Goal: Task Accomplishment & Management: Complete application form

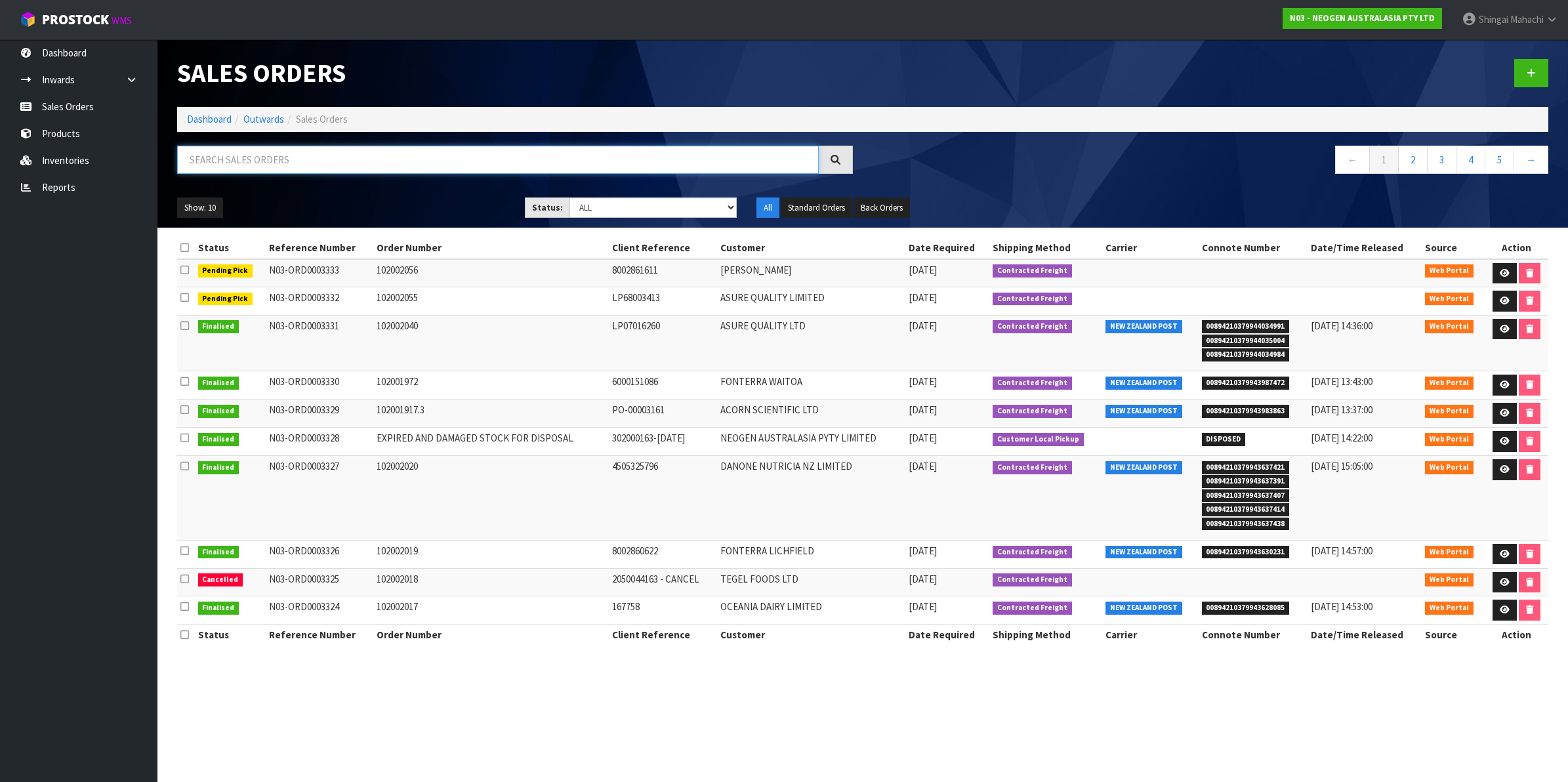
drag, startPoint x: 0, startPoint y: 0, endPoint x: 228, endPoint y: 169, distance: 283.8
click at [228, 169] on input "text" at bounding box center [498, 160] width 642 height 28
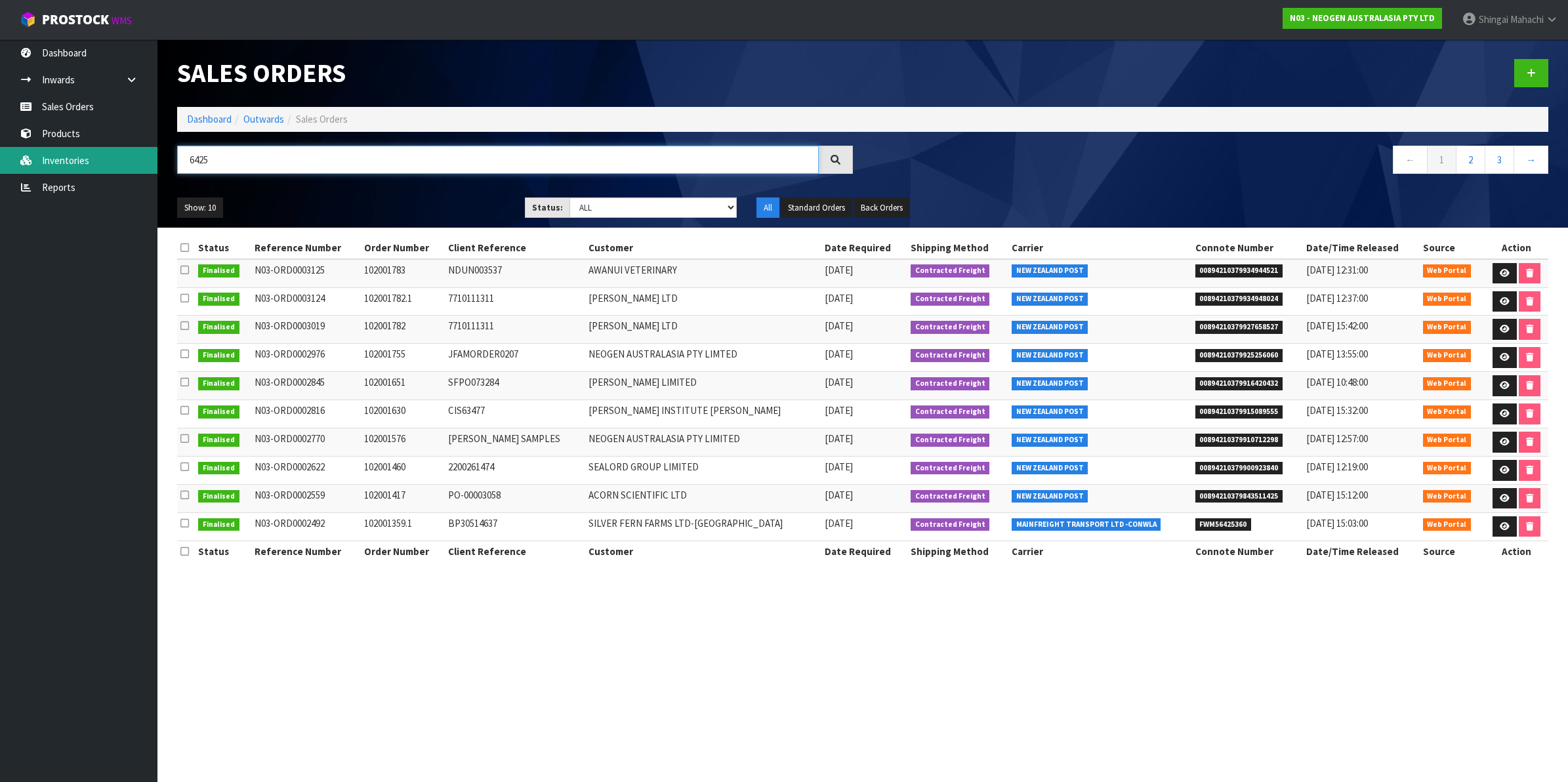
type input "6425"
click at [67, 156] on link "Inventories" at bounding box center [79, 160] width 158 height 27
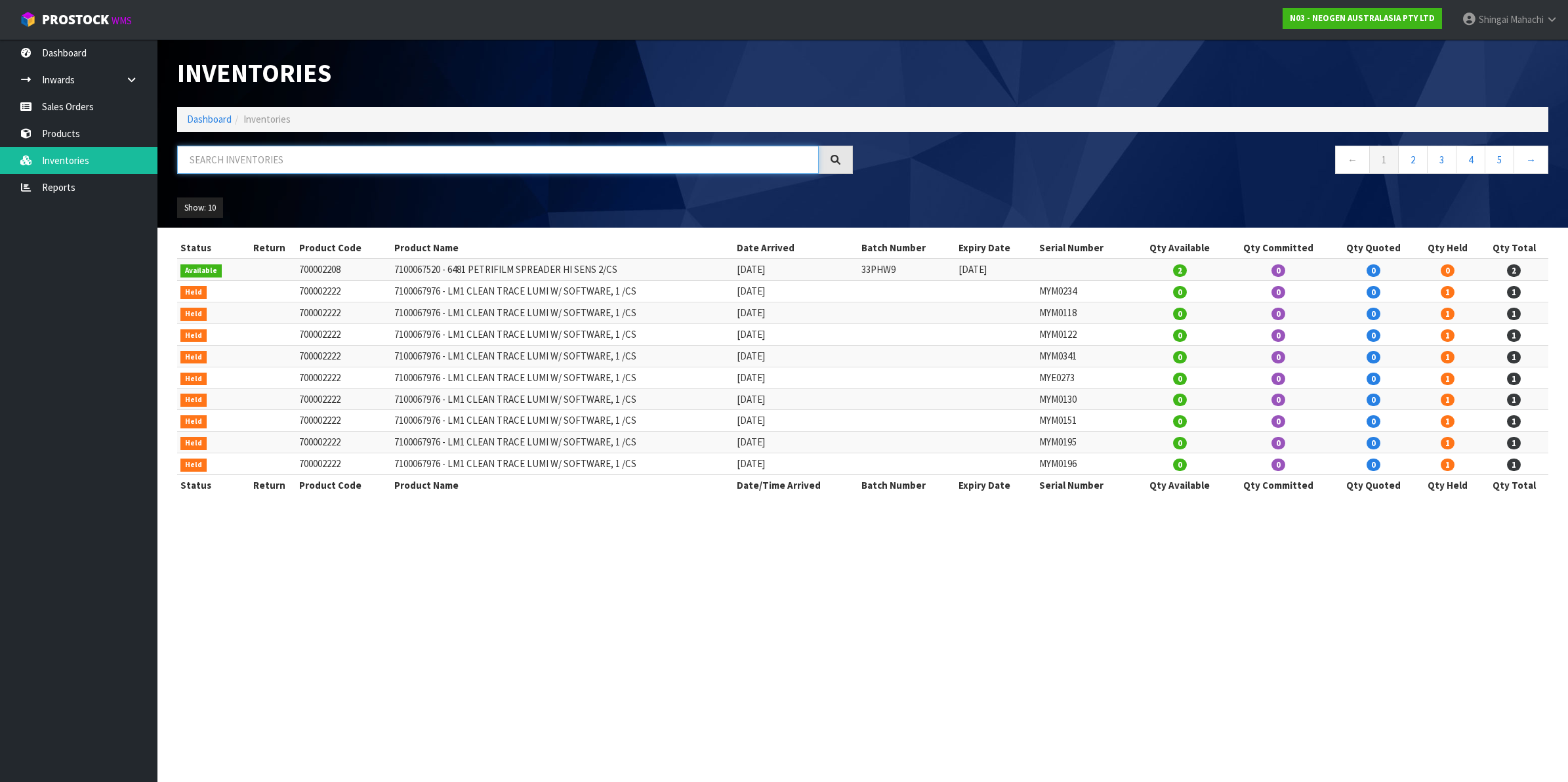
click at [207, 158] on input "text" at bounding box center [498, 160] width 642 height 28
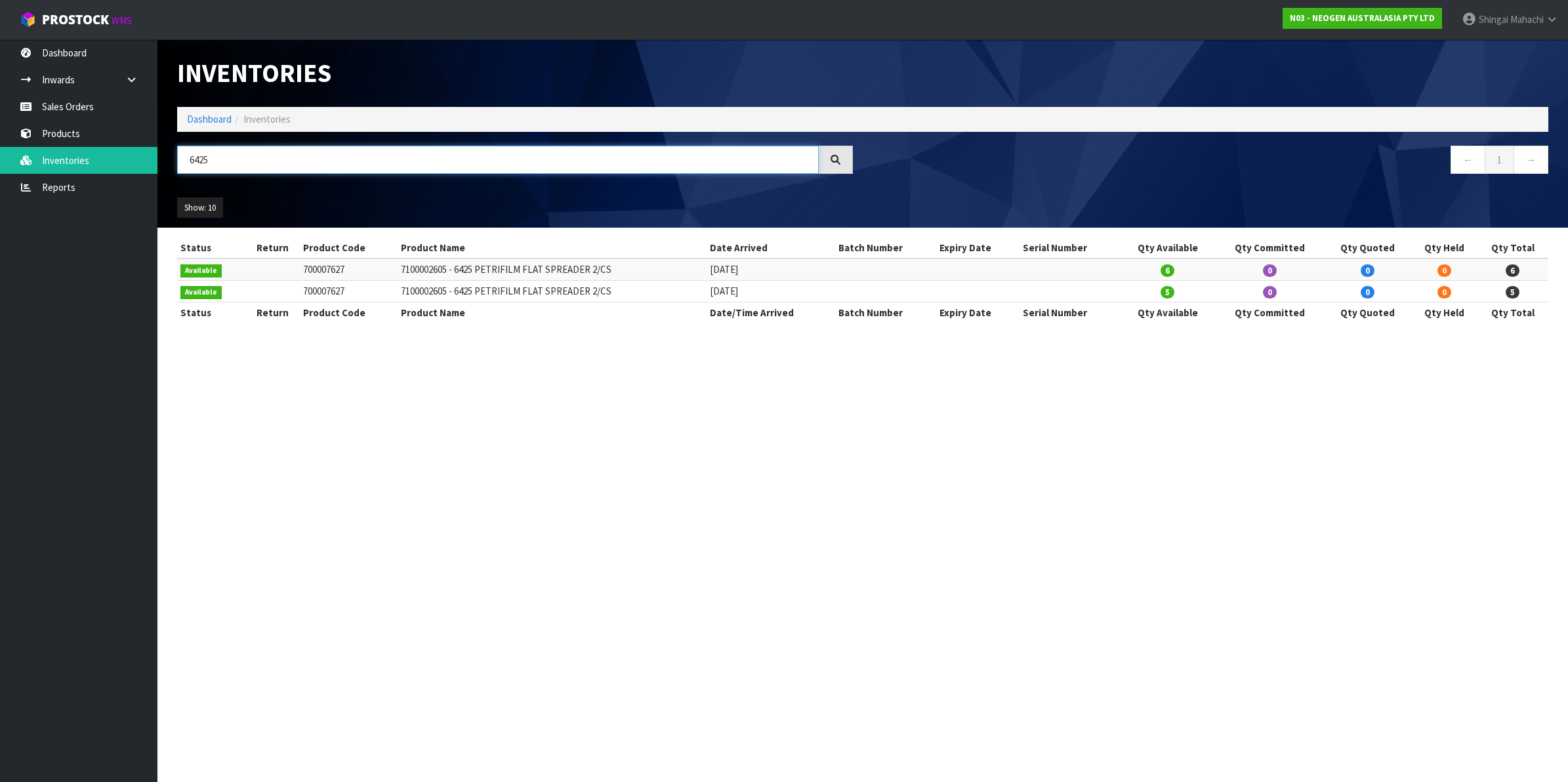
drag, startPoint x: 223, startPoint y: 156, endPoint x: 162, endPoint y: 158, distance: 61.0
click at [162, 158] on header "Inventories Dashboard Inventories 6425 ← 1 → Show: 10 5 10 25 50 All Show Stock" at bounding box center [863, 133] width 1411 height 188
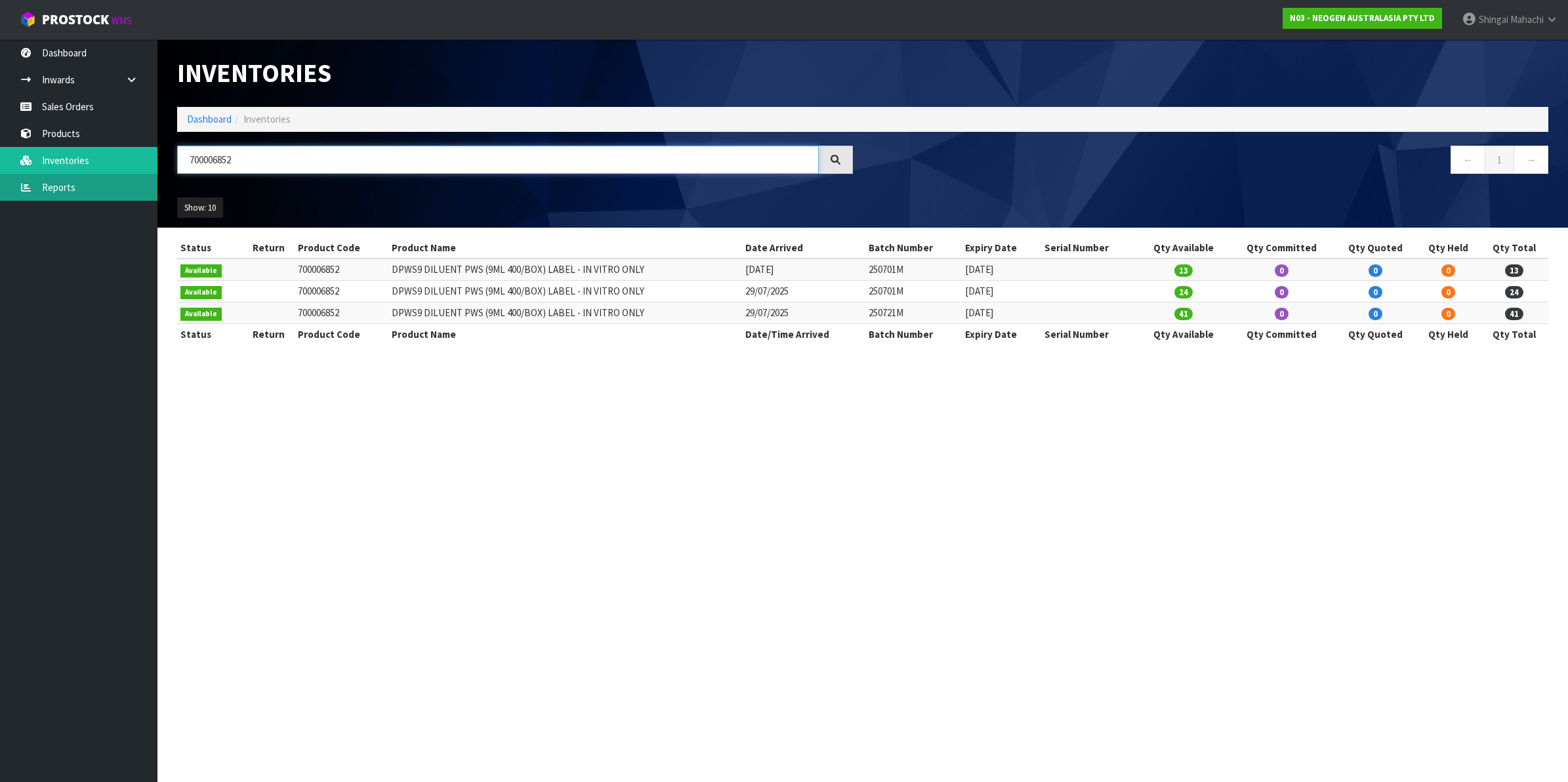
type input "700006852"
click at [57, 185] on link "Reports" at bounding box center [79, 187] width 158 height 27
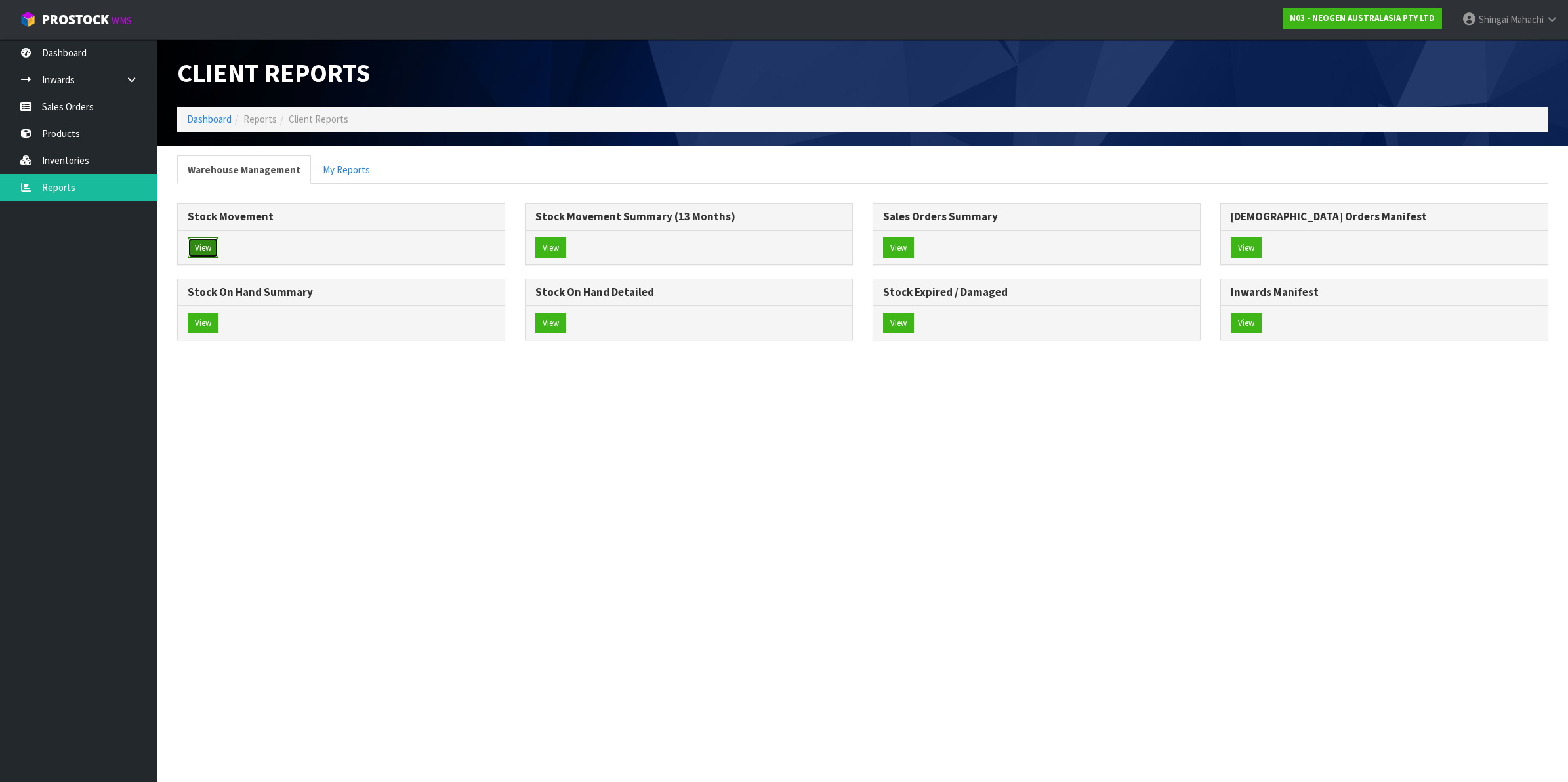
click at [201, 246] on button "View" at bounding box center [203, 248] width 31 height 21
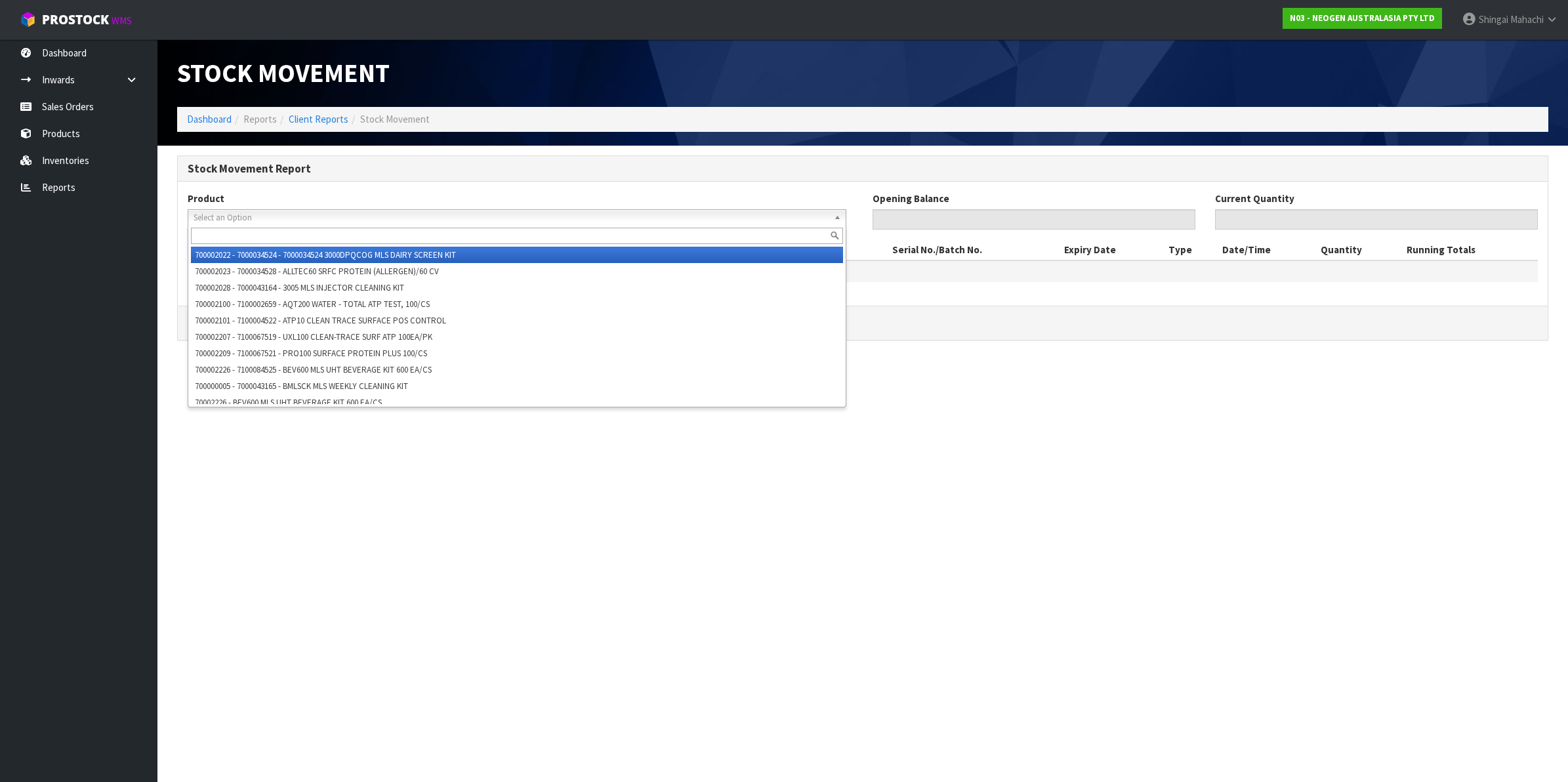
click at [232, 214] on span "Select an Option" at bounding box center [510, 218] width 635 height 15
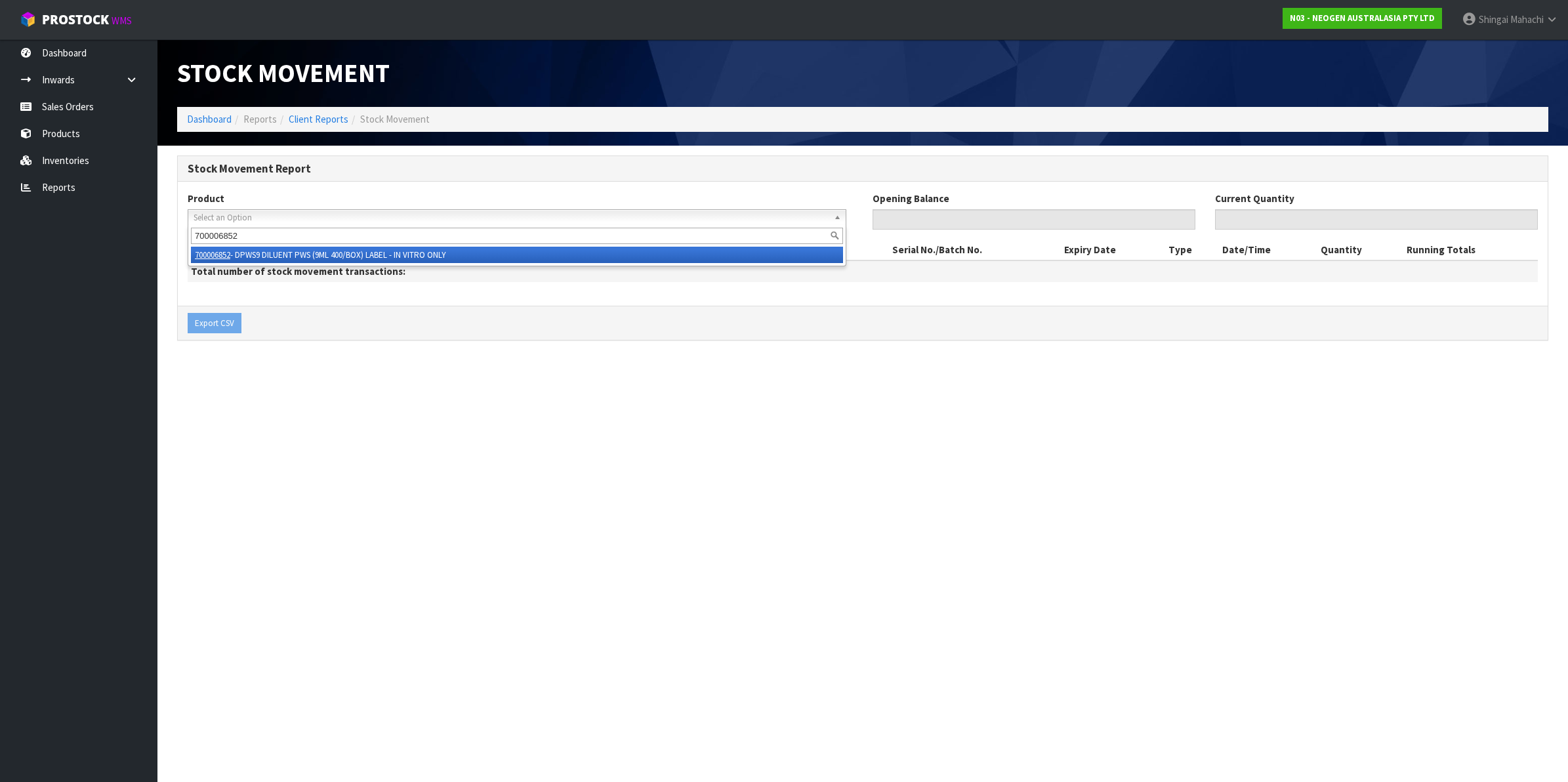
type input "700006852"
click at [376, 248] on li "700006852 - DPWS9 DILUENT PWS (9ML 400/BOX) LABEL - IN VITRO ONLY" at bounding box center [517, 255] width 652 height 16
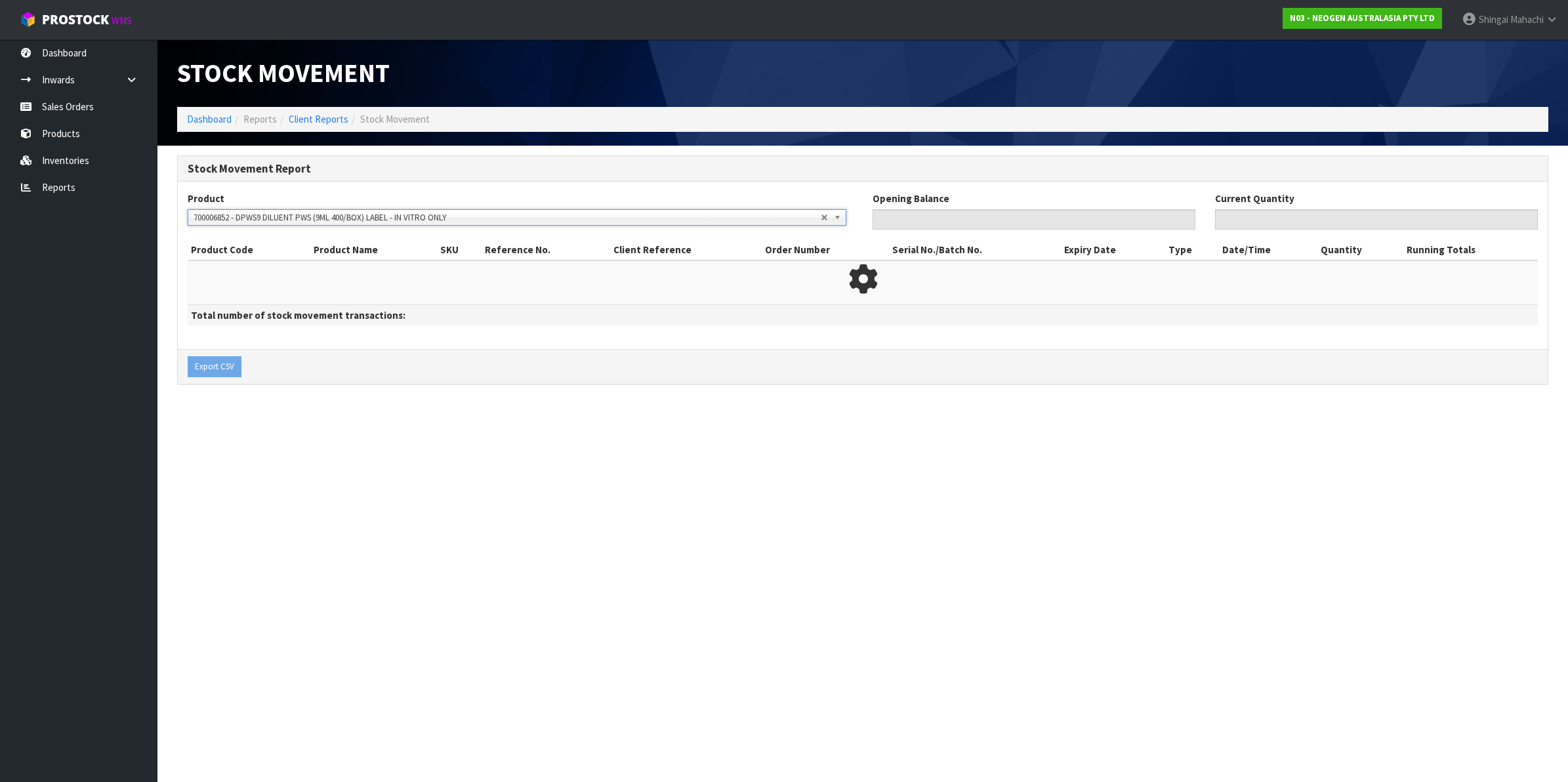
type input "0"
type input "78"
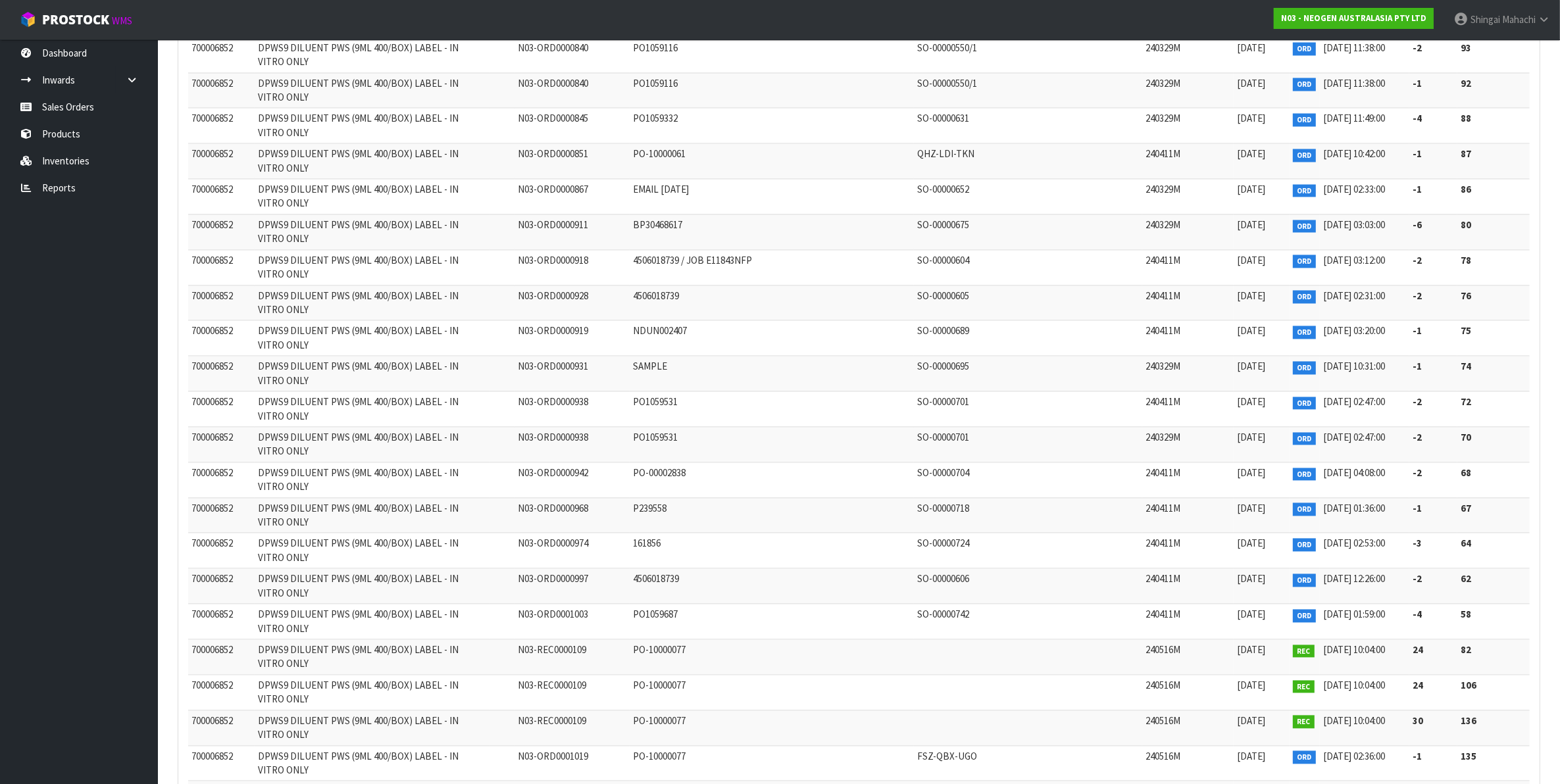
scroll to position [3160, 0]
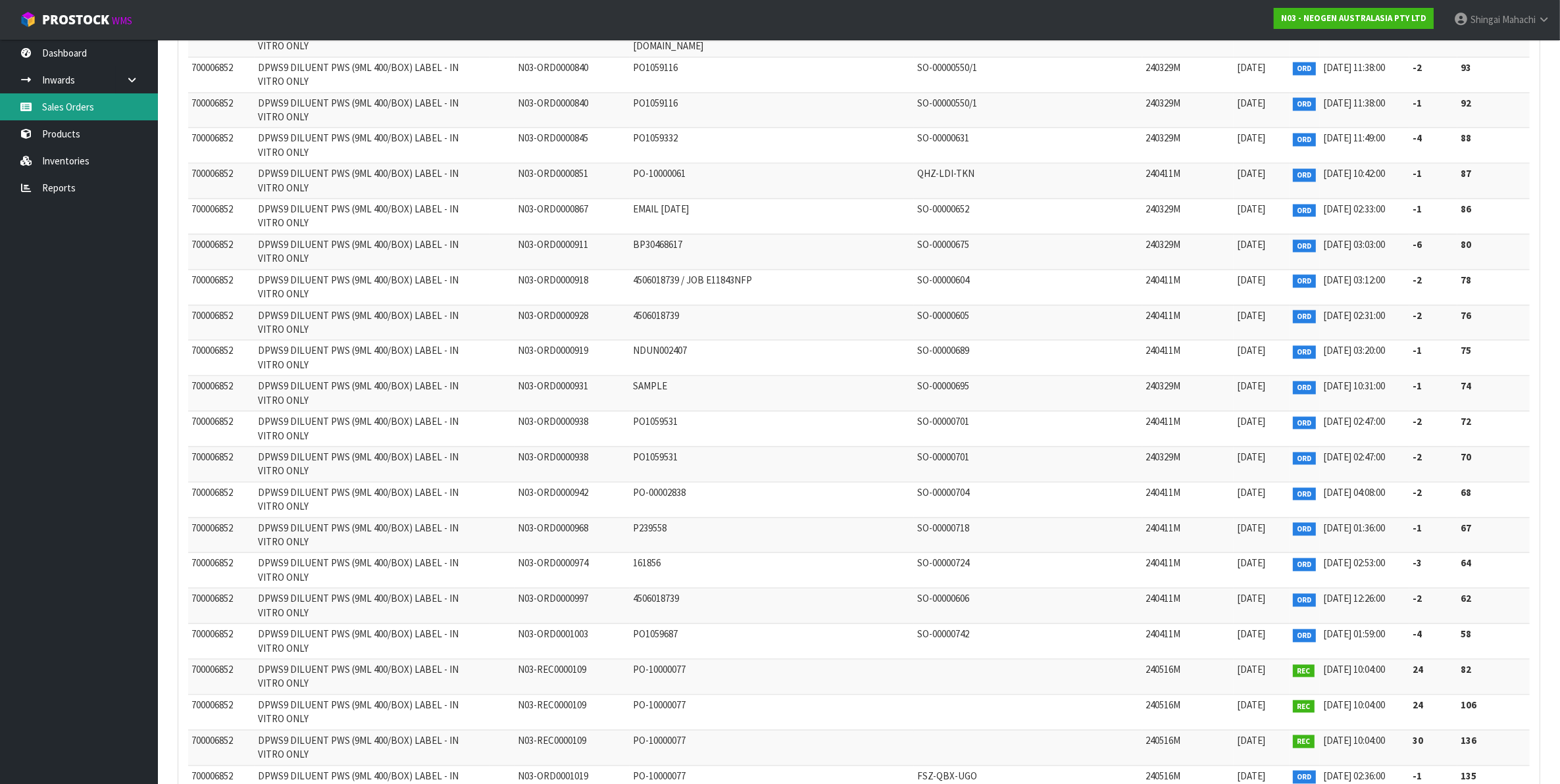
click at [55, 99] on link "Sales Orders" at bounding box center [79, 107] width 158 height 27
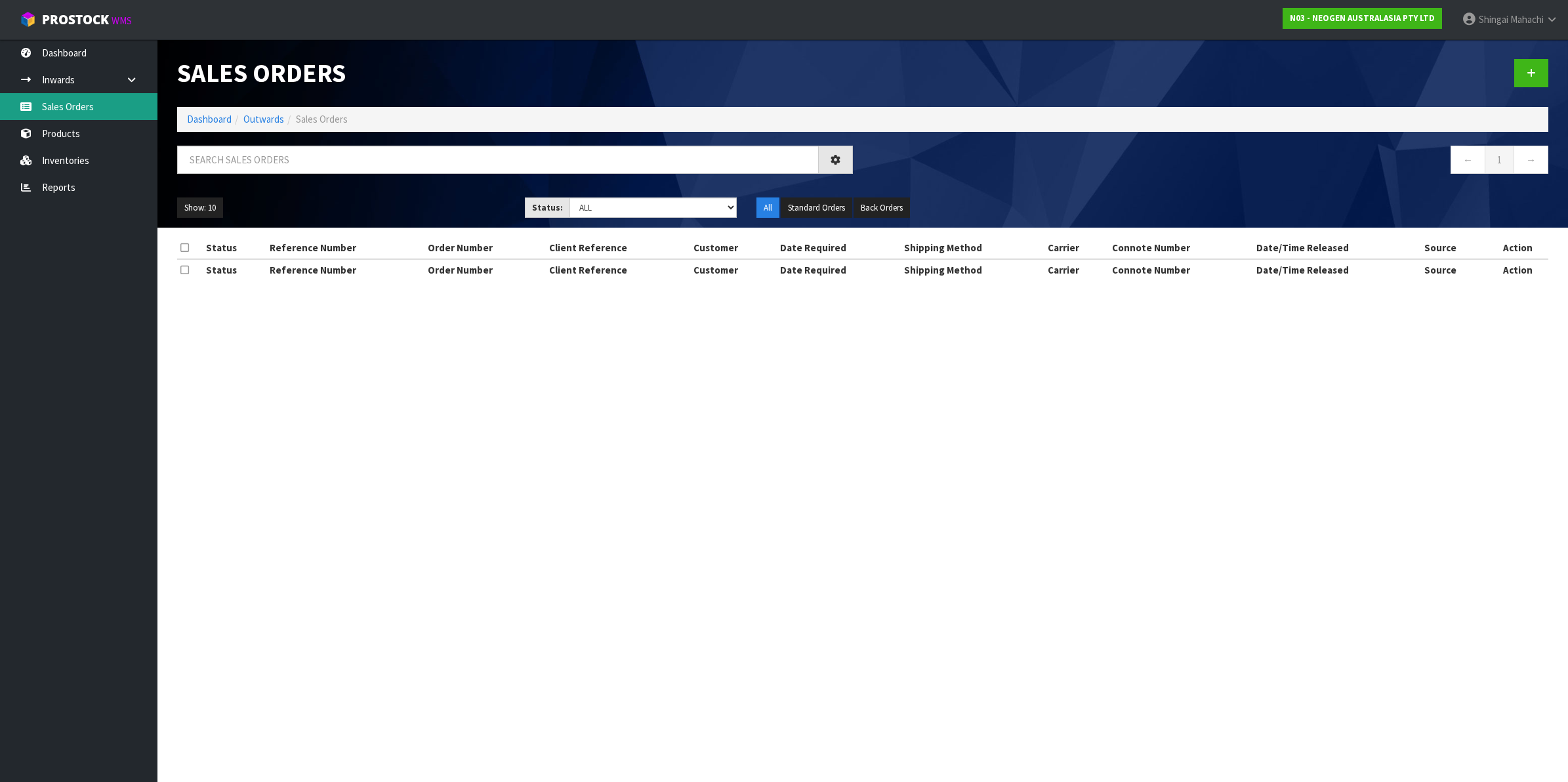
click at [50, 105] on div "Sales Orders Dashboard Outwards Sales Orders ← 1 → Show: 10 5 10 25 50 Status: …" at bounding box center [784, 152] width 1568 height 304
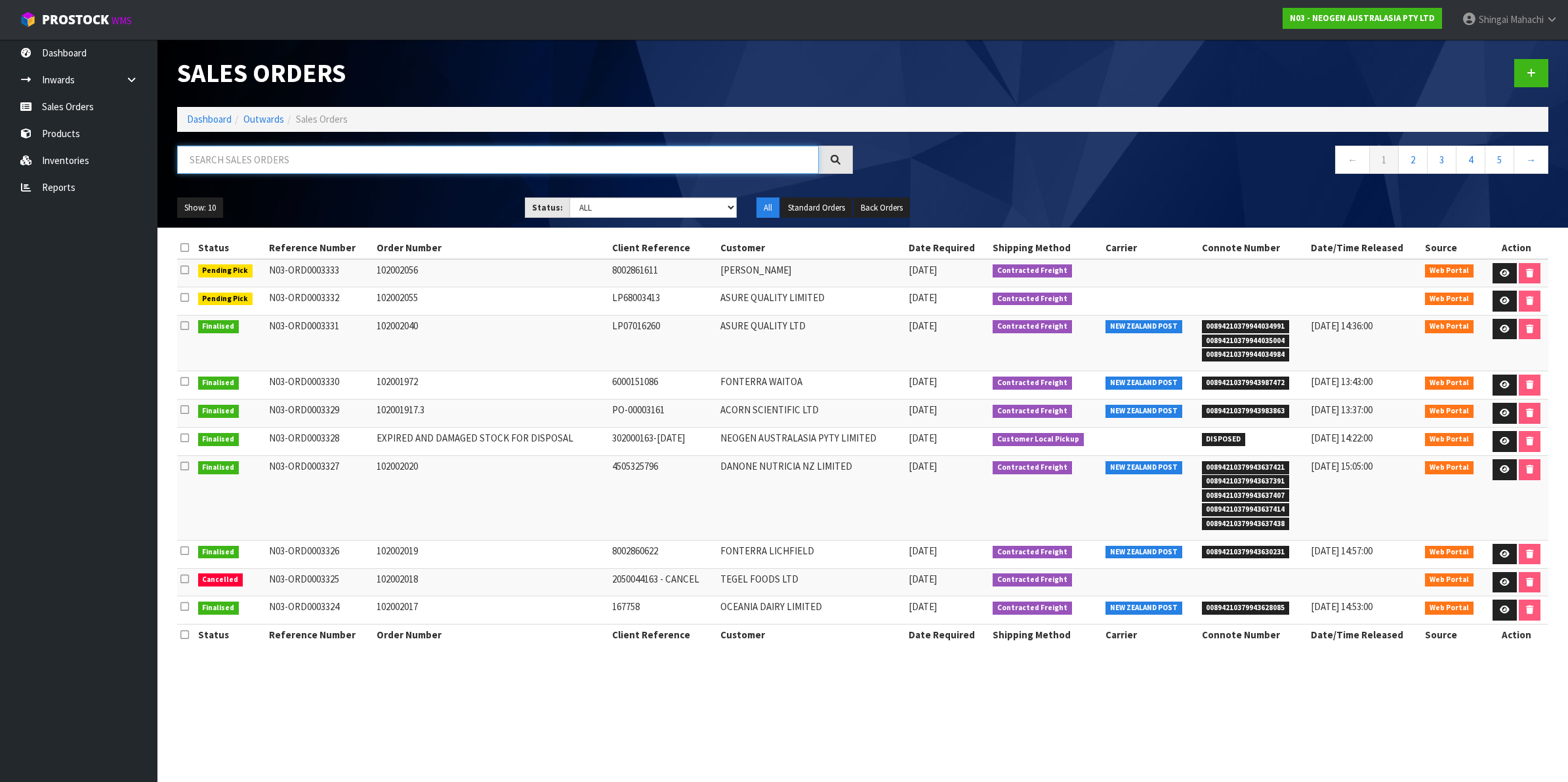
click at [247, 165] on input "text" at bounding box center [498, 160] width 642 height 28
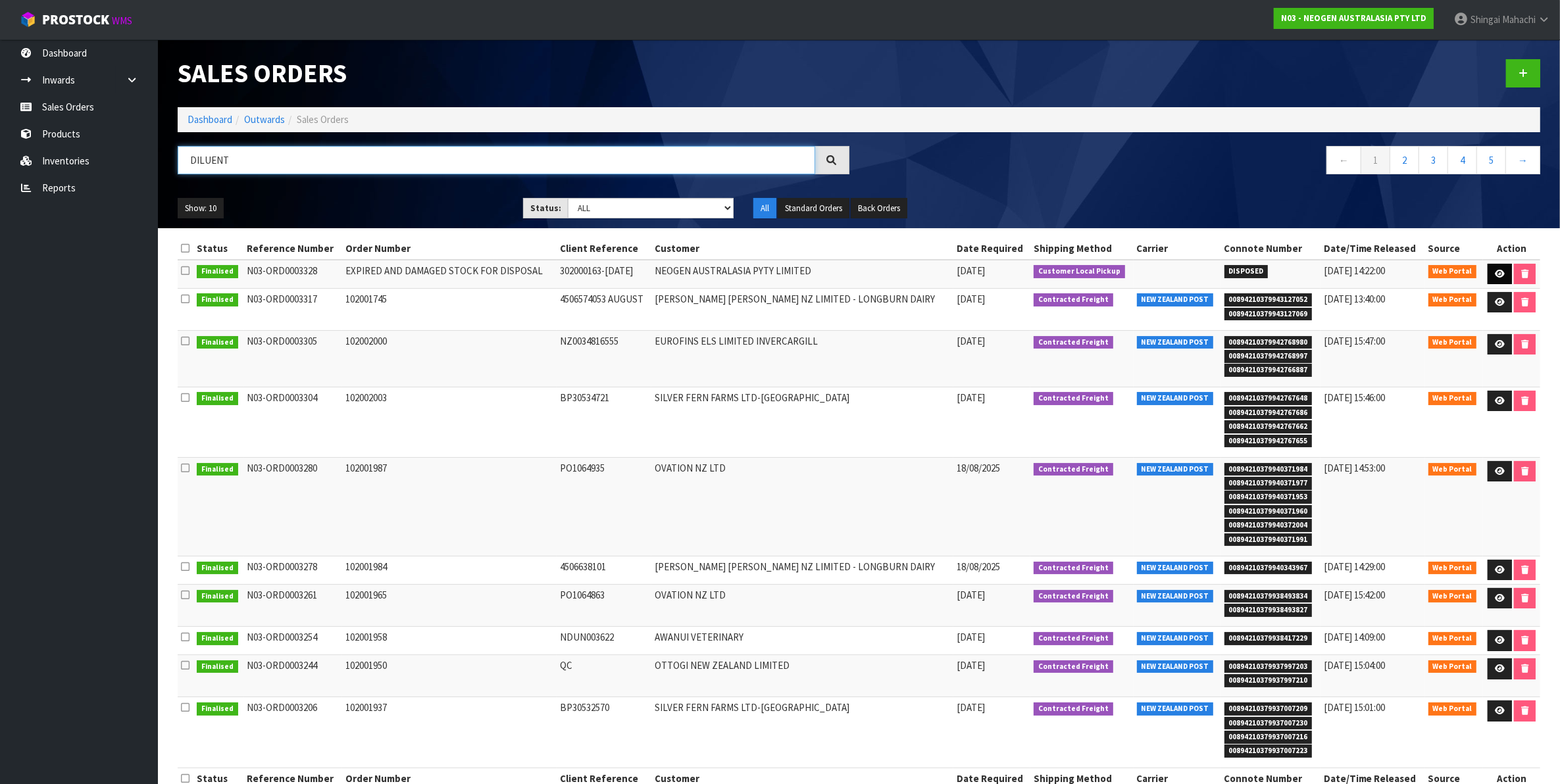
type input "DILUENT"
click at [1499, 273] on icon at bounding box center [1499, 274] width 10 height 9
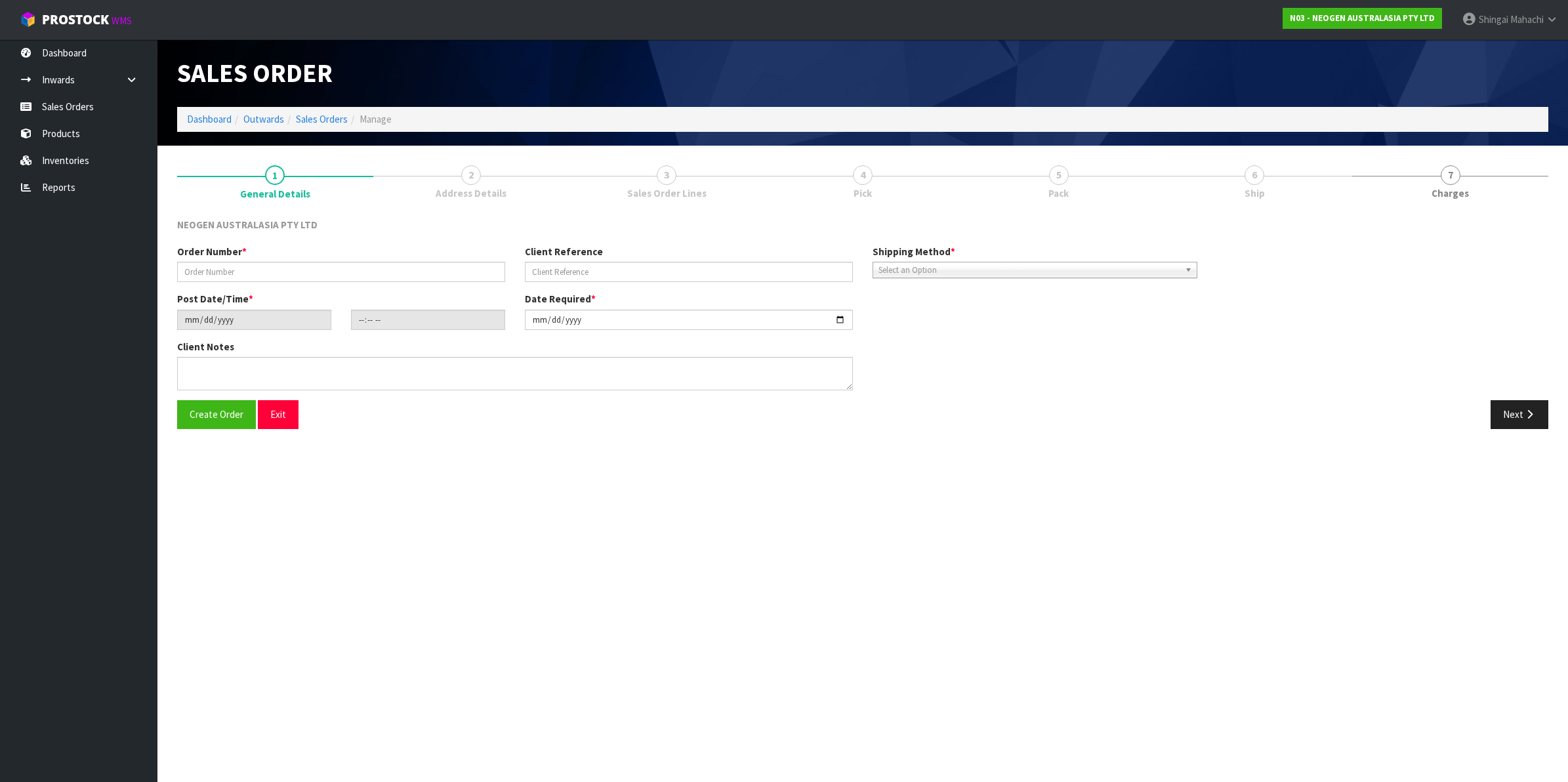
type input "EXPIRED AND DAMAGED STOCK FOR DISPOSAL"
type input "302000163-[DATE]"
type input "[DATE]"
type input "13:39:00.000"
type input "[DATE]"
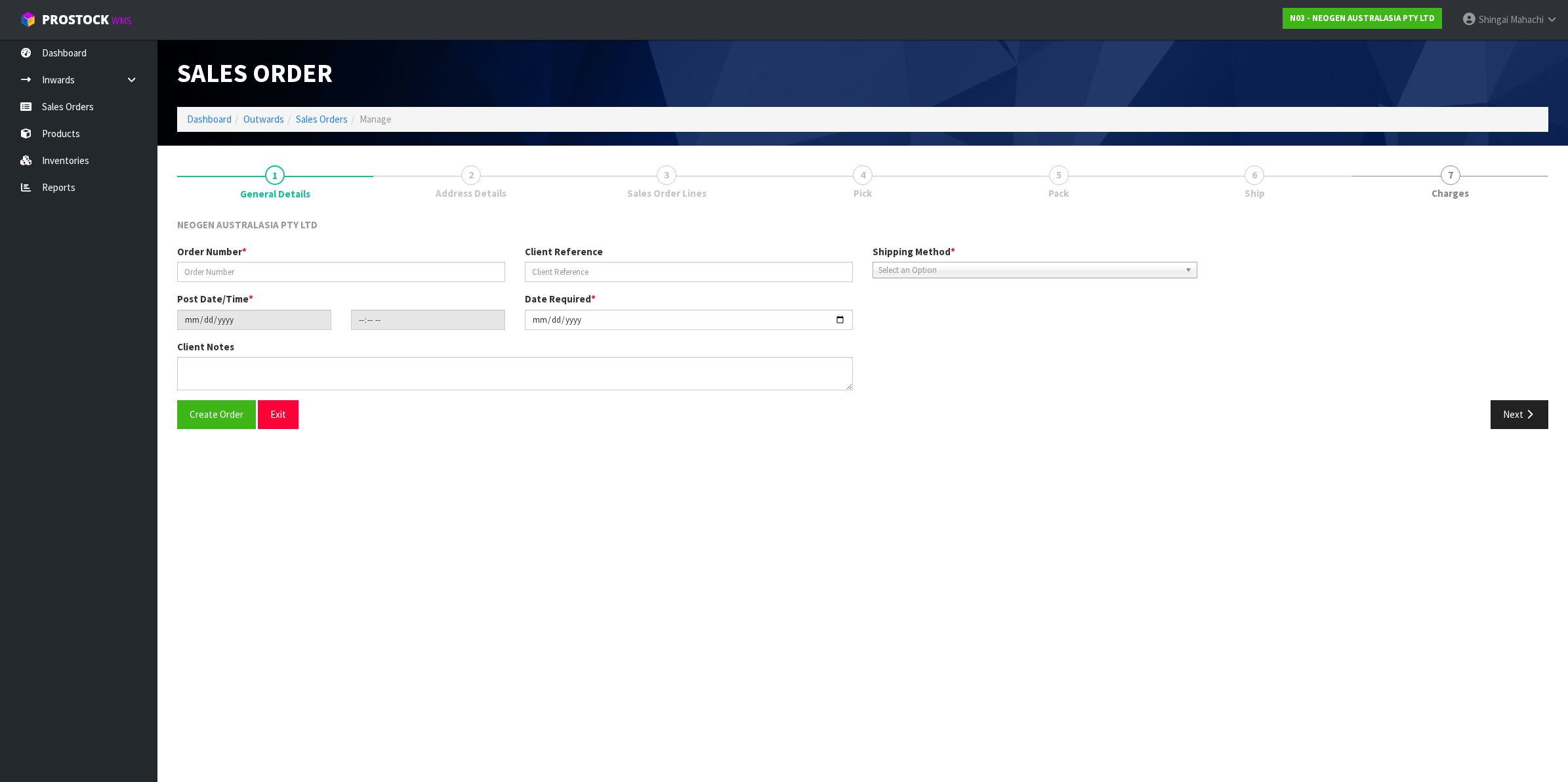
type textarea "EXPIRED AND DAMAGED STOCK FOR DISPOSAL [DATE]: LINE 9- PLEASE PICK DAMAGED BOX …"
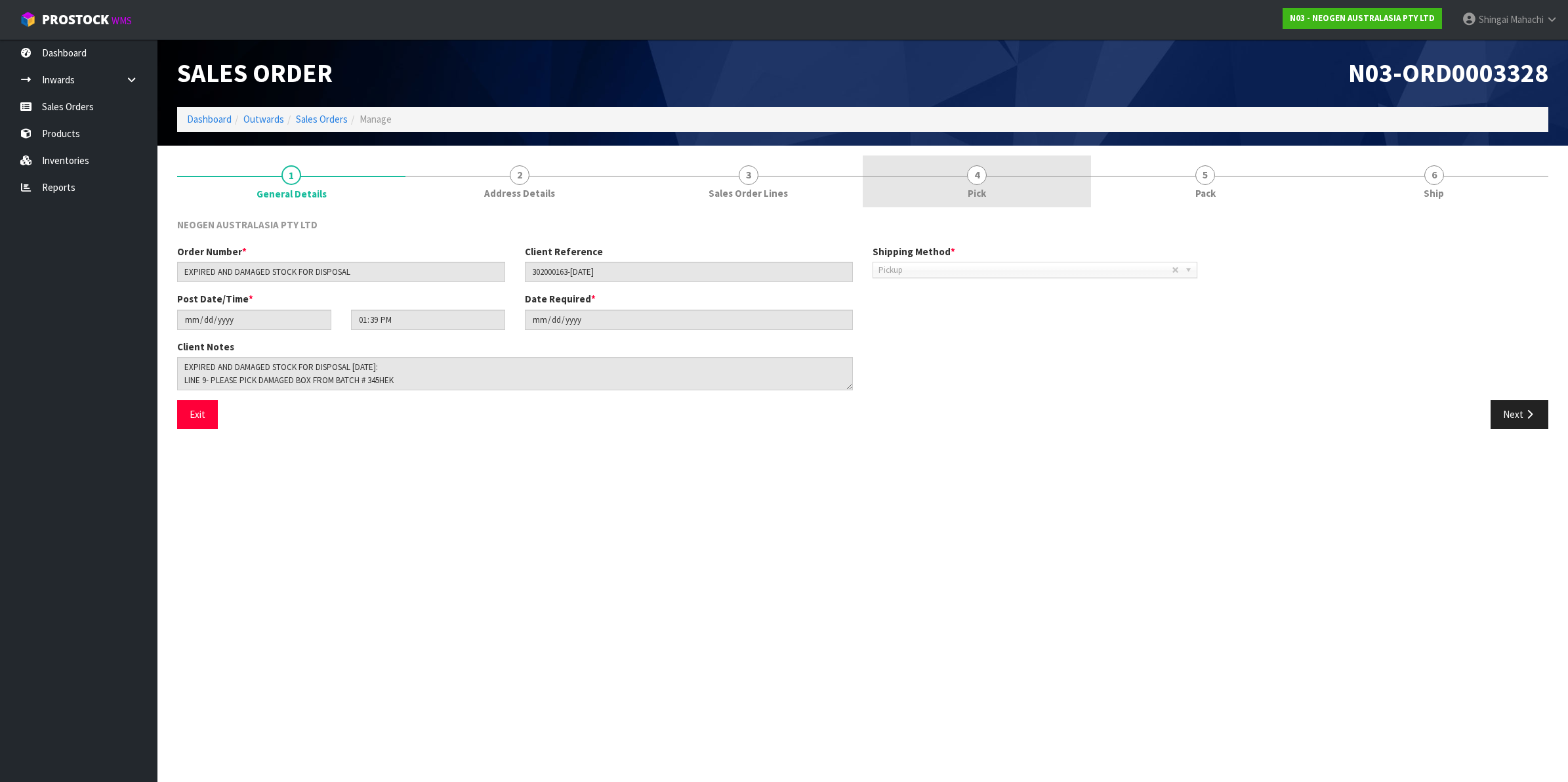
click at [978, 181] on span "4" at bounding box center [976, 175] width 20 height 20
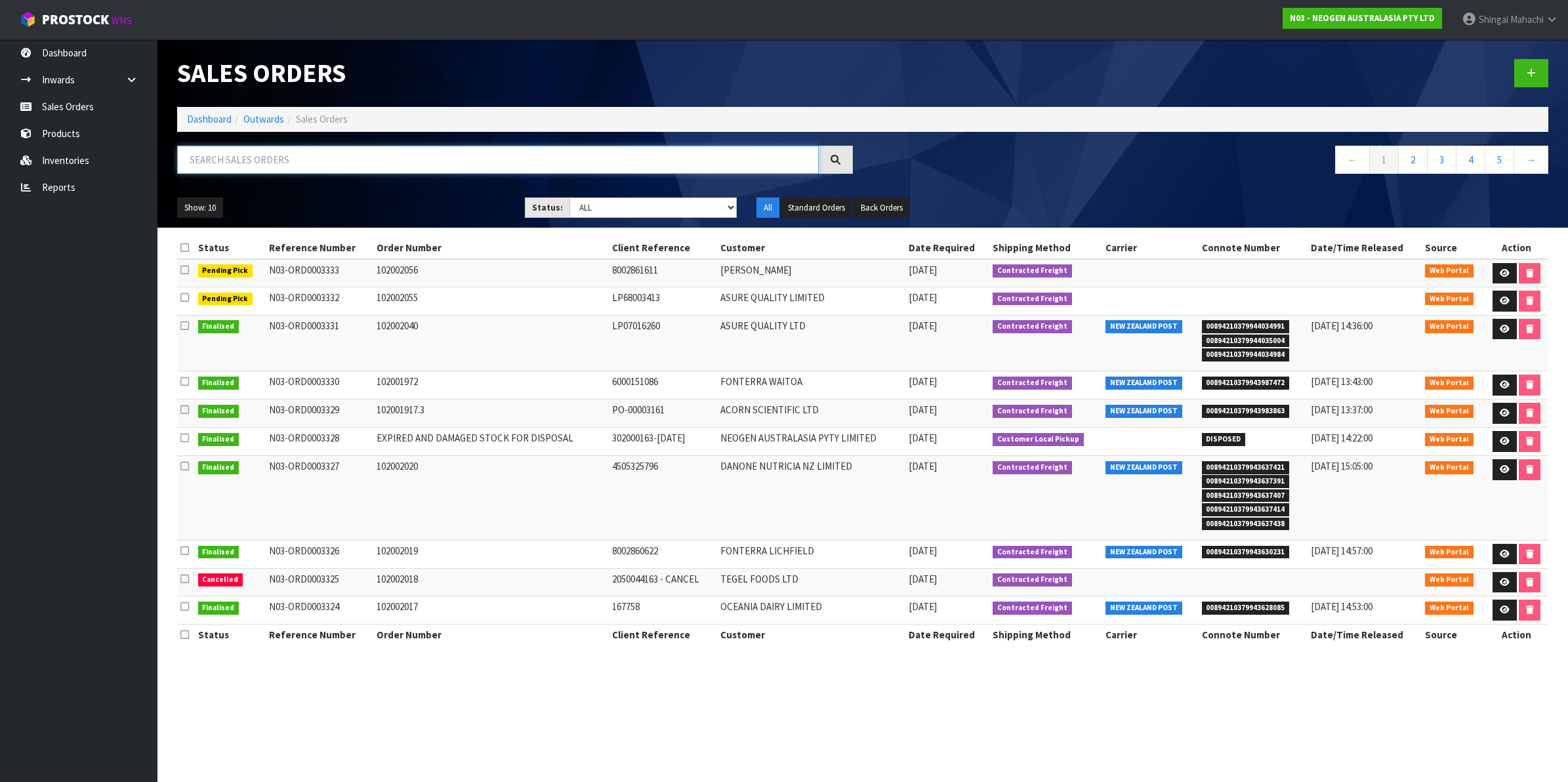
click at [251, 161] on input "text" at bounding box center [498, 160] width 642 height 28
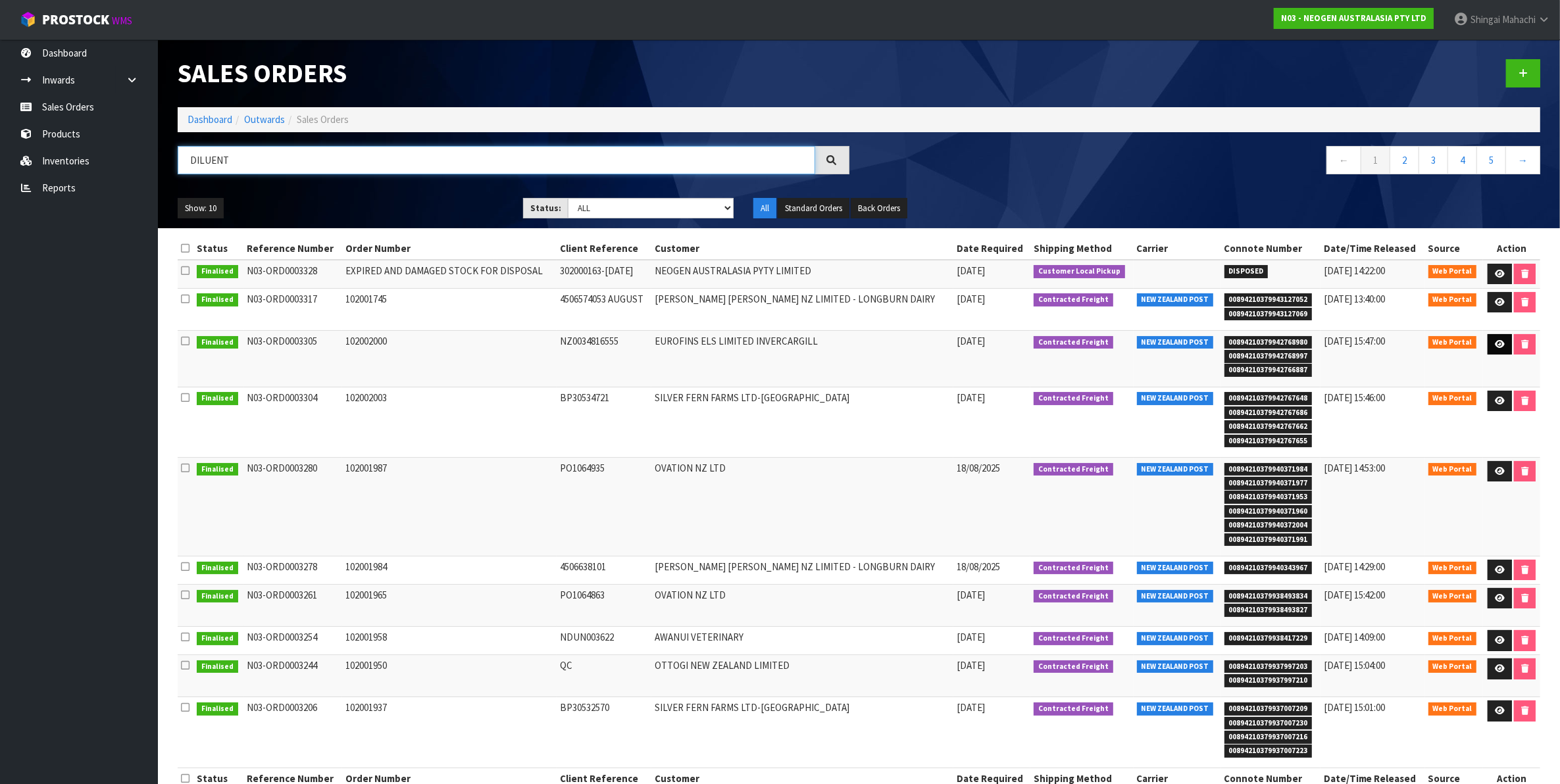
type input "DILUENT"
click at [1500, 344] on icon at bounding box center [1499, 345] width 10 height 9
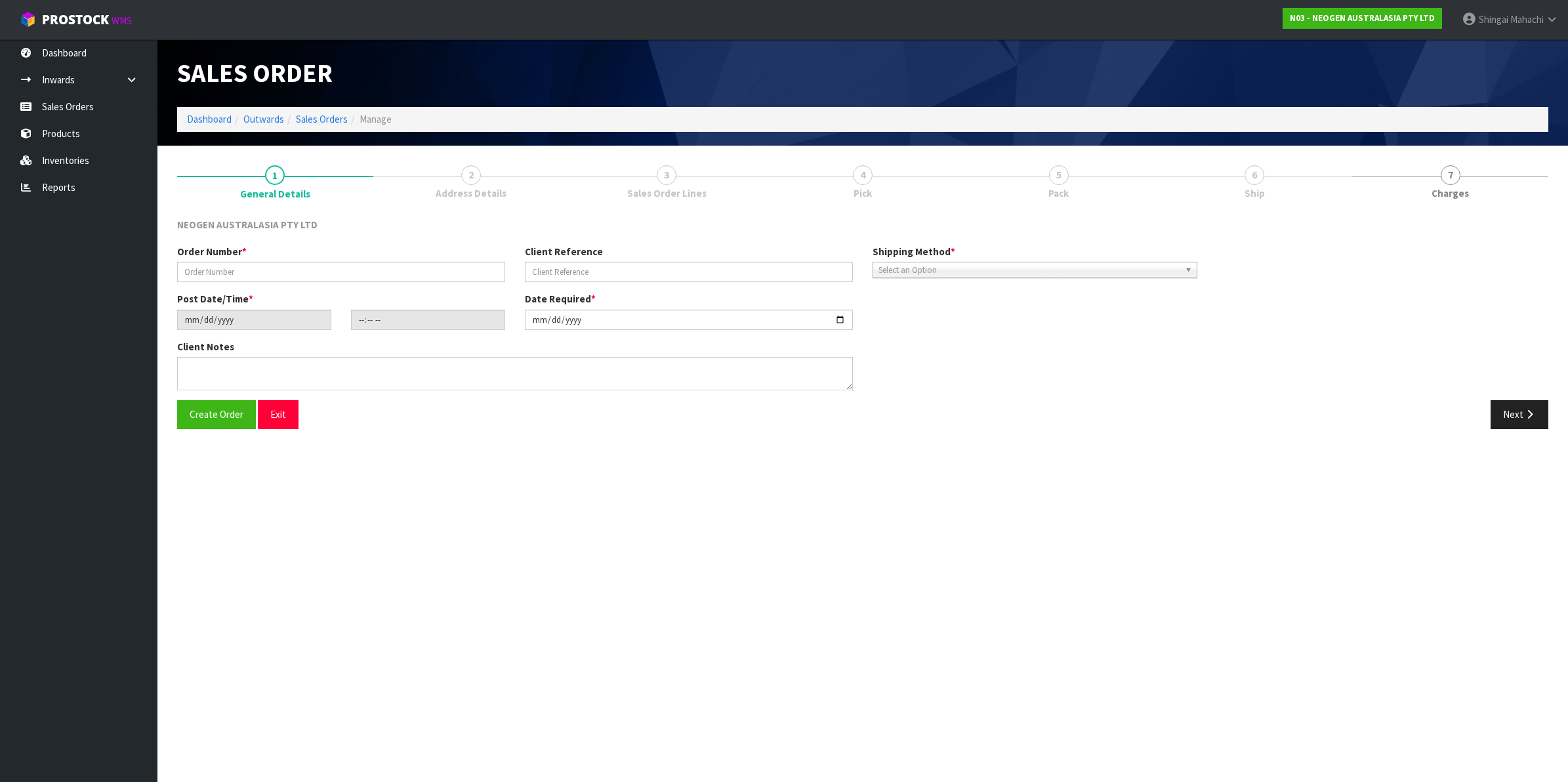
type input "102002000"
type input "NZ0034816555"
type input "[DATE]"
type input "11:00:00.000"
type input "[DATE]"
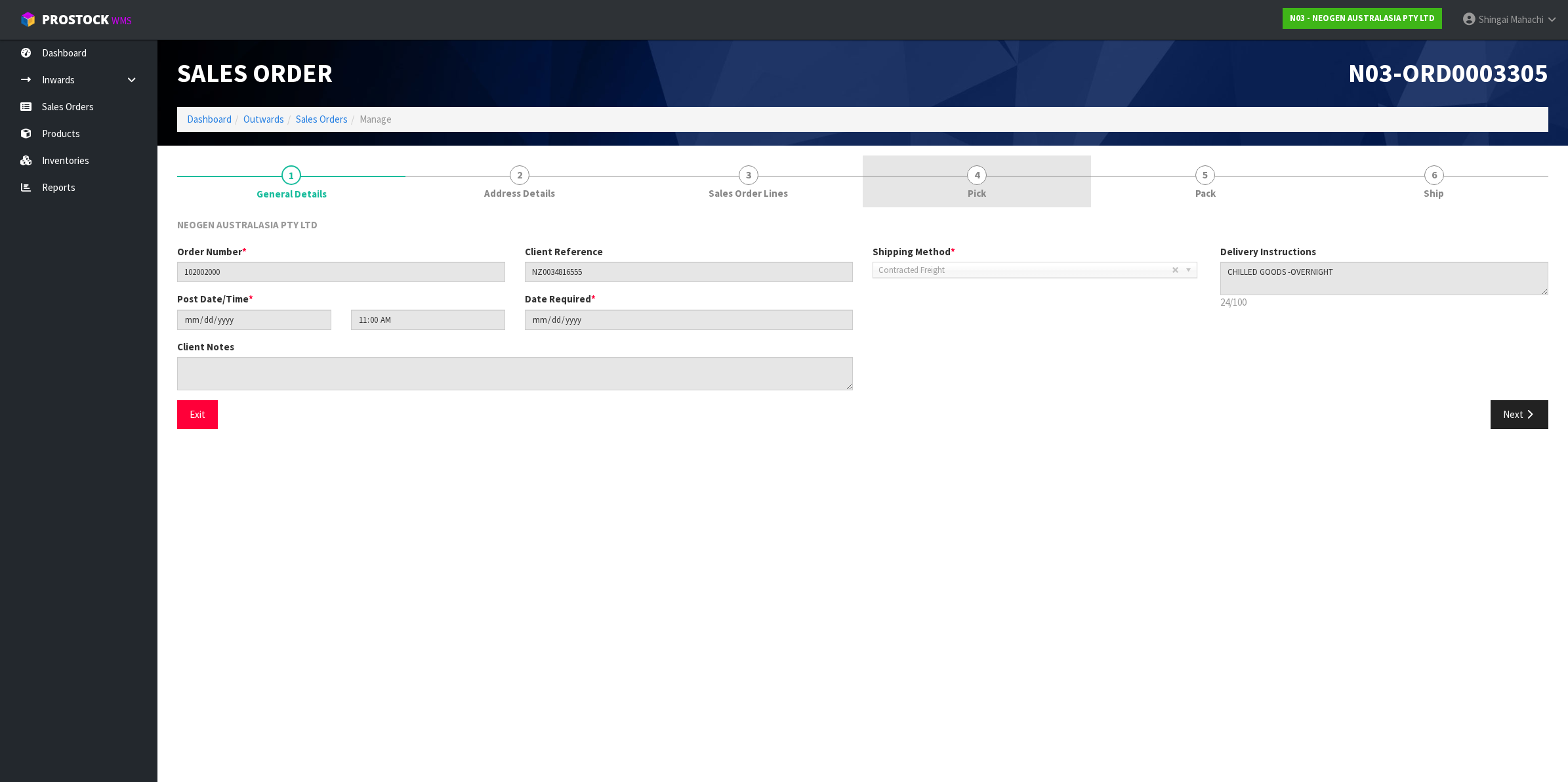
click at [972, 173] on span "4" at bounding box center [976, 175] width 20 height 20
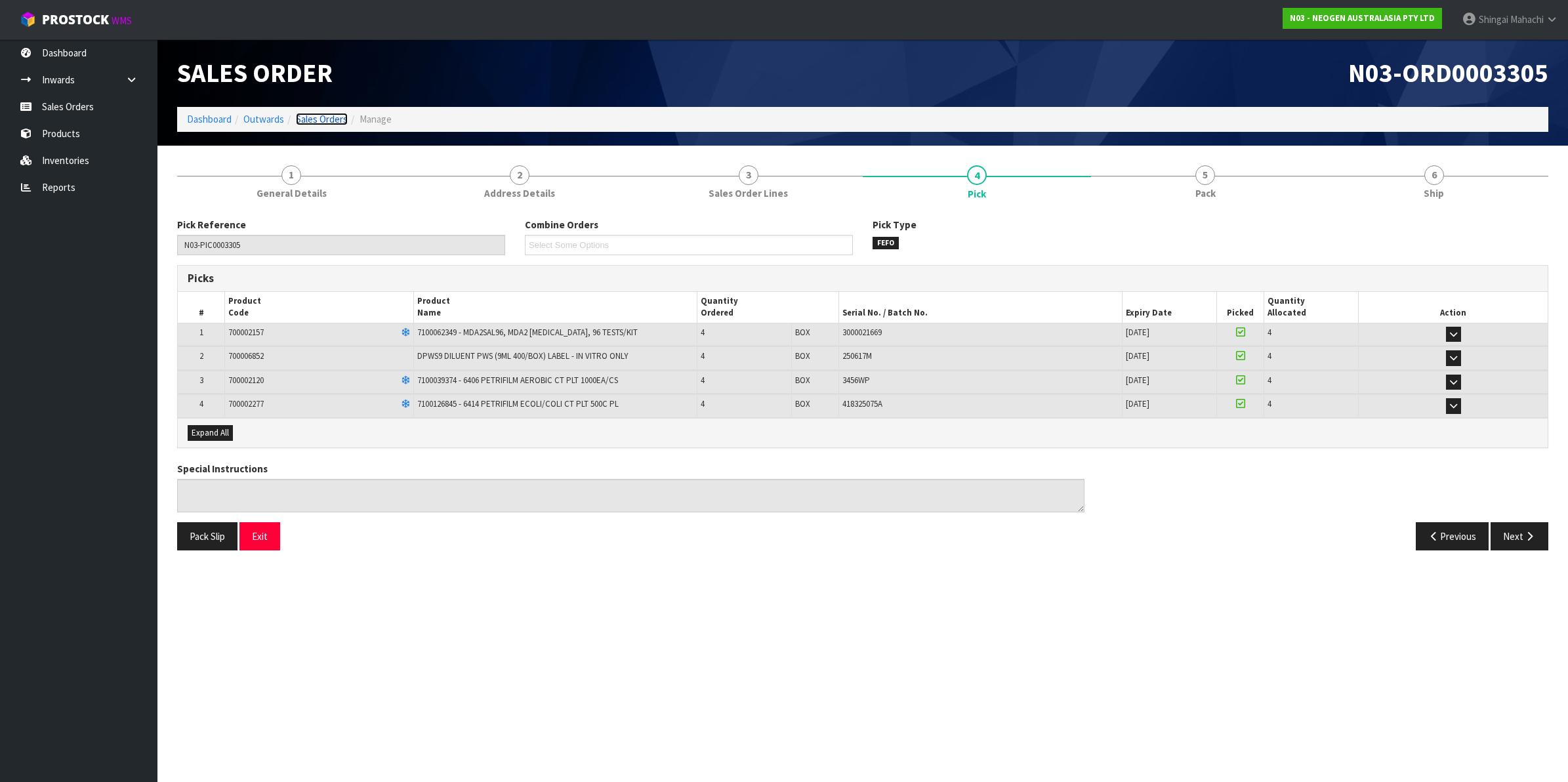
click at [308, 115] on link "Sales Orders" at bounding box center [322, 119] width 52 height 13
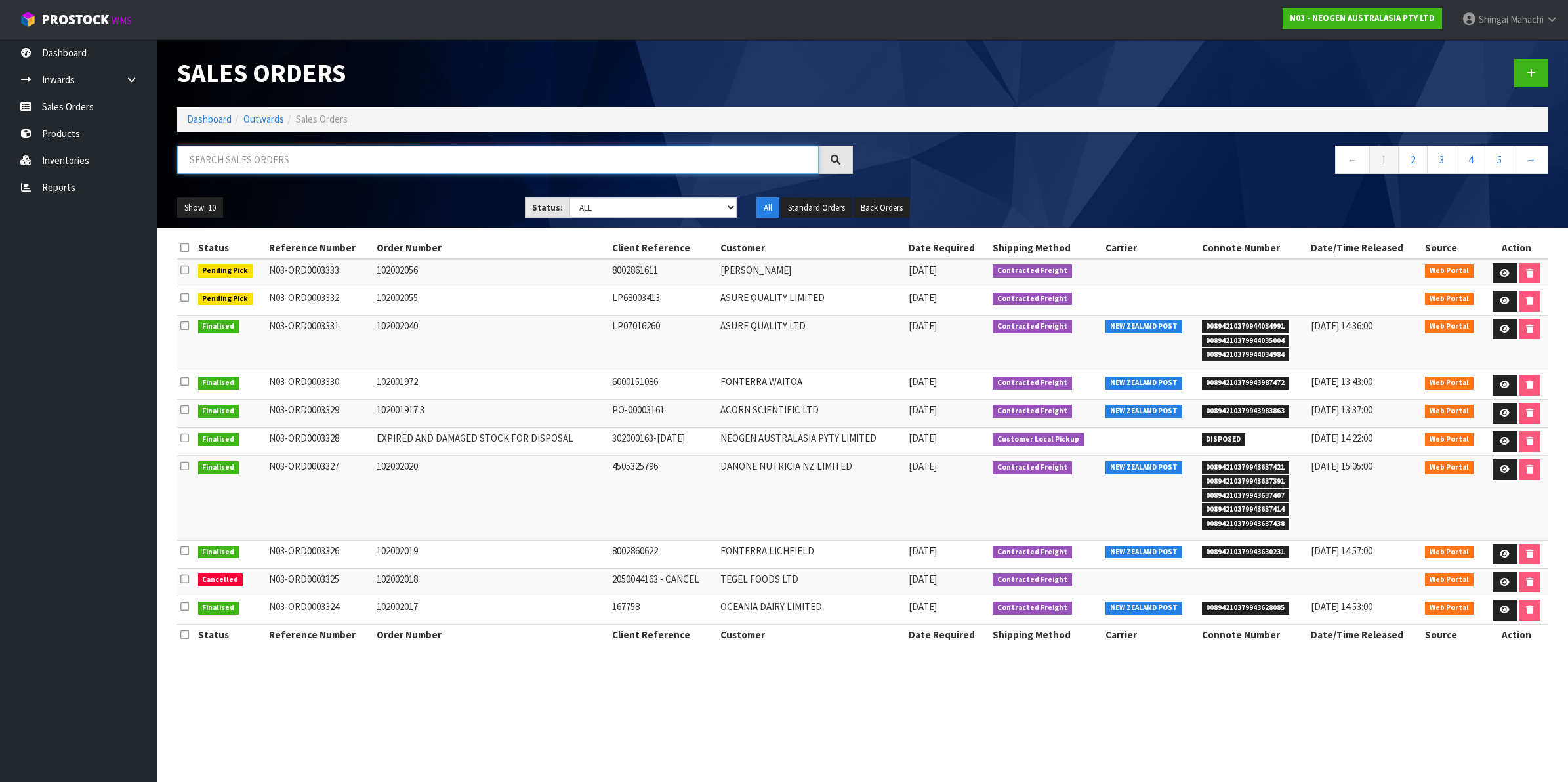
click at [300, 170] on input "text" at bounding box center [498, 160] width 642 height 28
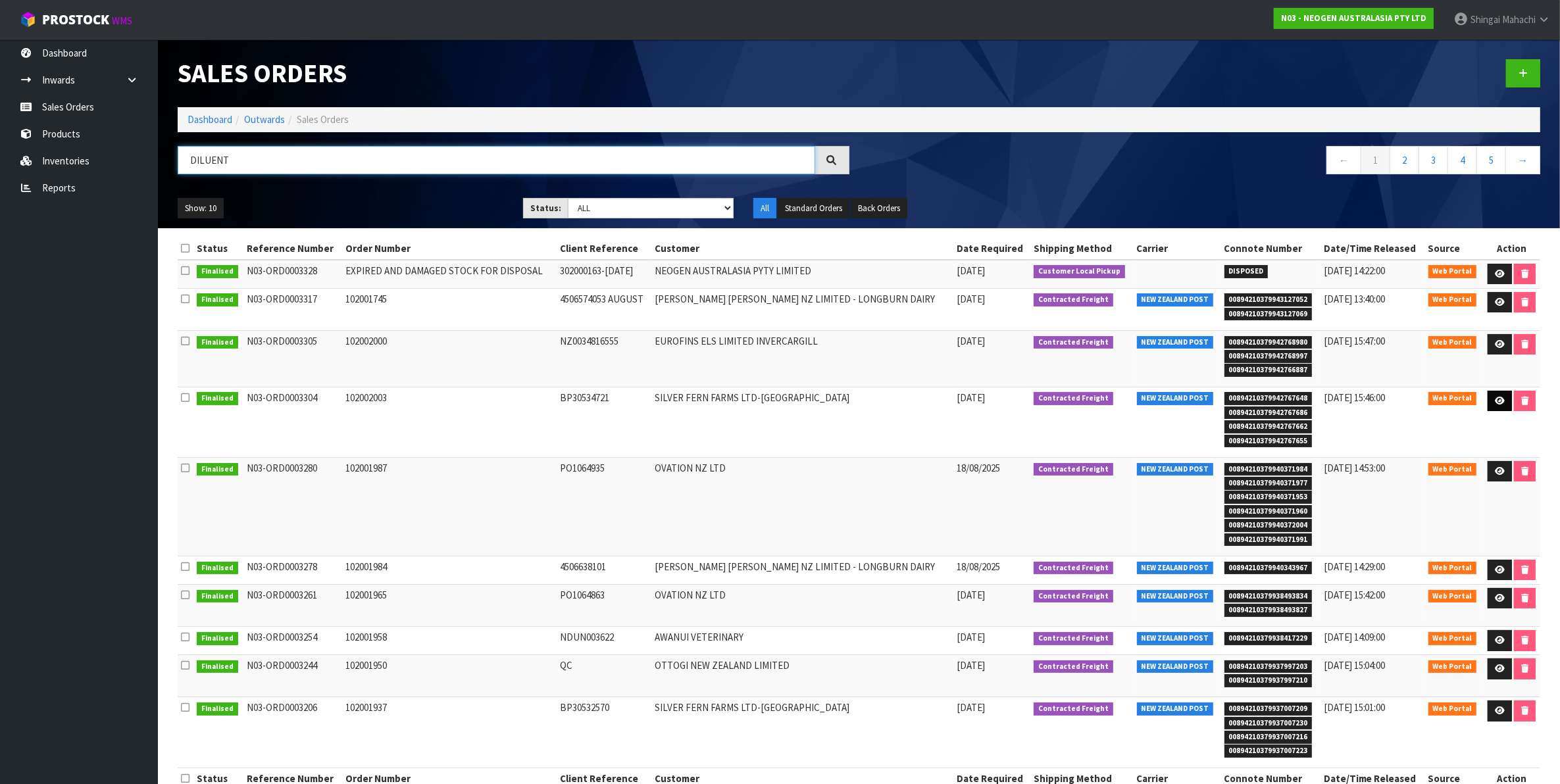
type input "DILUENT"
click at [1502, 402] on link at bounding box center [1500, 401] width 24 height 21
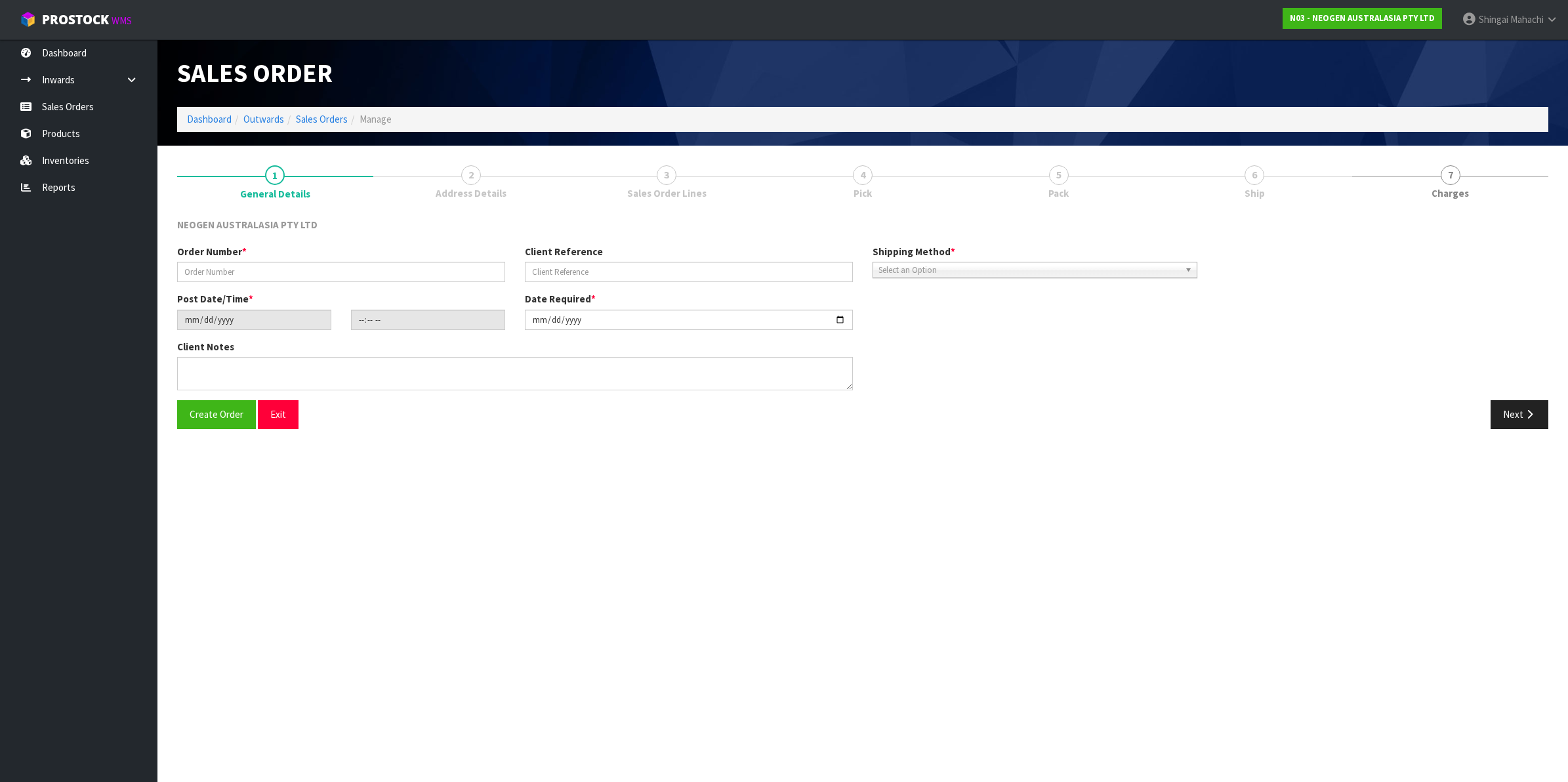
type input "102002003"
type input "BP30534721"
type input "[DATE]"
type input "10:48:00.000"
type input "[DATE]"
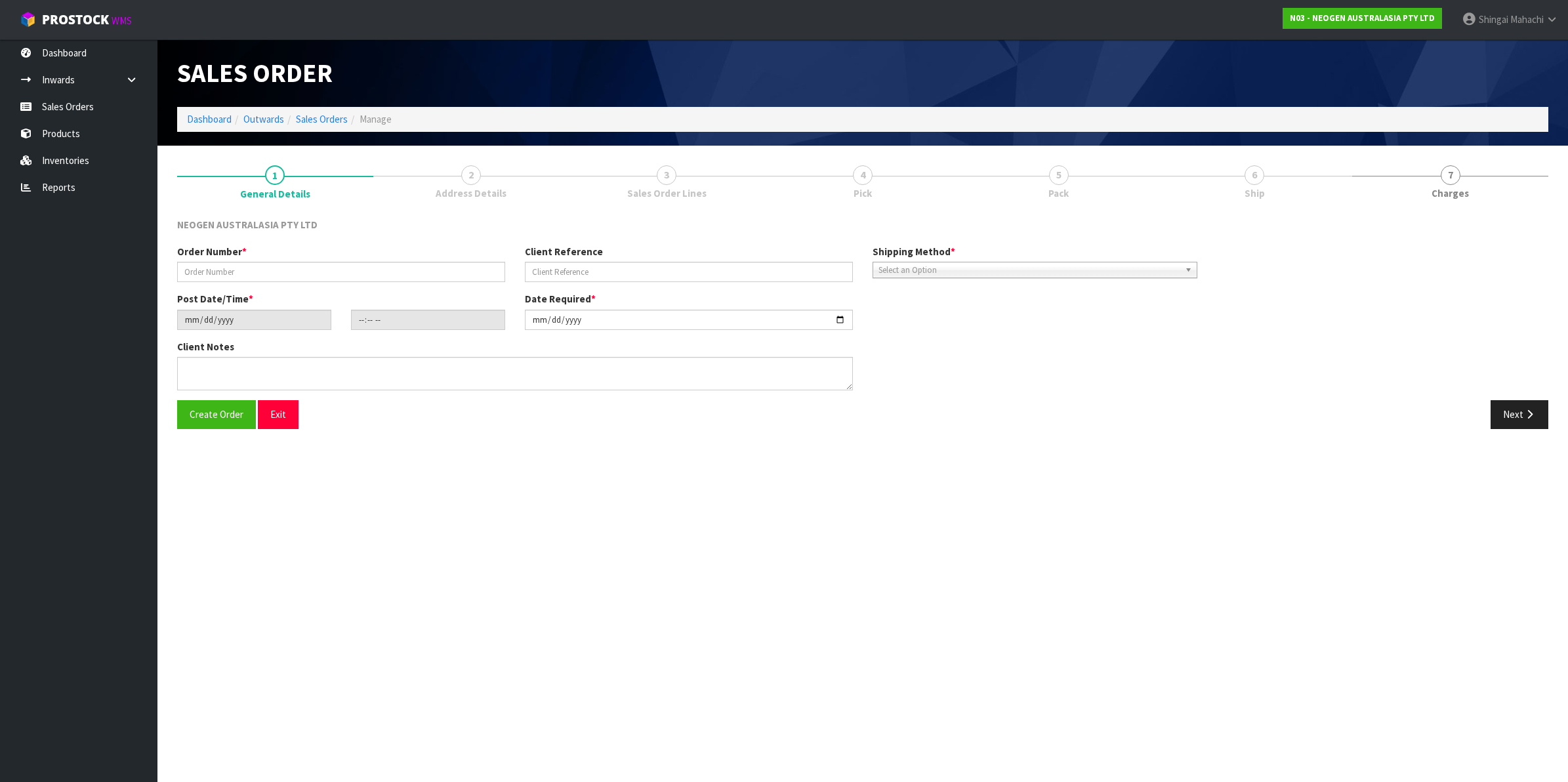
type textarea "ATTN: LABORATORY"
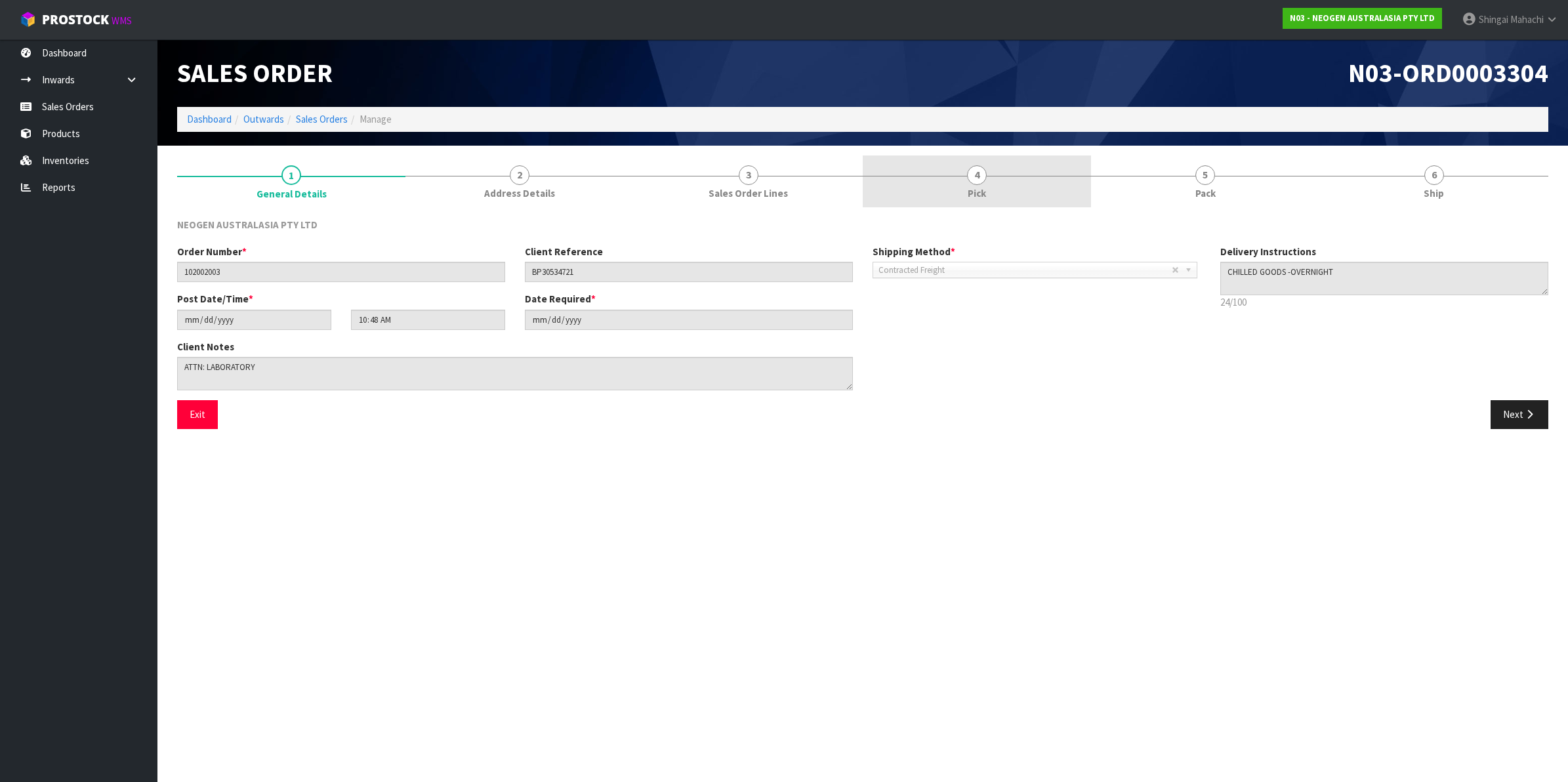
click at [982, 179] on span "4" at bounding box center [976, 175] width 20 height 20
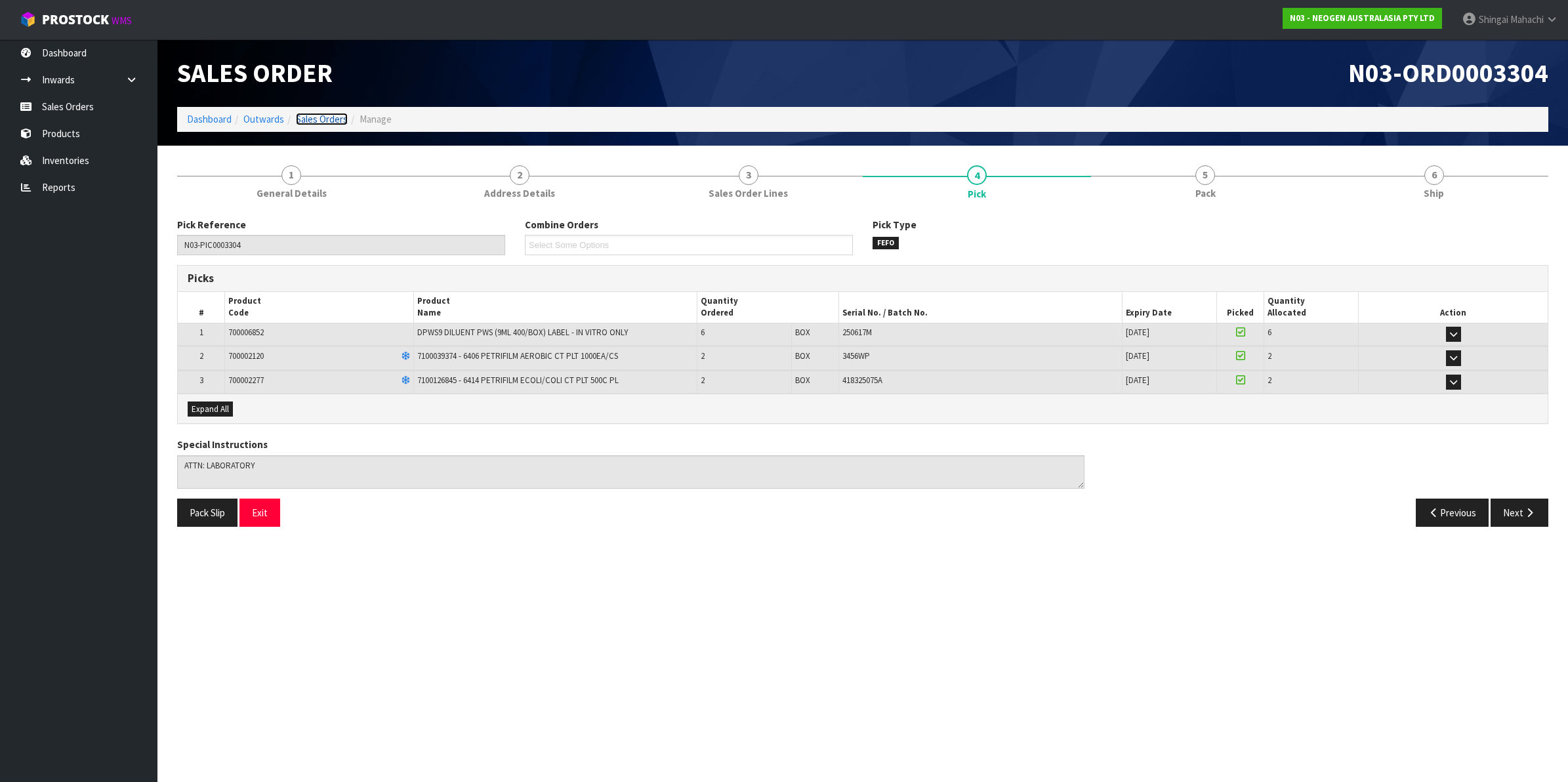
click at [326, 116] on link "Sales Orders" at bounding box center [322, 119] width 52 height 13
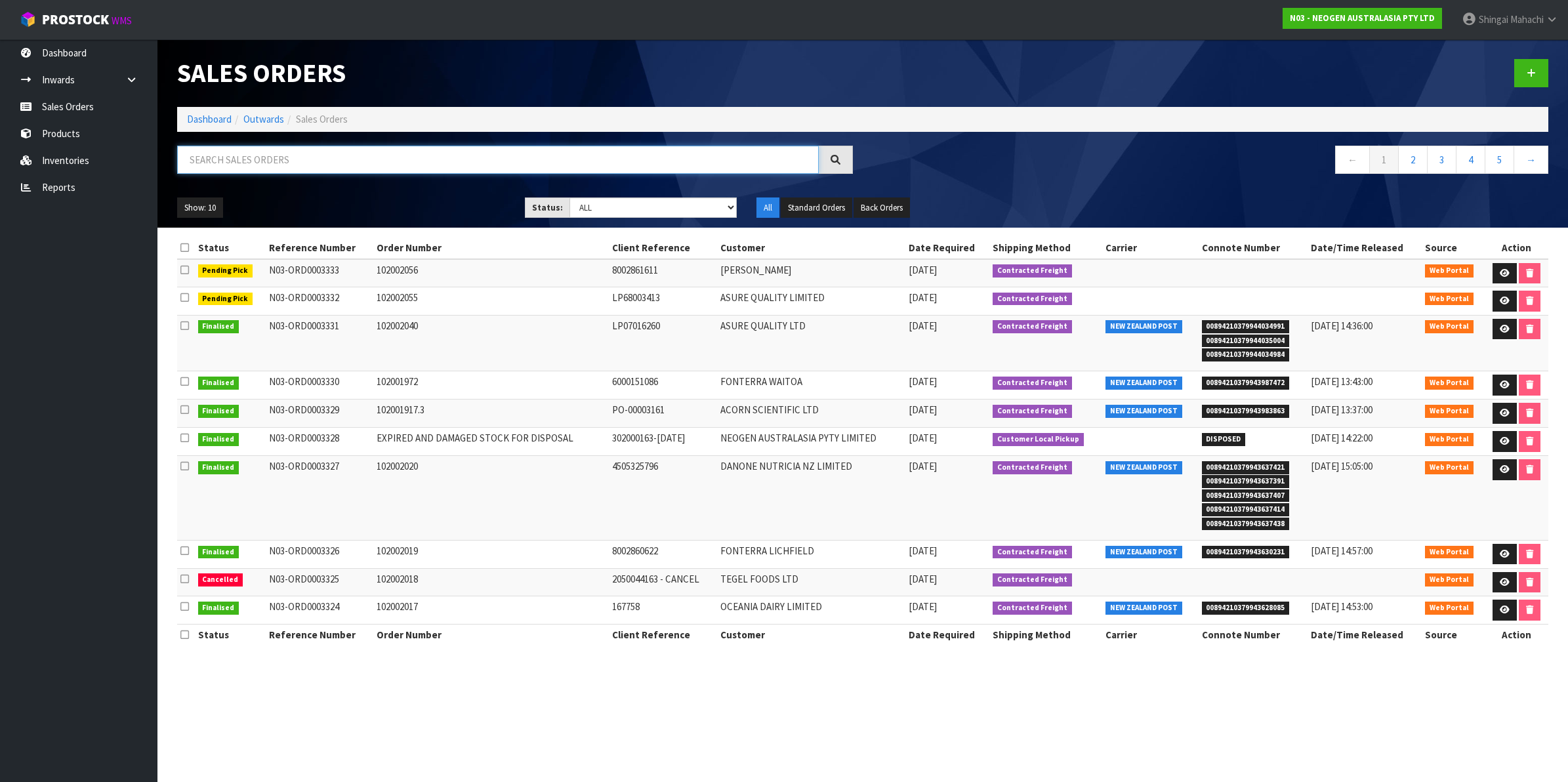
click at [277, 158] on input "text" at bounding box center [498, 160] width 642 height 28
click at [230, 165] on input "text" at bounding box center [498, 160] width 642 height 28
click at [204, 161] on input "text" at bounding box center [498, 160] width 642 height 28
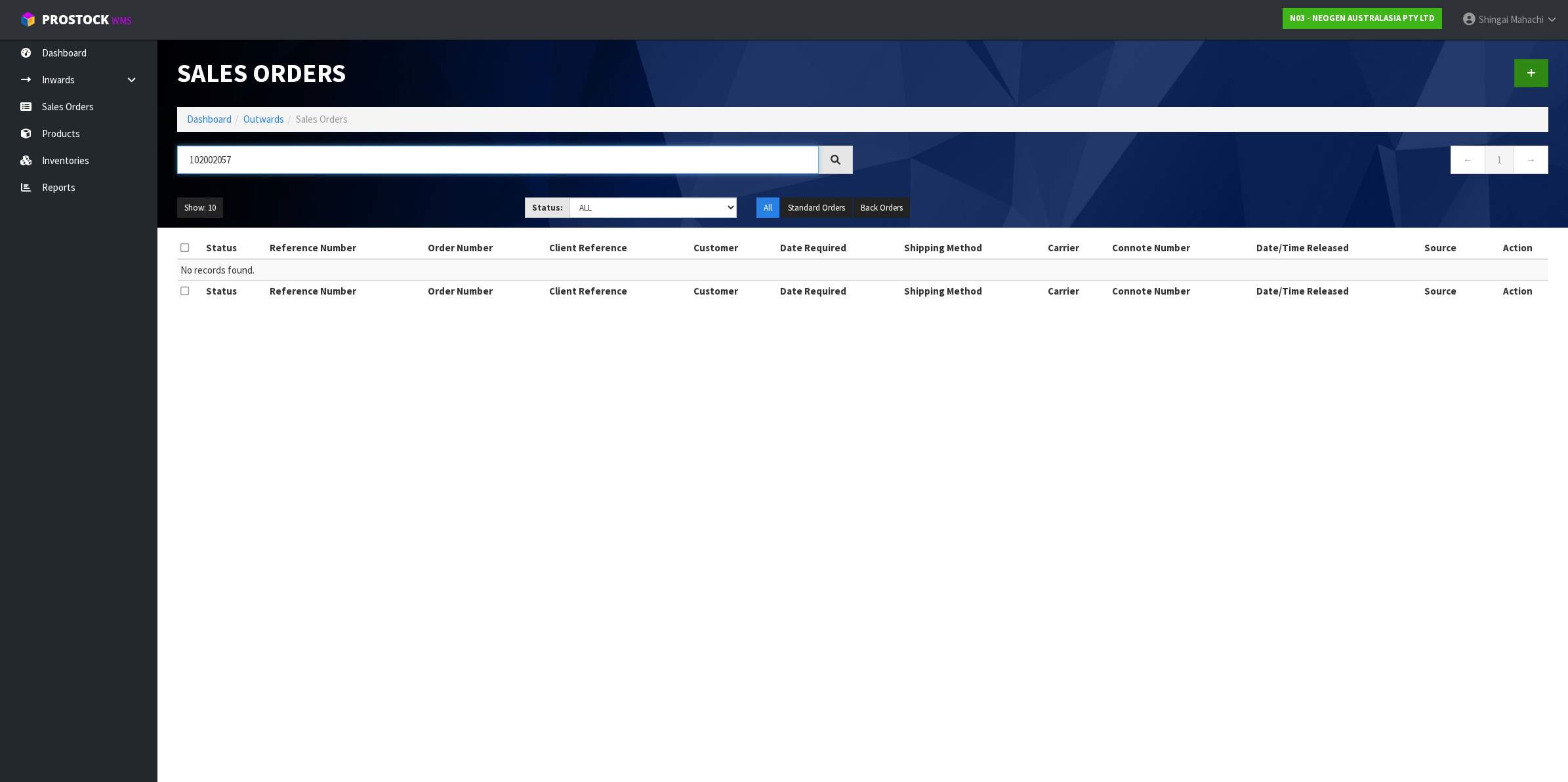
type input "102002057"
click at [1519, 68] on link at bounding box center [1531, 73] width 34 height 28
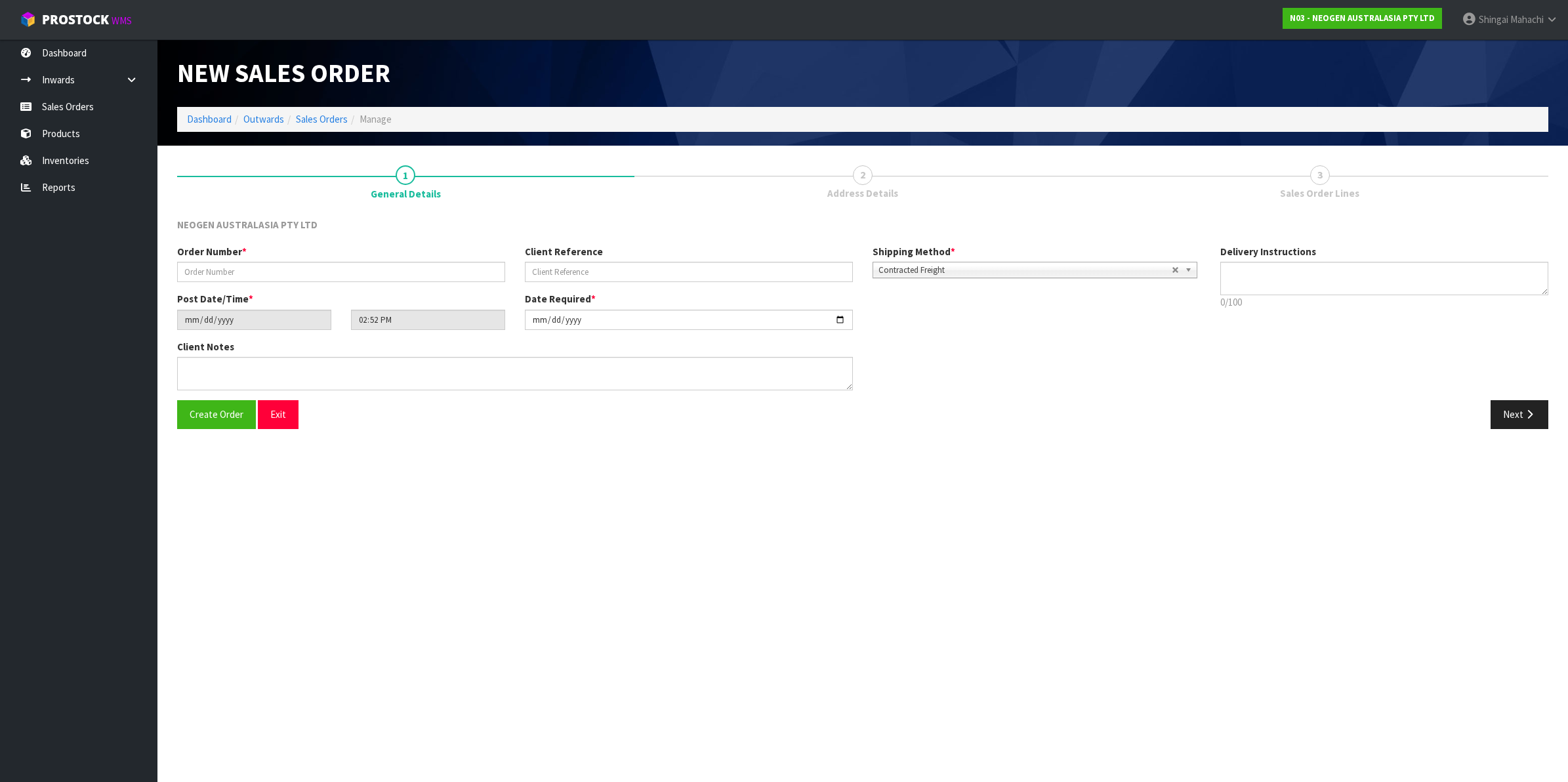
type textarea "CHILLED GOODS -OVERNIGHT"
click at [201, 271] on input "text" at bounding box center [341, 272] width 328 height 21
click at [625, 271] on input "text" at bounding box center [689, 272] width 328 height 21
paste input "NZ0024836052"
type input "NZ0024836052"
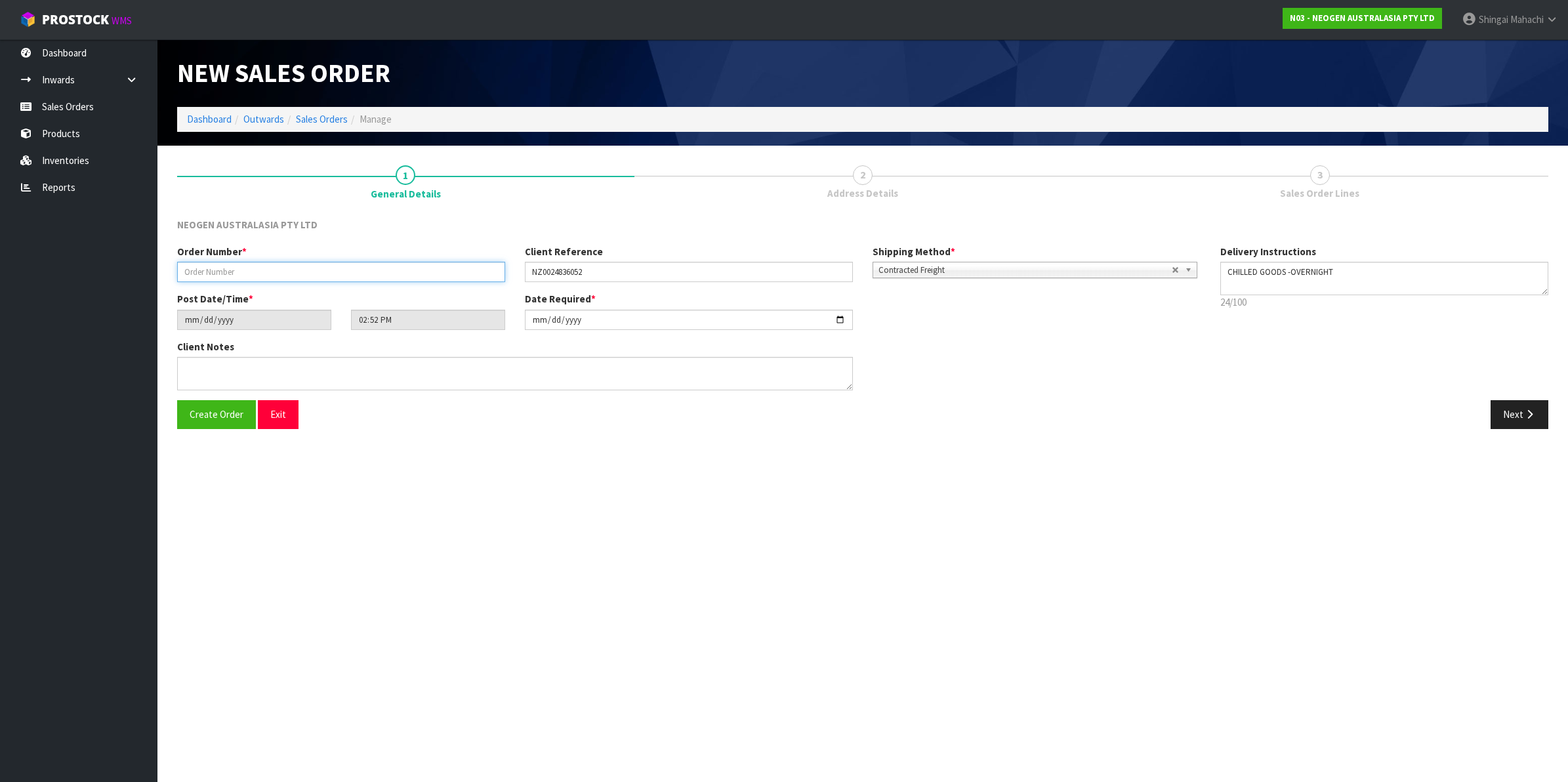
click at [217, 269] on input "text" at bounding box center [341, 272] width 328 height 21
type input "102002057"
click at [842, 316] on input "[DATE]" at bounding box center [689, 320] width 328 height 21
type input "[DATE]"
click at [1527, 412] on icon "button" at bounding box center [1530, 414] width 13 height 10
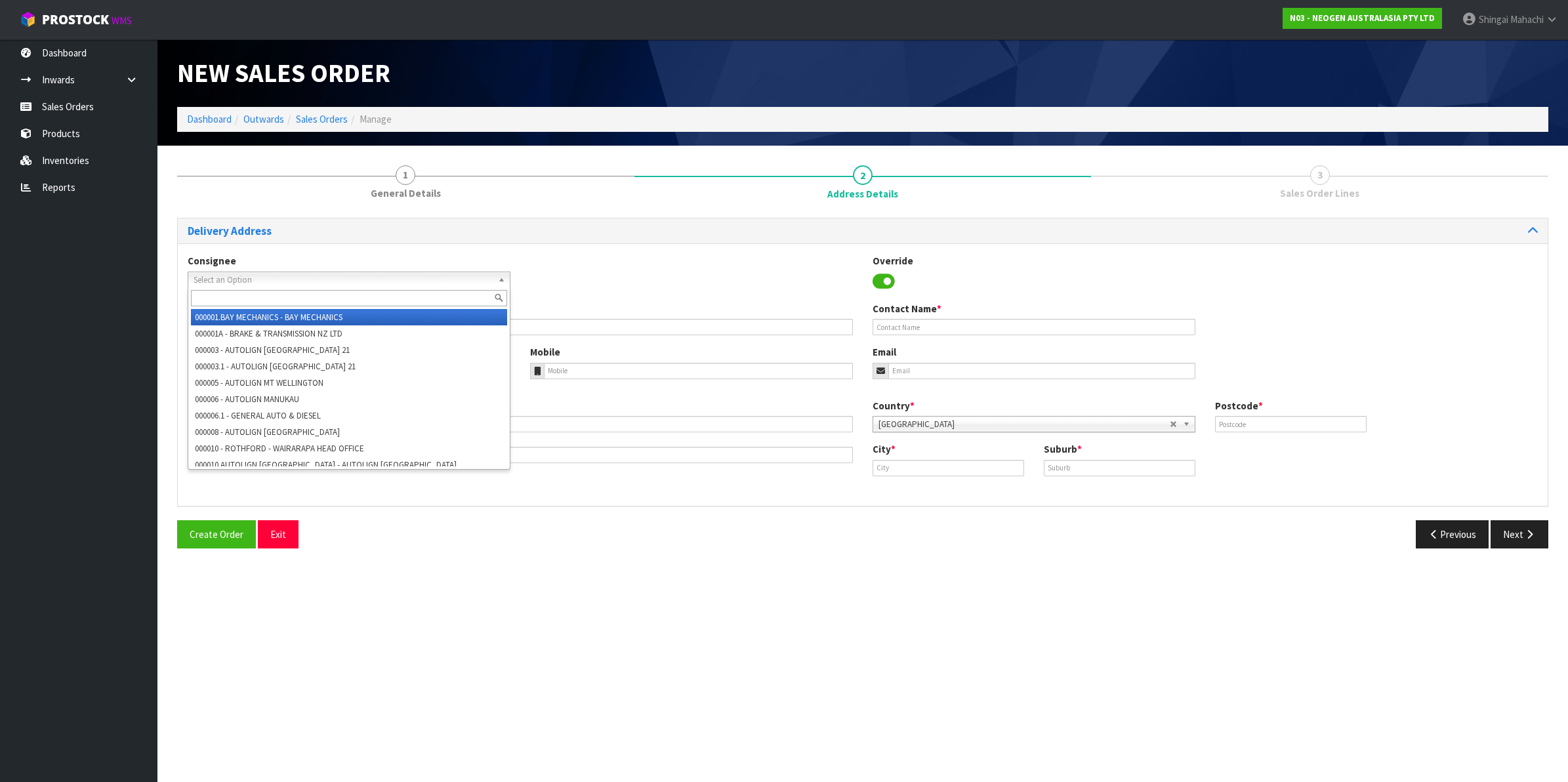
click at [257, 272] on span "Select an Option" at bounding box center [343, 280] width 299 height 15
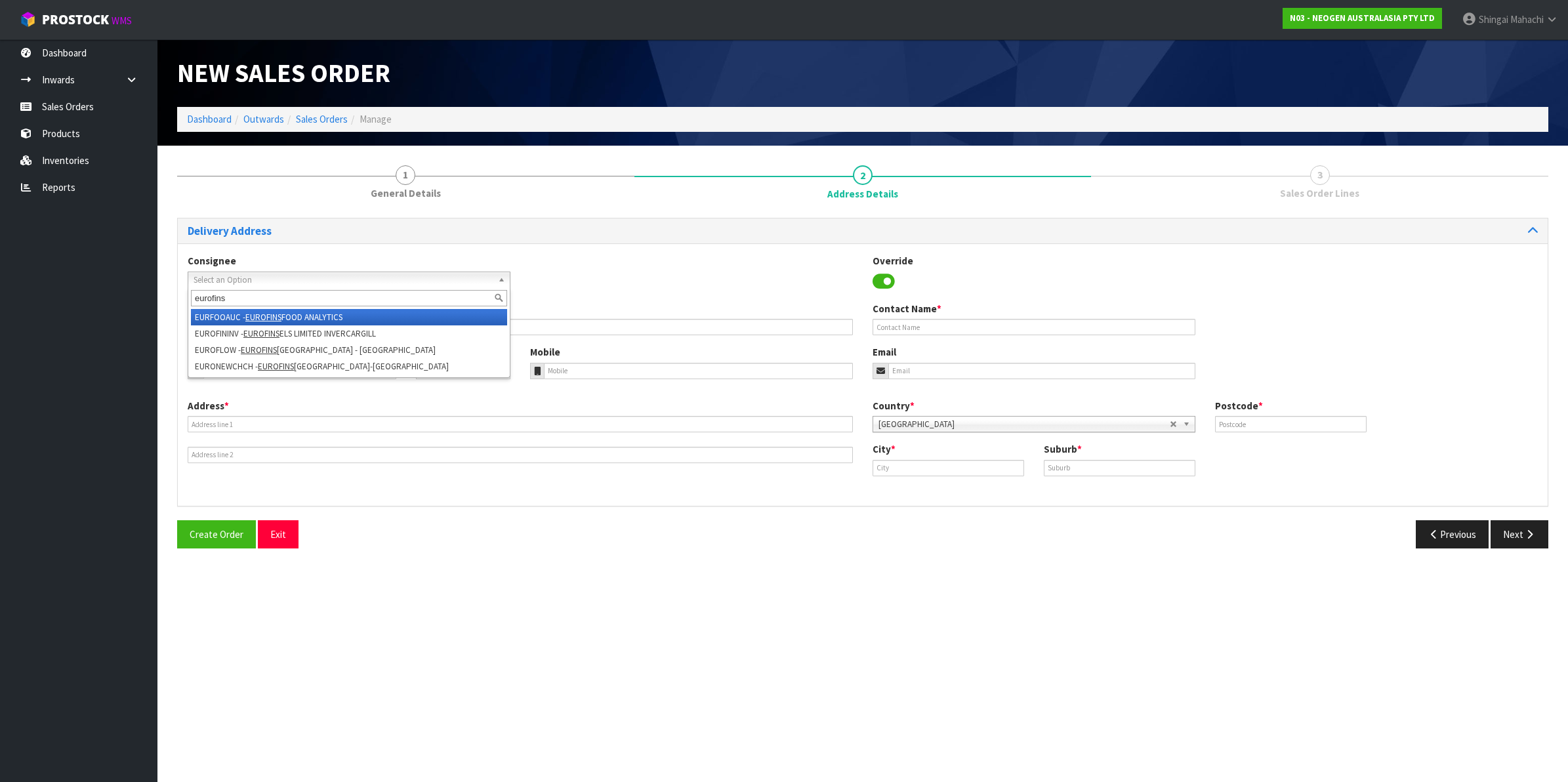
type input "eurofins"
click at [322, 318] on li "EURFOOAUC - EUROFINS FOOD ANALYTICS" at bounding box center [349, 317] width 316 height 16
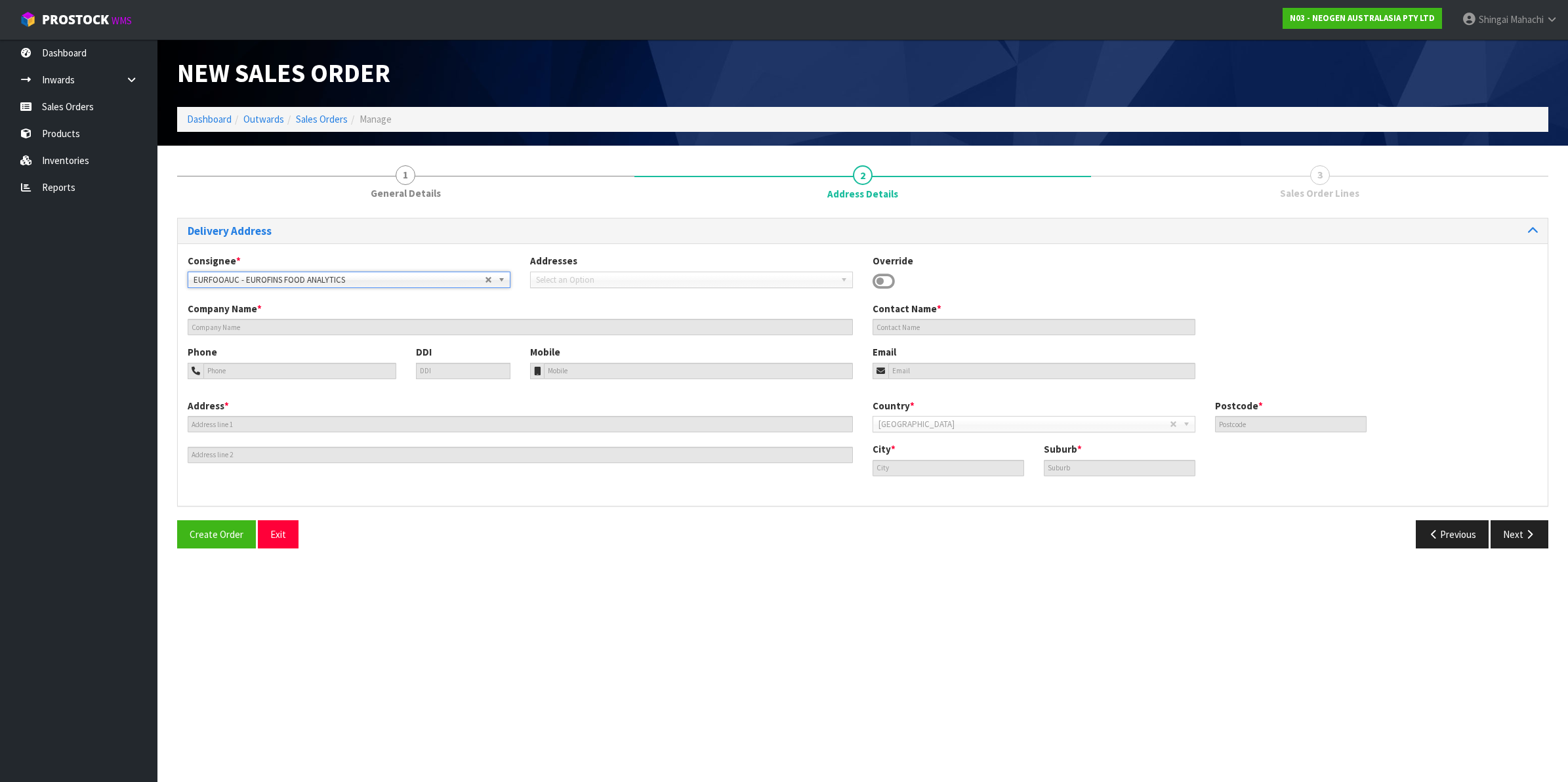
type input "EUROFINS FOOD ANALYTICS"
type input "ATT: [PERSON_NAME]"
type input "[STREET_ADDRESS][PERSON_NAME]"
type input "1061"
type input "[GEOGRAPHIC_DATA]"
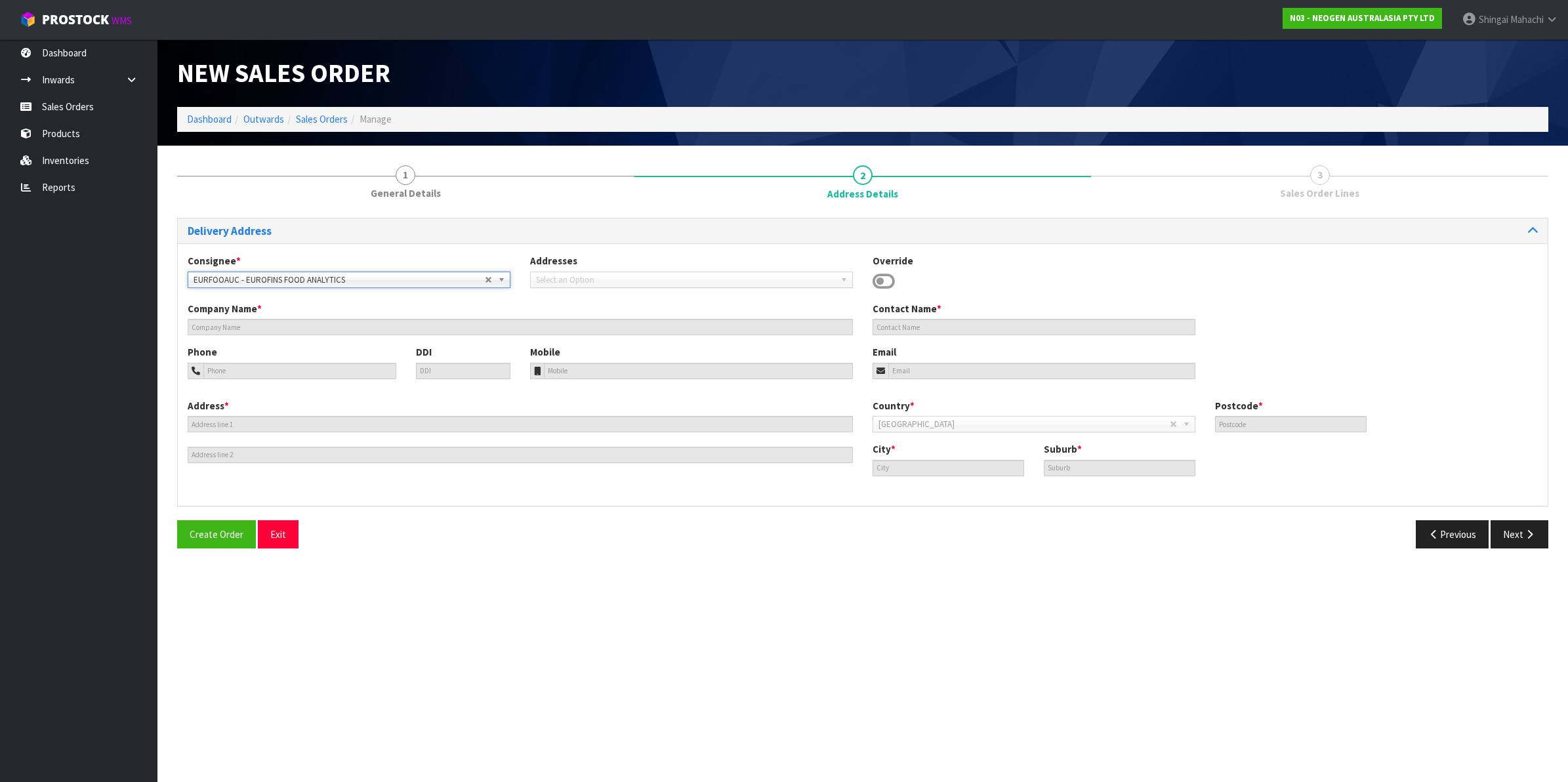
type input "[PERSON_NAME]"
click at [1516, 527] on button "Next" at bounding box center [1519, 535] width 58 height 28
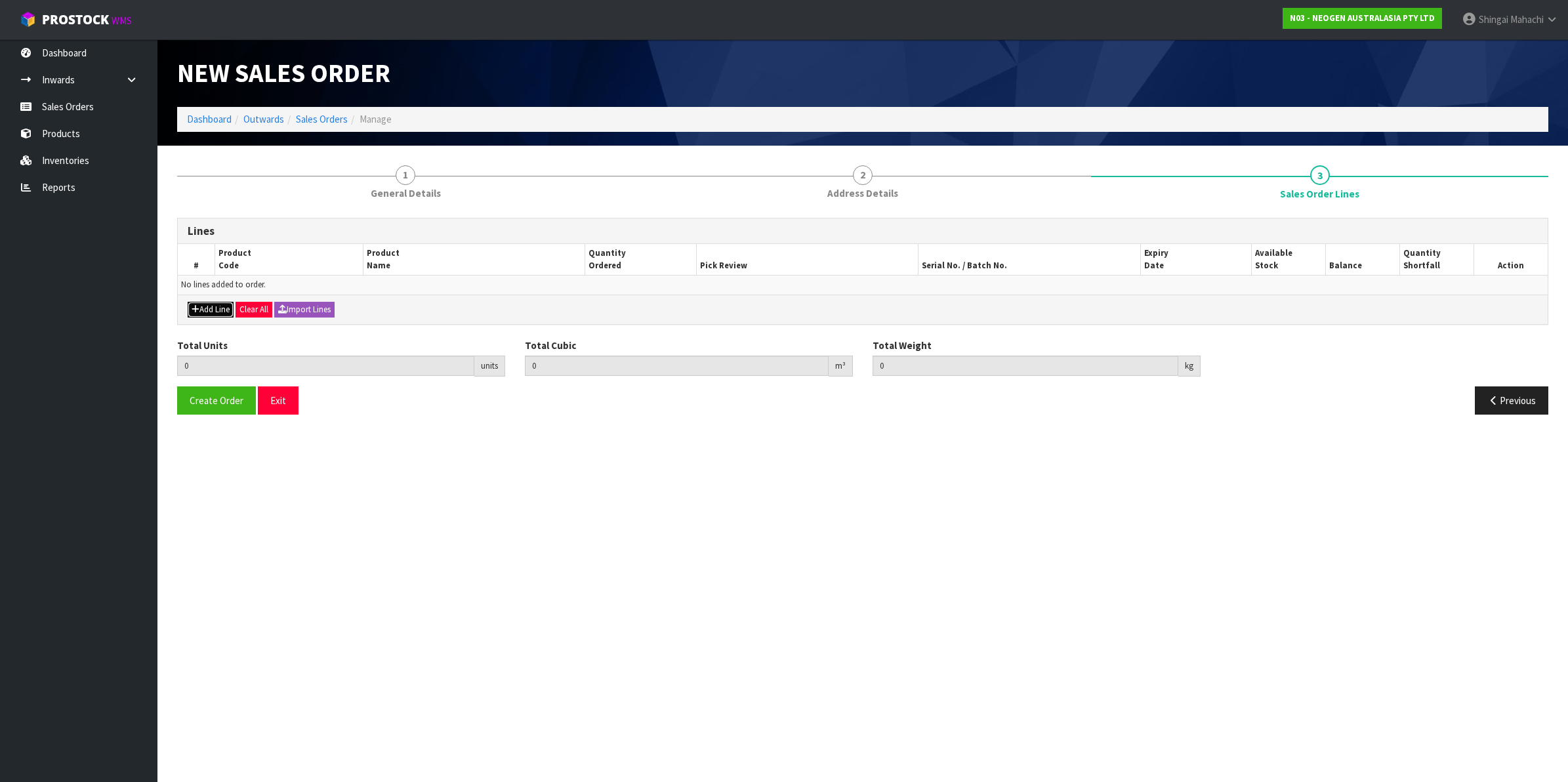
click at [217, 314] on button "Add Line" at bounding box center [210, 309] width 46 height 15
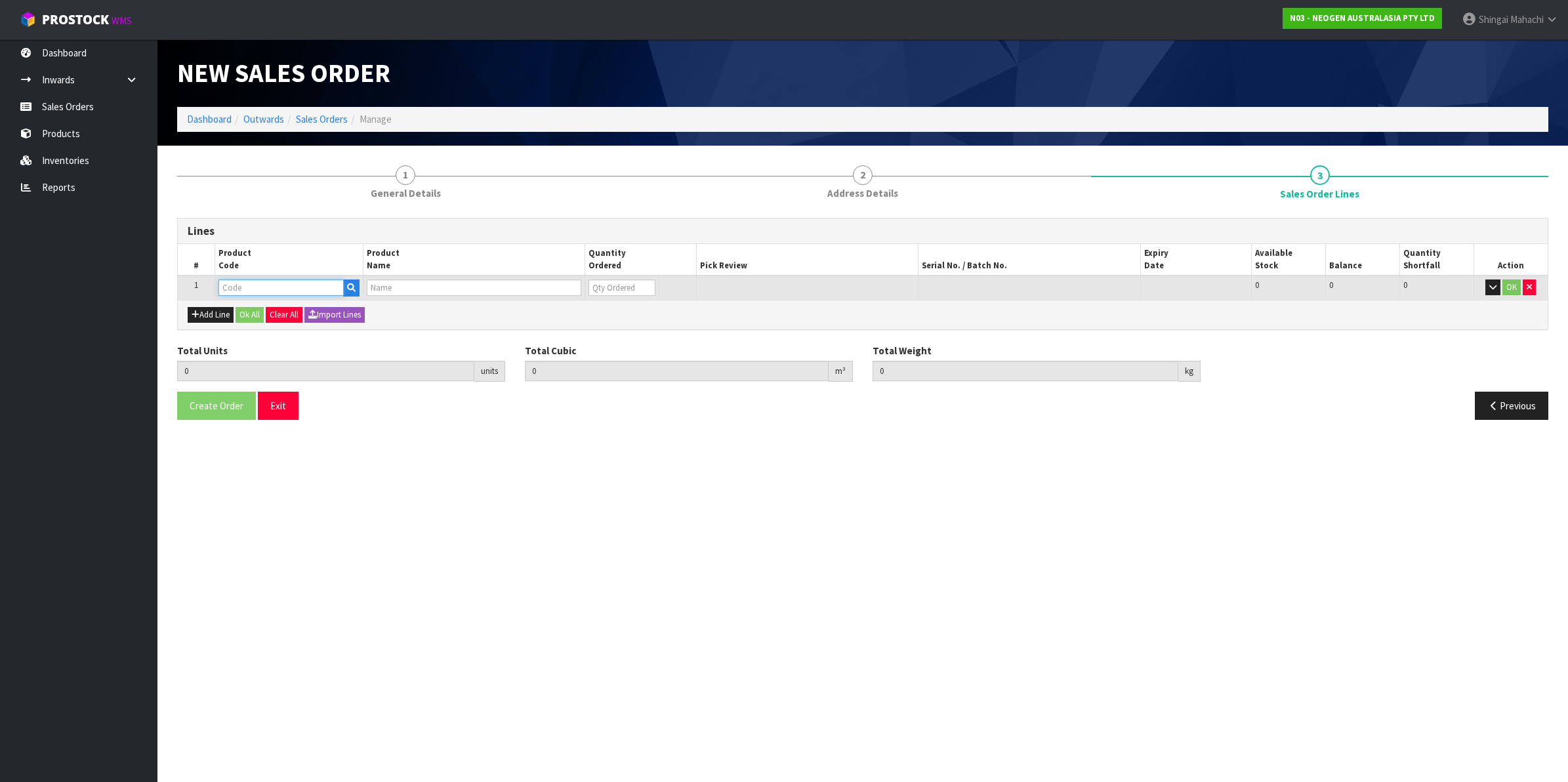
click at [271, 287] on input "text" at bounding box center [281, 288] width 125 height 16
click at [244, 283] on input "text" at bounding box center [281, 288] width 125 height 16
paste input "700007627"
type input "700007627"
type input "0.000000"
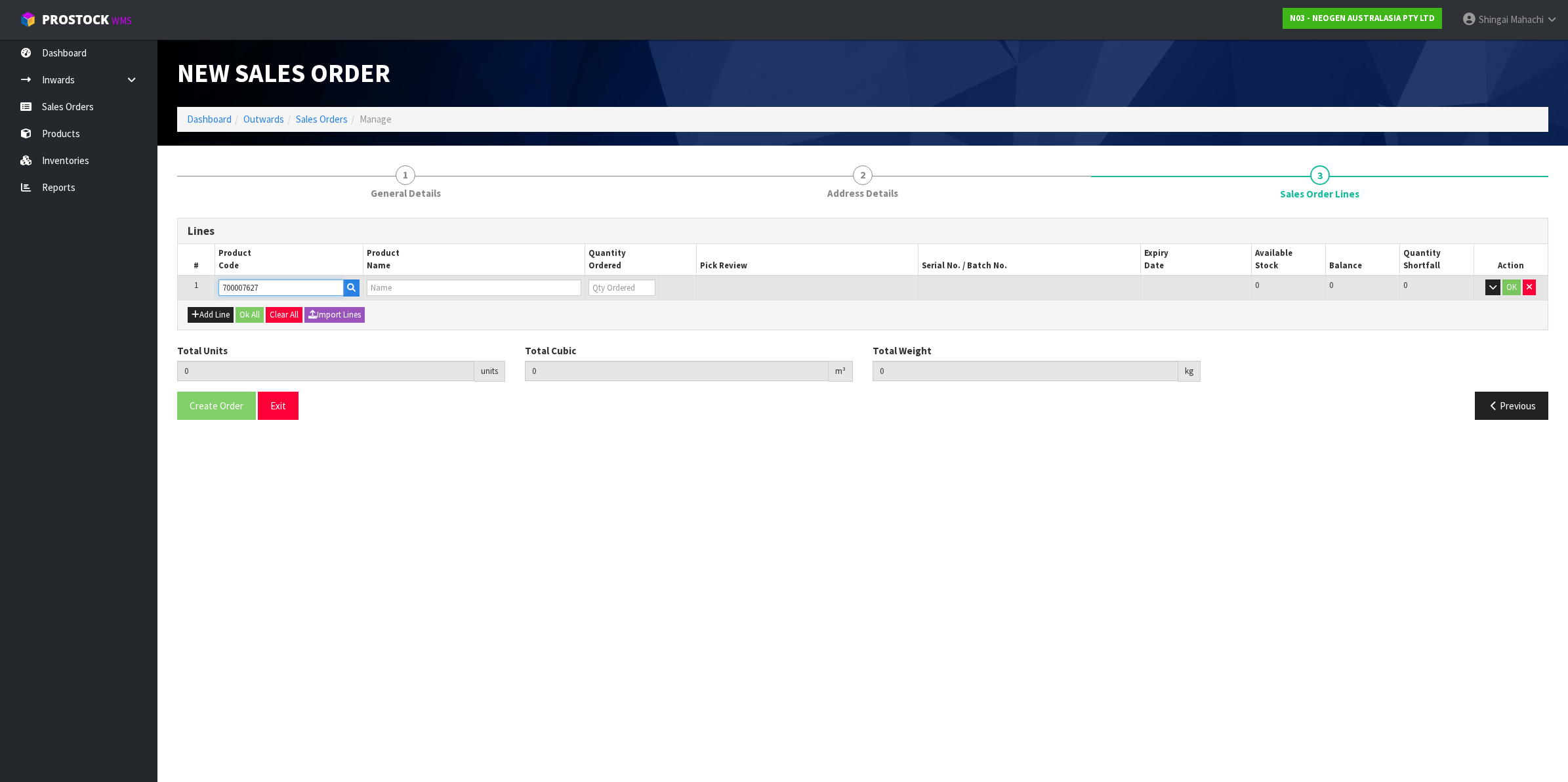
type input "0.000"
type input "7100002605 - 6425 PETRIFILM FLAT SPREADER 2/CS"
type input "0"
type input "700007627"
drag, startPoint x: 603, startPoint y: 288, endPoint x: 586, endPoint y: 291, distance: 17.3
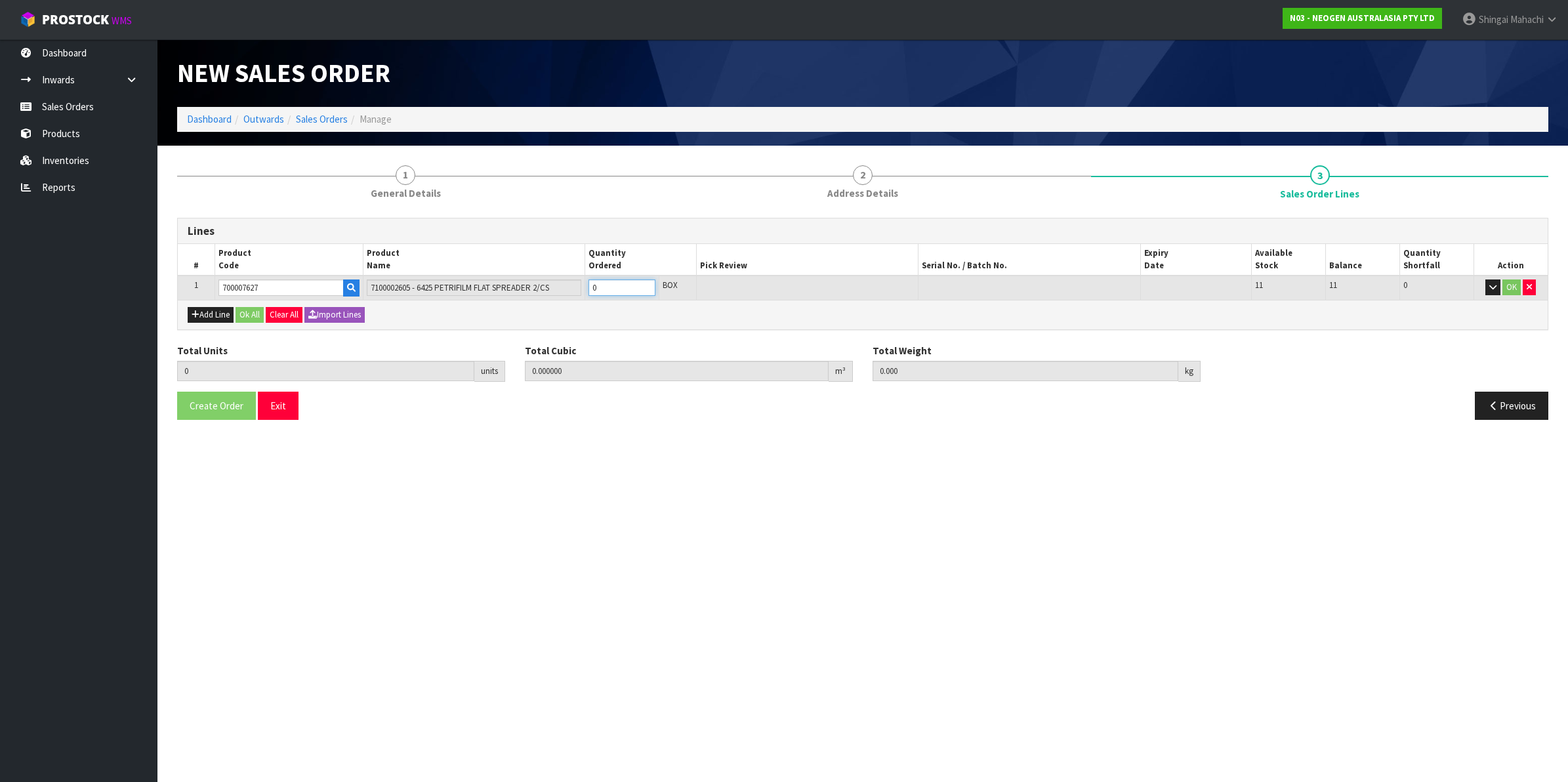
click at [586, 291] on td "0" at bounding box center [622, 288] width 74 height 24
type input "3"
type input "0.000792"
type input "0.18"
type input "3"
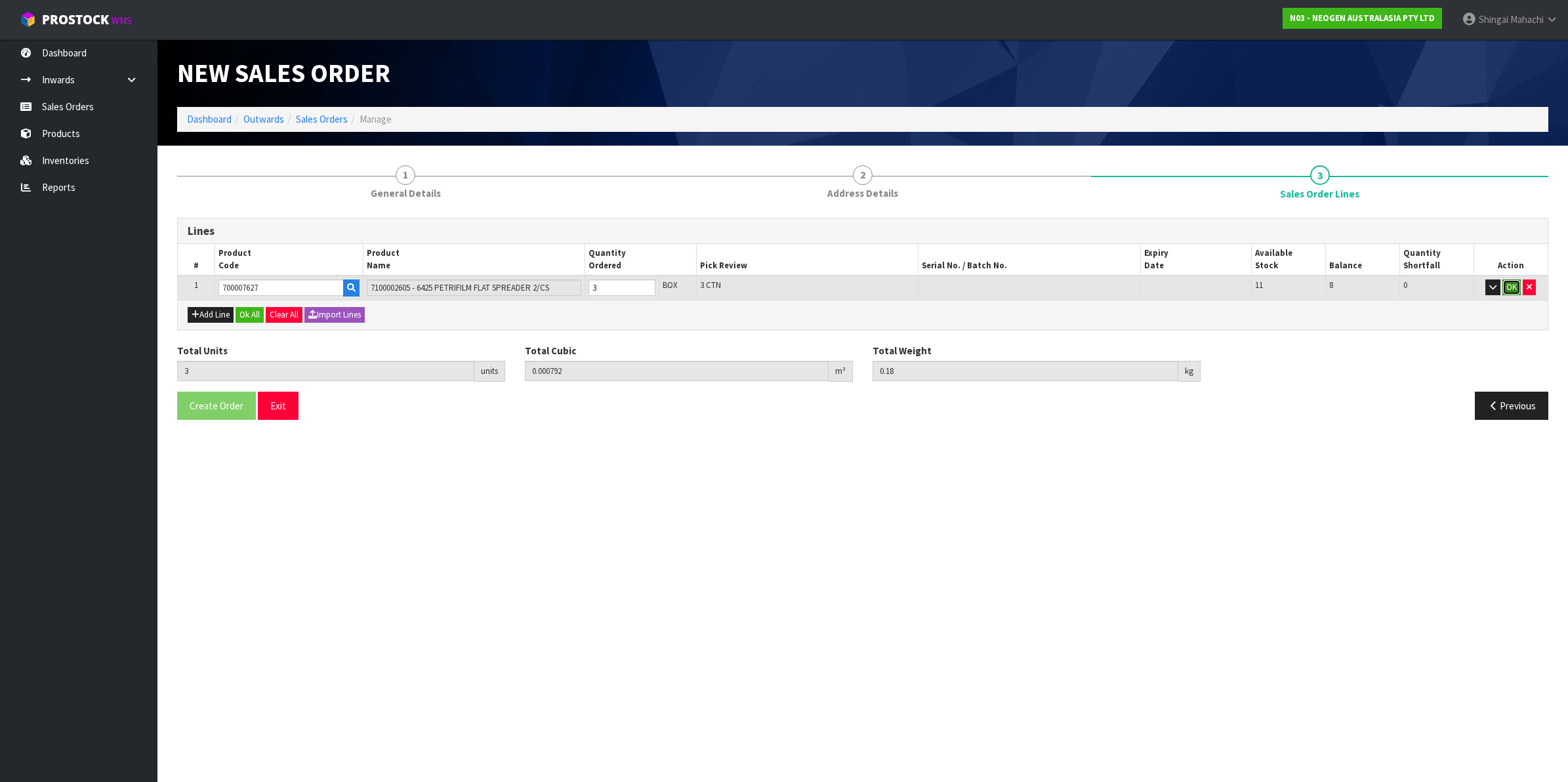
click at [1508, 287] on button "OK" at bounding box center [1511, 287] width 18 height 15
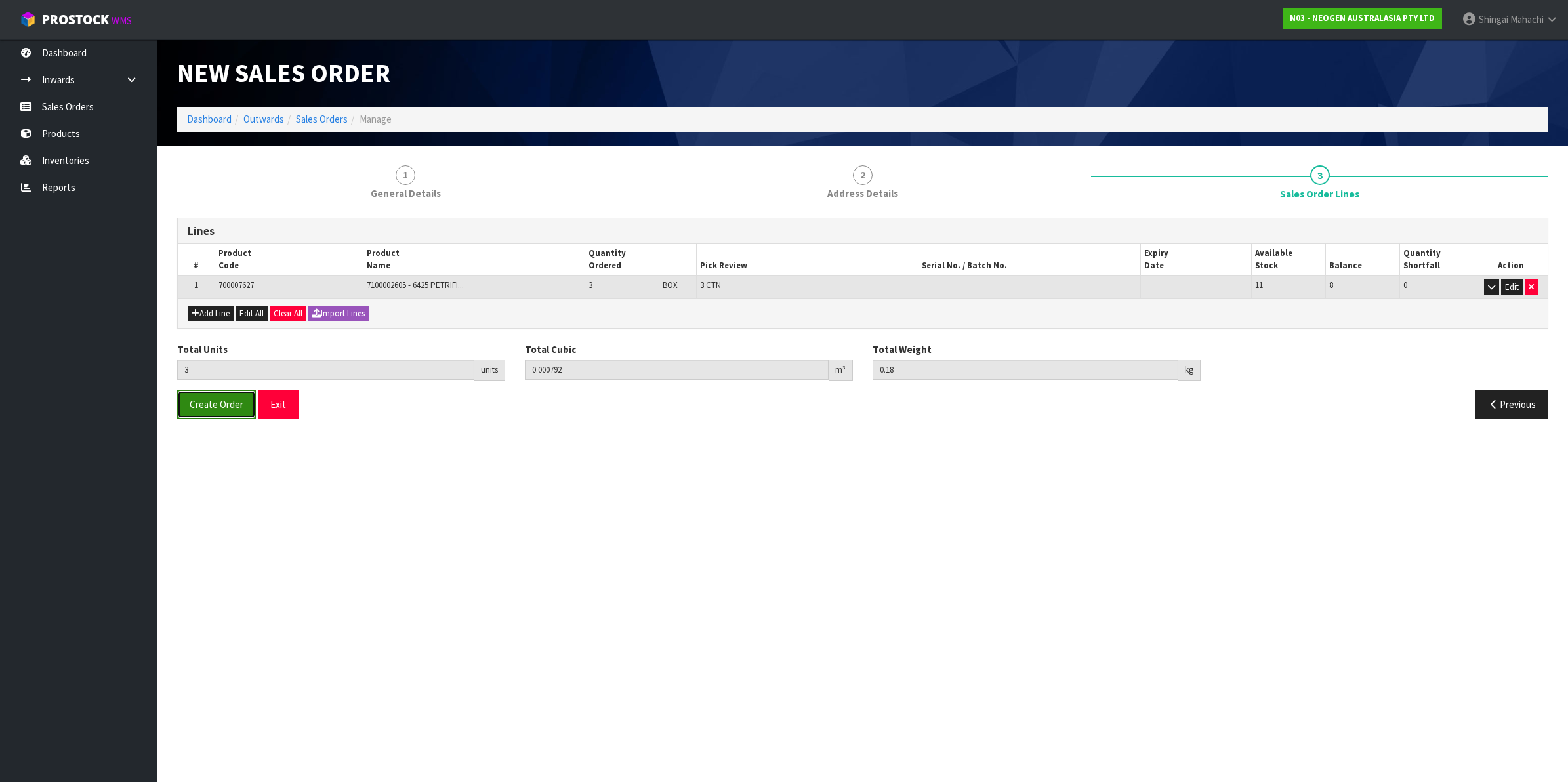
click at [201, 412] on button "Create Order" at bounding box center [216, 404] width 79 height 28
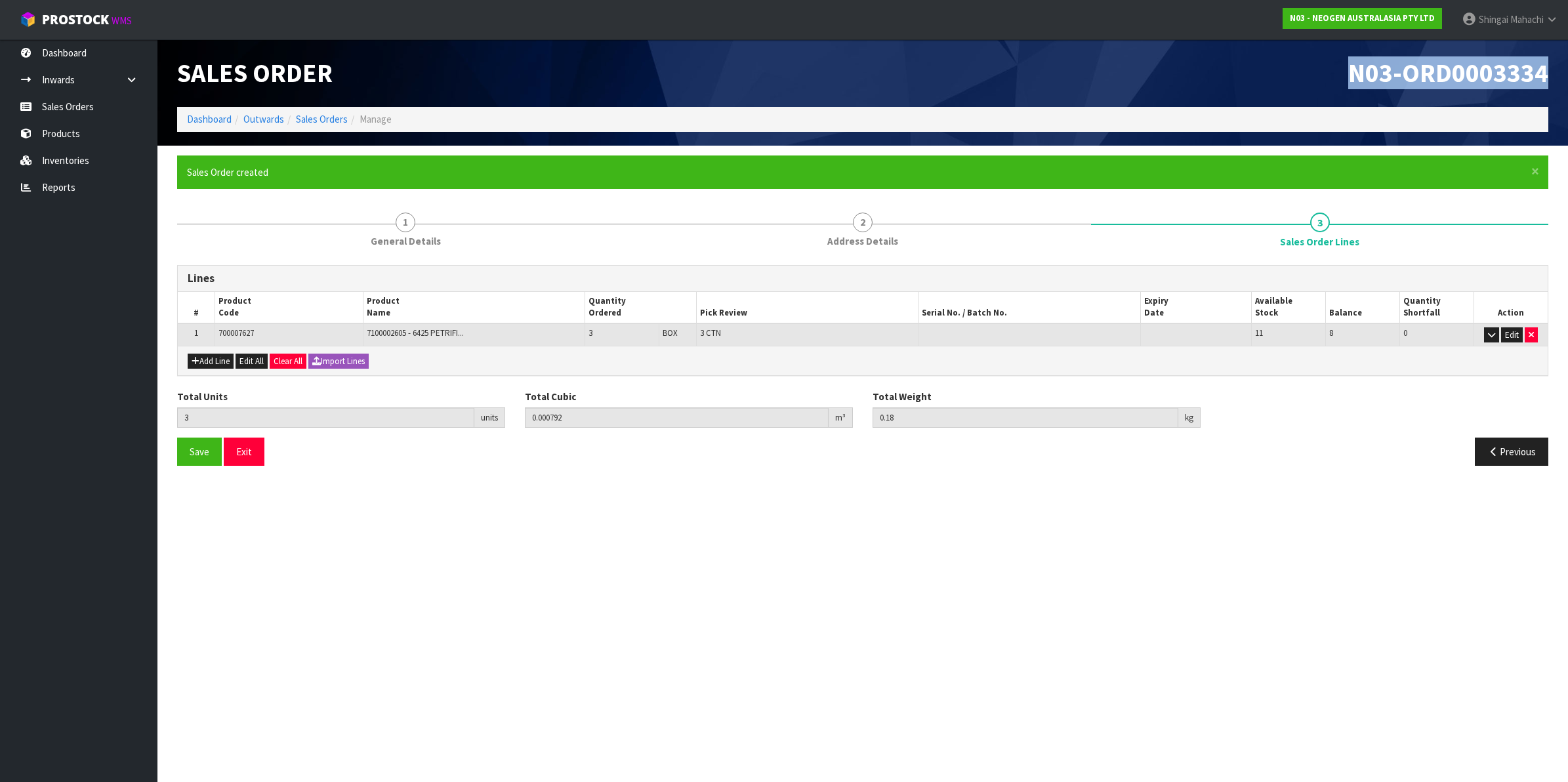
drag, startPoint x: 1353, startPoint y: 71, endPoint x: 1568, endPoint y: 75, distance: 215.0
click at [1567, 75] on html "Toggle navigation ProStock WMS N03 - NEOGEN AUSTRALASIA PTY LTD [PERSON_NAME] L…" at bounding box center [784, 391] width 1568 height 782
copy span "N03-ORD0003334"
click at [326, 120] on link "Sales Orders" at bounding box center [322, 119] width 52 height 13
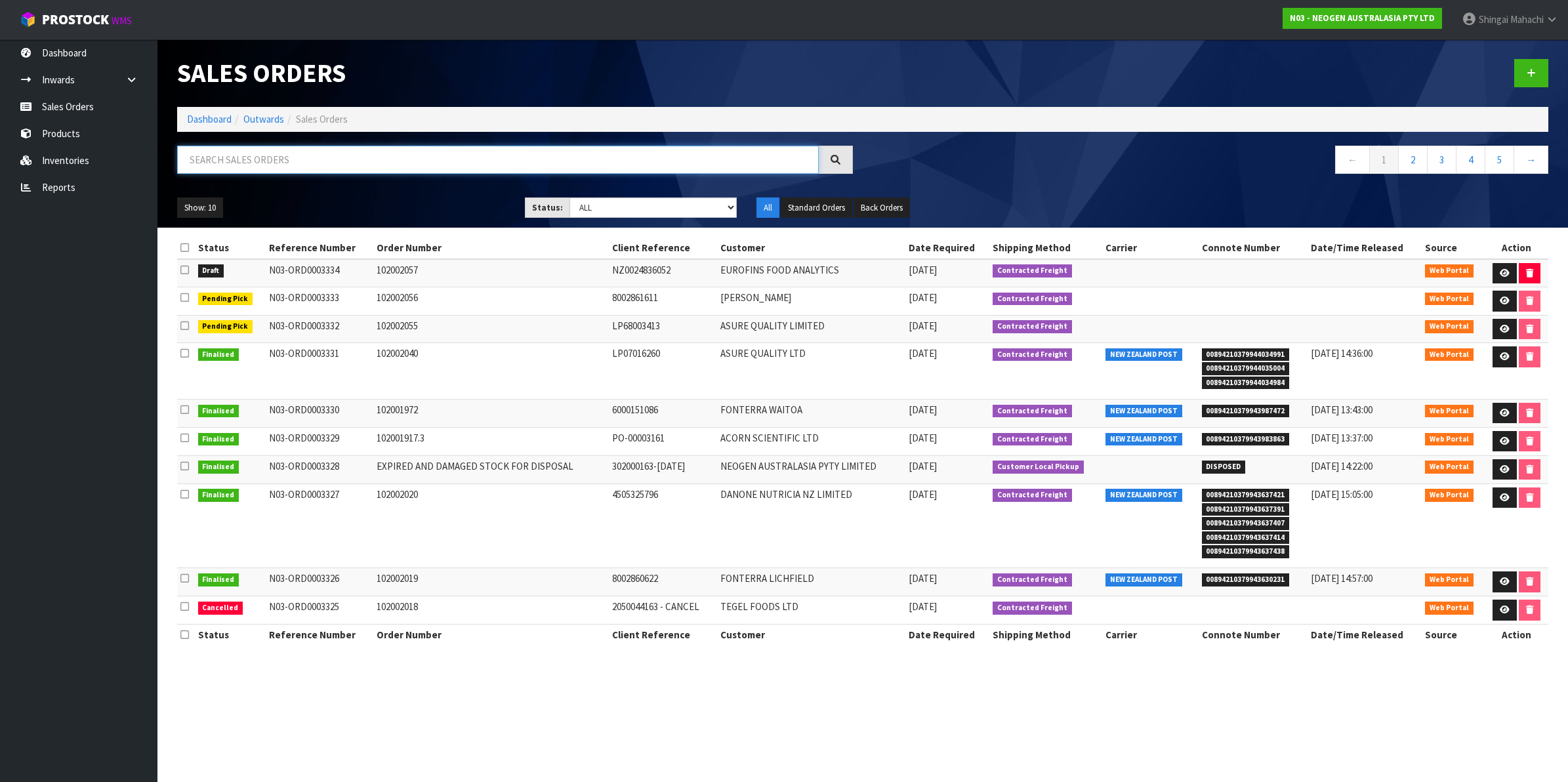
click at [283, 156] on input "text" at bounding box center [498, 160] width 642 height 28
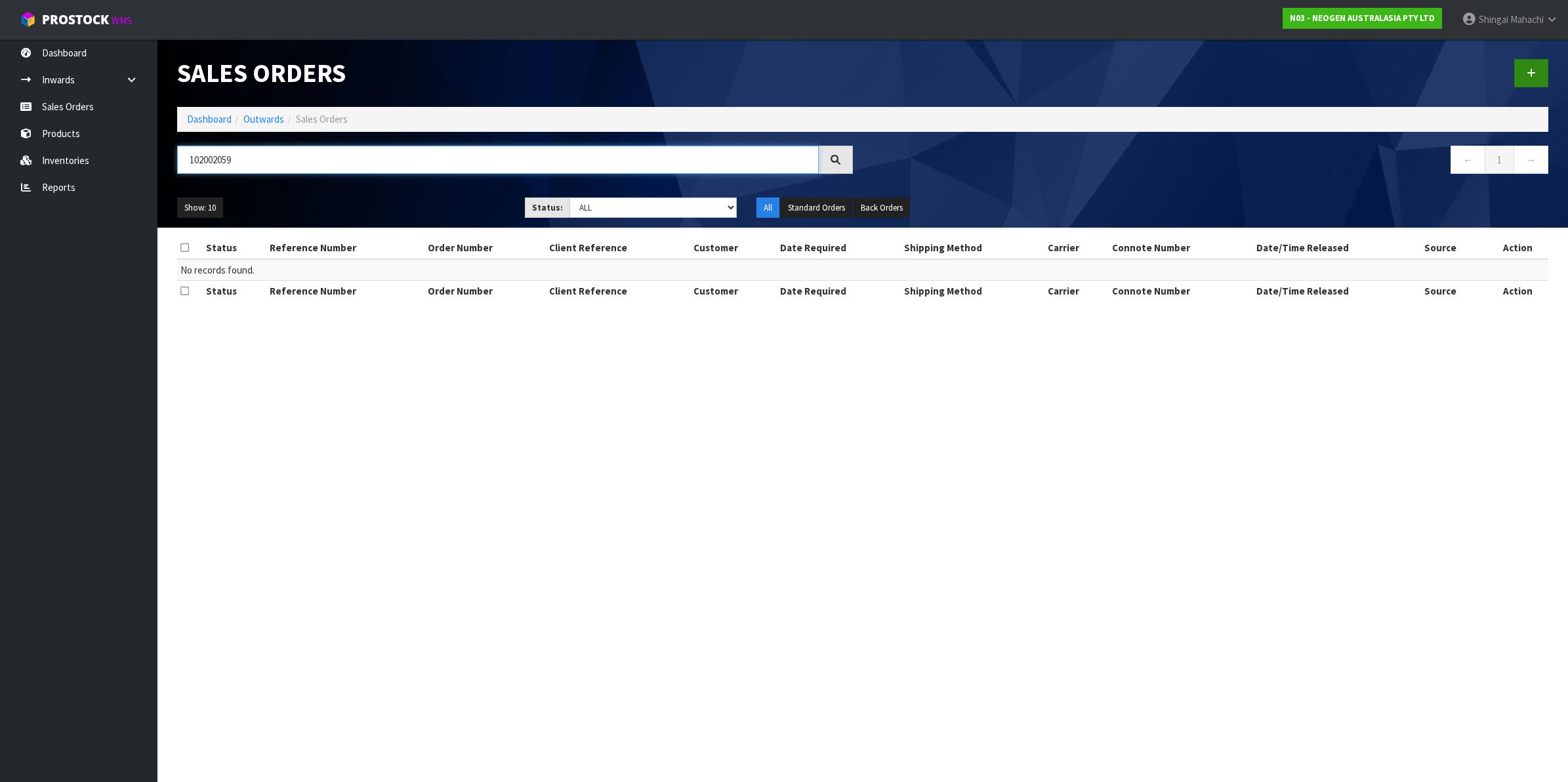
type input "102002059"
click at [1533, 71] on icon at bounding box center [1531, 73] width 9 height 10
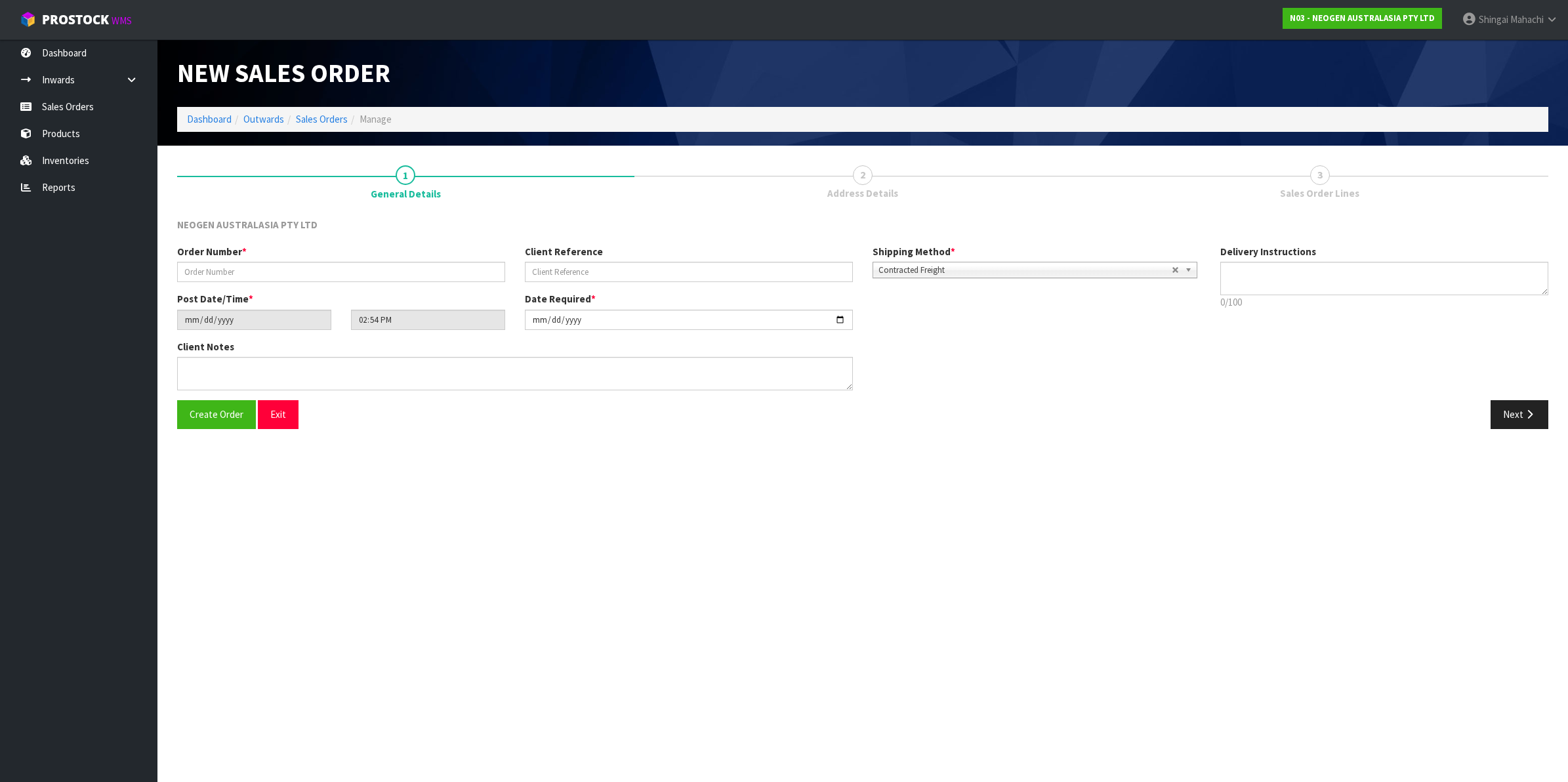
type textarea "CHILLED GOODS -OVERNIGHT"
click at [280, 271] on input "text" at bounding box center [341, 272] width 328 height 21
type input "102002059"
click at [558, 271] on input "text" at bounding box center [689, 272] width 328 height 21
paste input "PO17279"
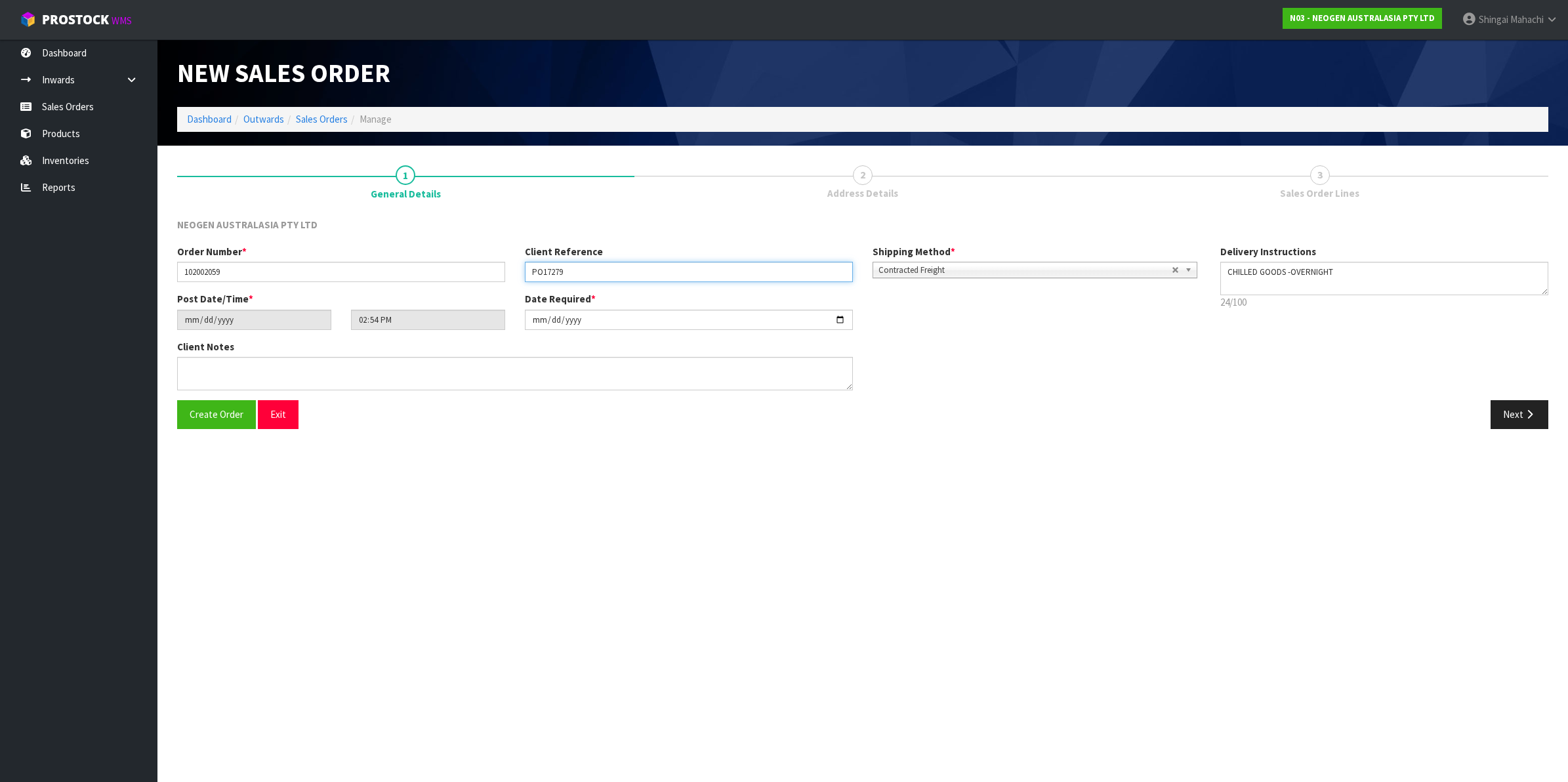
type input "PO17279"
click at [843, 319] on input "[DATE]" at bounding box center [689, 320] width 328 height 21
type input "[DATE]"
click at [1511, 413] on button "Next" at bounding box center [1519, 415] width 58 height 28
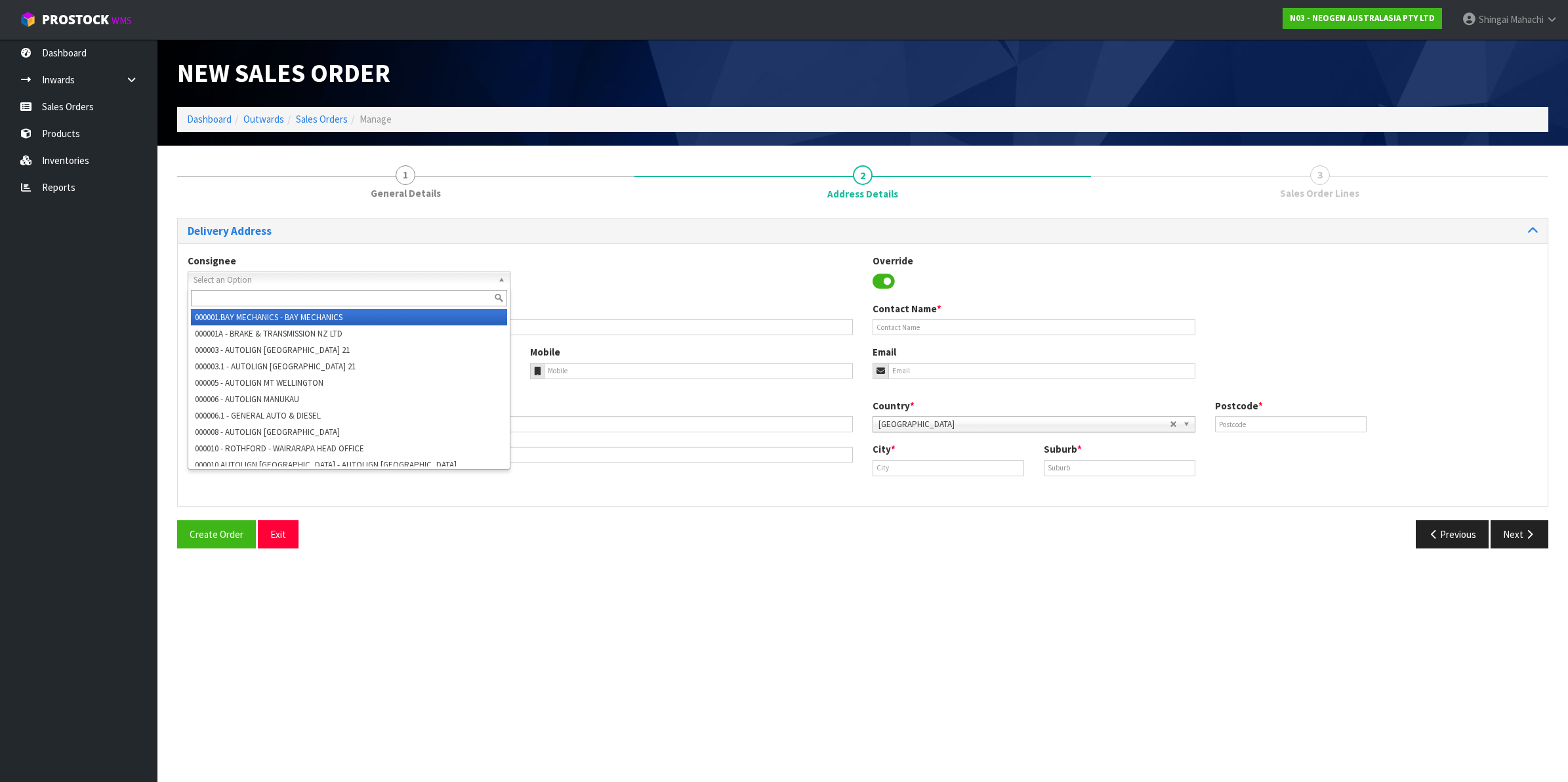
click at [248, 283] on span "Select an Option" at bounding box center [343, 280] width 299 height 15
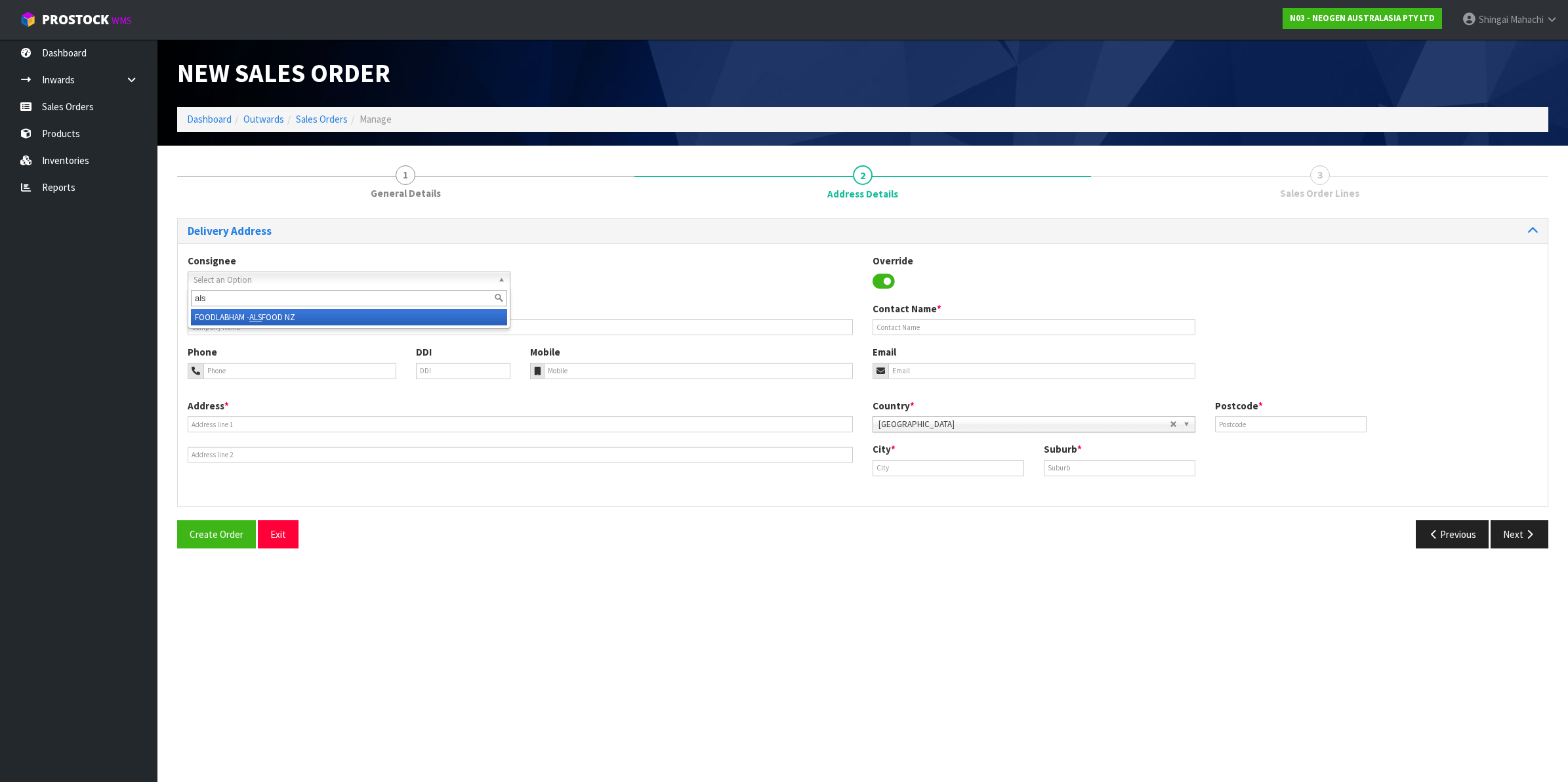
type input "als"
click at [294, 315] on li "FOODLABHAM - ALS FOOD NZ" at bounding box center [349, 317] width 316 height 16
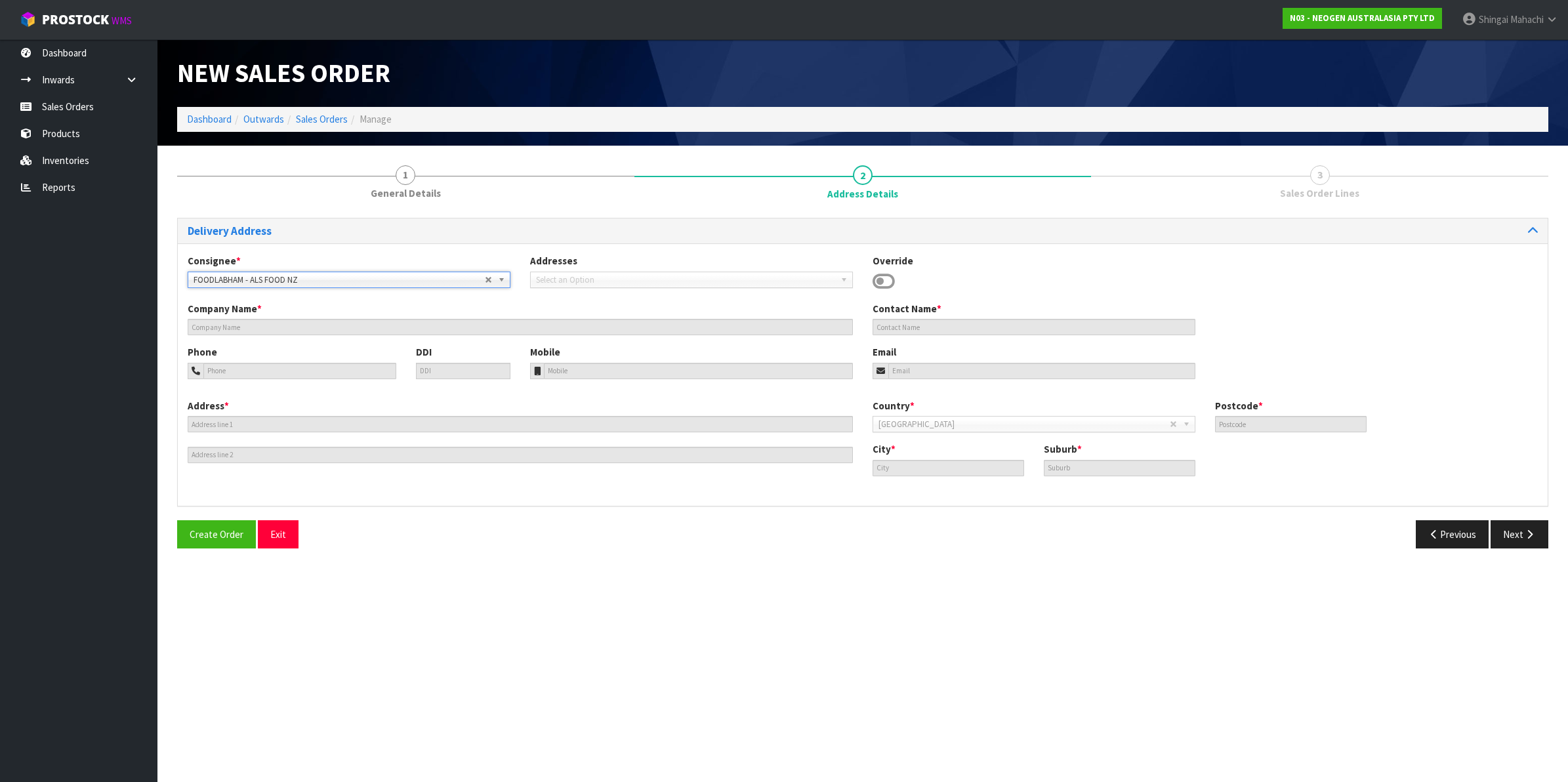
type input "ALS FOOD NZ"
type input "MAHA"
type input "64 7 444 5568"
type input "[STREET_ADDRESS]"
type input "[GEOGRAPHIC_DATA],"
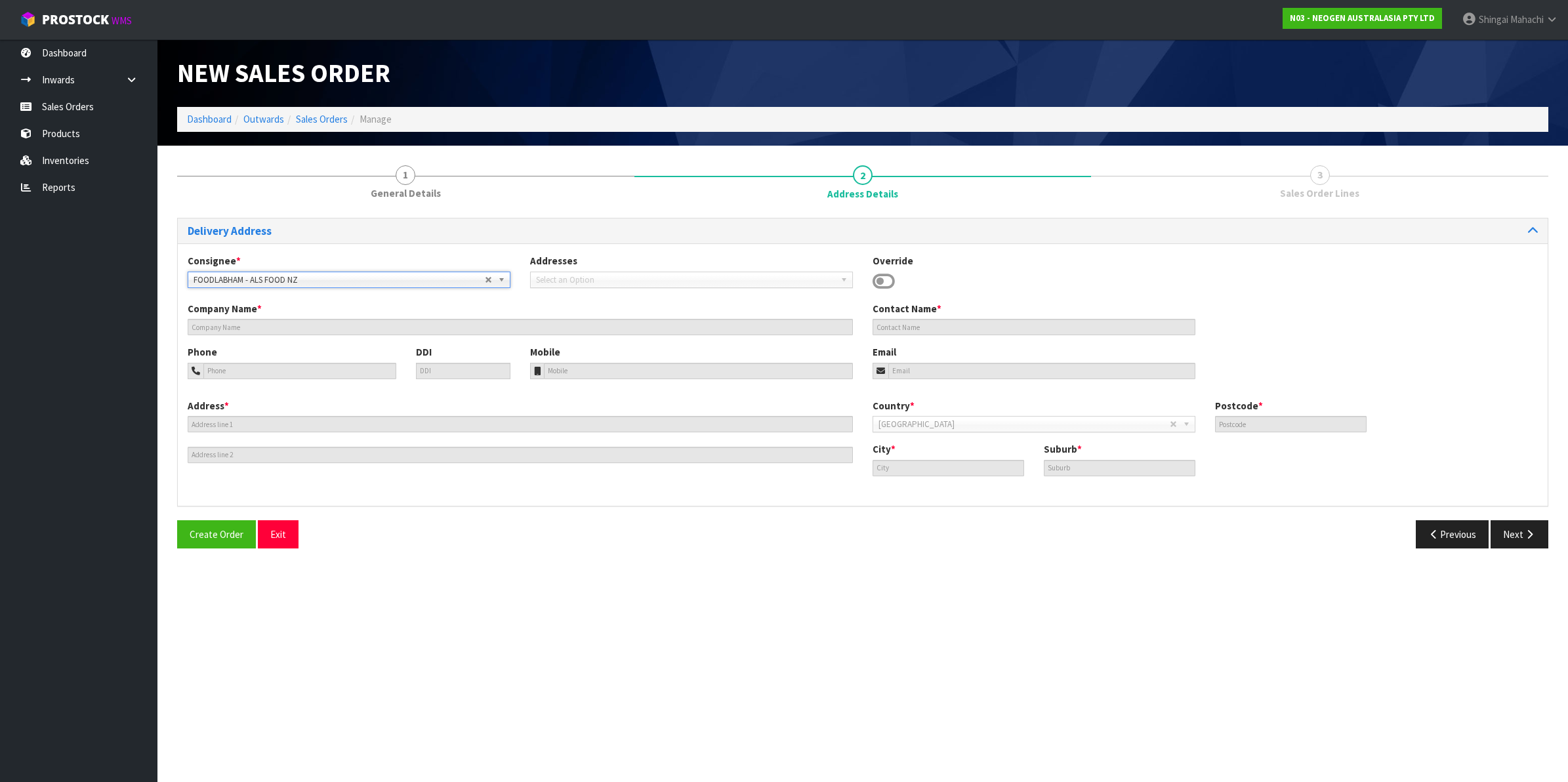
type input "3214"
type input "RUAKURA"
type input "[PERSON_NAME][GEOGRAPHIC_DATA]"
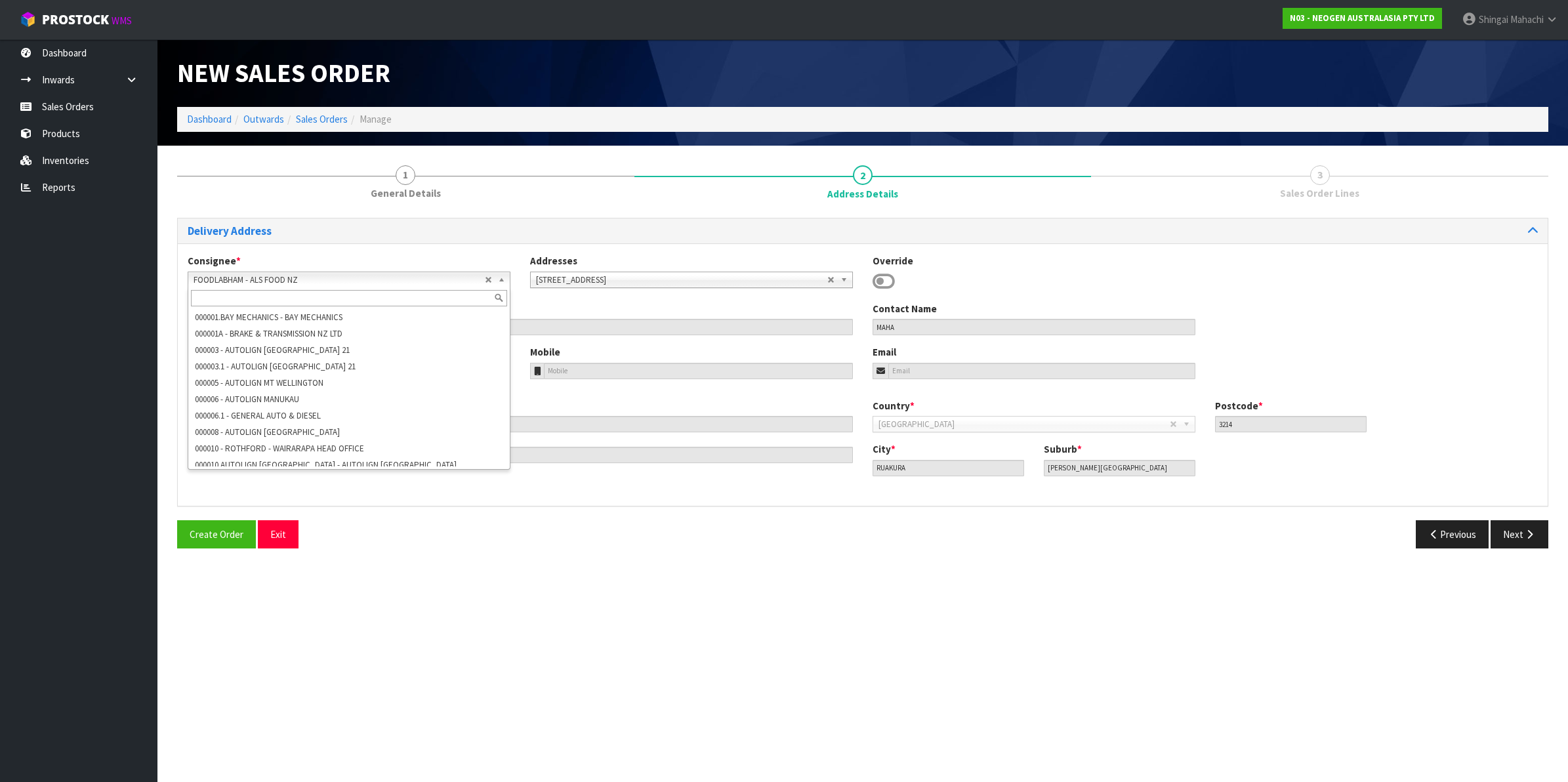
click at [499, 277] on b at bounding box center [504, 280] width 12 height 15
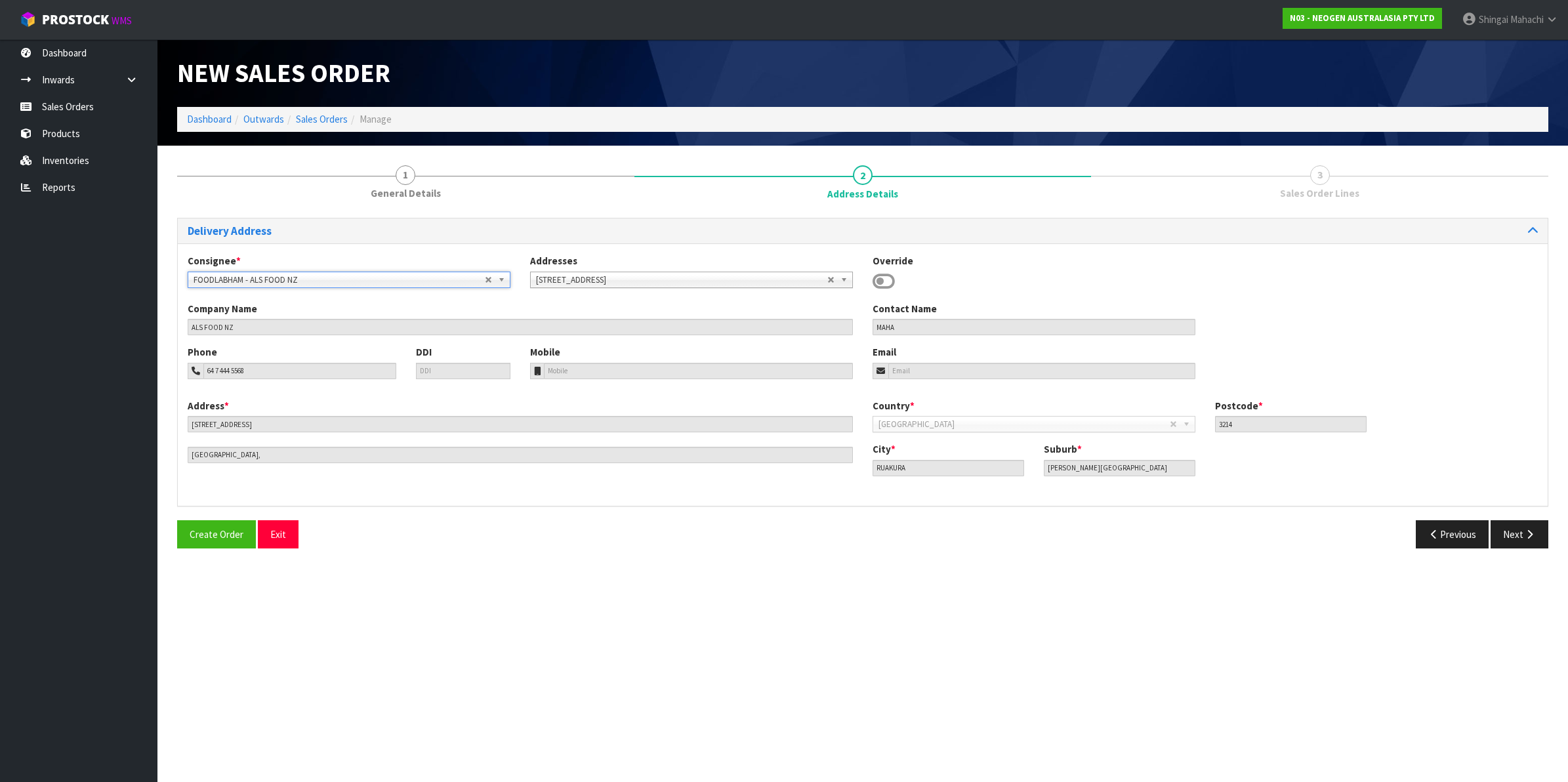
click at [277, 276] on span "FOODLABHAM - ALS FOOD NZ" at bounding box center [339, 280] width 291 height 15
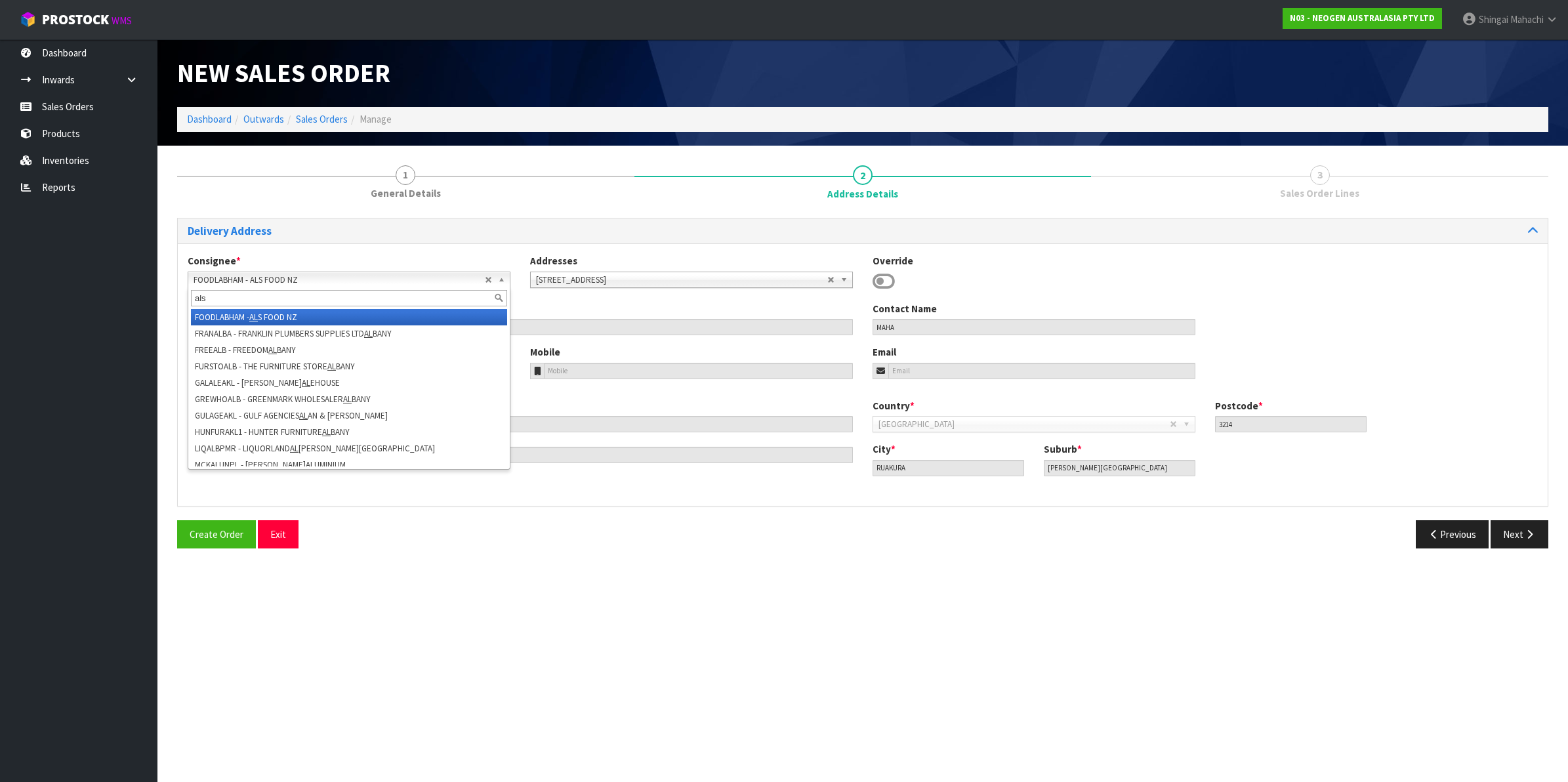
scroll to position [0, 0]
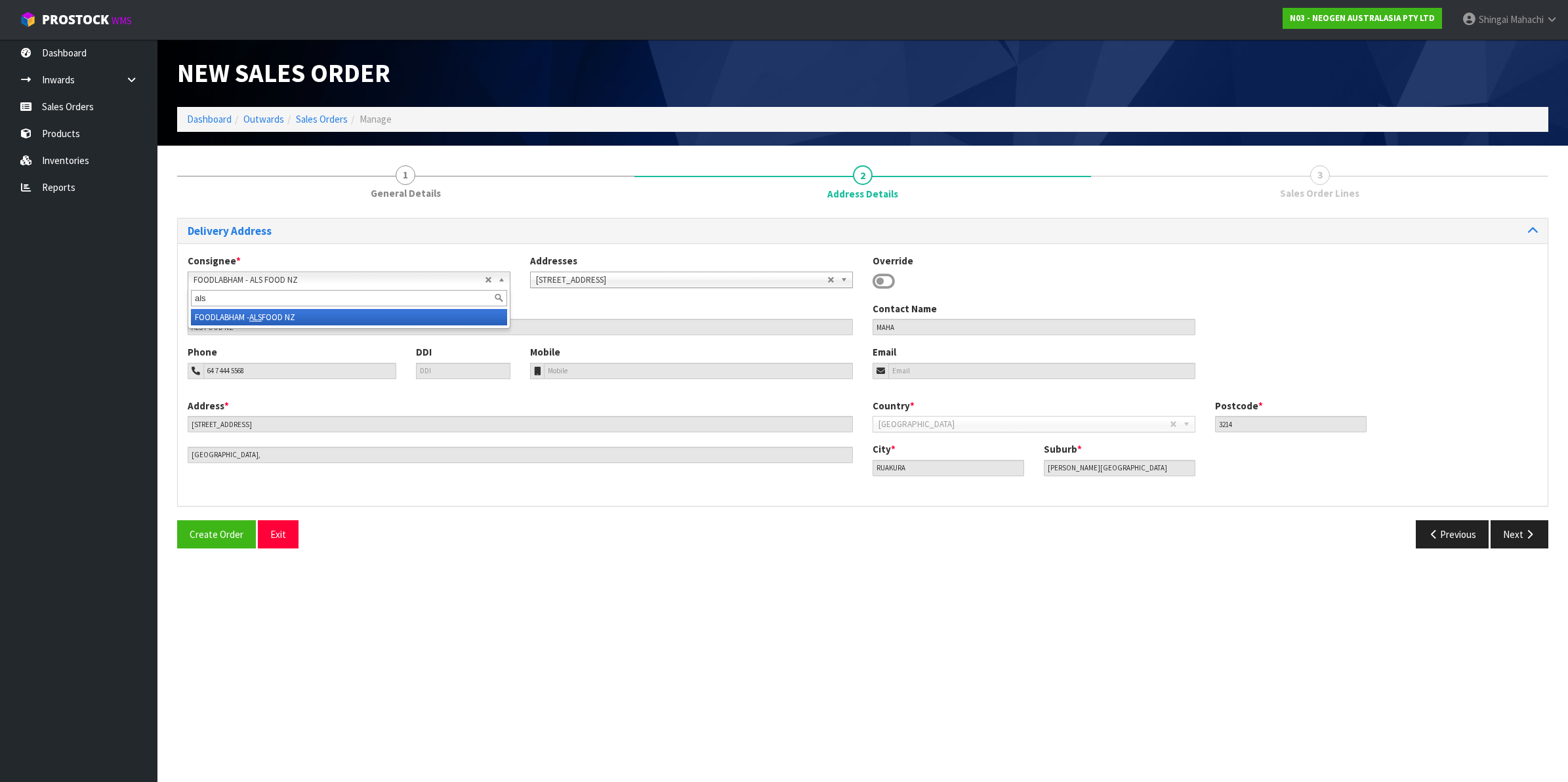
type input "als"
click at [283, 311] on li "FOODLABHAM - ALS FOOD NZ" at bounding box center [349, 317] width 316 height 16
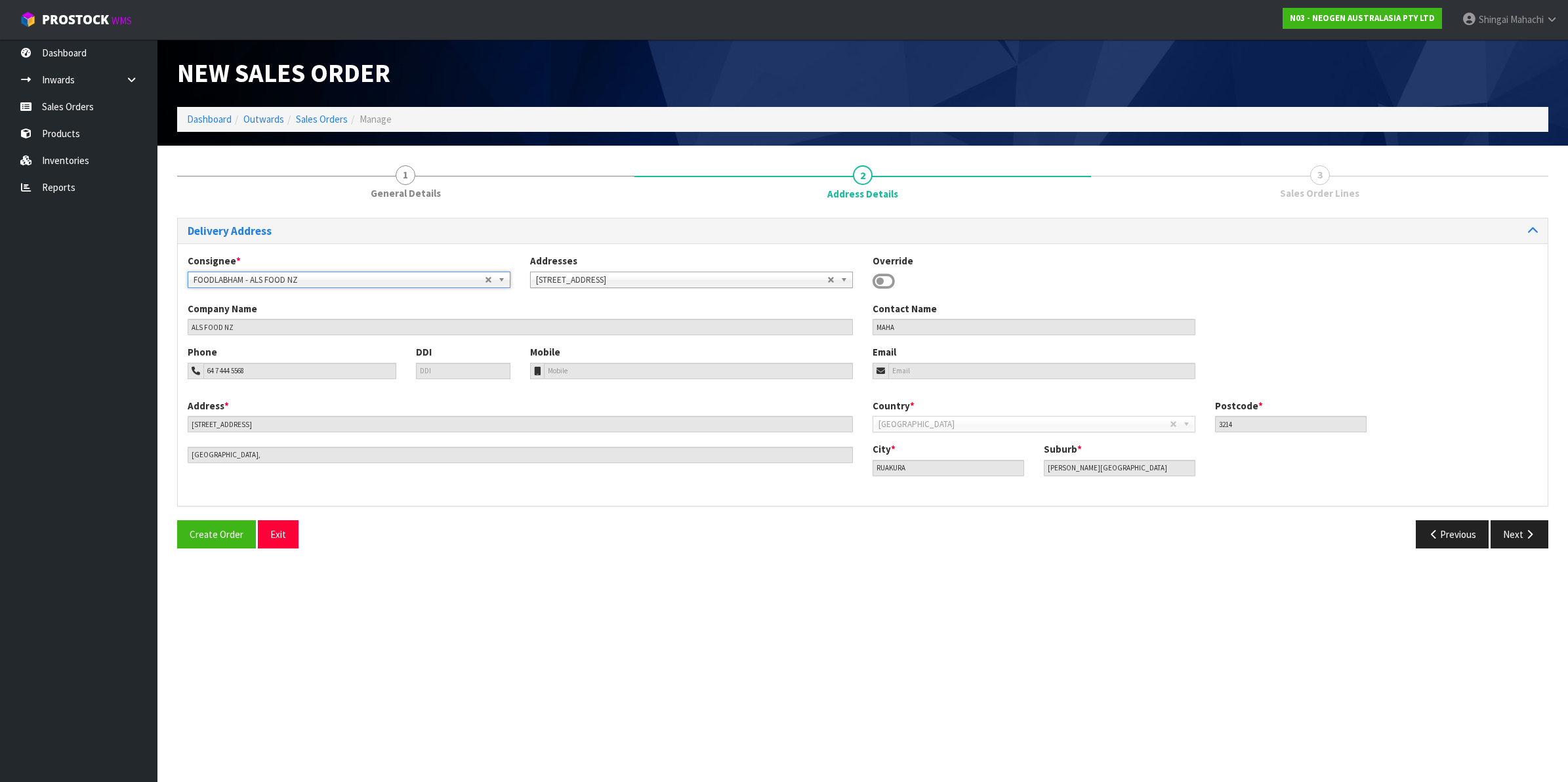
click at [887, 279] on icon at bounding box center [884, 281] width 22 height 20
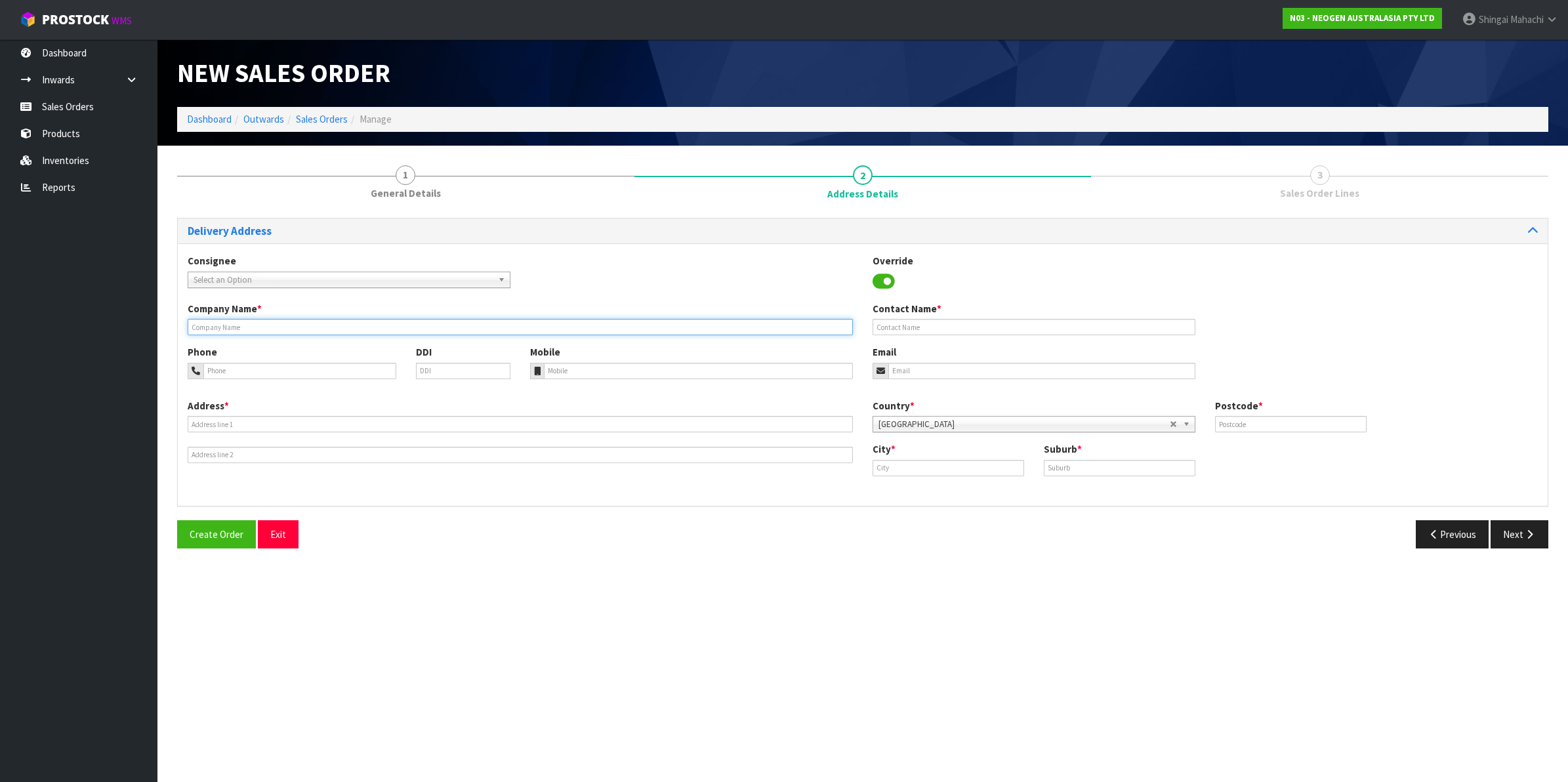
click at [222, 330] on input "text" at bounding box center [520, 327] width 665 height 16
paste input "ALS FOOD NZ"
type input "ALS FOOD NZ"
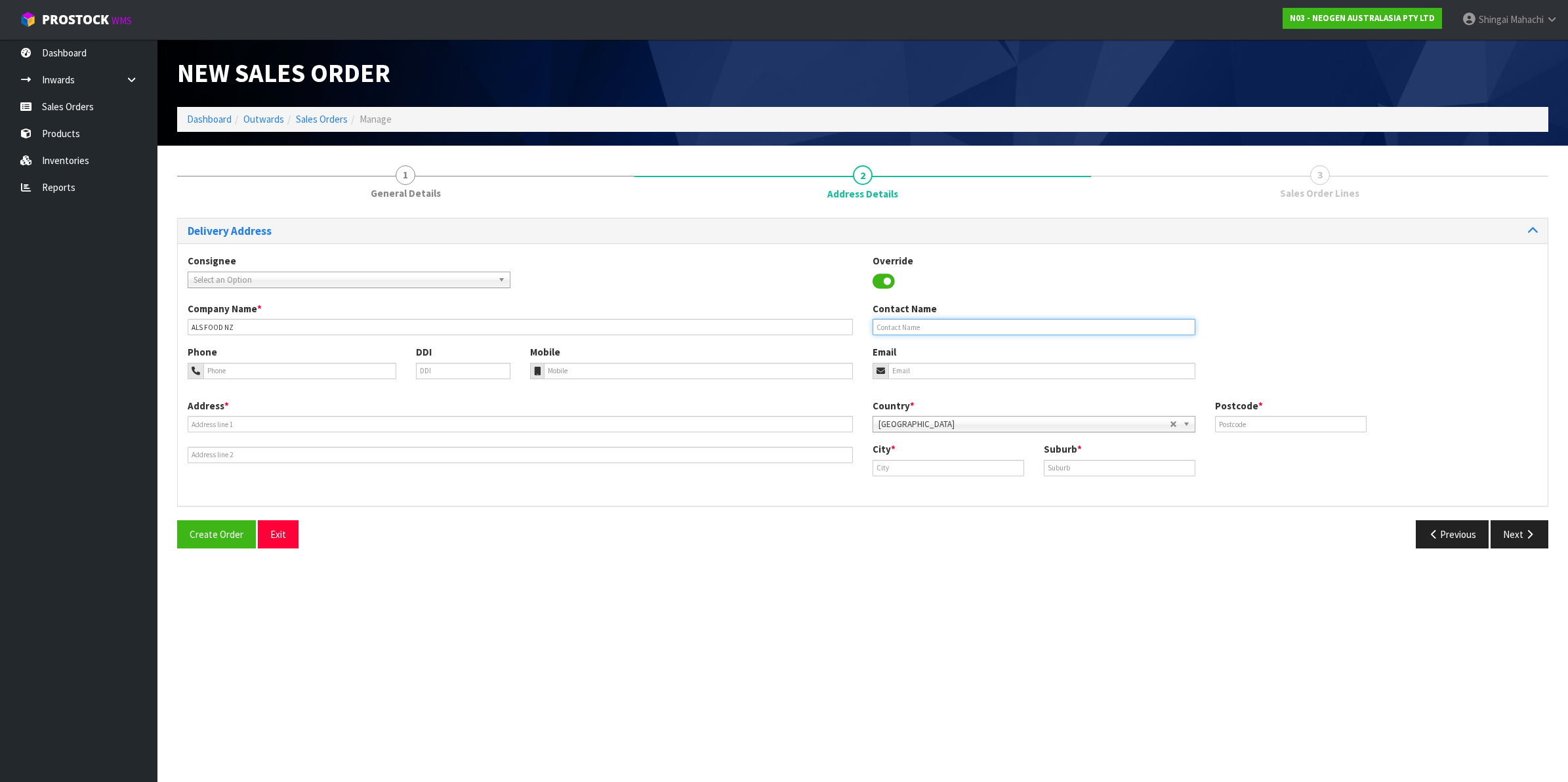
click at [922, 325] on input "text" at bounding box center [1034, 327] width 323 height 16
paste input "SITE A"
type input "SITE A"
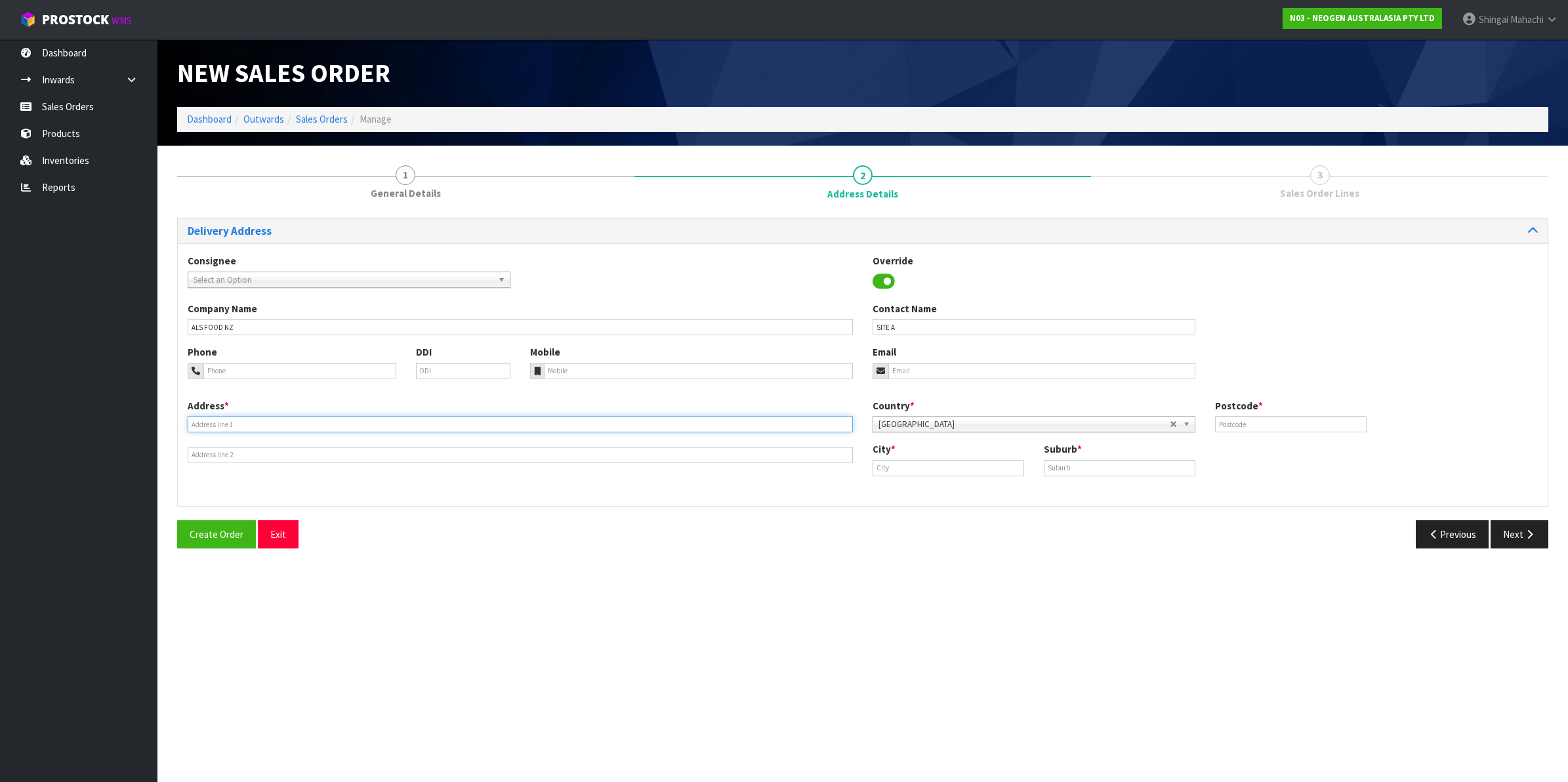
click at [202, 424] on input "text" at bounding box center [520, 424] width 665 height 16
paste input "SITE A"
type input "S"
click at [223, 419] on input "text" at bounding box center [520, 424] width 665 height 16
paste input "INWARDS GOODS"
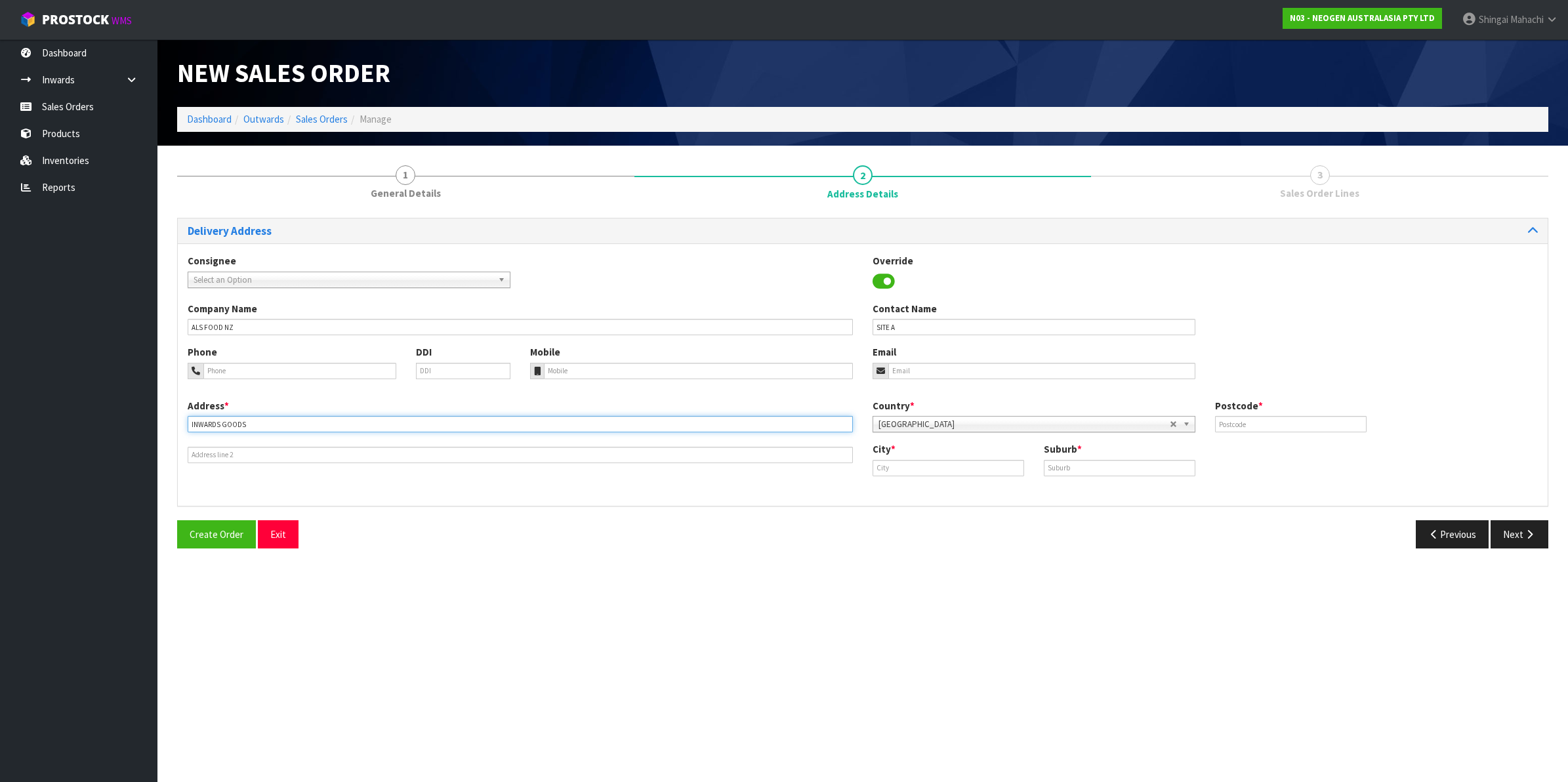
type input "INWARDS GOODS"
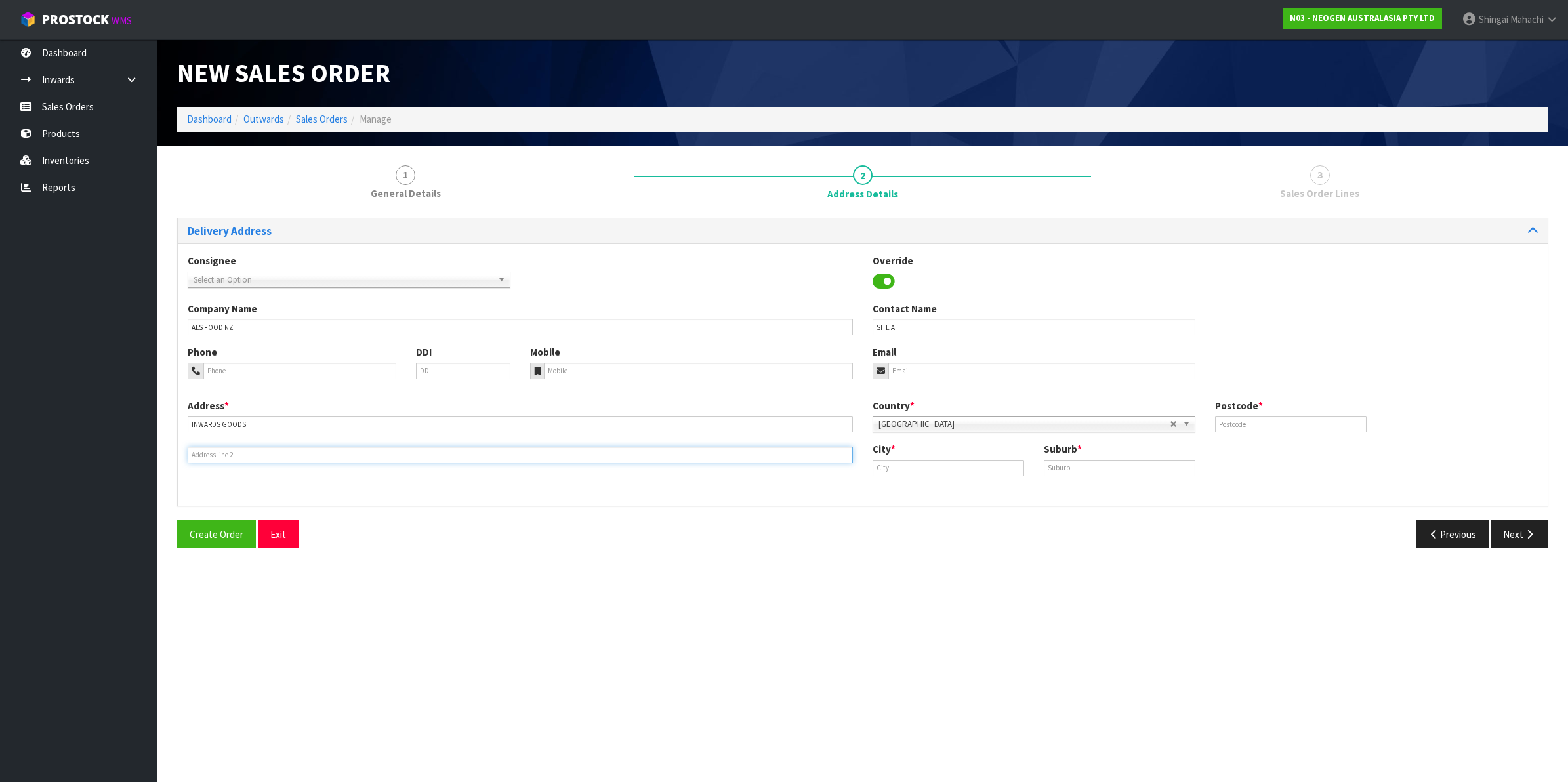
click at [235, 449] on input "text" at bounding box center [520, 455] width 665 height 16
paste input "[STREET_ADDRESS]"
type input "[STREET_ADDRESS]"
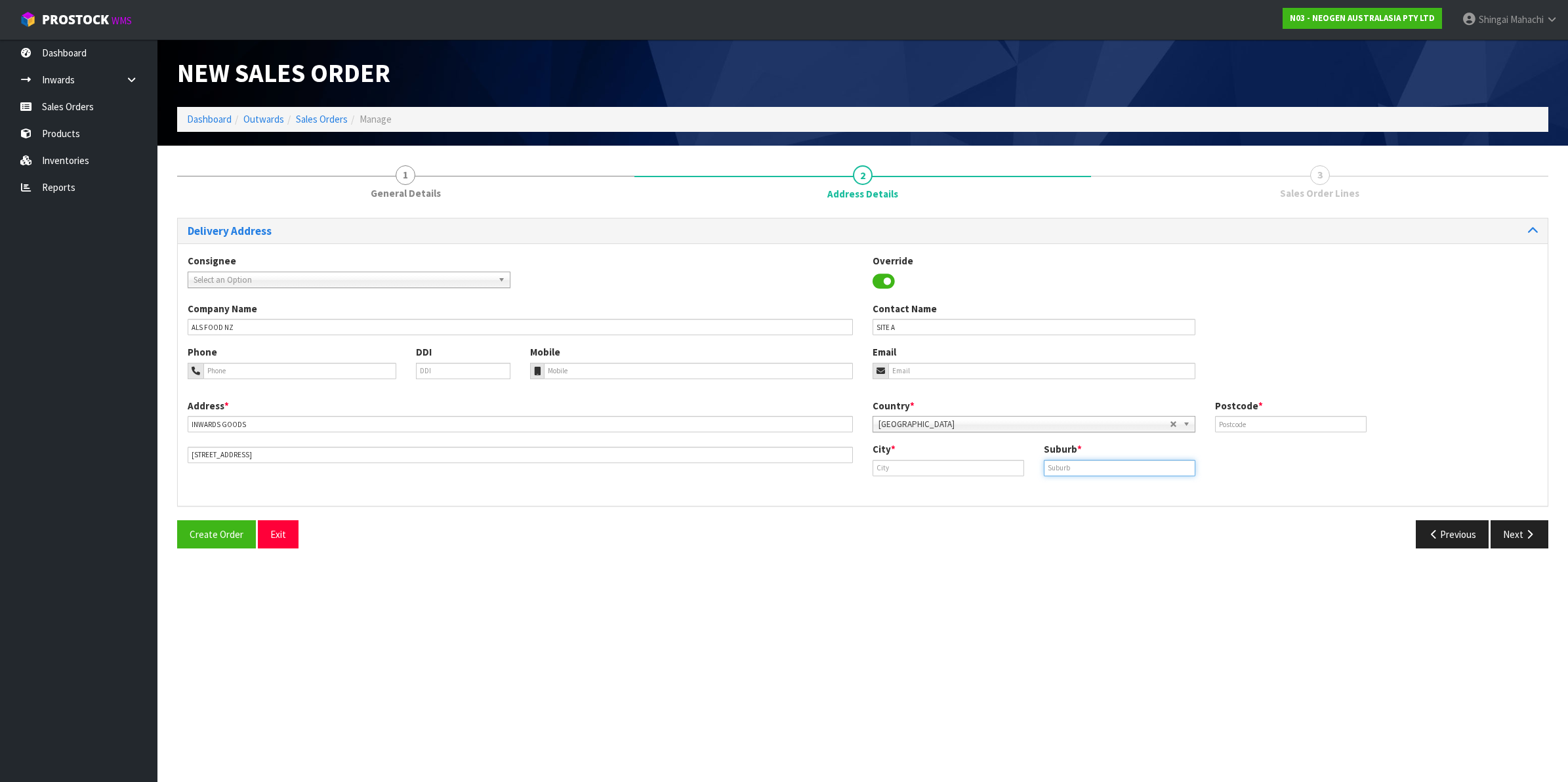
click at [1085, 471] on input "text" at bounding box center [1120, 468] width 152 height 16
paste input "RUAKURA"
type input "RUAKURA"
click at [892, 463] on input "text" at bounding box center [948, 468] width 152 height 16
click at [913, 491] on link "[PERSON_NAME] ton" at bounding box center [931, 491] width 116 height 18
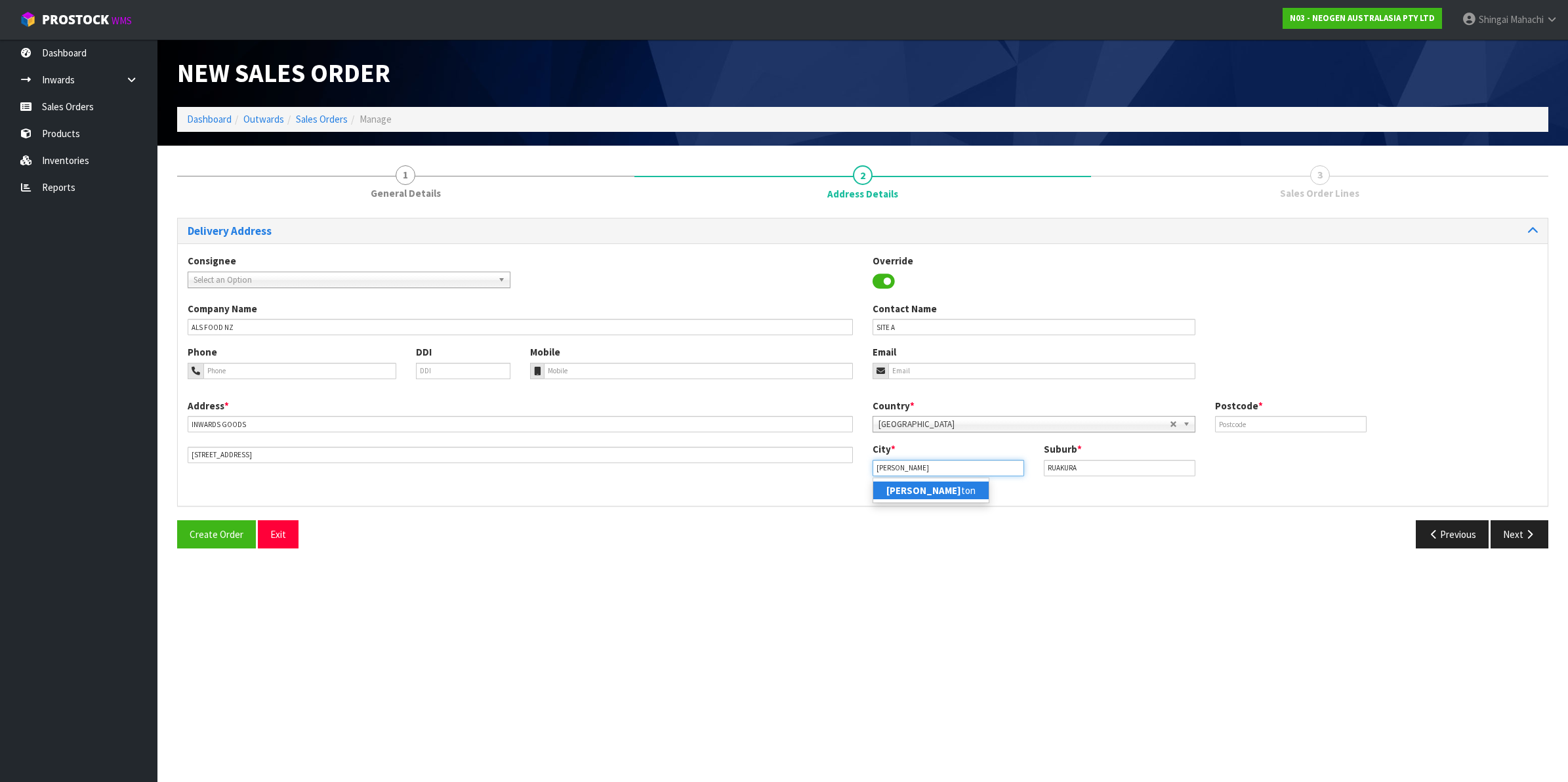
type input "[PERSON_NAME]"
click at [1245, 425] on input "text" at bounding box center [1291, 424] width 152 height 16
type input "3214"
click at [1520, 536] on button "Next" at bounding box center [1519, 535] width 58 height 28
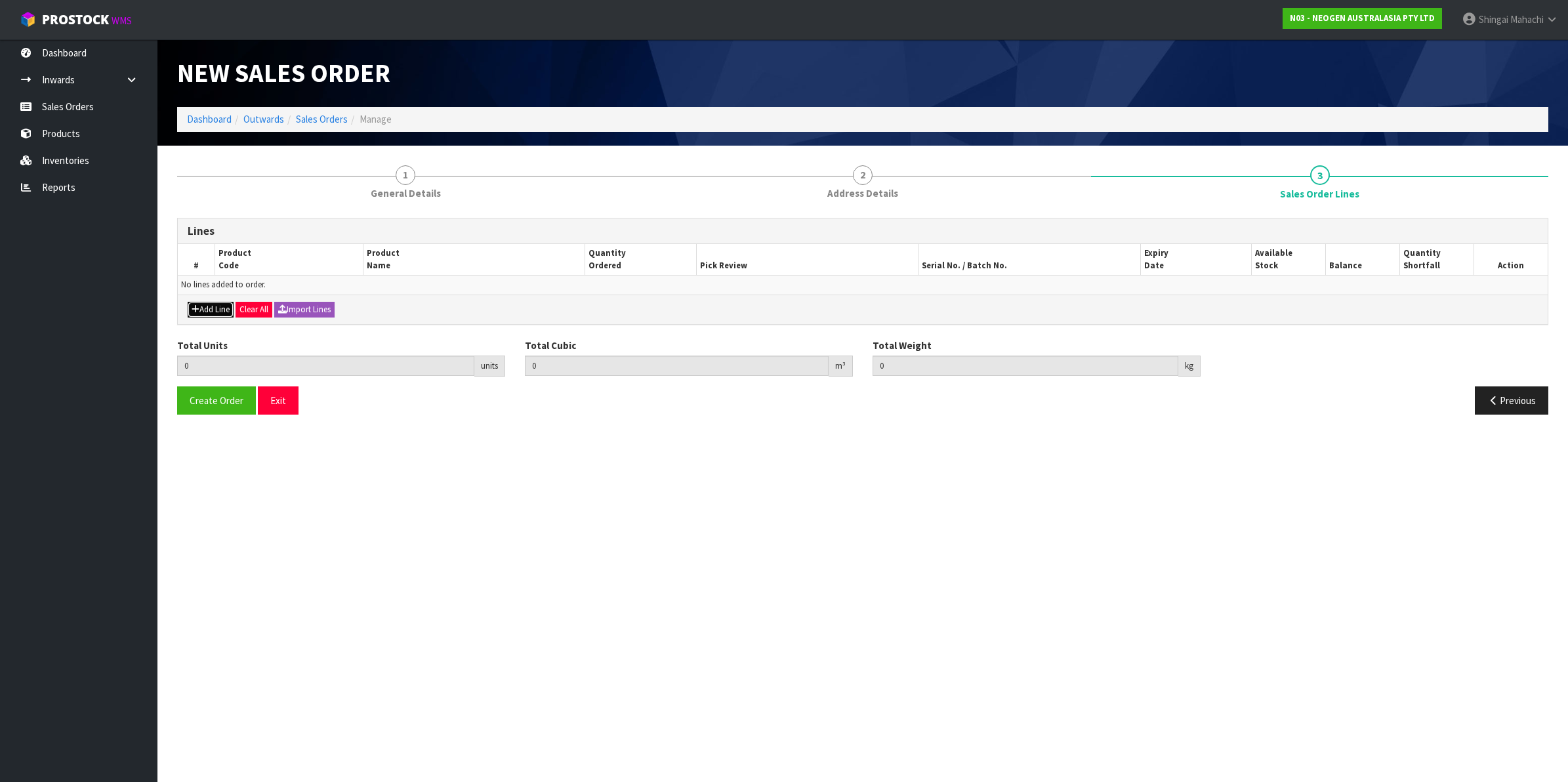
click at [207, 305] on button "Add Line" at bounding box center [210, 309] width 46 height 15
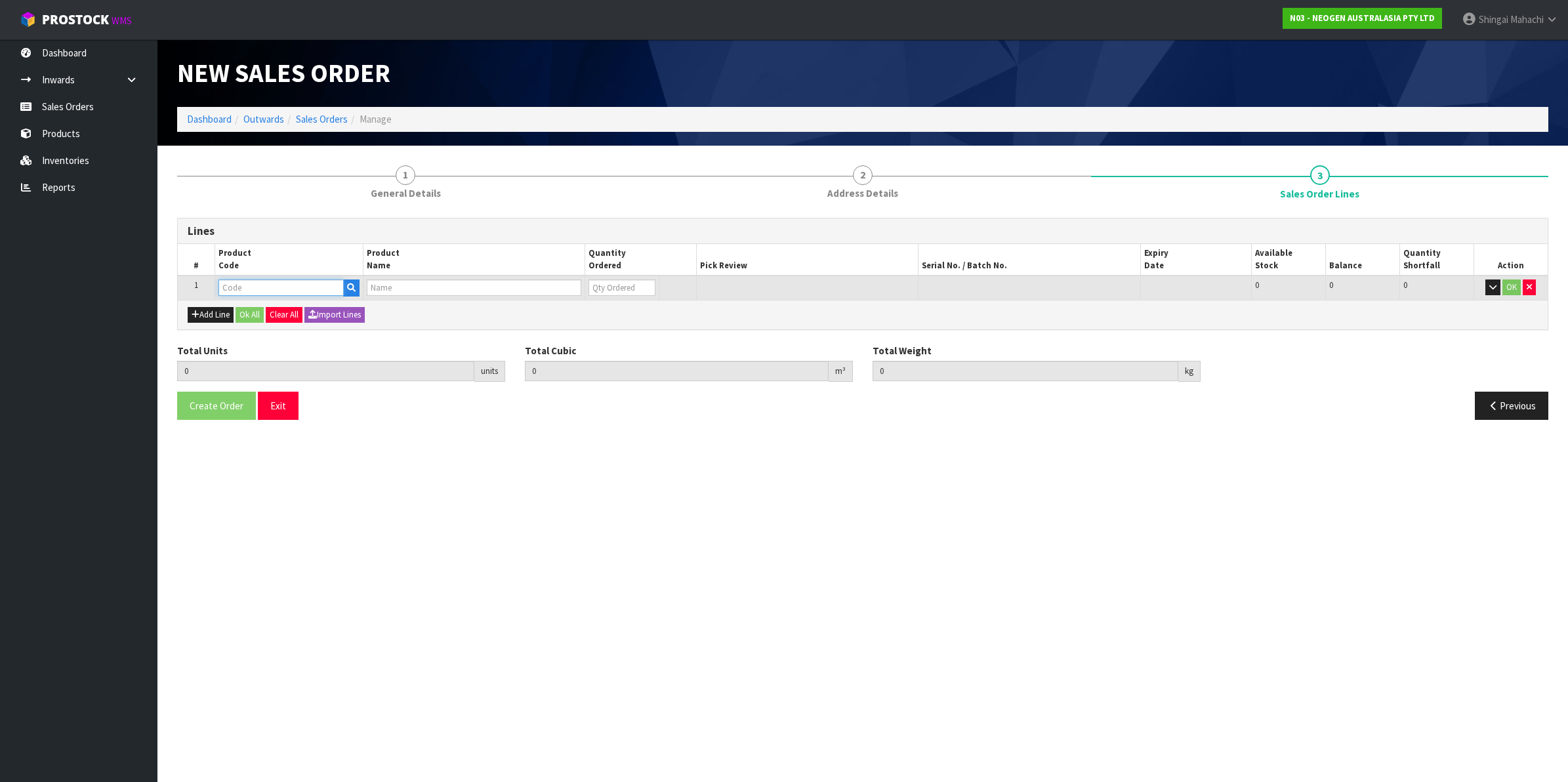
click at [240, 283] on input "text" at bounding box center [281, 288] width 125 height 16
click at [284, 286] on input "text" at bounding box center [281, 288] width 125 height 16
paste input "700002120"
type input "700002120"
type input "0.000000"
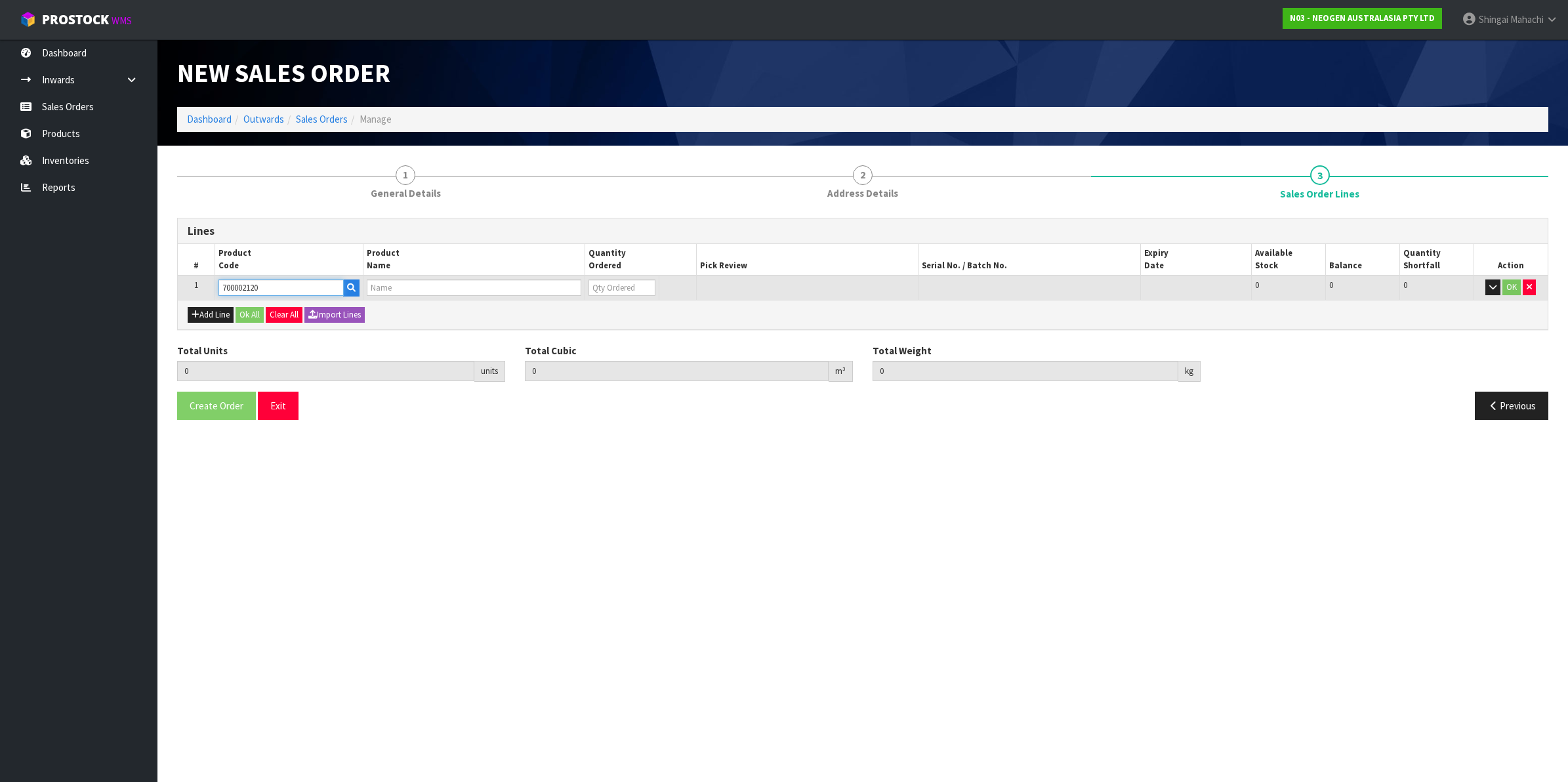
type input "0.000"
type input "7100039374 - 6406 PETRIFILM AEROBIC CT PLT 1000EA/CS"
type input "0"
type input "700002120"
drag, startPoint x: 618, startPoint y: 291, endPoint x: 582, endPoint y: 294, distance: 36.1
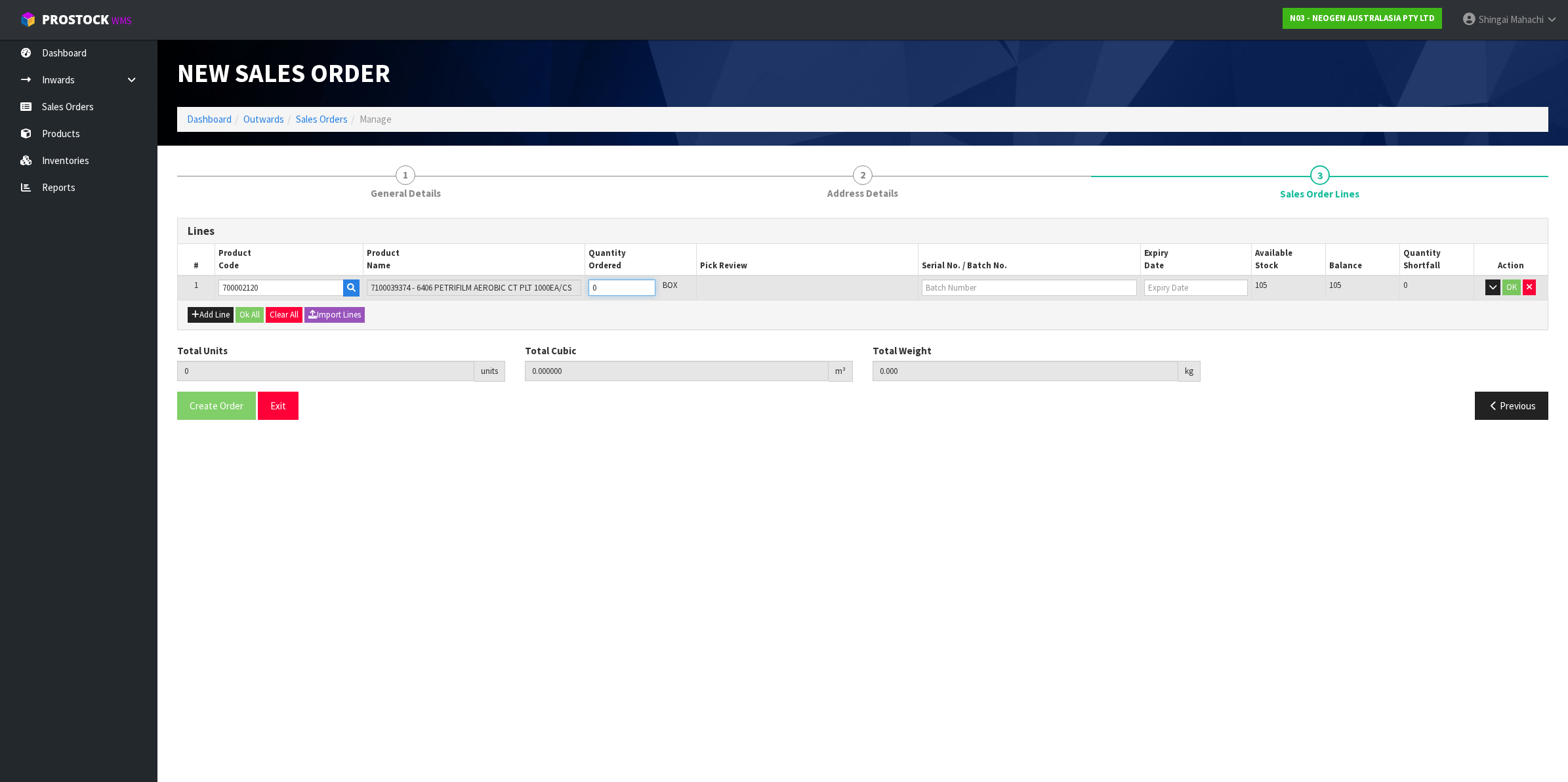
click at [582, 294] on tr "1 700002120 7100039374 - 6406 PETRIFILM AEROBIC CT PLT 1000EA/CS 0 BOX 105 105 …" at bounding box center [863, 288] width 1370 height 24
type input "4"
type input "0.02944"
type input "8"
type input "4"
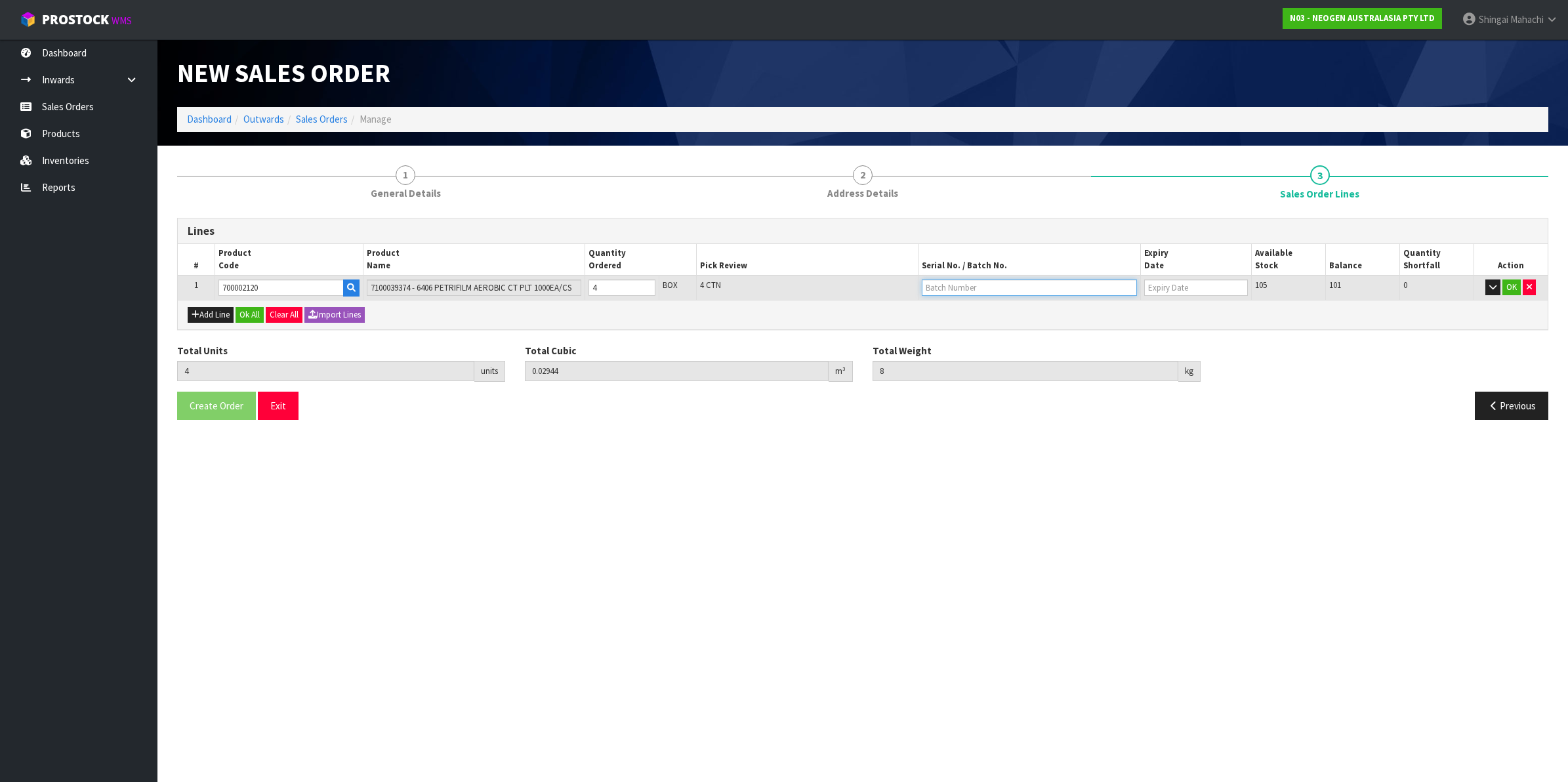
click at [934, 287] on input "text" at bounding box center [1030, 288] width 215 height 16
click at [985, 331] on link "3456WP" at bounding box center [974, 327] width 104 height 18
type input "3456WP"
type input "[DATE]"
click at [1511, 286] on button "OK" at bounding box center [1511, 287] width 18 height 15
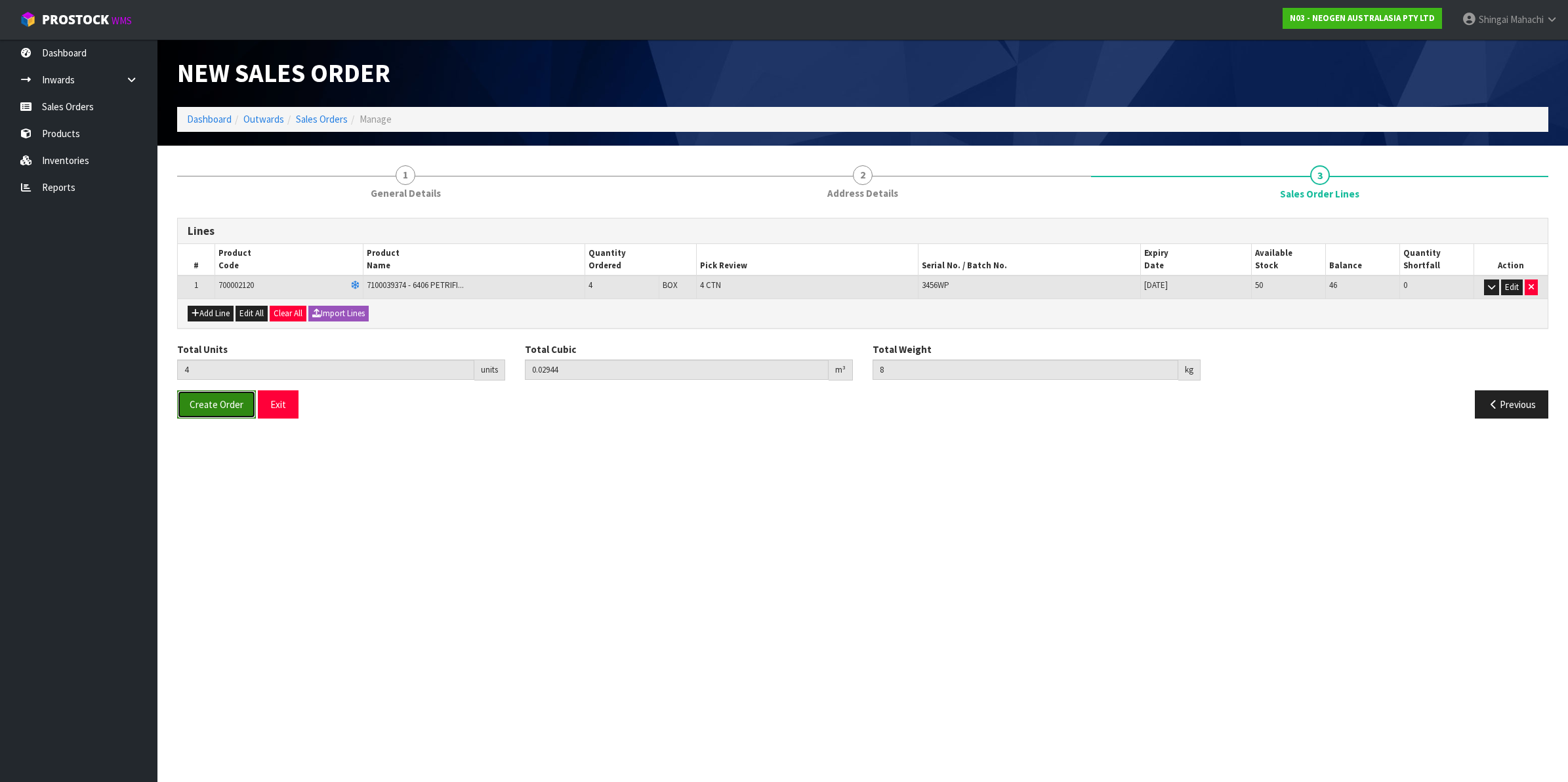
click at [229, 409] on span "Create Order" at bounding box center [216, 404] width 54 height 13
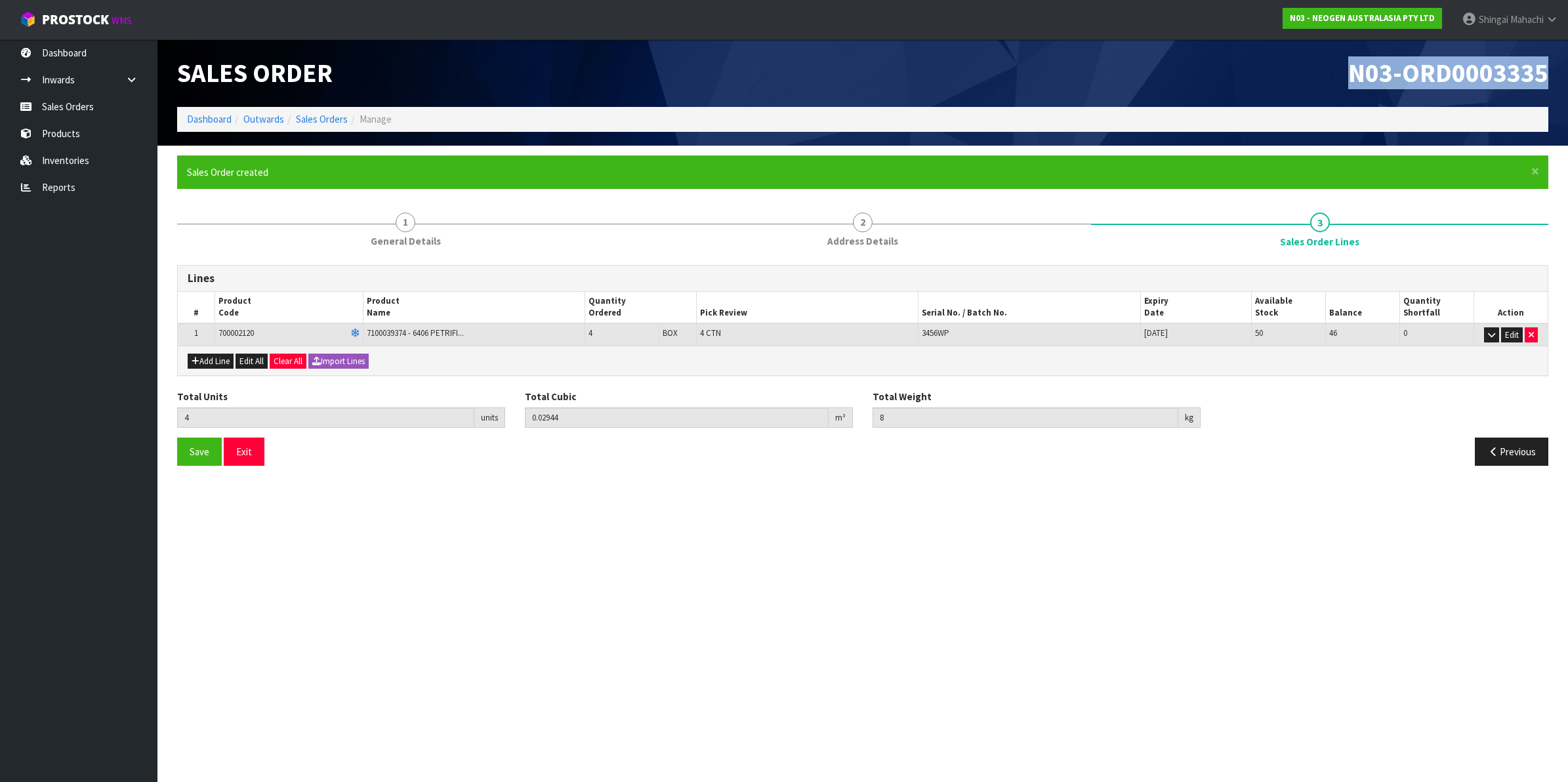
drag, startPoint x: 1336, startPoint y: 63, endPoint x: 1550, endPoint y: 75, distance: 214.3
click at [1550, 75] on div "N03-ORD0003335" at bounding box center [1210, 73] width 695 height 68
copy span "N03-ORD0003335"
click at [313, 115] on link "Sales Orders" at bounding box center [322, 119] width 52 height 13
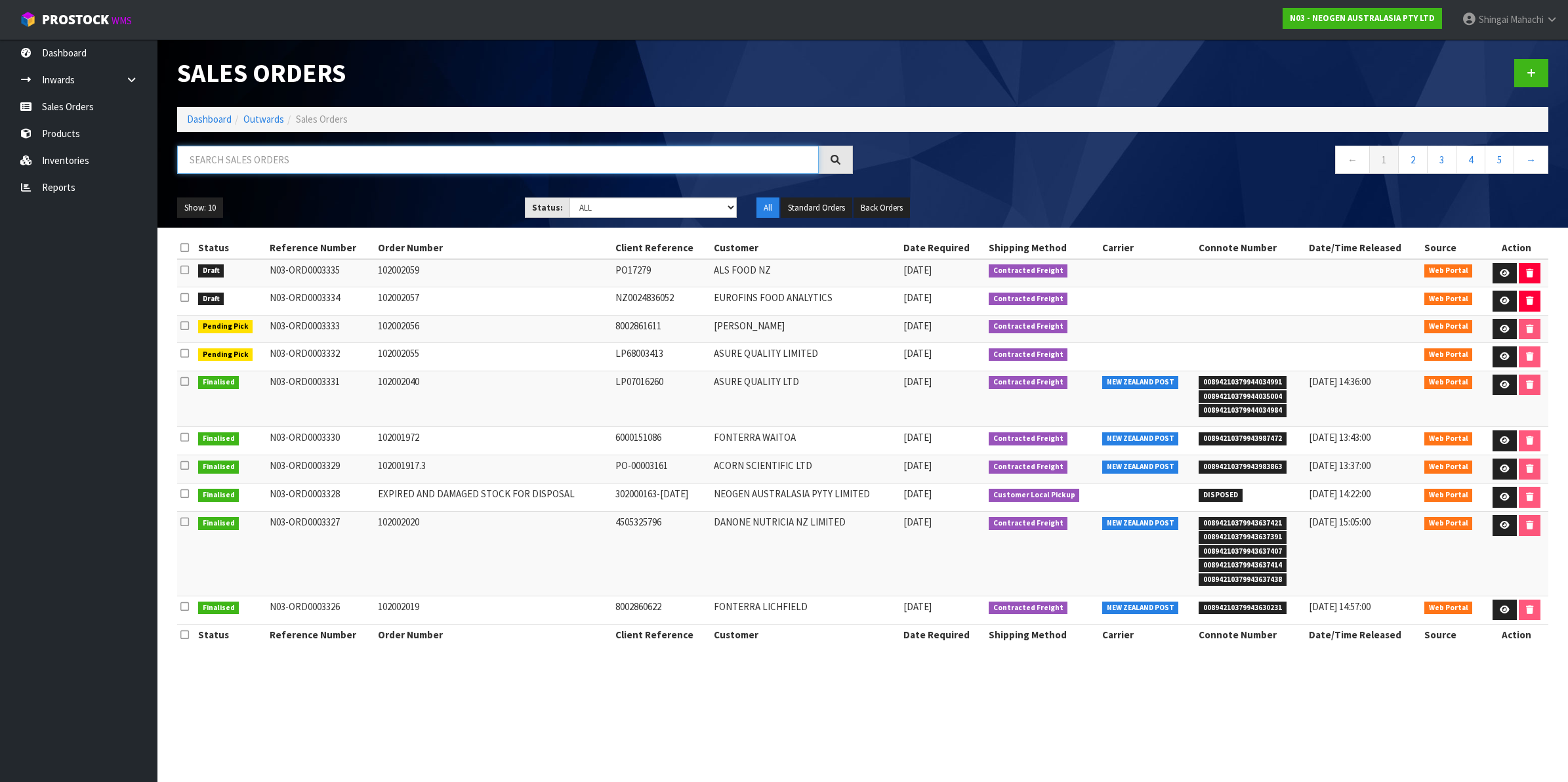
click at [309, 158] on input "text" at bounding box center [498, 160] width 642 height 28
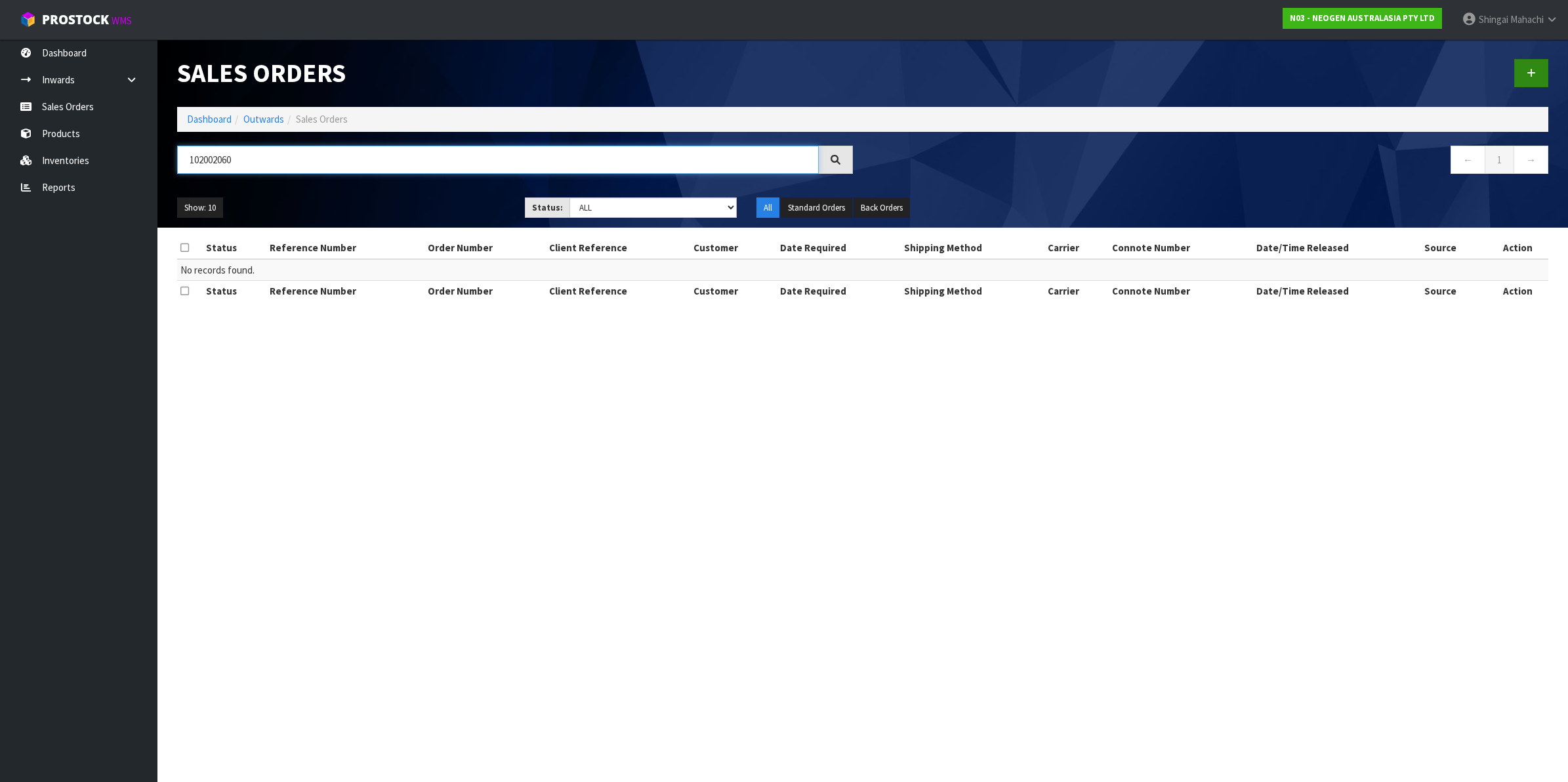
type input "102002060"
click at [1532, 75] on icon at bounding box center [1531, 73] width 9 height 10
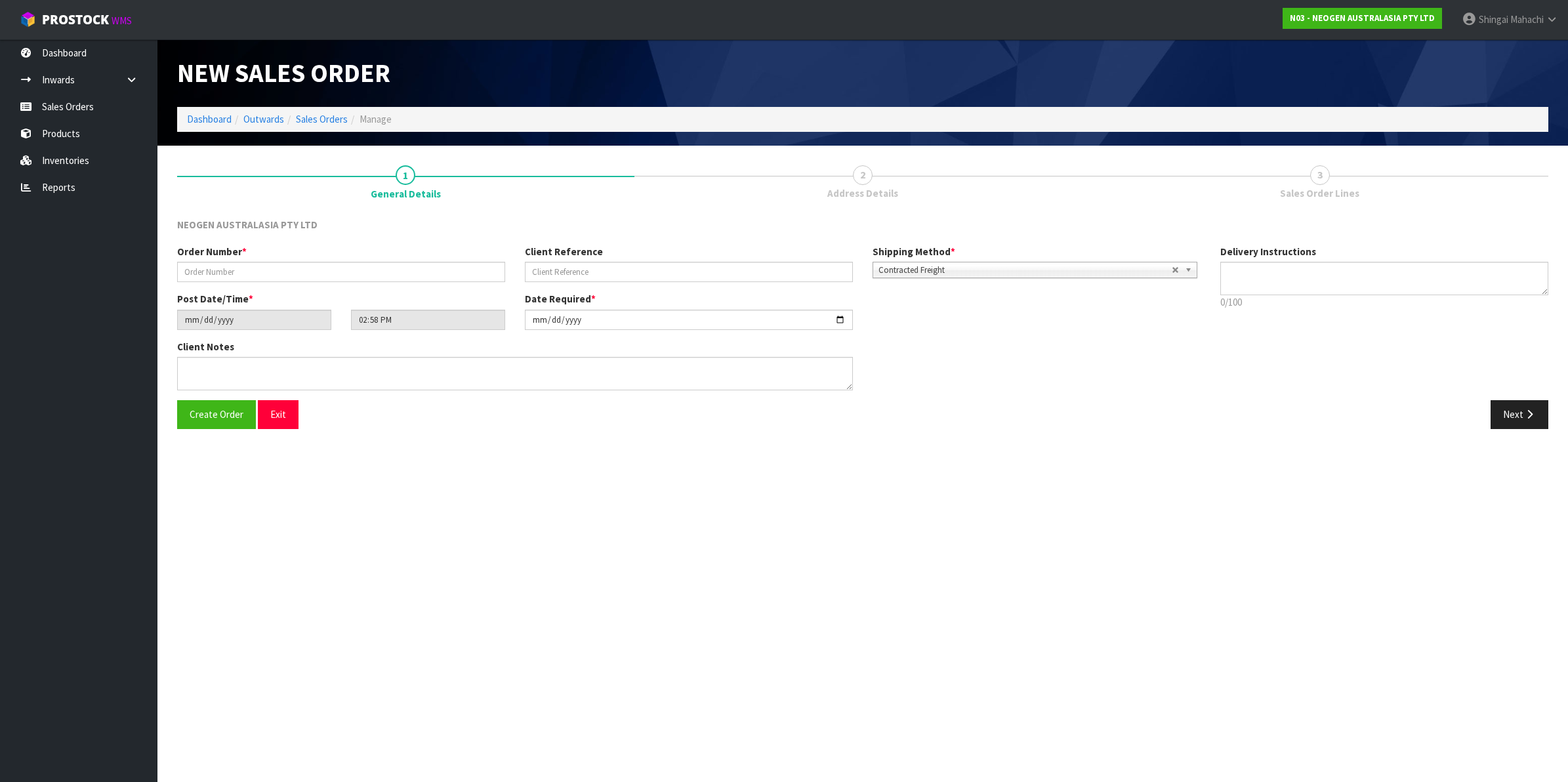
type textarea "CHILLED GOODS -OVERNIGHT"
click at [223, 276] on input "text" at bounding box center [341, 272] width 328 height 21
type input "102002060"
click at [578, 271] on input "text" at bounding box center [689, 272] width 328 height 21
paste input "2050044255"
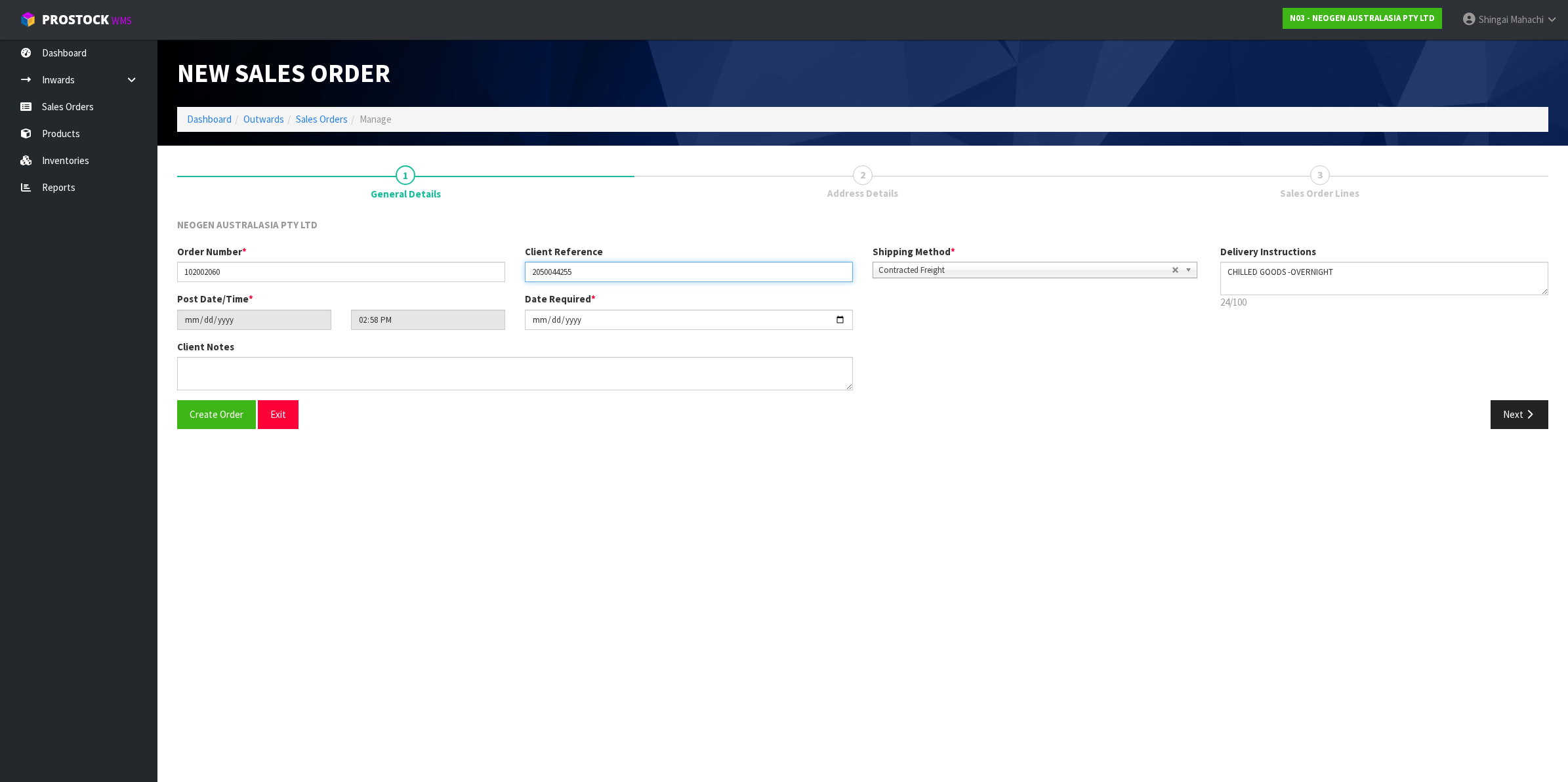
type input "2050044255"
drag, startPoint x: 843, startPoint y: 316, endPoint x: 835, endPoint y: 320, distance: 8.9
click at [843, 317] on input "[DATE]" at bounding box center [689, 320] width 328 height 21
type input "[DATE]"
click at [1513, 420] on button "Next" at bounding box center [1519, 415] width 58 height 28
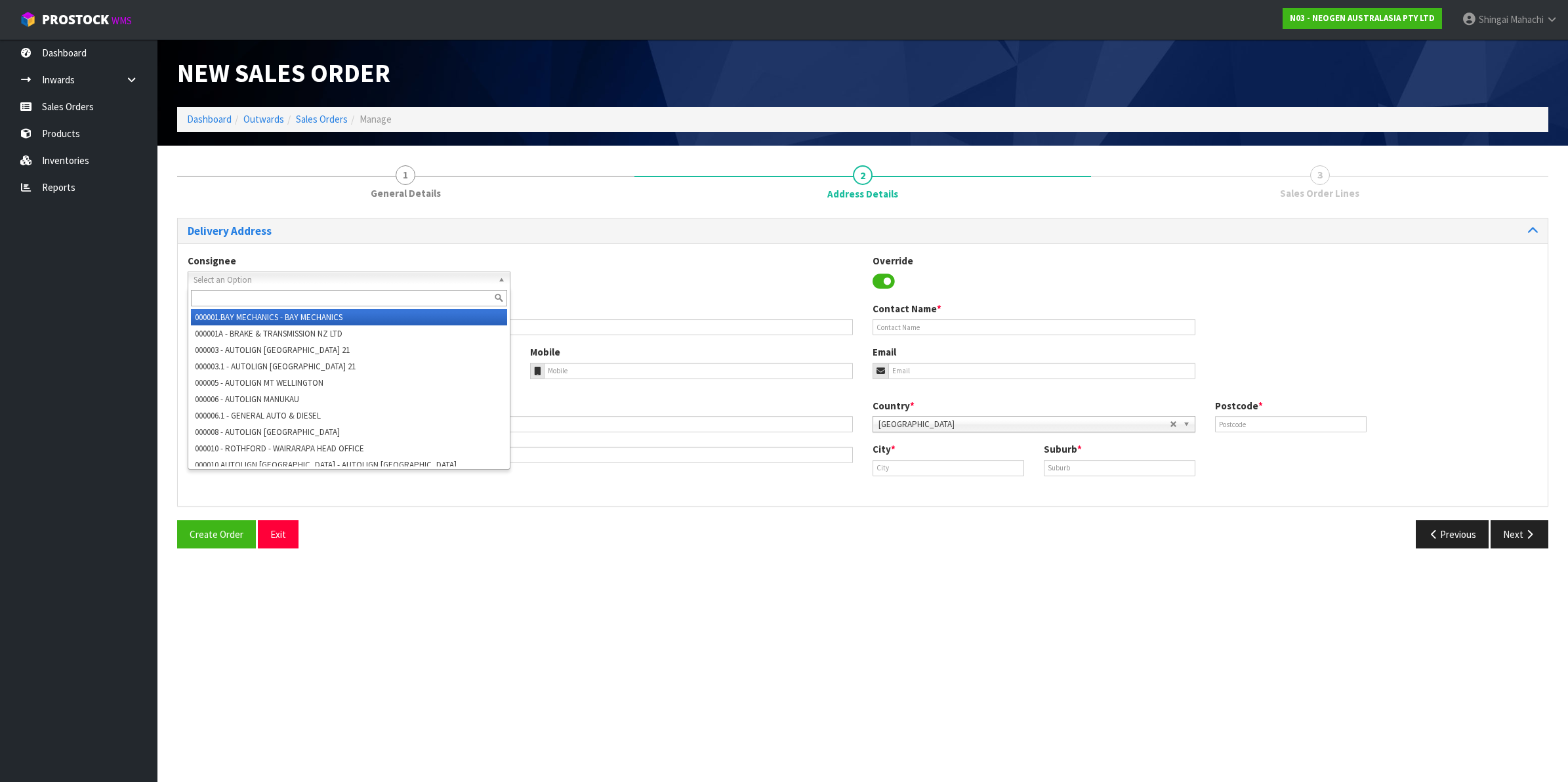
click at [250, 277] on span "Select an Option" at bounding box center [343, 280] width 299 height 15
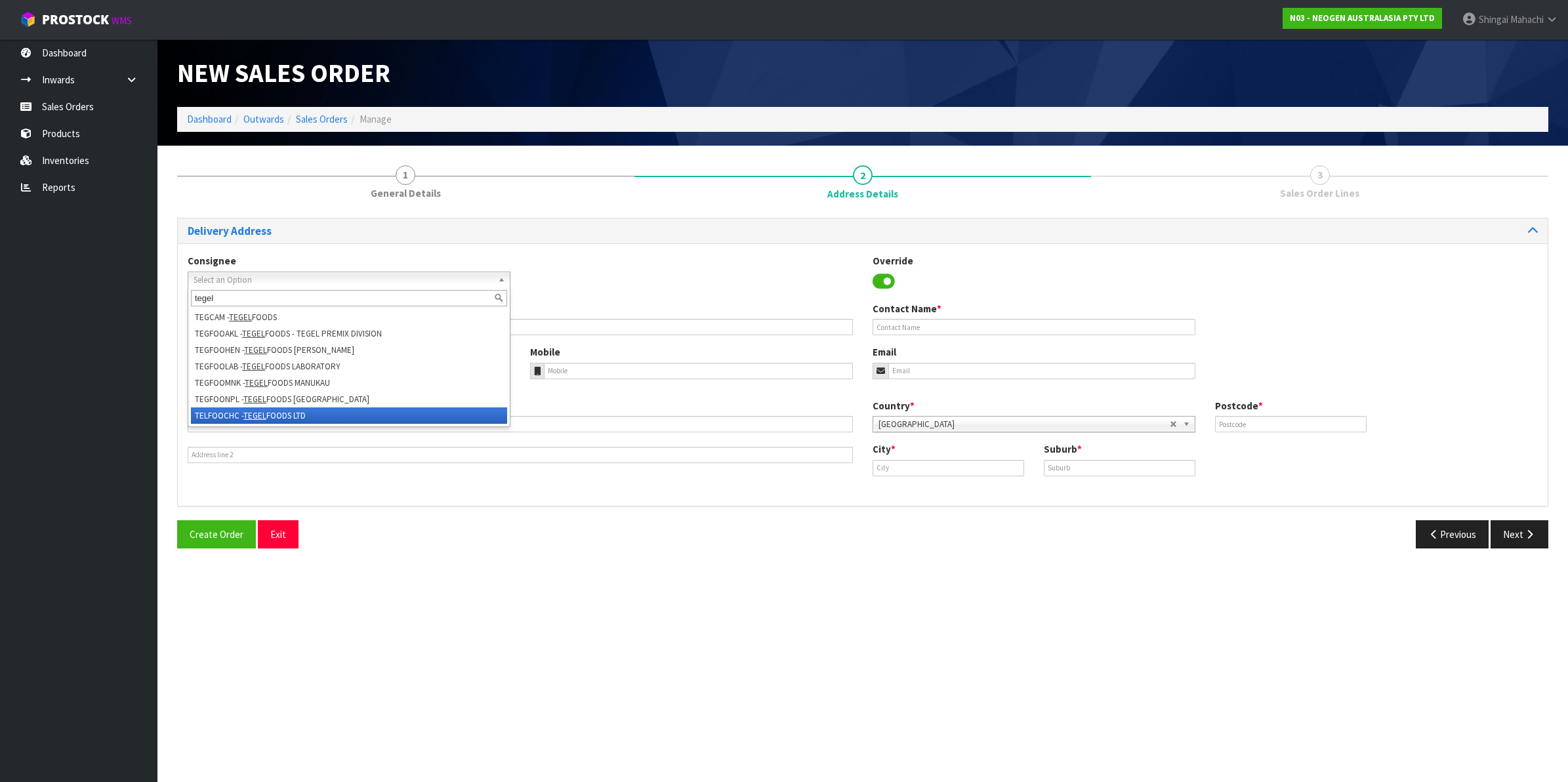
type input "tegel"
click at [229, 412] on li "TELFOOCHC - TEGEL FOODS LTD" at bounding box center [349, 415] width 316 height 16
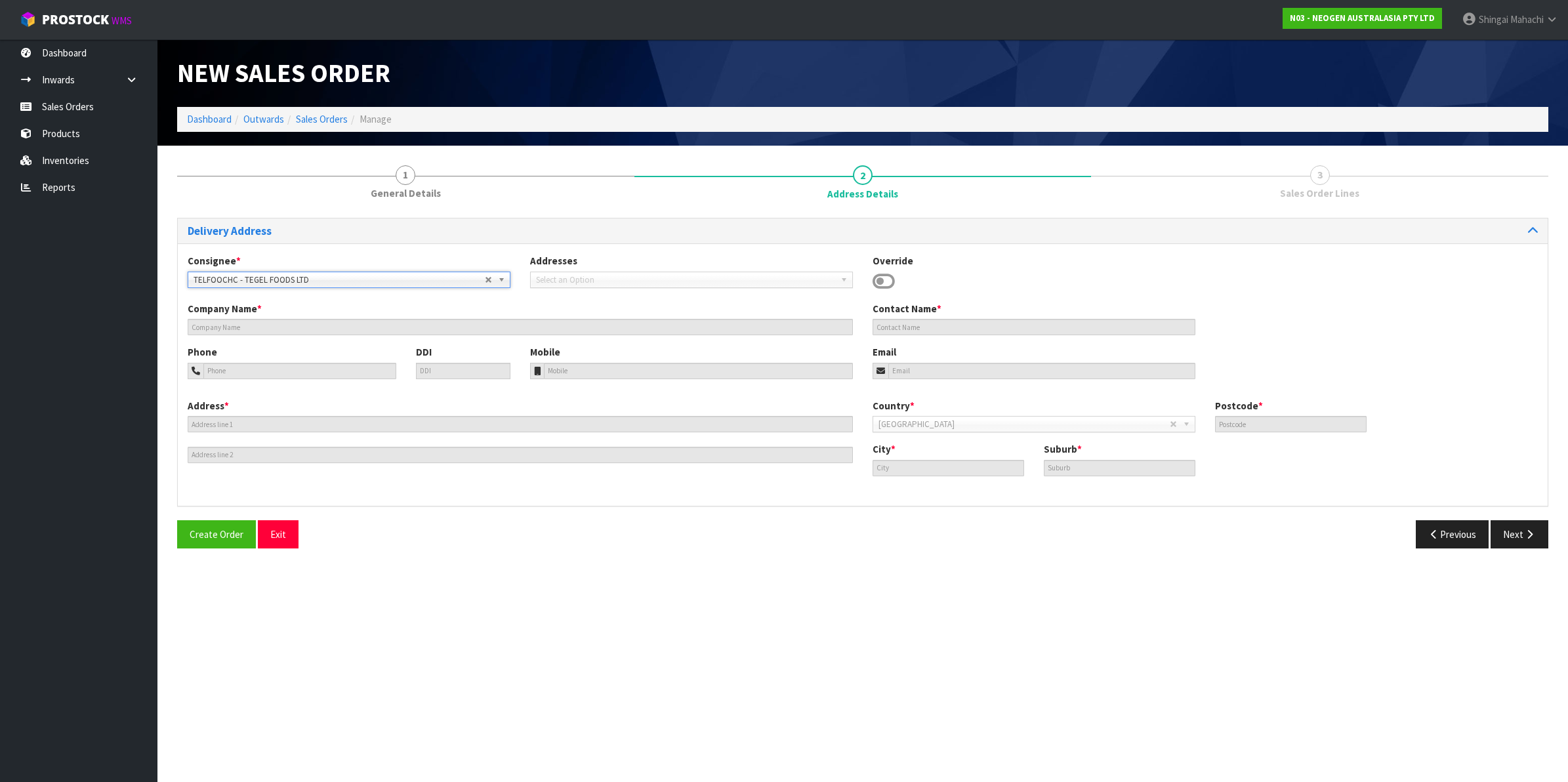
type input "TEGEL FOODS LTD"
type input "ATTN: MICRO LABORATORY"
type input "[STREET_ADDRESS][PERSON_NAME]"
type input "8042"
type input "[GEOGRAPHIC_DATA]"
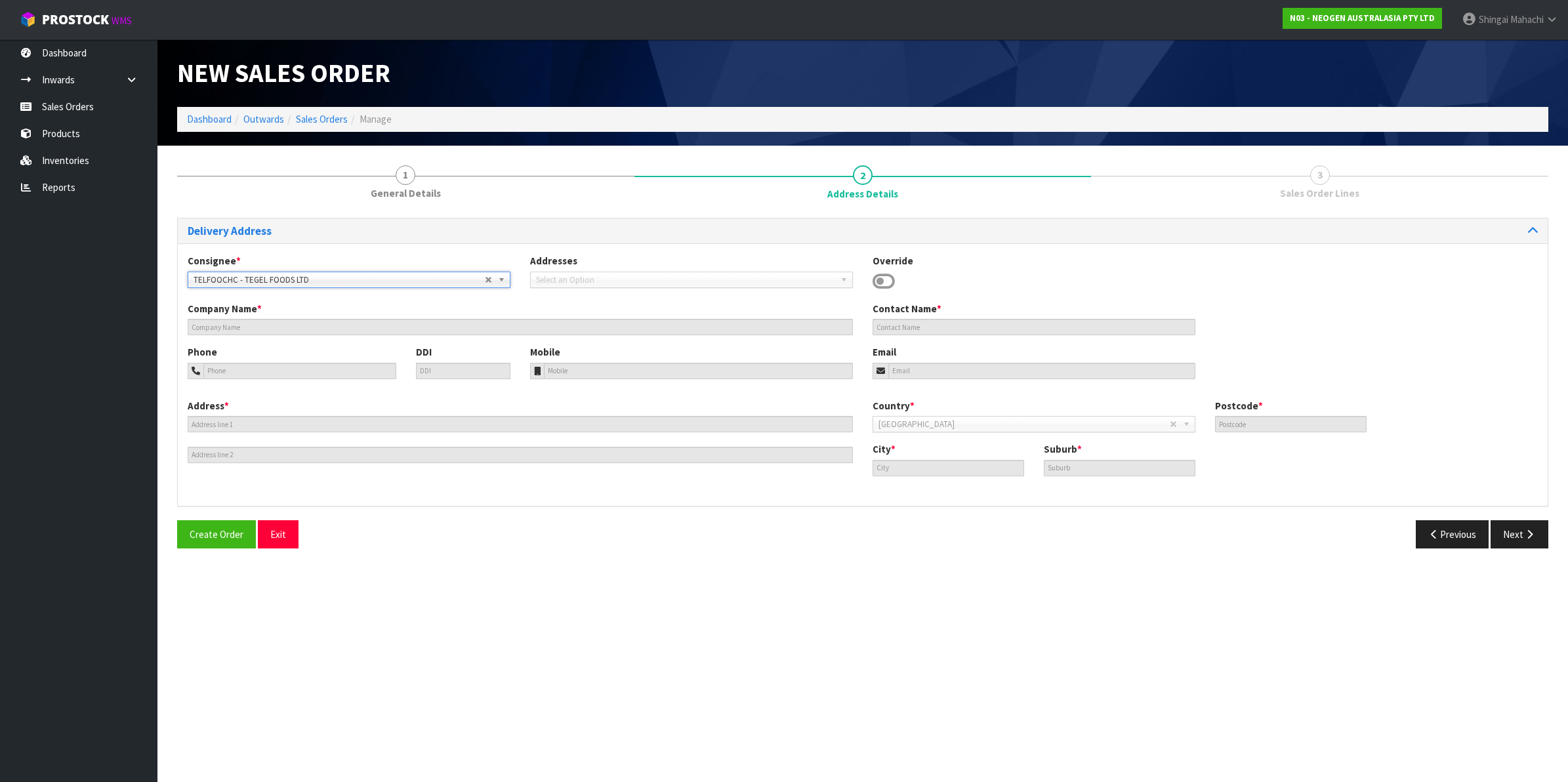
type input "HEI HEI"
click at [1527, 533] on icon "button" at bounding box center [1530, 534] width 13 height 10
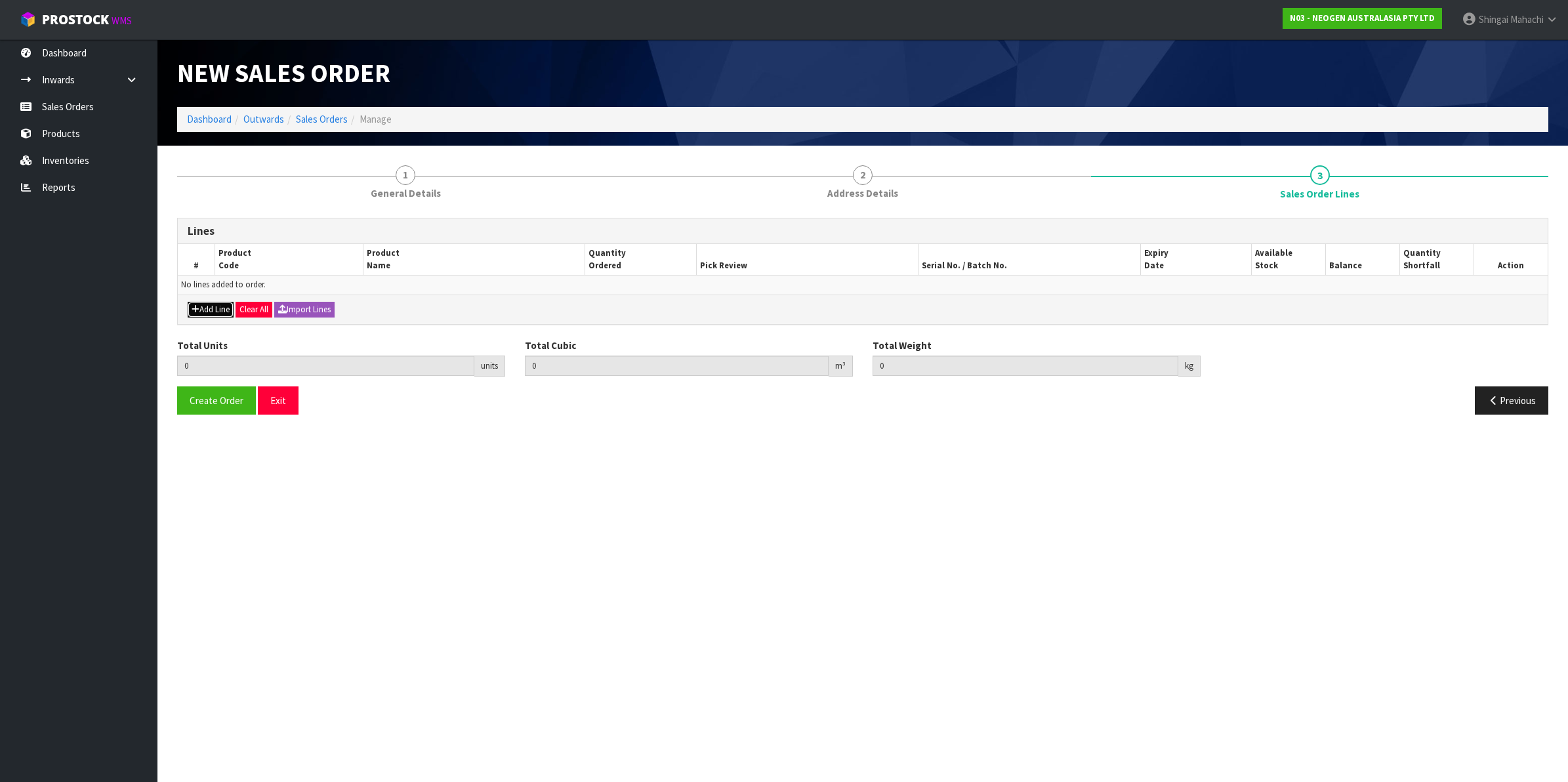
click at [220, 312] on button "Add Line" at bounding box center [210, 309] width 46 height 15
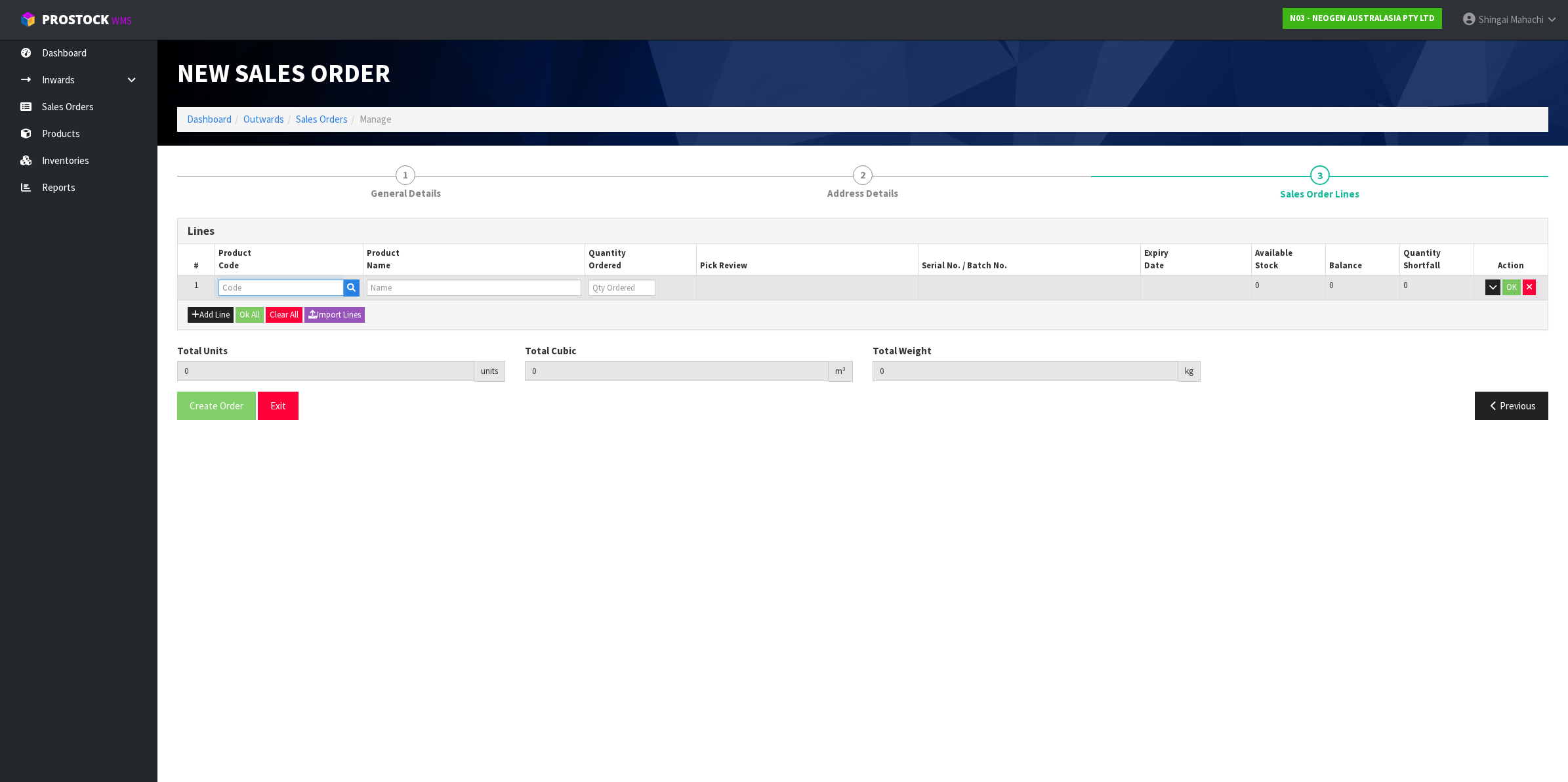
click at [245, 283] on input "text" at bounding box center [281, 288] width 125 height 16
click at [306, 291] on input "text" at bounding box center [281, 288] width 125 height 16
paste input "700002209"
type input "700002209"
type input "0.000000"
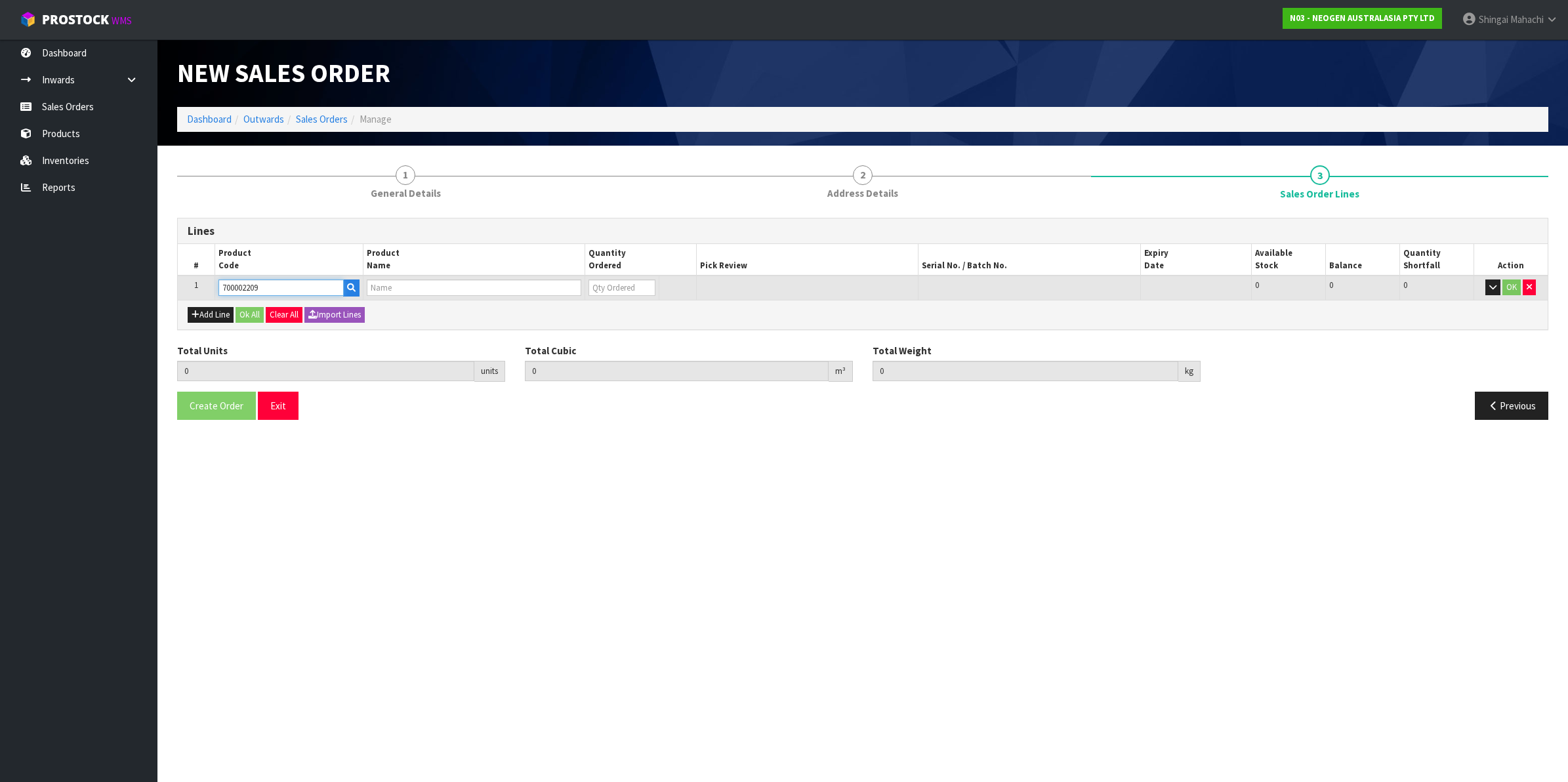
type input "0.000"
type input "7100067521 - PRO100 SURFACE PROTEIN PLUS 100/CS"
type input "0"
type input "700002209"
click at [564, 295] on tr "1 700002209 7100067521 - PRO100 SURFACE PROTEIN PLUS 100/CS 0 BOX 55 55 0 OK" at bounding box center [863, 288] width 1370 height 24
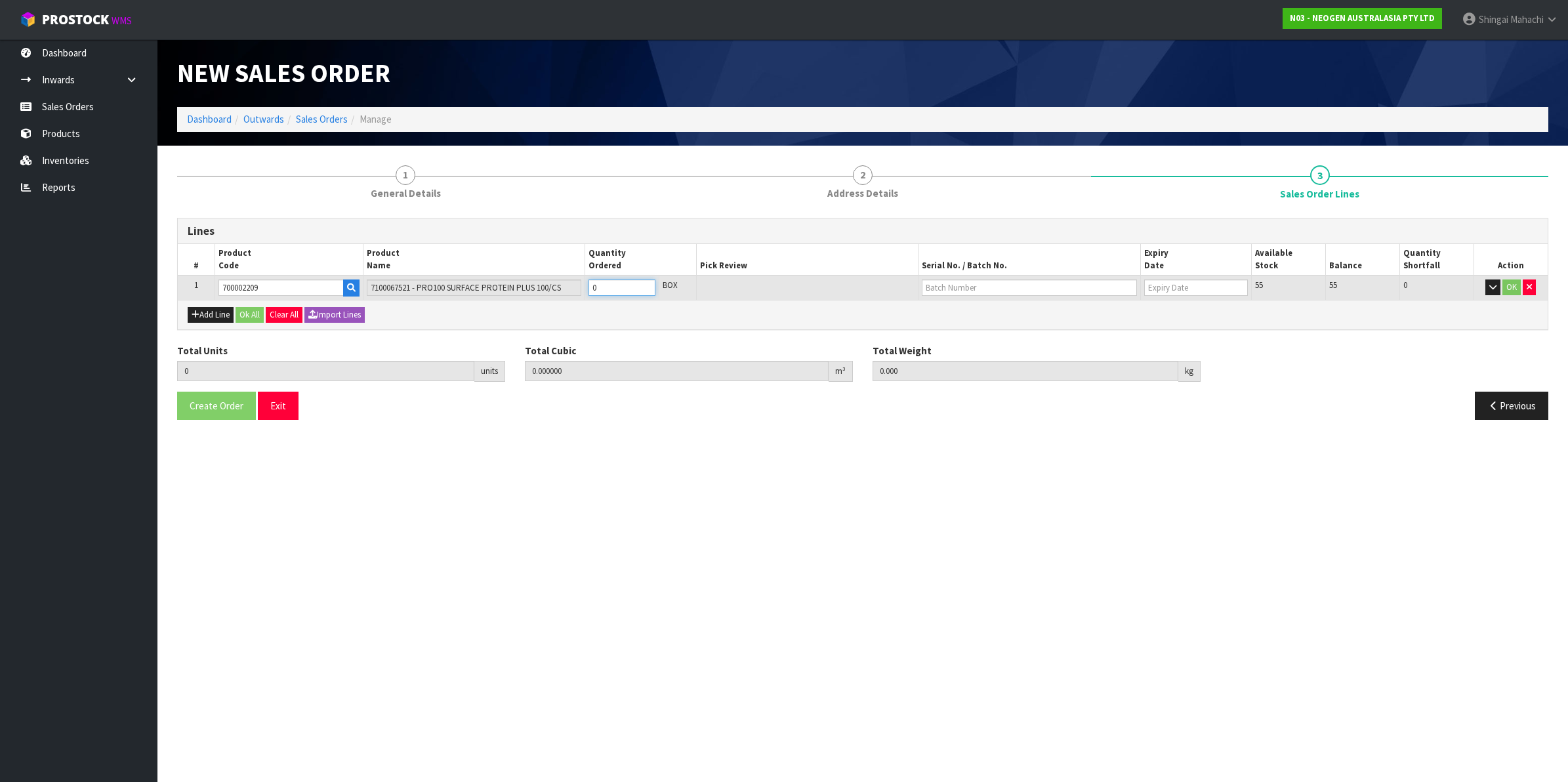
type input "8"
type input "0.03744"
type input "6.8"
type input "8"
click at [1032, 283] on input "text" at bounding box center [1030, 288] width 215 height 16
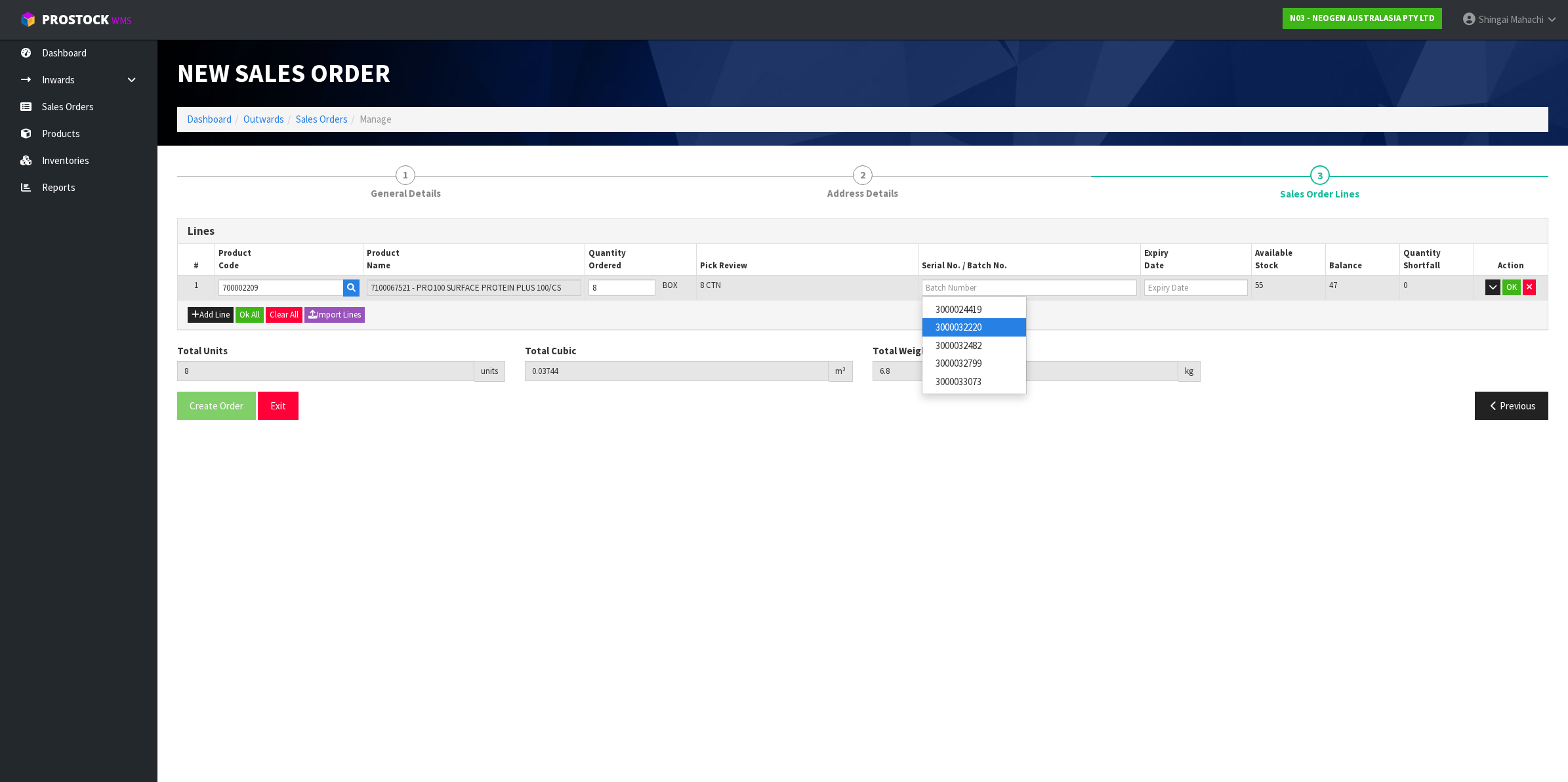
click at [990, 326] on link "3000032220" at bounding box center [974, 327] width 104 height 18
type input "3000032220"
type input "[DATE]"
click at [1510, 287] on button "OK" at bounding box center [1511, 287] width 18 height 15
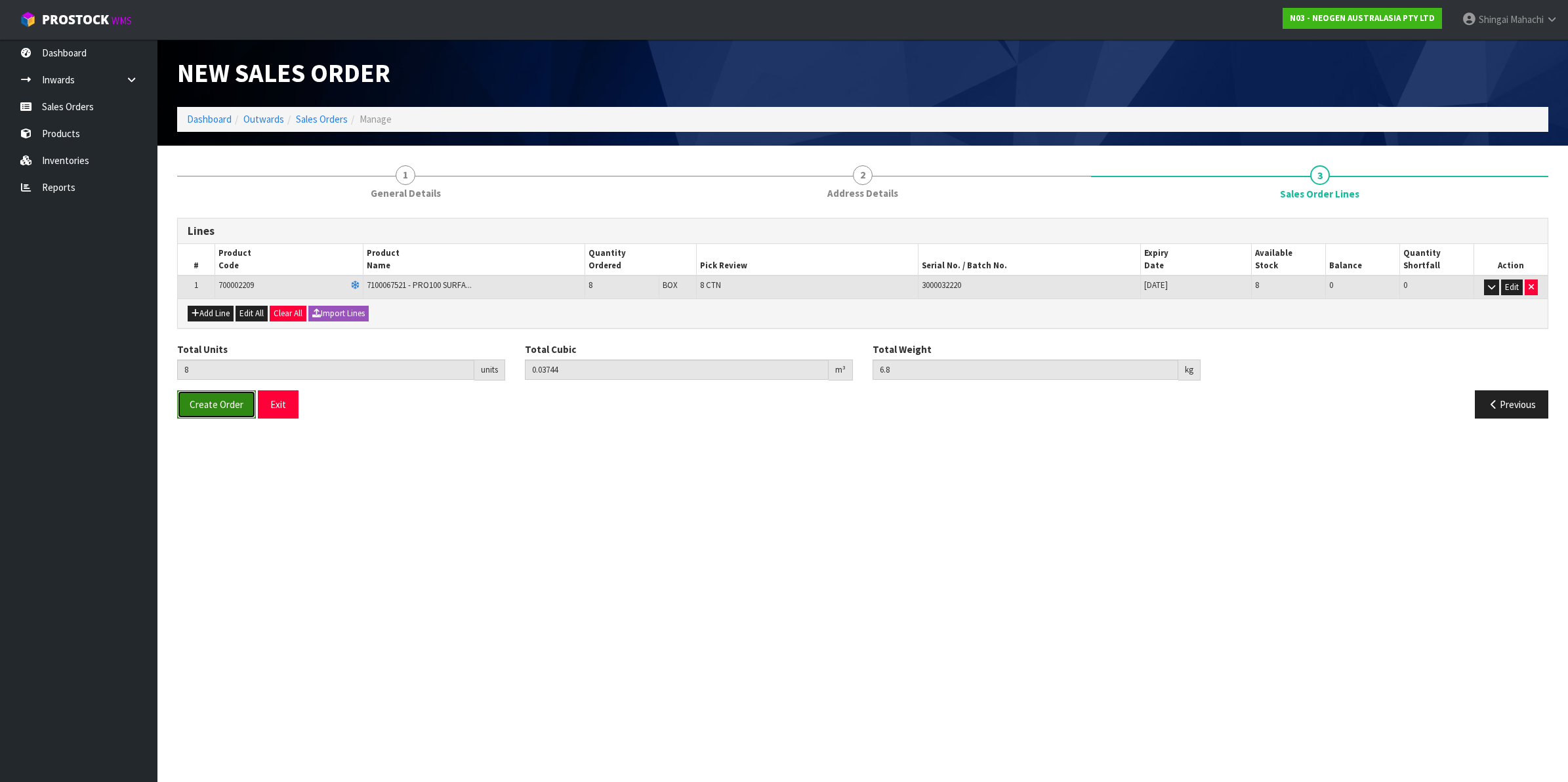
click at [211, 404] on span "Create Order" at bounding box center [216, 404] width 54 height 13
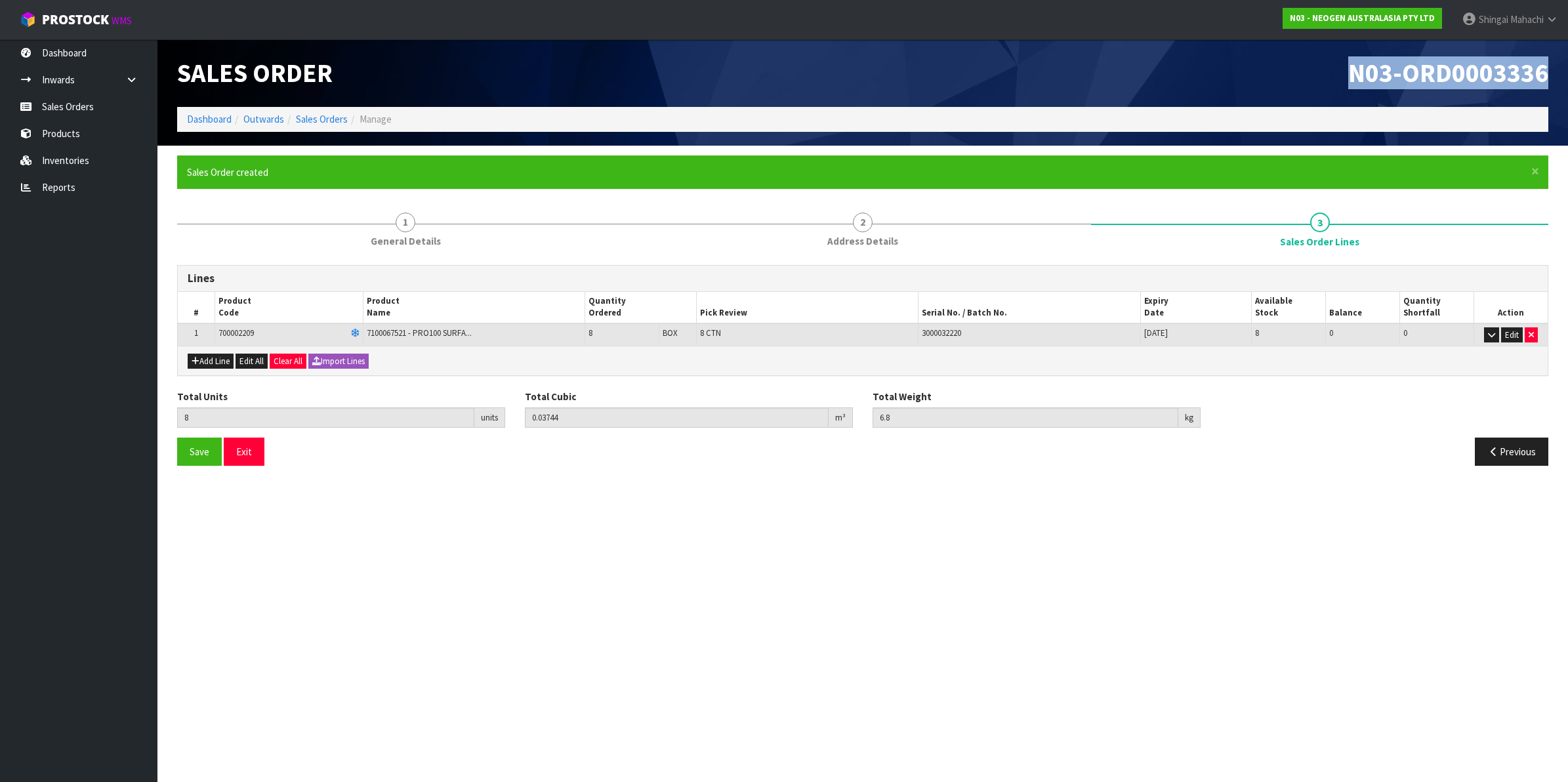
drag, startPoint x: 1430, startPoint y: 77, endPoint x: 1553, endPoint y: 75, distance: 123.0
click at [1553, 75] on div "N03-ORD0003336" at bounding box center [1210, 73] width 695 height 68
click at [307, 116] on link "Sales Orders" at bounding box center [322, 119] width 52 height 13
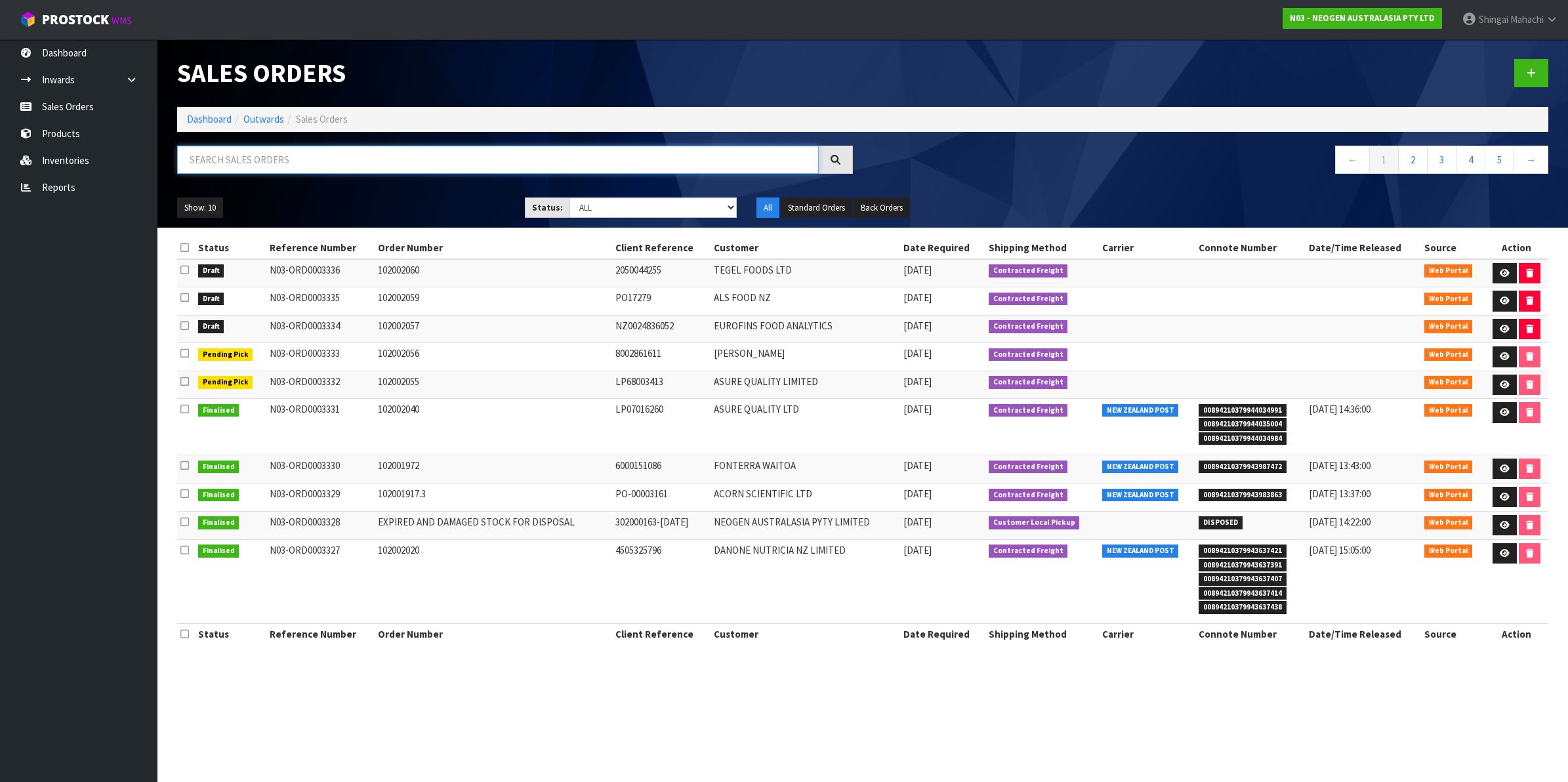
click at [274, 152] on input "text" at bounding box center [498, 160] width 642 height 28
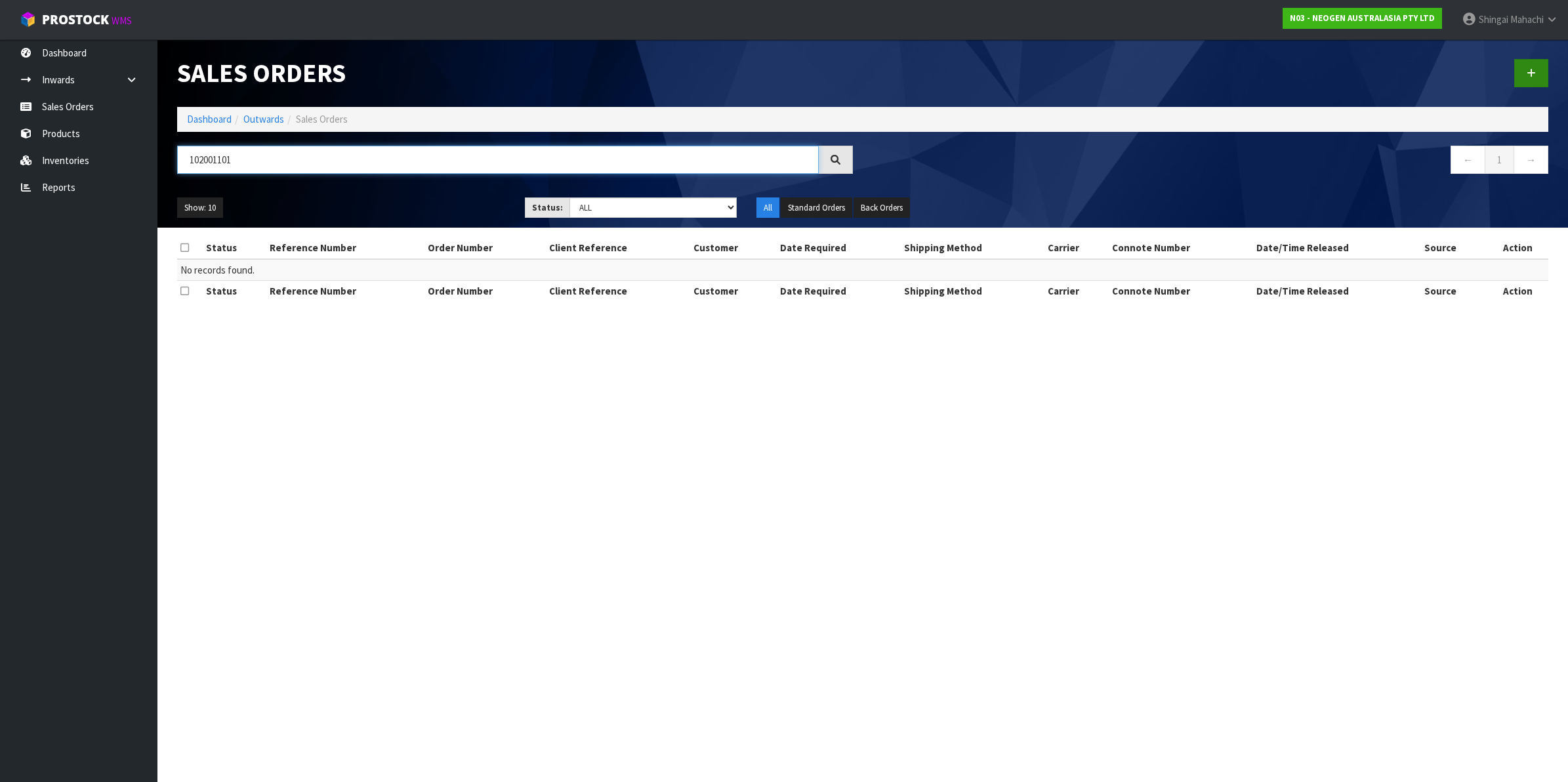
type input "102001101"
click at [1532, 71] on icon at bounding box center [1531, 73] width 9 height 10
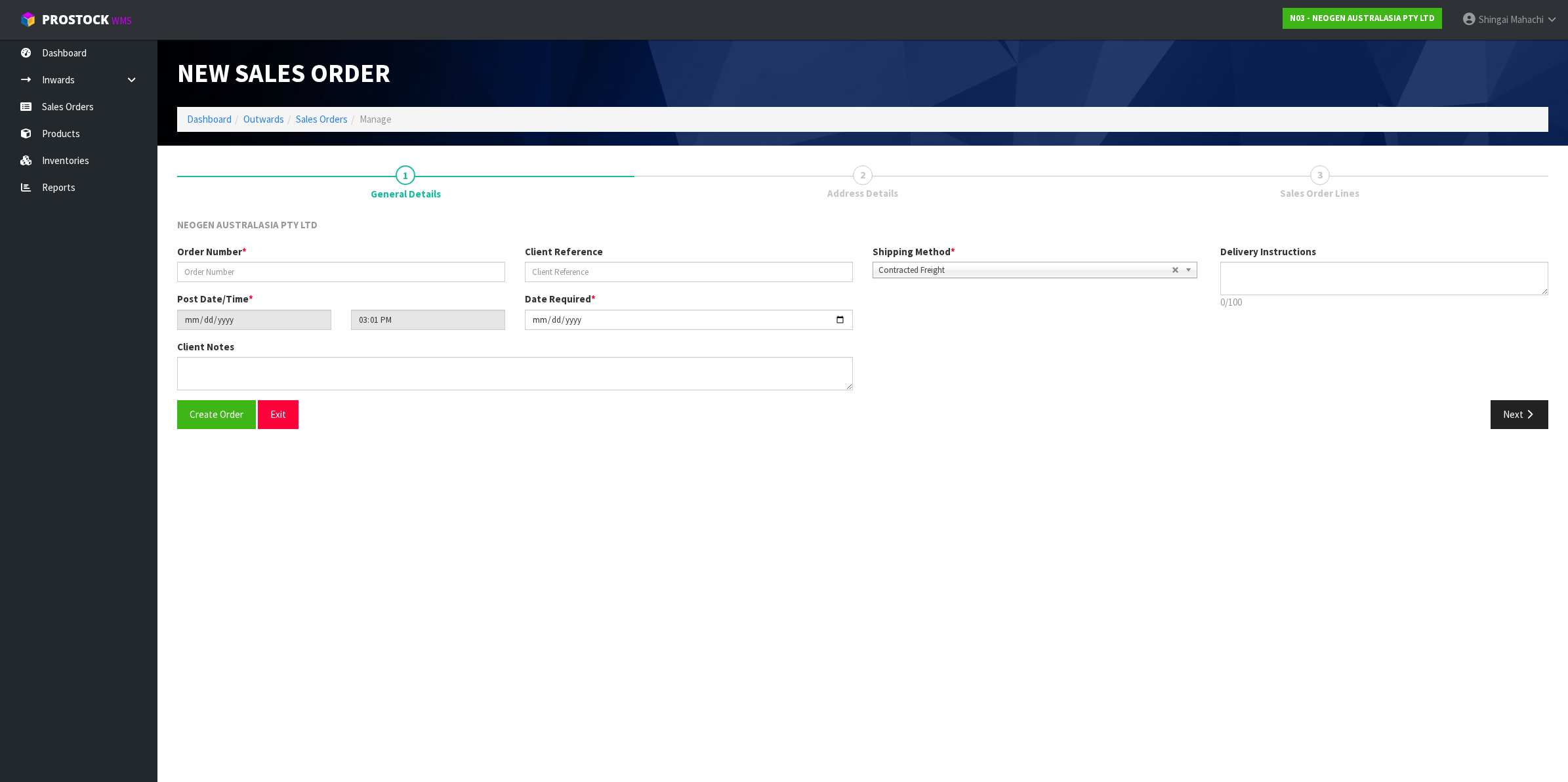
type textarea "CHILLED GOODS -OVERNIGHT"
click at [259, 276] on input "text" at bounding box center [341, 272] width 328 height 21
type input "102001101"
click at [552, 271] on input "text" at bounding box center [689, 272] width 328 height 21
paste input "ROSSLYNVONAH010925"
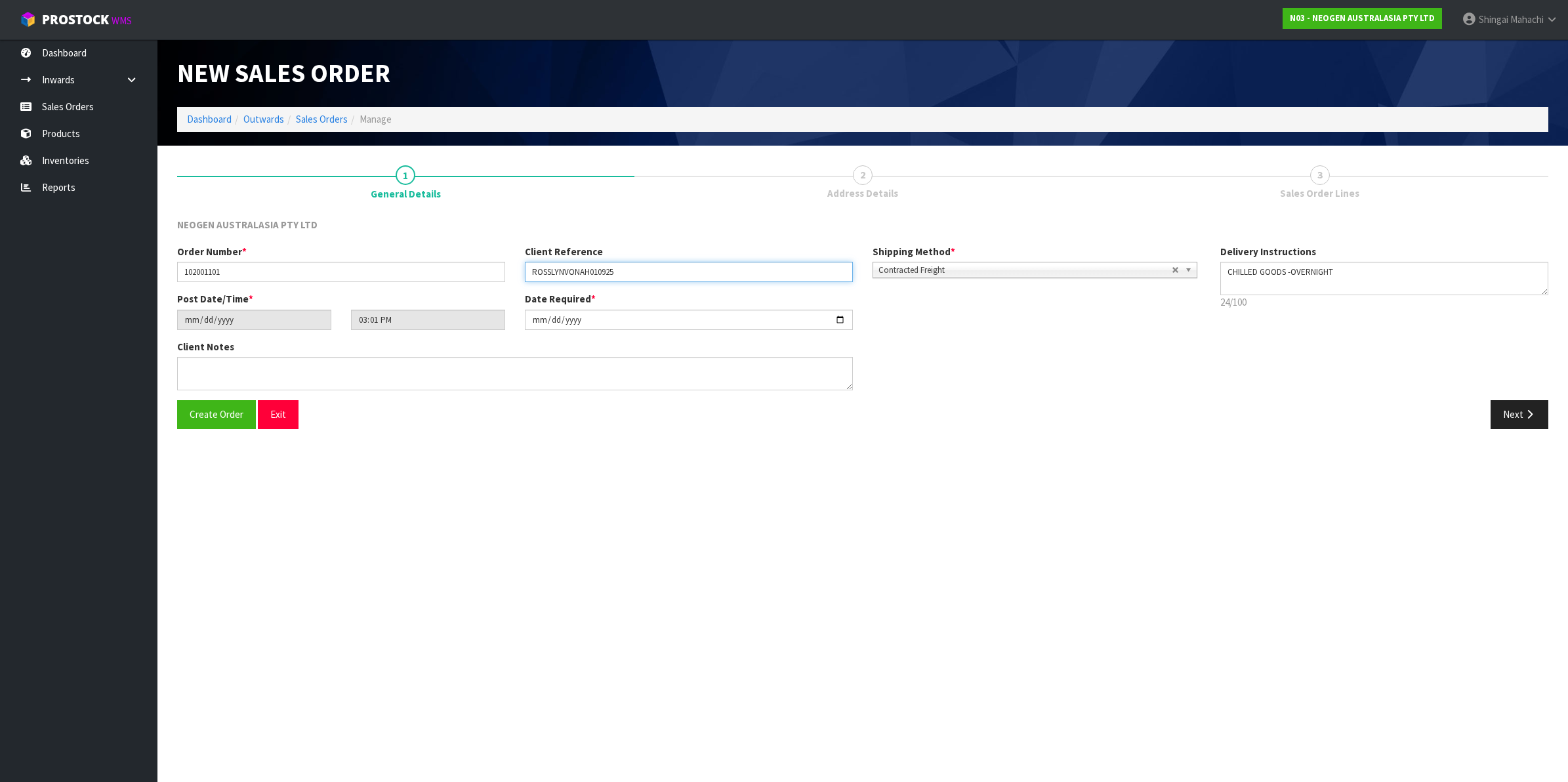
type input "ROSSLYNVONAH010925"
click at [838, 319] on input "[DATE]" at bounding box center [689, 320] width 328 height 21
type input "[DATE]"
click at [205, 365] on textarea at bounding box center [515, 373] width 676 height 33
paste textarea "[PERSON_NAME]"
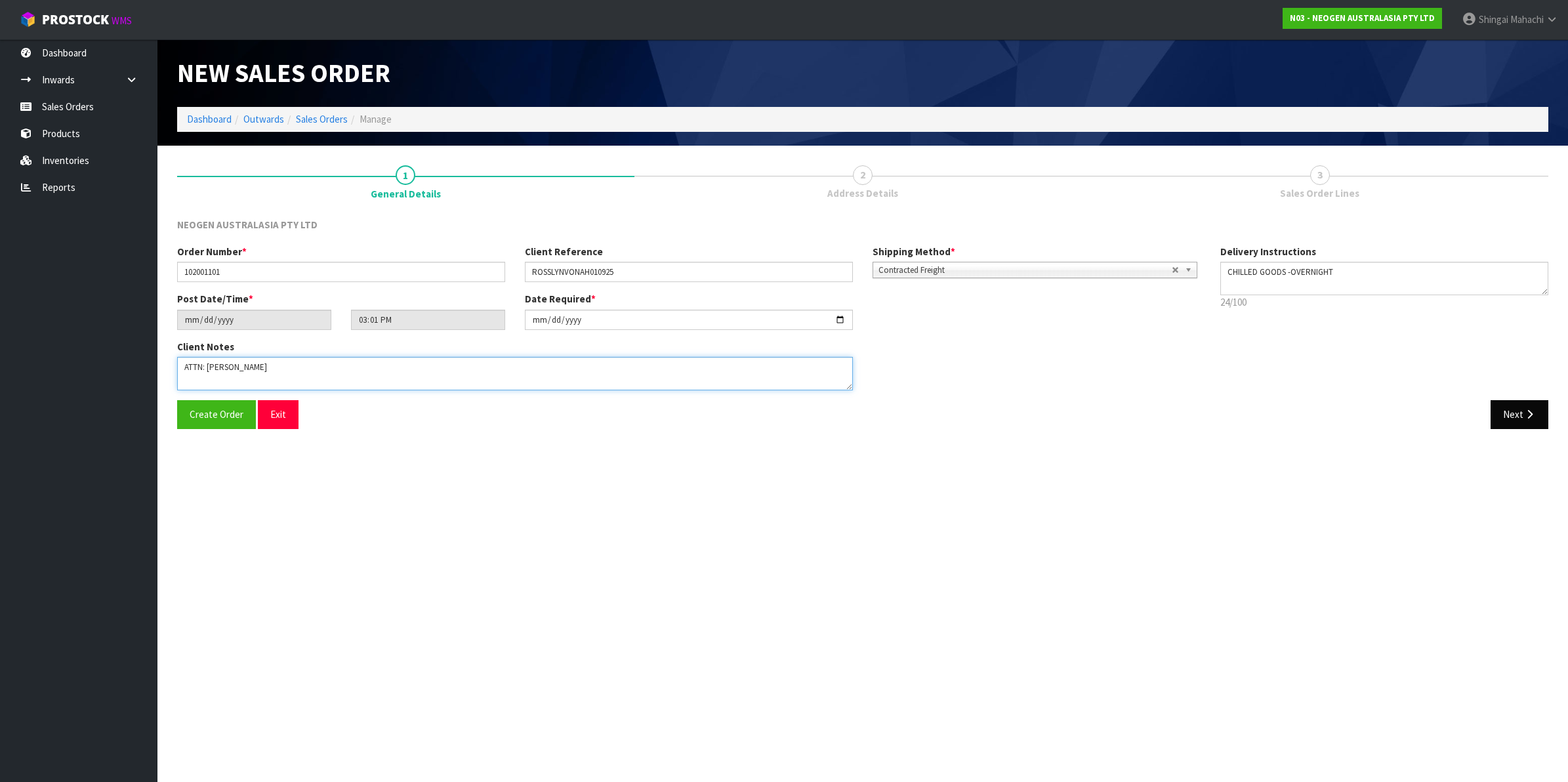
type textarea "ATTN: [PERSON_NAME]"
click at [1529, 420] on button "Next" at bounding box center [1519, 415] width 58 height 28
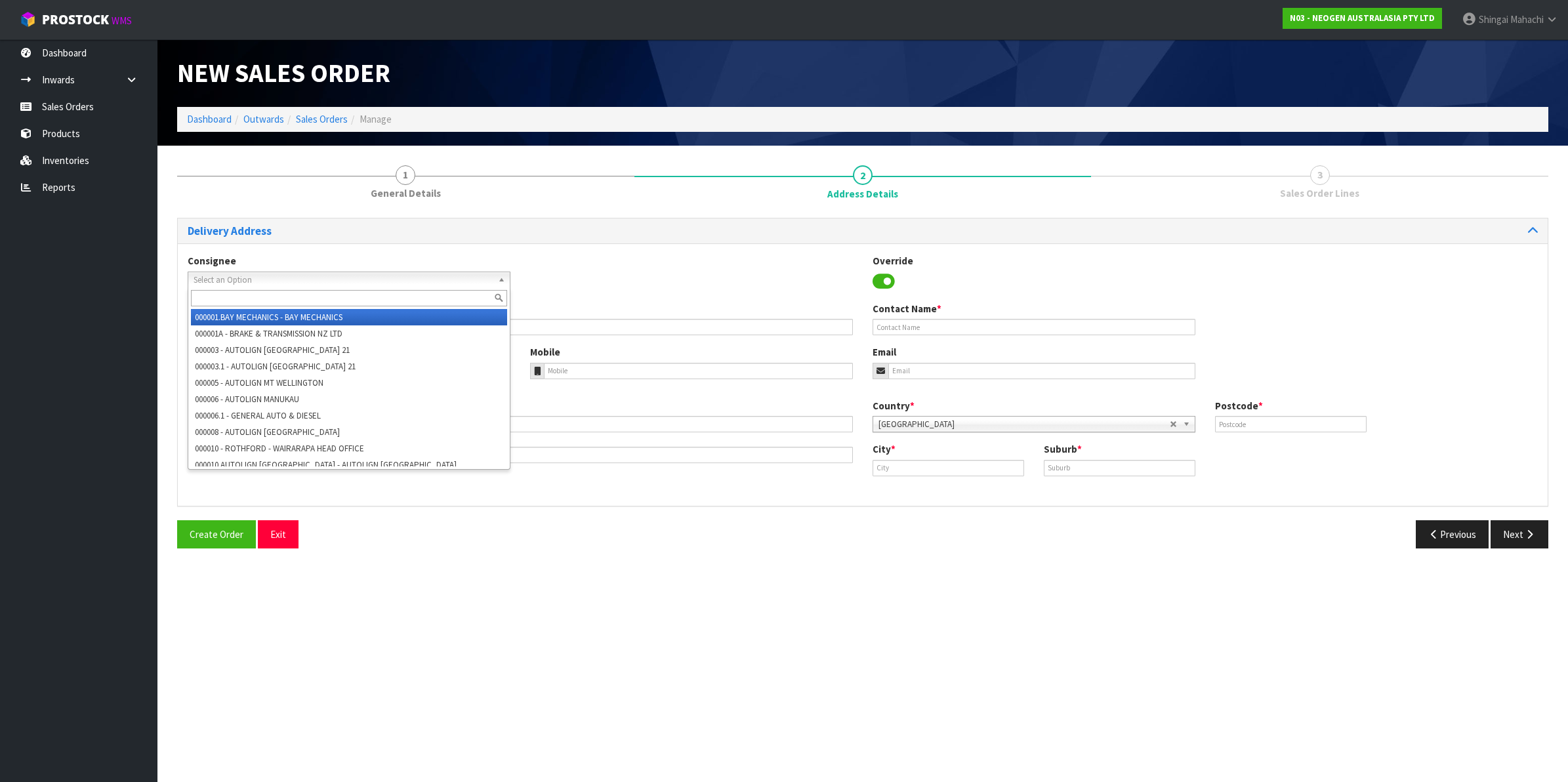
click at [229, 274] on span "Select an Option" at bounding box center [343, 280] width 299 height 15
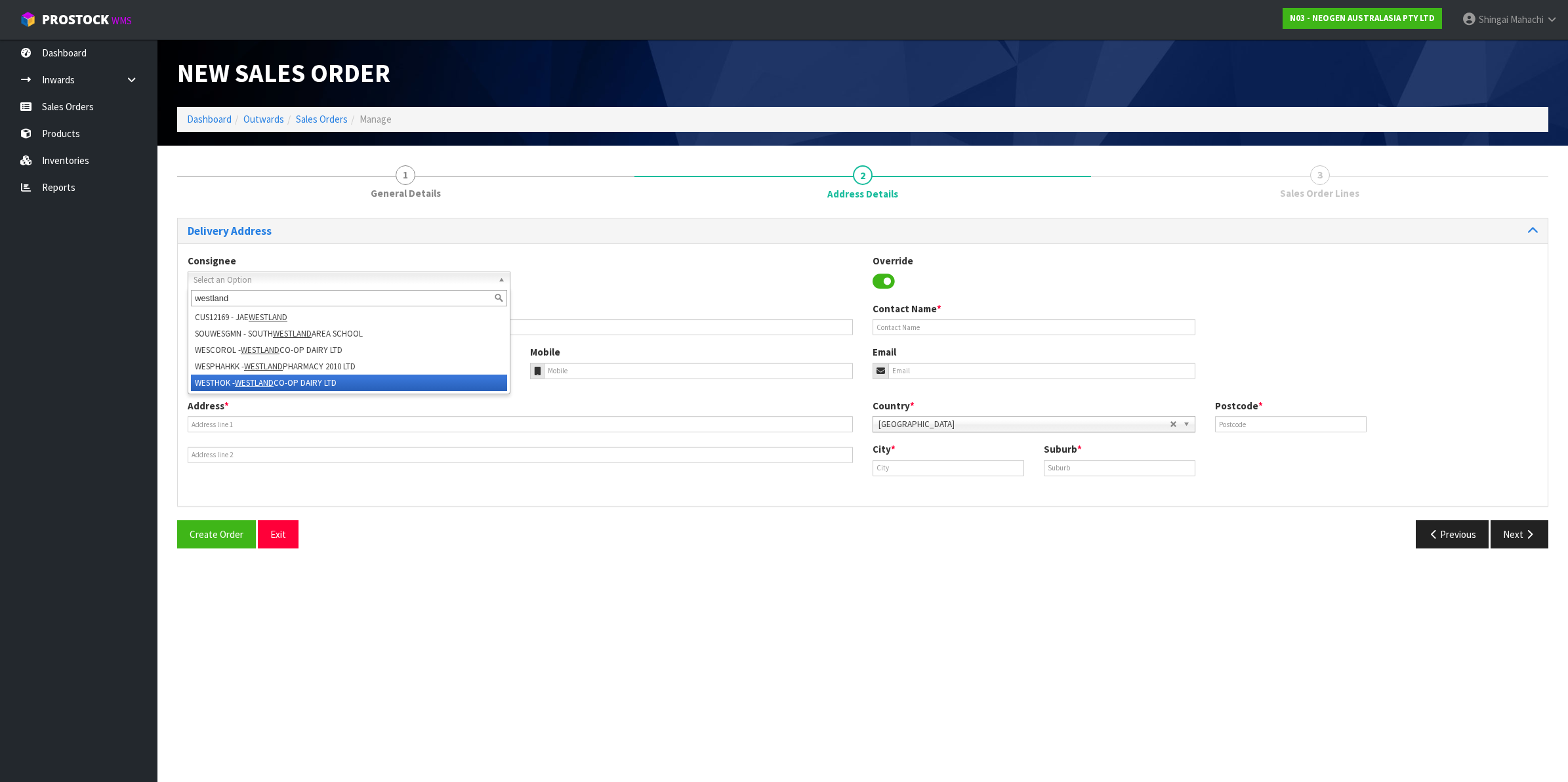
type input "westland"
click at [256, 378] on em "WESTLAND" at bounding box center [254, 383] width 38 height 11
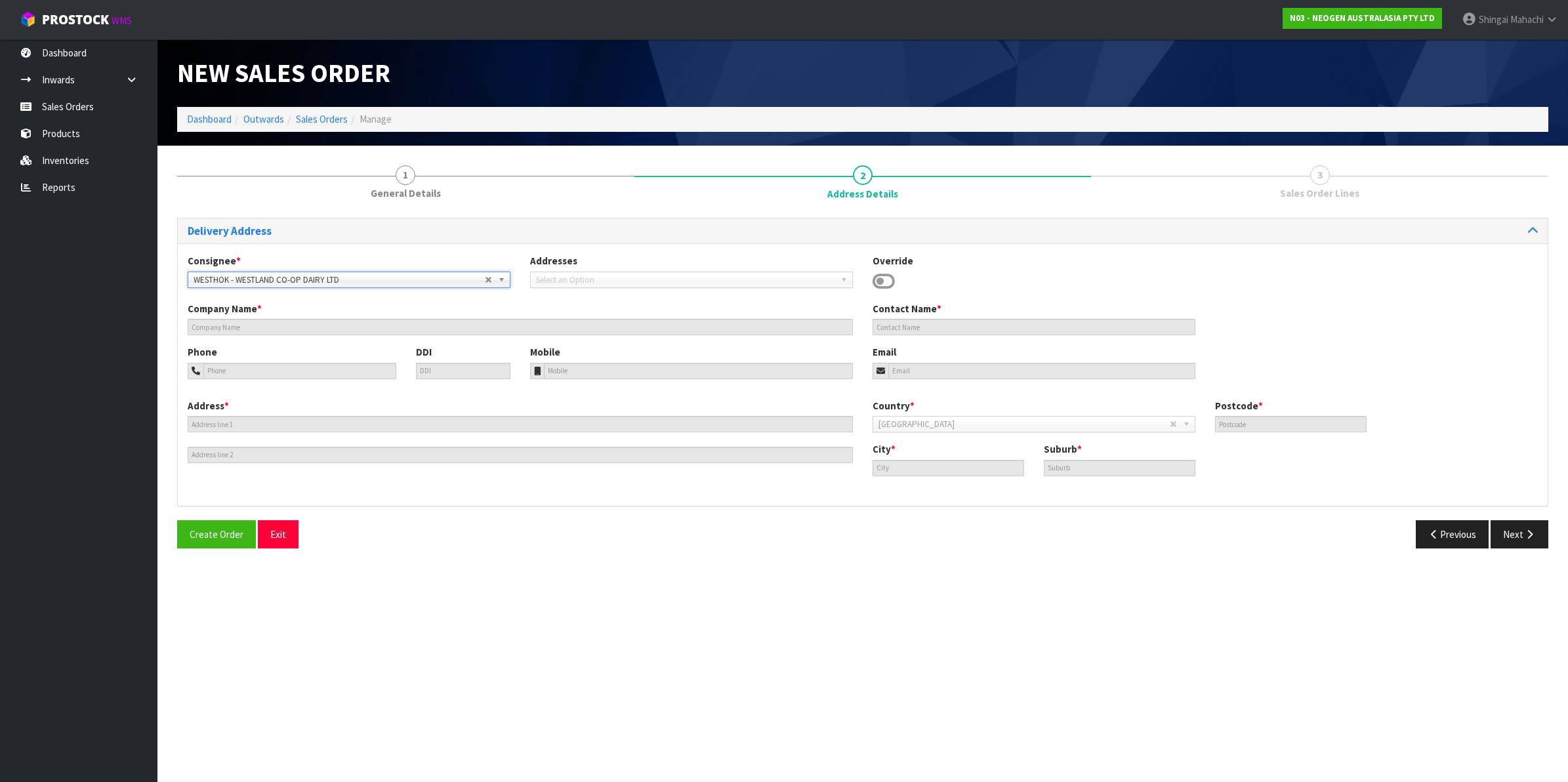
type input "WESTLAND CO-OP DAIRY LTD"
type input "[STREET_ADDRESS][PERSON_NAME]"
type input "7810"
type input "HOKITIKA"
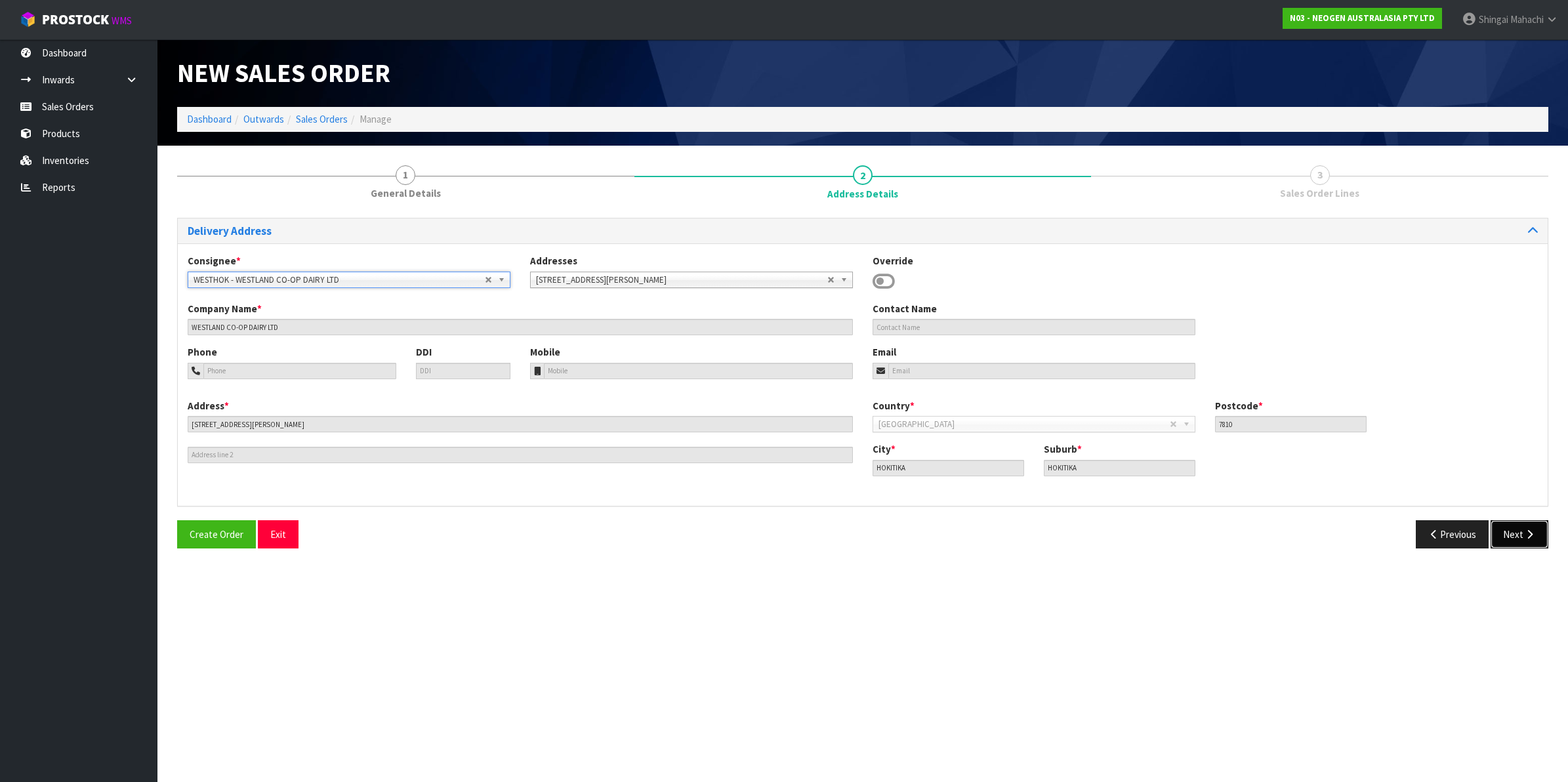
click at [1514, 535] on button "Next" at bounding box center [1519, 535] width 58 height 28
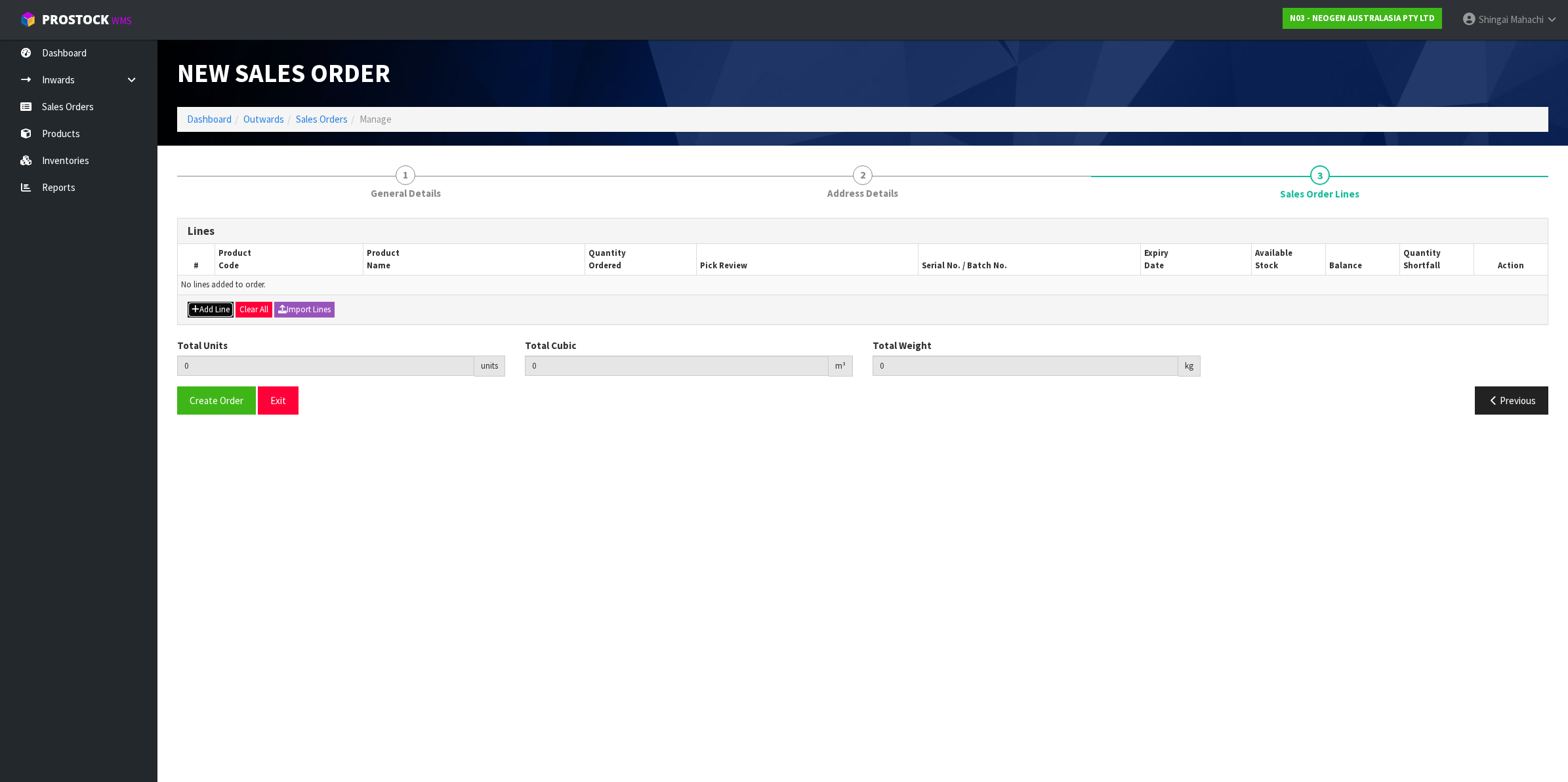
click at [205, 314] on button "Add Line" at bounding box center [210, 309] width 46 height 15
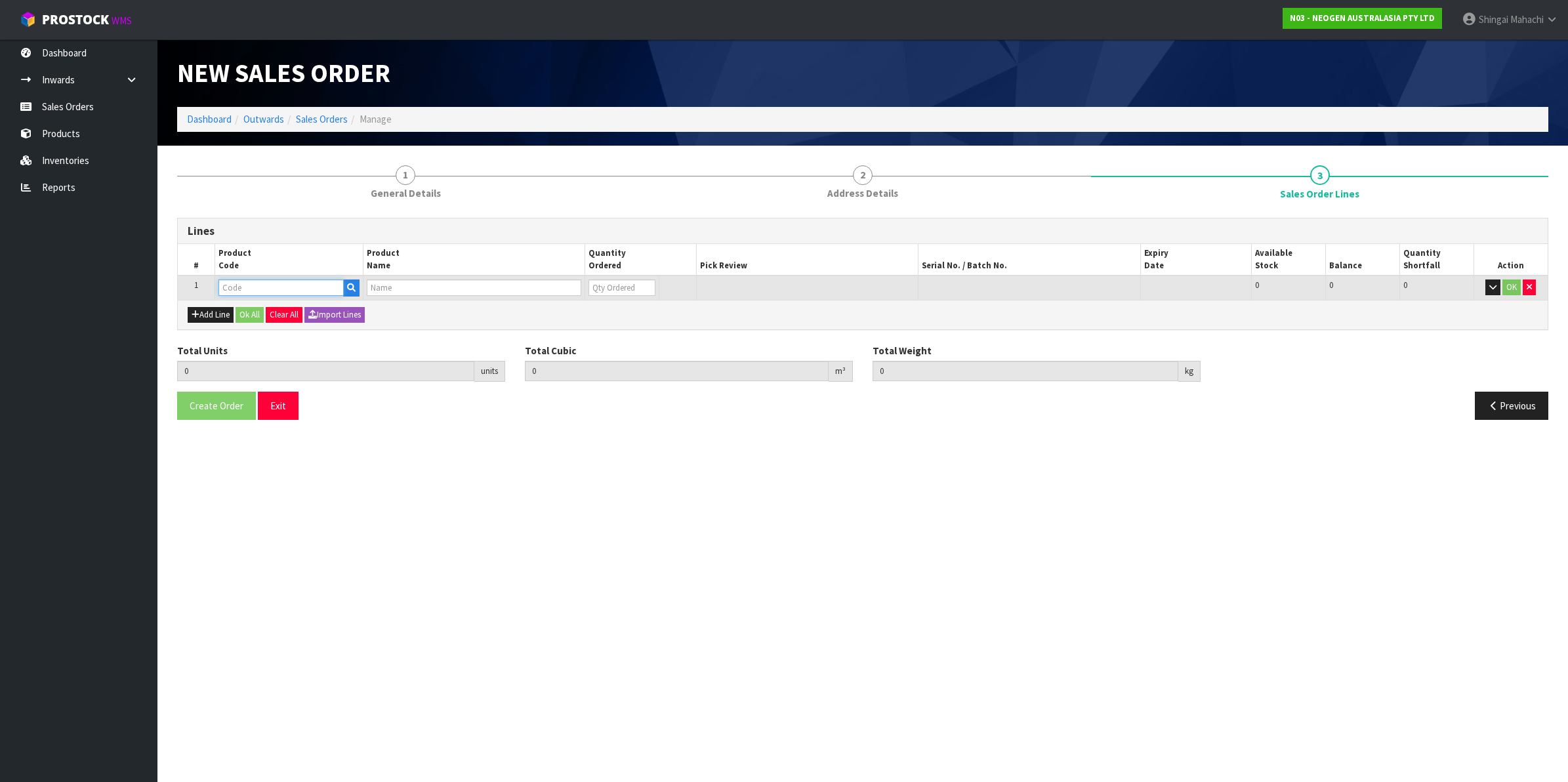
click at [244, 280] on input "text" at bounding box center [281, 288] width 125 height 16
click at [248, 288] on input "text" at bounding box center [281, 288] width 125 height 16
paste input "700006852"
type input "700006852"
type input "0.000000"
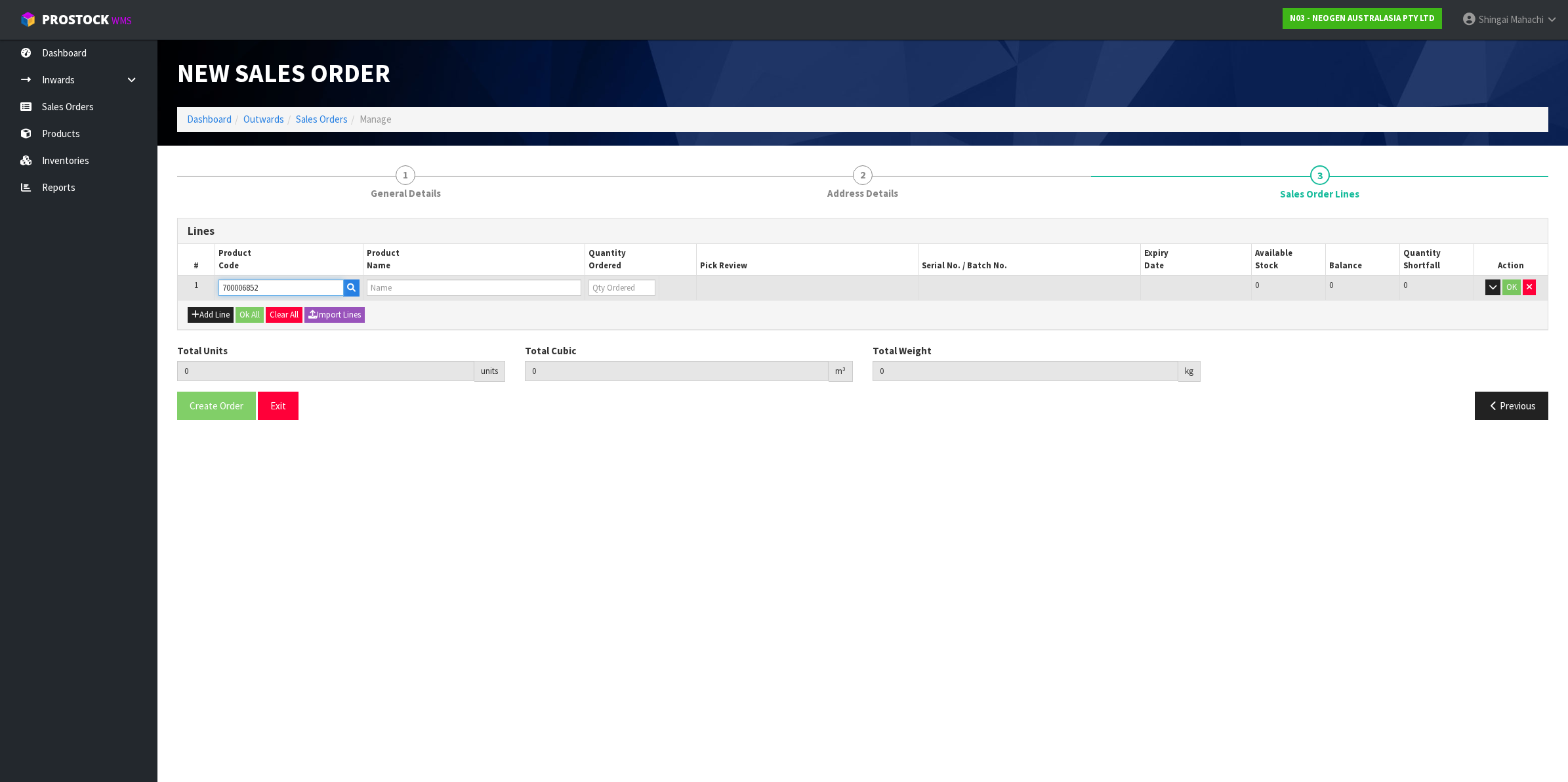
type input "0.000"
type input "DPWS9 DILUENT PWS (9ML 400/BOX) LABEL - IN VITRO ONLY"
type input "0"
type input "700006852"
click at [220, 310] on button "Add Line" at bounding box center [210, 314] width 46 height 15
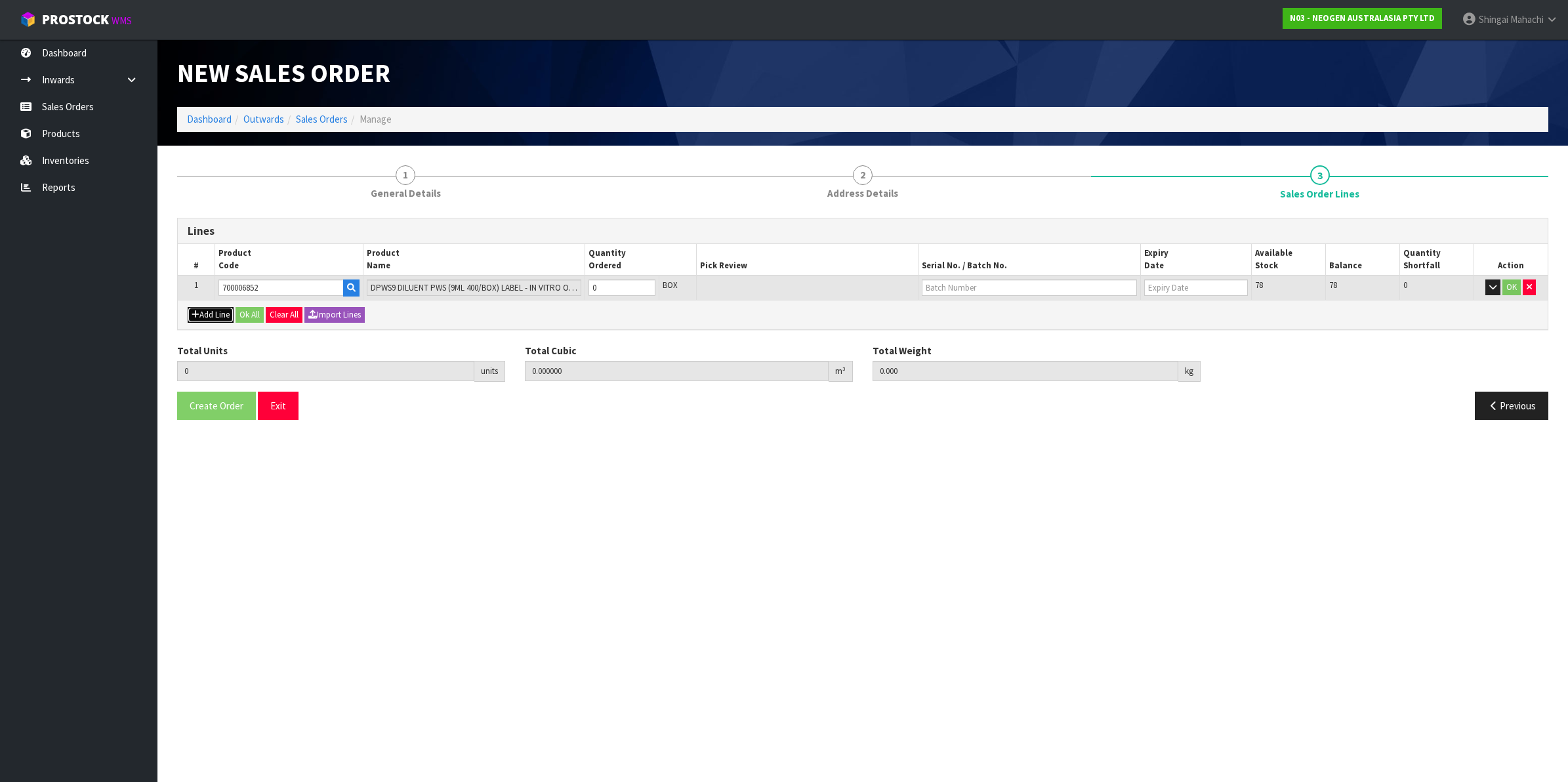
type input "0"
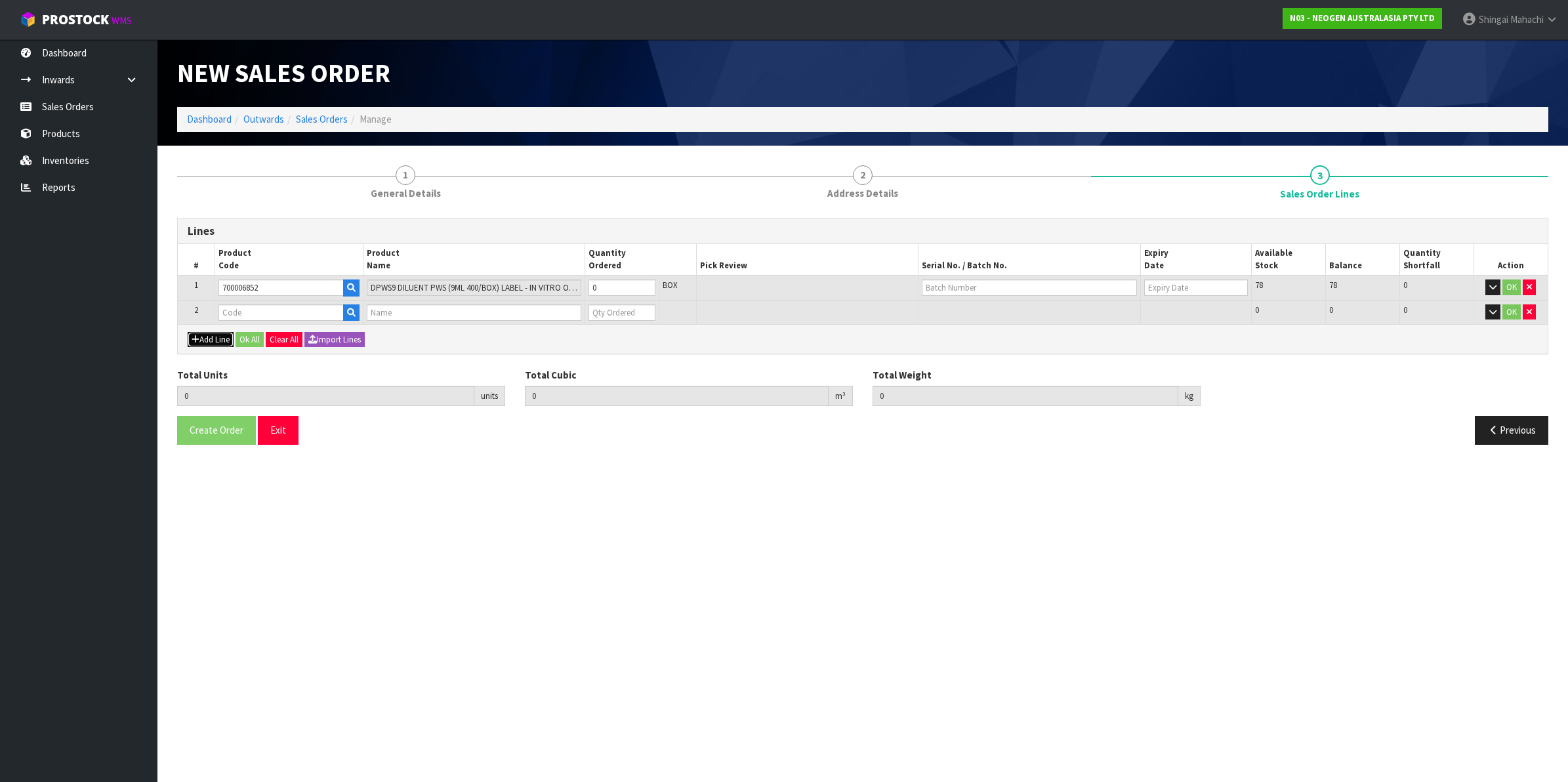
click at [214, 336] on button "Add Line" at bounding box center [210, 339] width 46 height 15
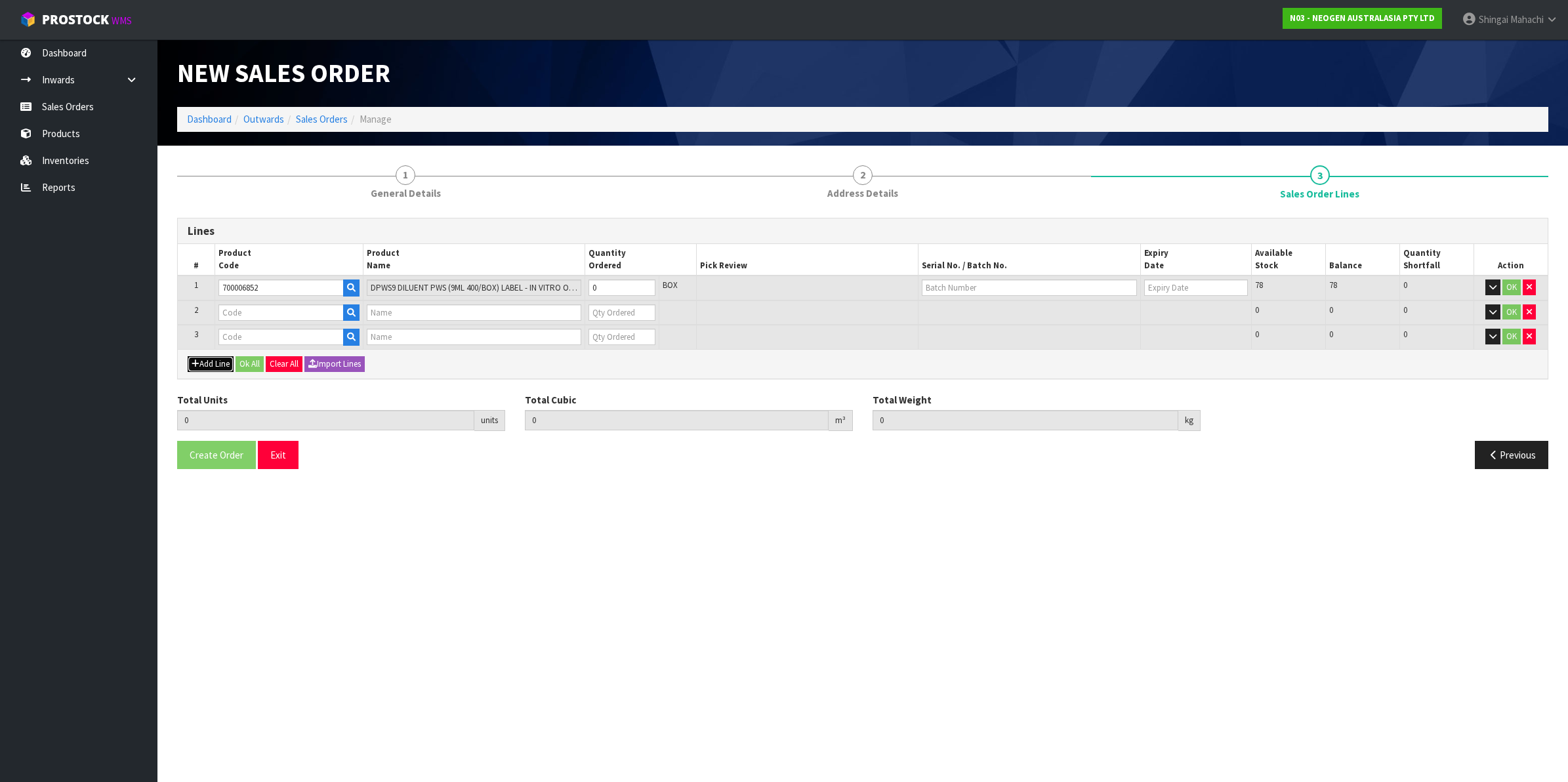
click at [211, 360] on button "Add Line" at bounding box center [210, 364] width 46 height 15
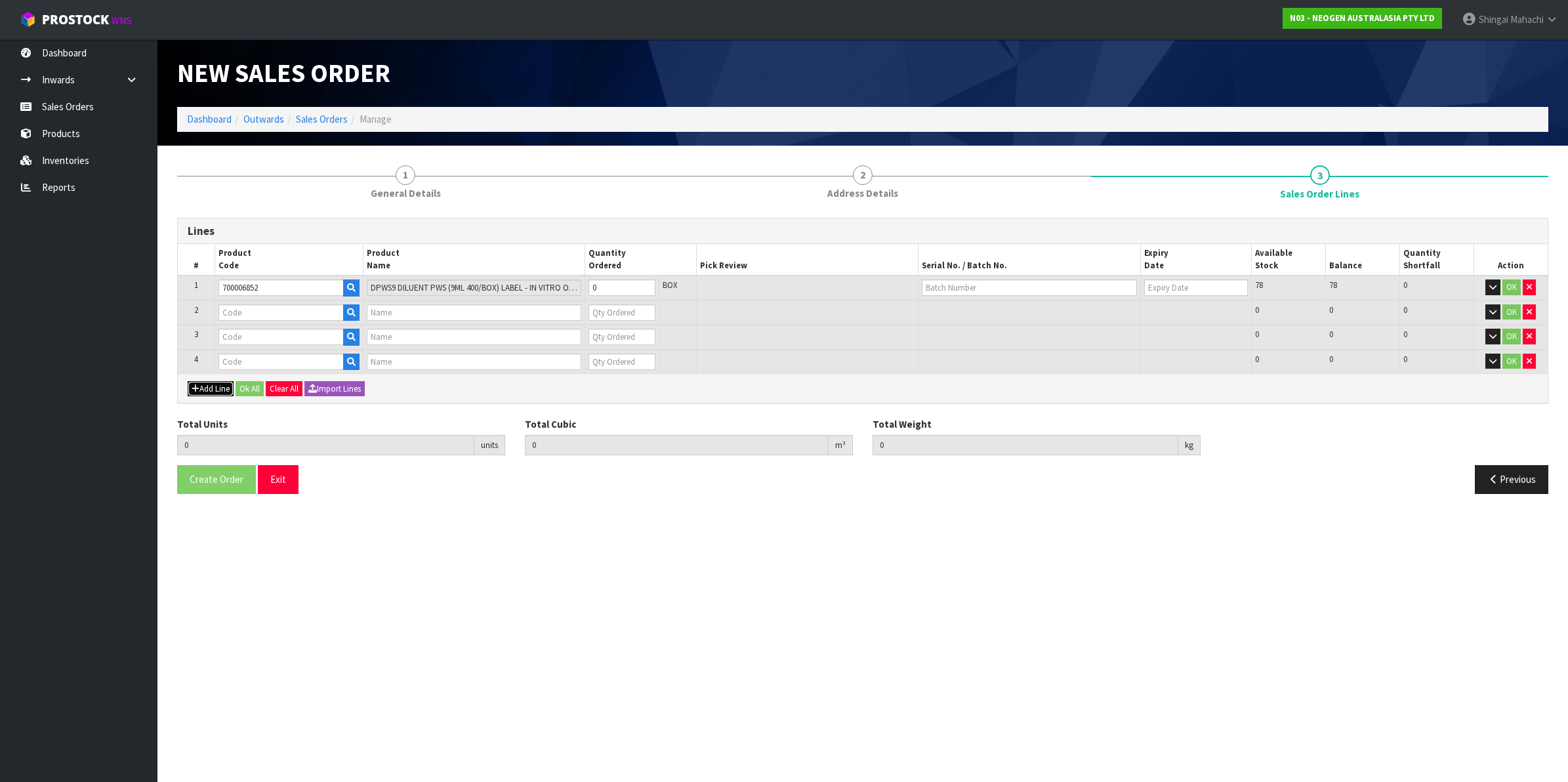
click at [207, 385] on button "Add Line" at bounding box center [210, 389] width 46 height 15
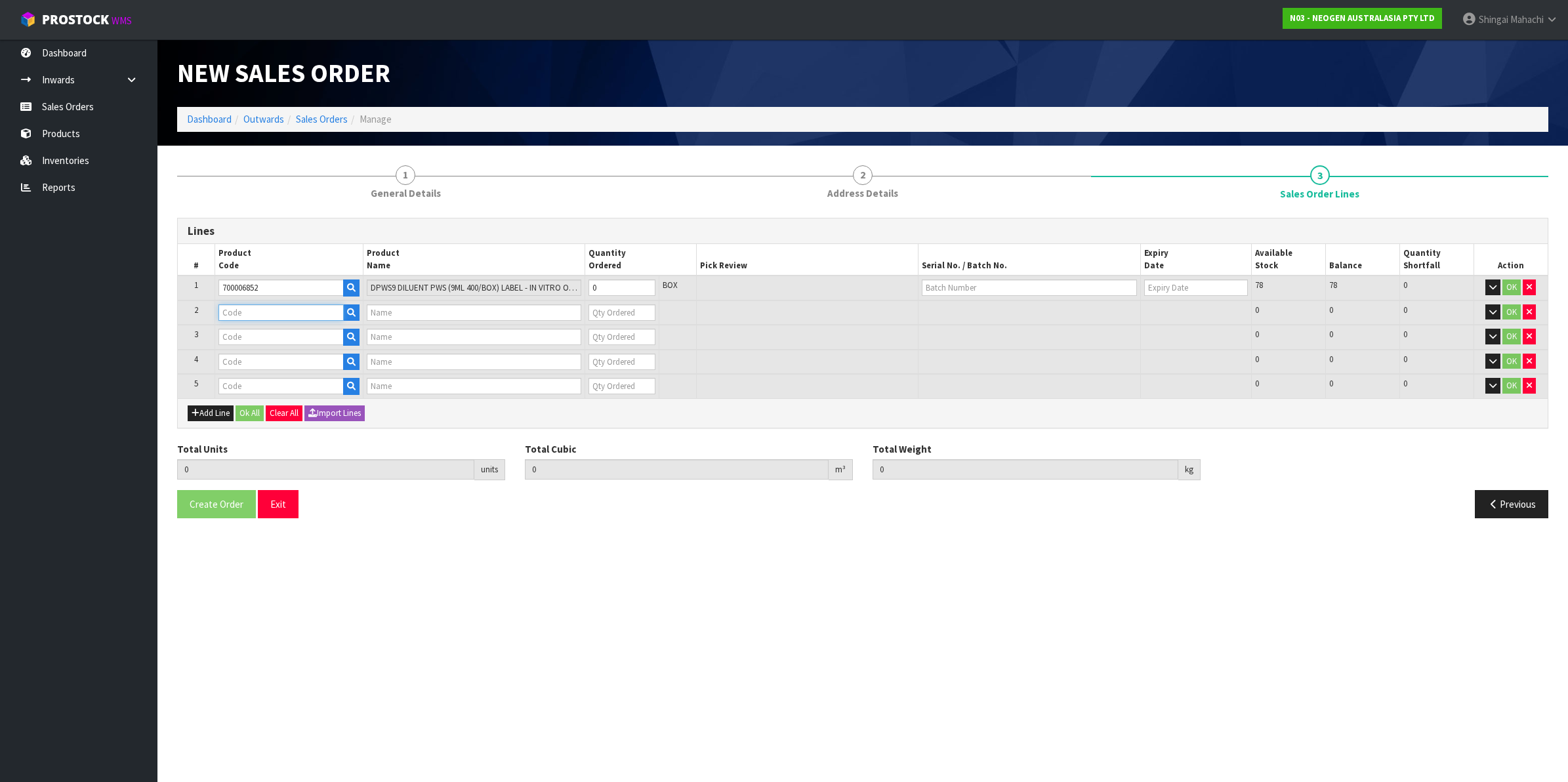
click at [244, 308] on input "text" at bounding box center [281, 313] width 125 height 16
paste input "700002273"
type input "700002273"
type input "7100126807 - 6421 PETRIFILM ENTROBCT PLT 1000/CS PL"
type input "0"
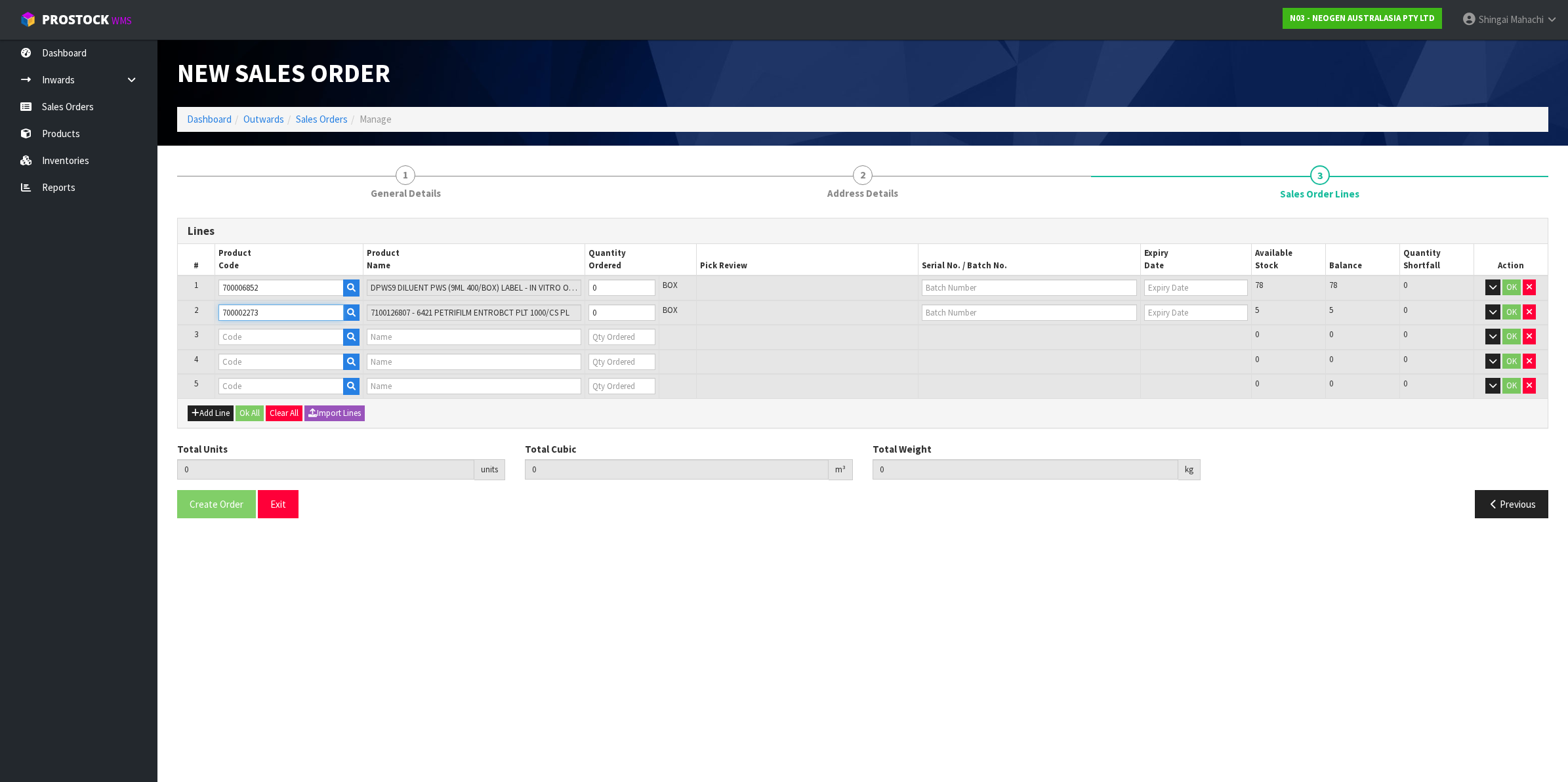
type input "700002273"
click at [233, 328] on td at bounding box center [288, 337] width 148 height 25
click at [229, 342] on input "text" at bounding box center [281, 337] width 125 height 16
paste input "700005495"
type input "700005495"
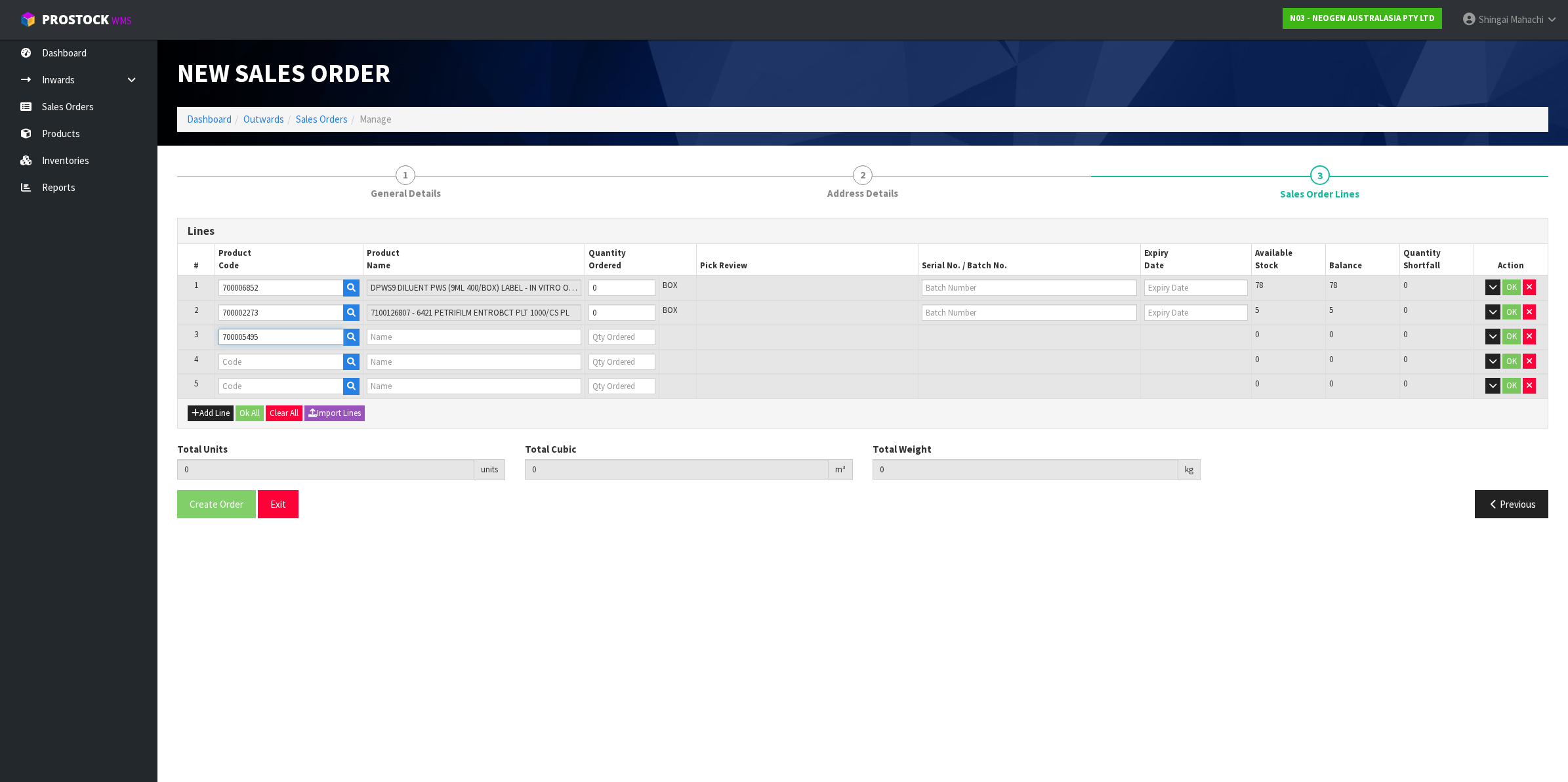
type input "7100263821 - 6479 PETRIFILM RAP AEROB PLT 500EA/CS PL"
type input "0"
type input "700005495"
click at [241, 359] on input "text" at bounding box center [281, 362] width 125 height 16
click at [235, 361] on input "text" at bounding box center [281, 362] width 125 height 16
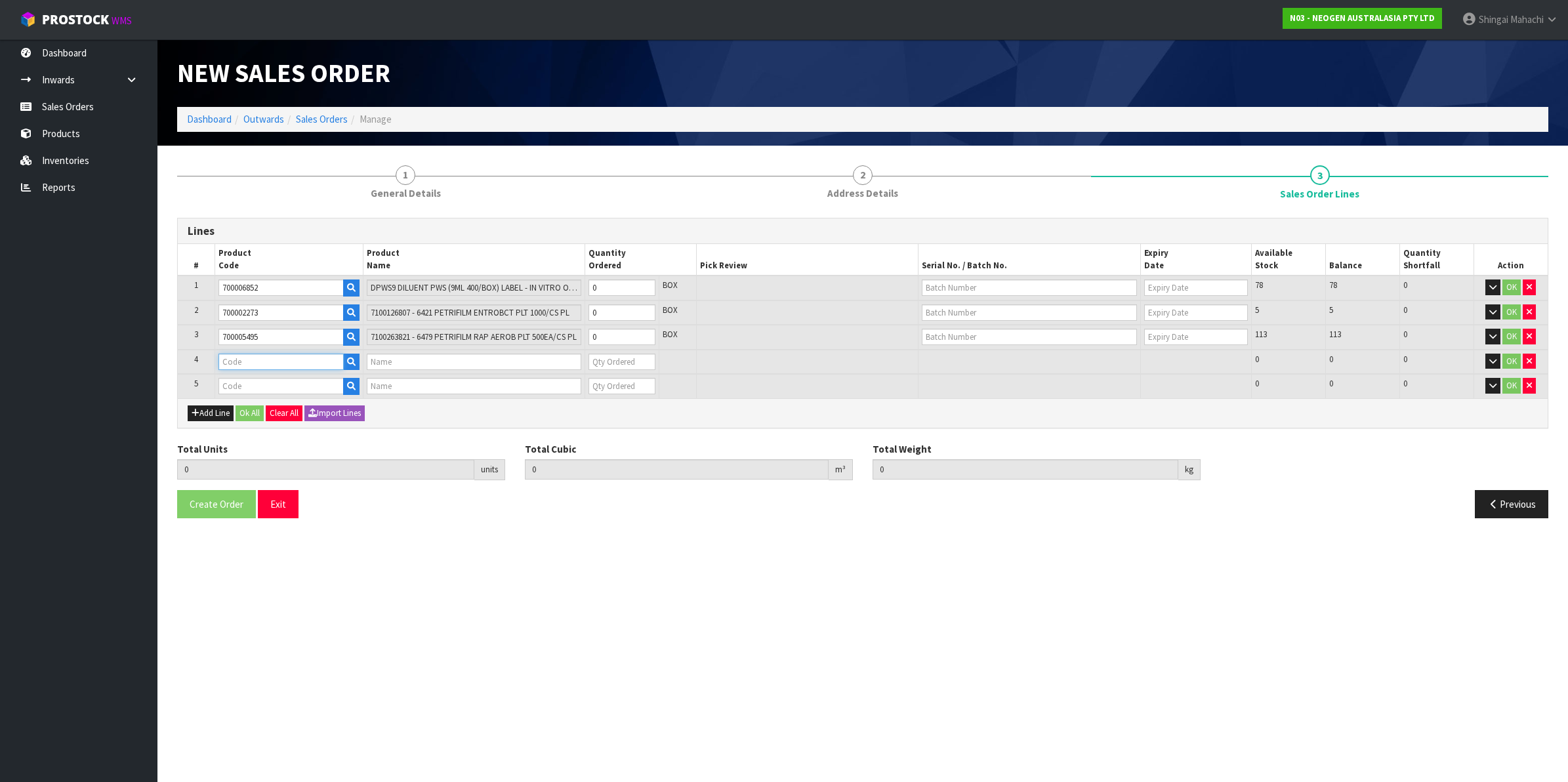
paste input "700002148"
type input "700002148"
type input "7100040141 - 6477 PETRIFILM RAPD YNM CT PLT 500EA/CS"
type input "0"
type input "700002148"
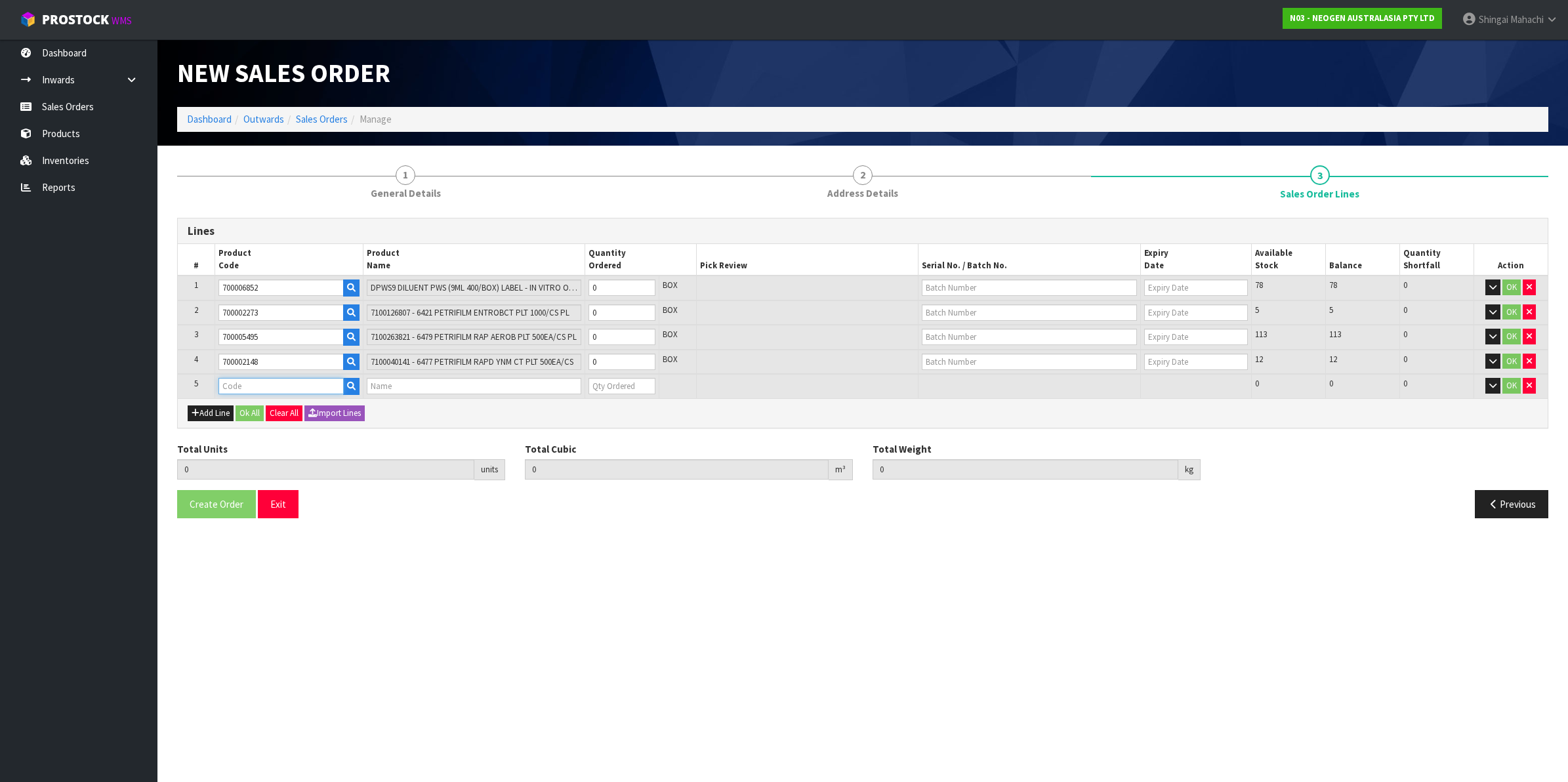
click at [260, 384] on input "text" at bounding box center [281, 386] width 125 height 16
paste input "700006921"
type input "700006921"
type input "0.000000"
type input "0.000"
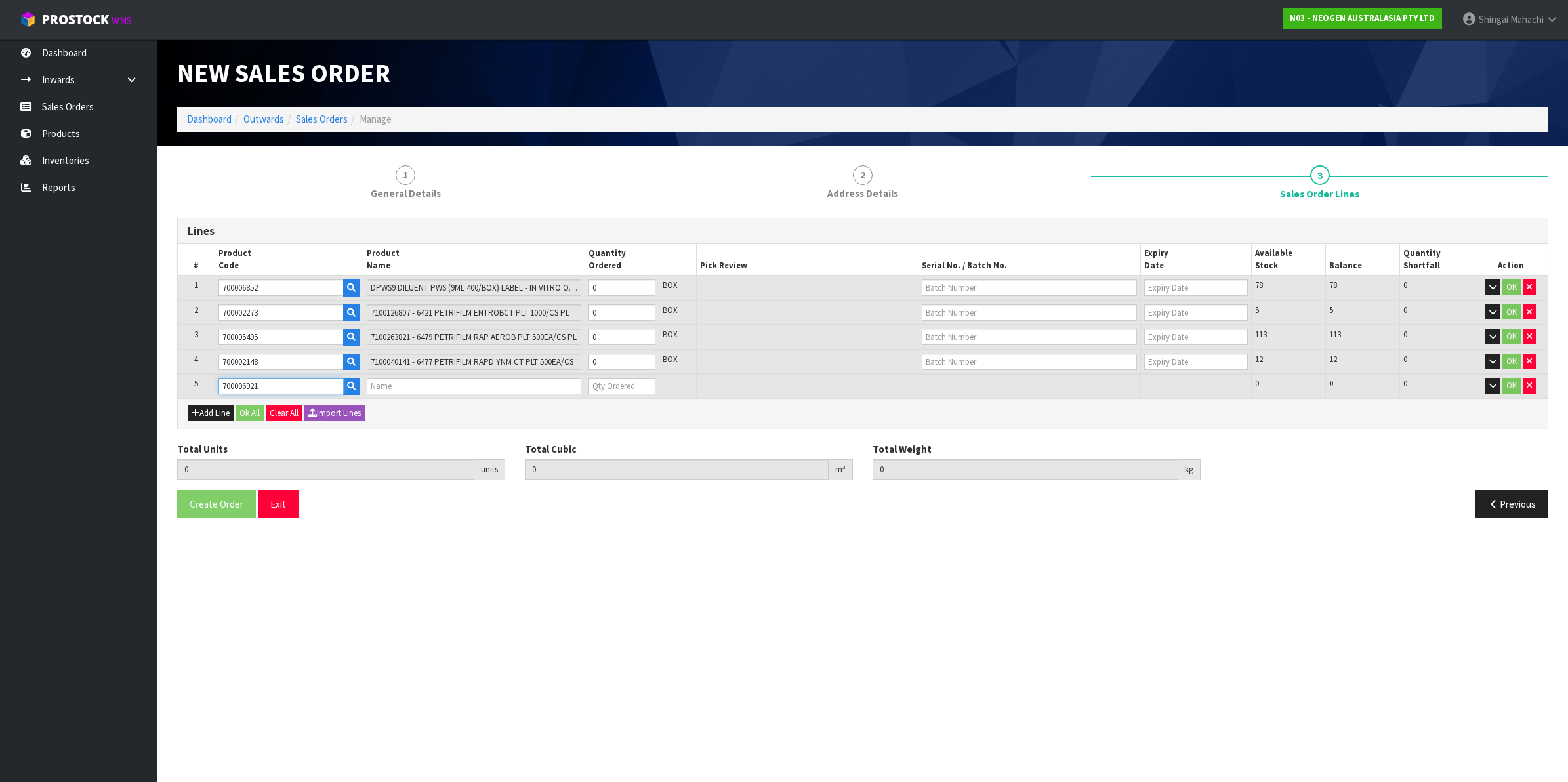
type input "6483 PETRFILM BC PT PLT 500 EA/[PERSON_NAME]"
type input "0"
type input "700006921"
drag, startPoint x: 602, startPoint y: 288, endPoint x: 582, endPoint y: 288, distance: 20.0
click at [582, 288] on tr "1 700006852 DPWS9 DILUENT PWS (9ML 400/BOX) LABEL - IN VITRO ONLY 0 BOX 78 78 0…" at bounding box center [863, 288] width 1370 height 25
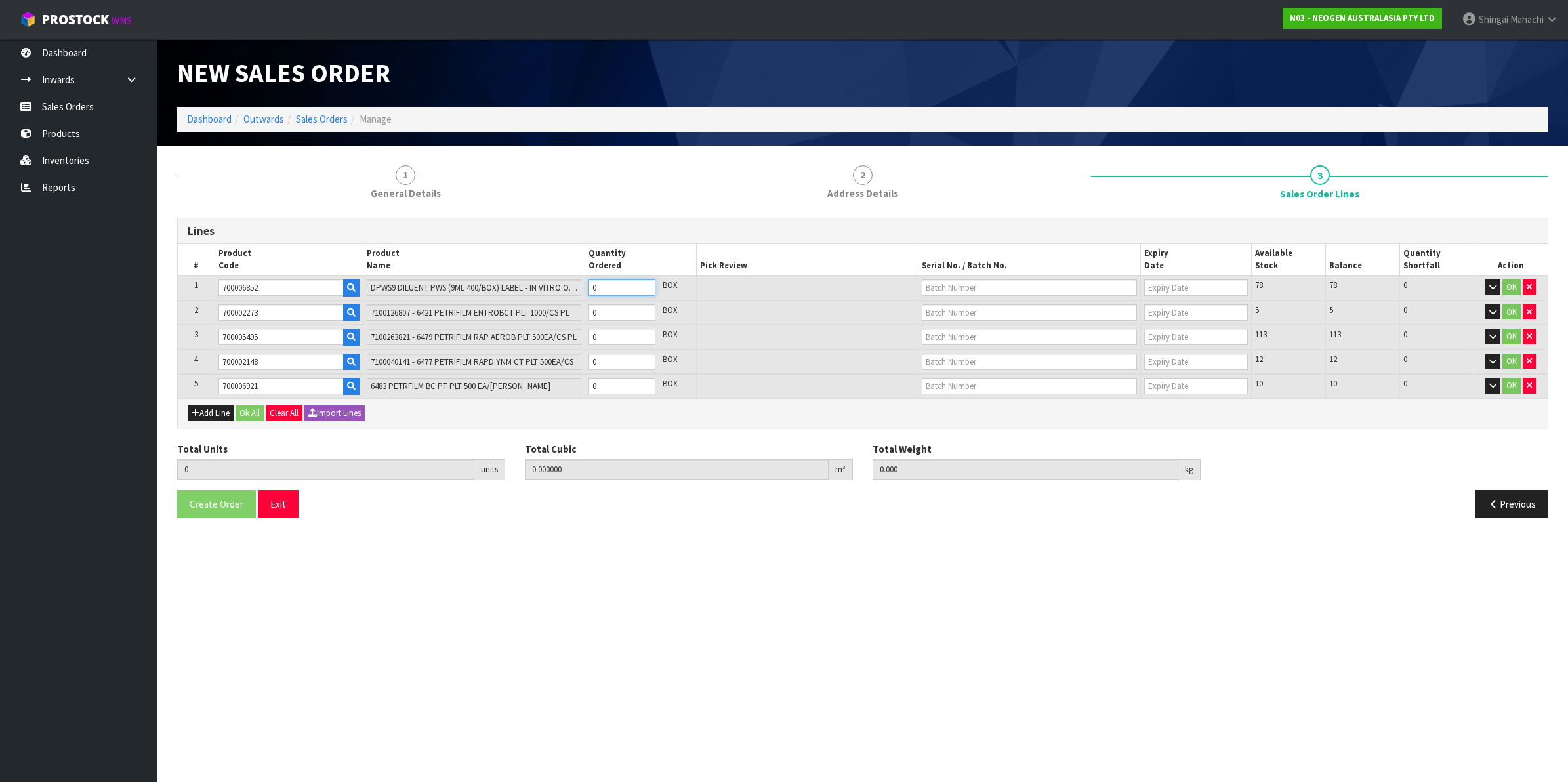
type input "5"
type input "0.1827"
type input "47.2"
type input "5"
click at [497, 308] on tr "2 700002273 7100126807 - 6421 PETRIFILM ENTROBCT PLT 1000/CS PL 0 BOX 5 5 0 OK" at bounding box center [863, 313] width 1370 height 25
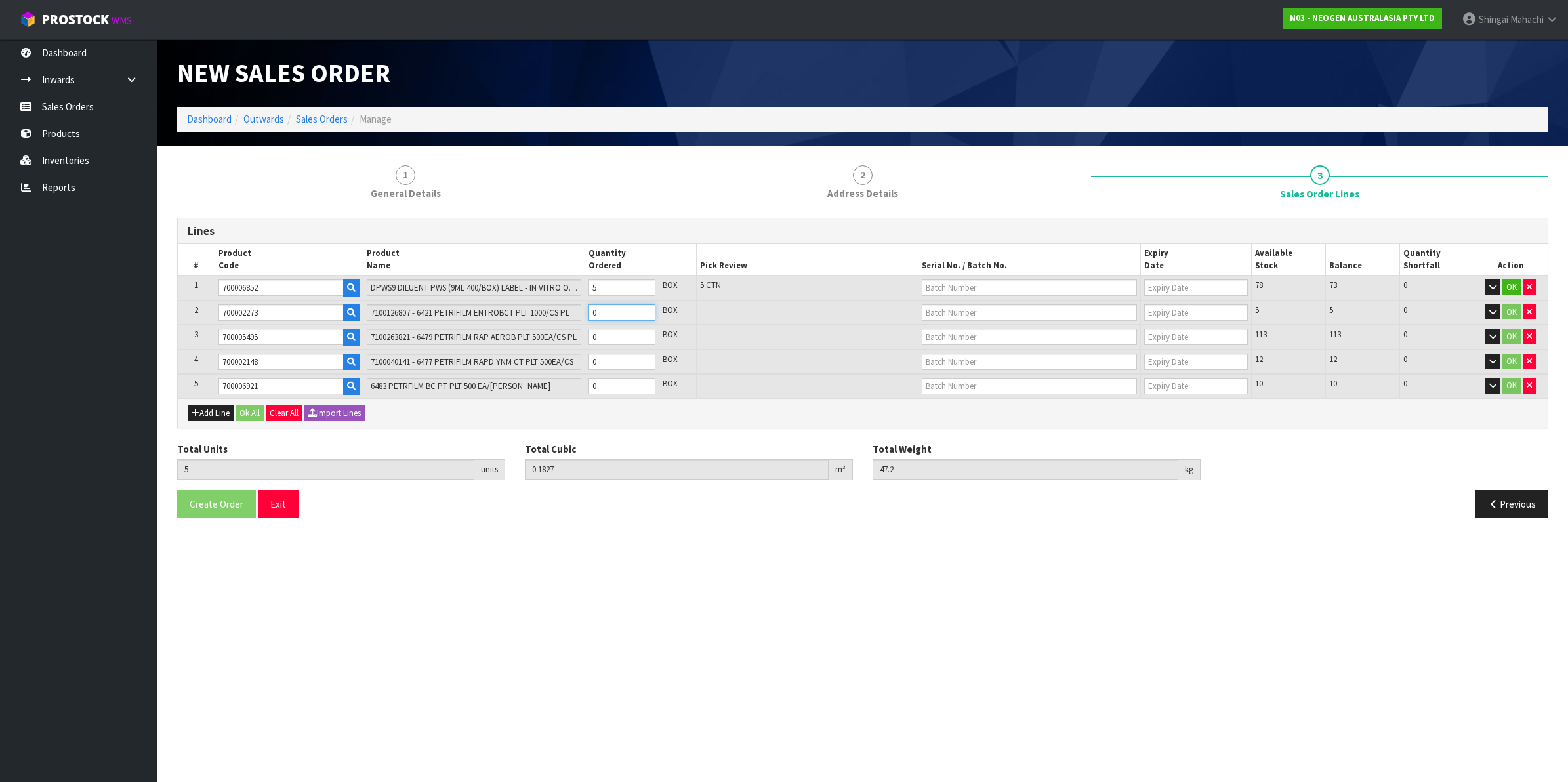
type input "6"
type input "0.200952"
type input "50.5"
type input "1"
drag, startPoint x: 609, startPoint y: 332, endPoint x: 587, endPoint y: 333, distance: 22.0
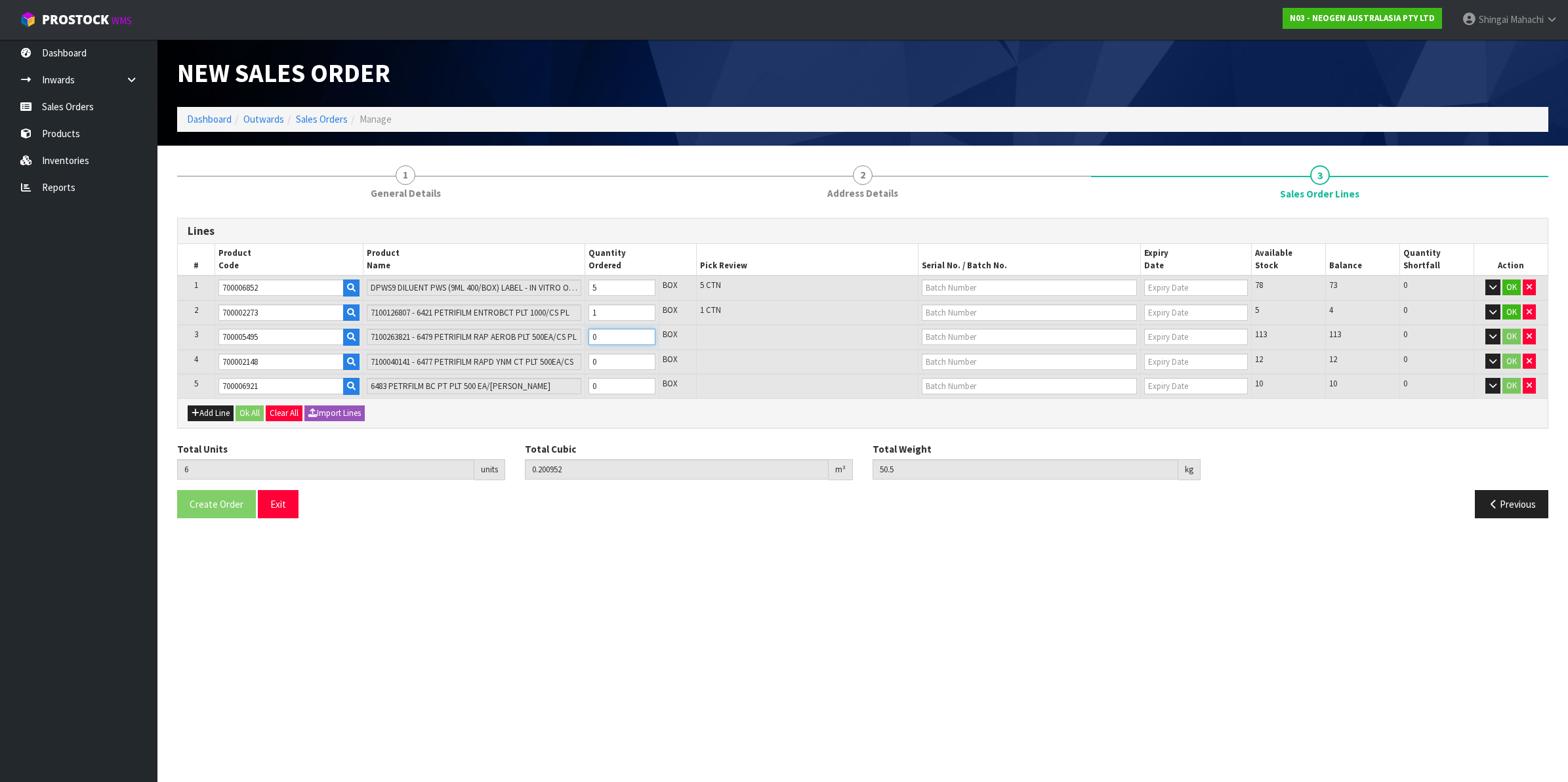
click at [587, 333] on td "0" at bounding box center [622, 337] width 74 height 25
type input "11"
type input "0.250162"
type input "58.5"
type input "5"
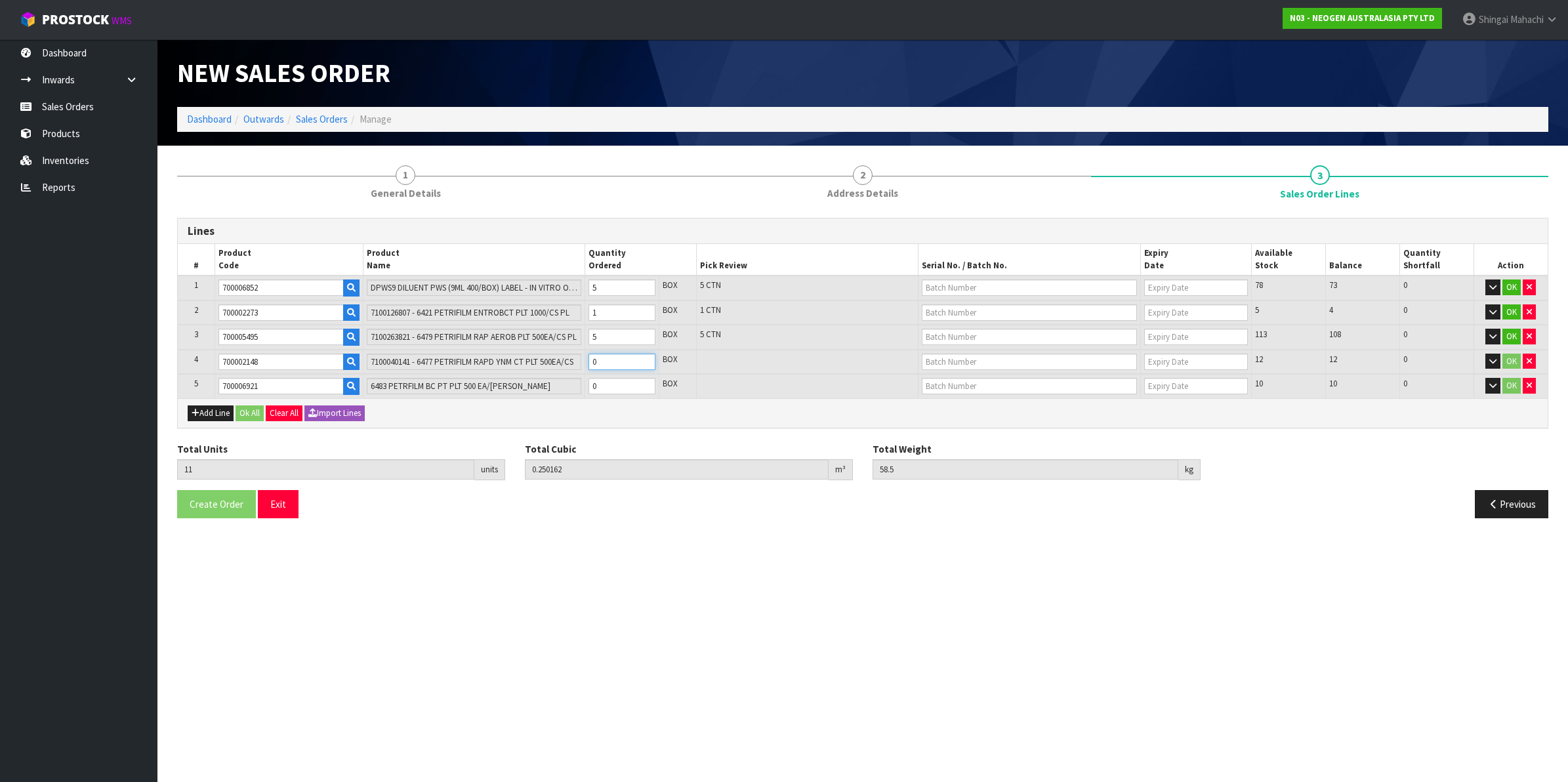
drag, startPoint x: 617, startPoint y: 356, endPoint x: 589, endPoint y: 356, distance: 28.0
click at [589, 356] on input "0" at bounding box center [622, 362] width 67 height 16
type input "13"
type input "0.269846"
type input "61.7"
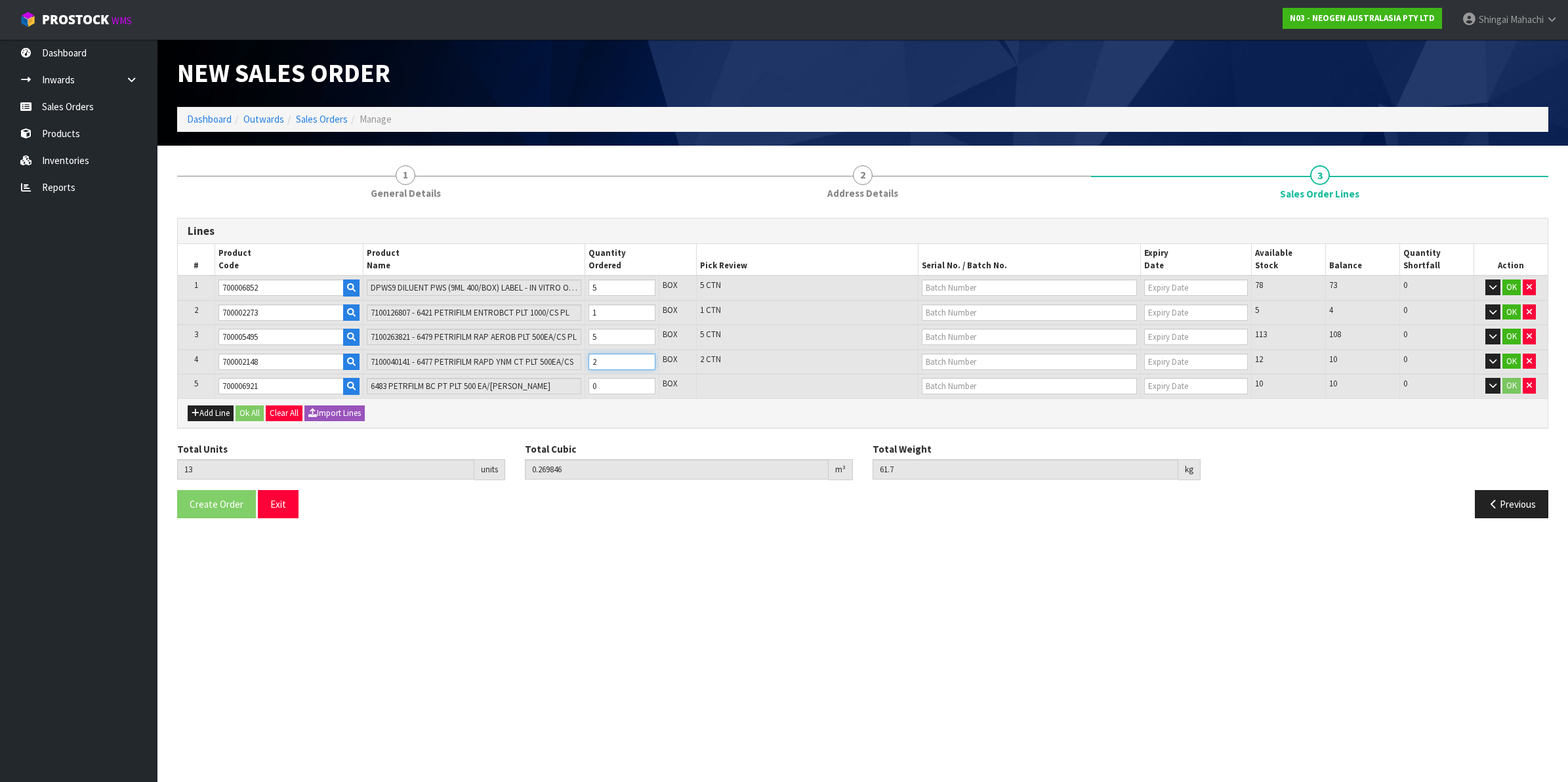
type input "2"
drag, startPoint x: 612, startPoint y: 384, endPoint x: 584, endPoint y: 385, distance: 28.0
click at [584, 385] on tr "5 700006921 6483 PETRFILM BC PT PLT 500 EA/[PERSON_NAME] 0 BOX 10 10 0 OK" at bounding box center [863, 386] width 1370 height 24
type input "15"
type input "0.290936"
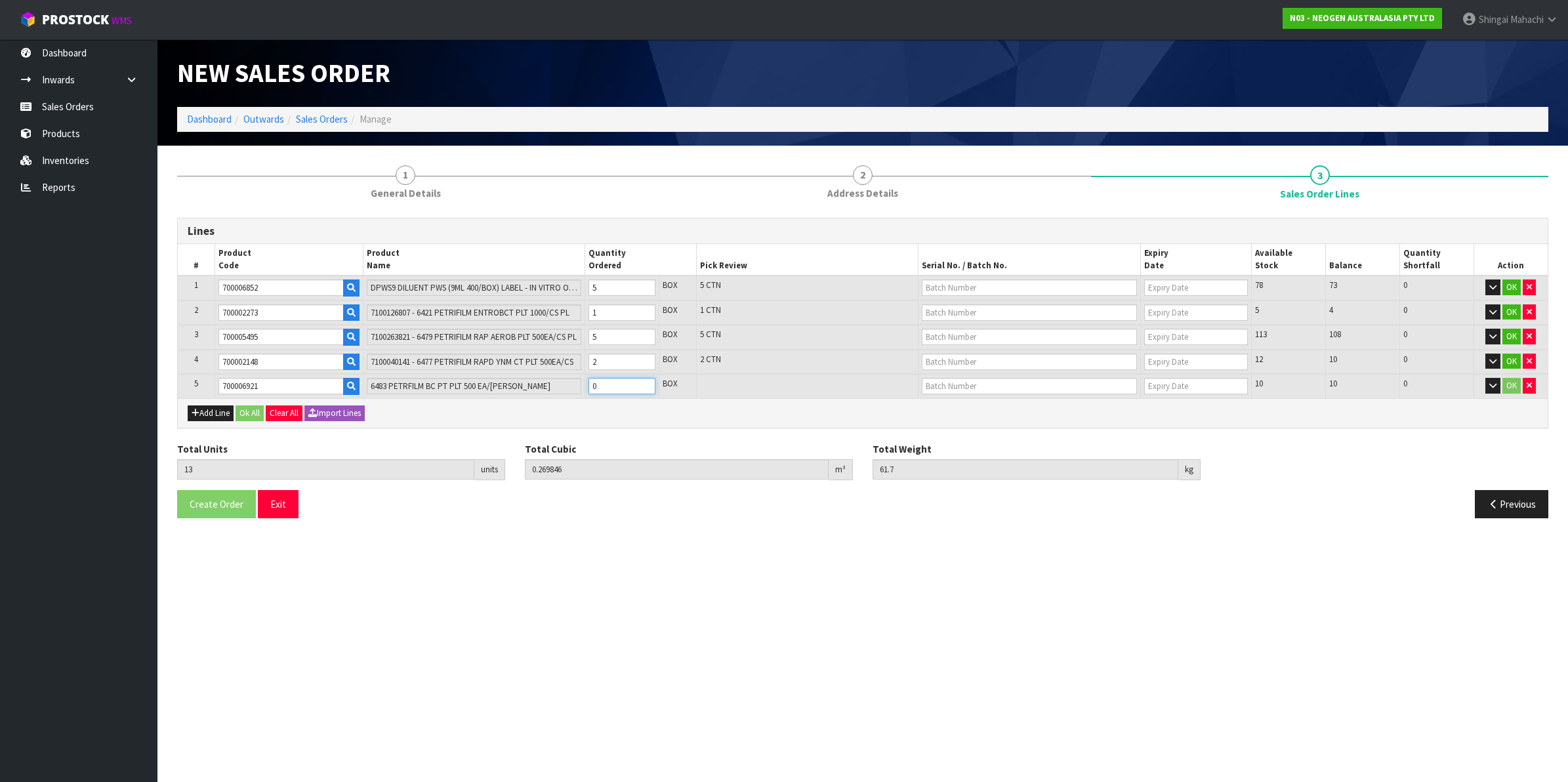
type input "64.58"
type input "2"
click at [971, 286] on input "text" at bounding box center [1030, 288] width 215 height 16
click at [968, 308] on link "250701M" at bounding box center [974, 309] width 104 height 18
type input "250701M"
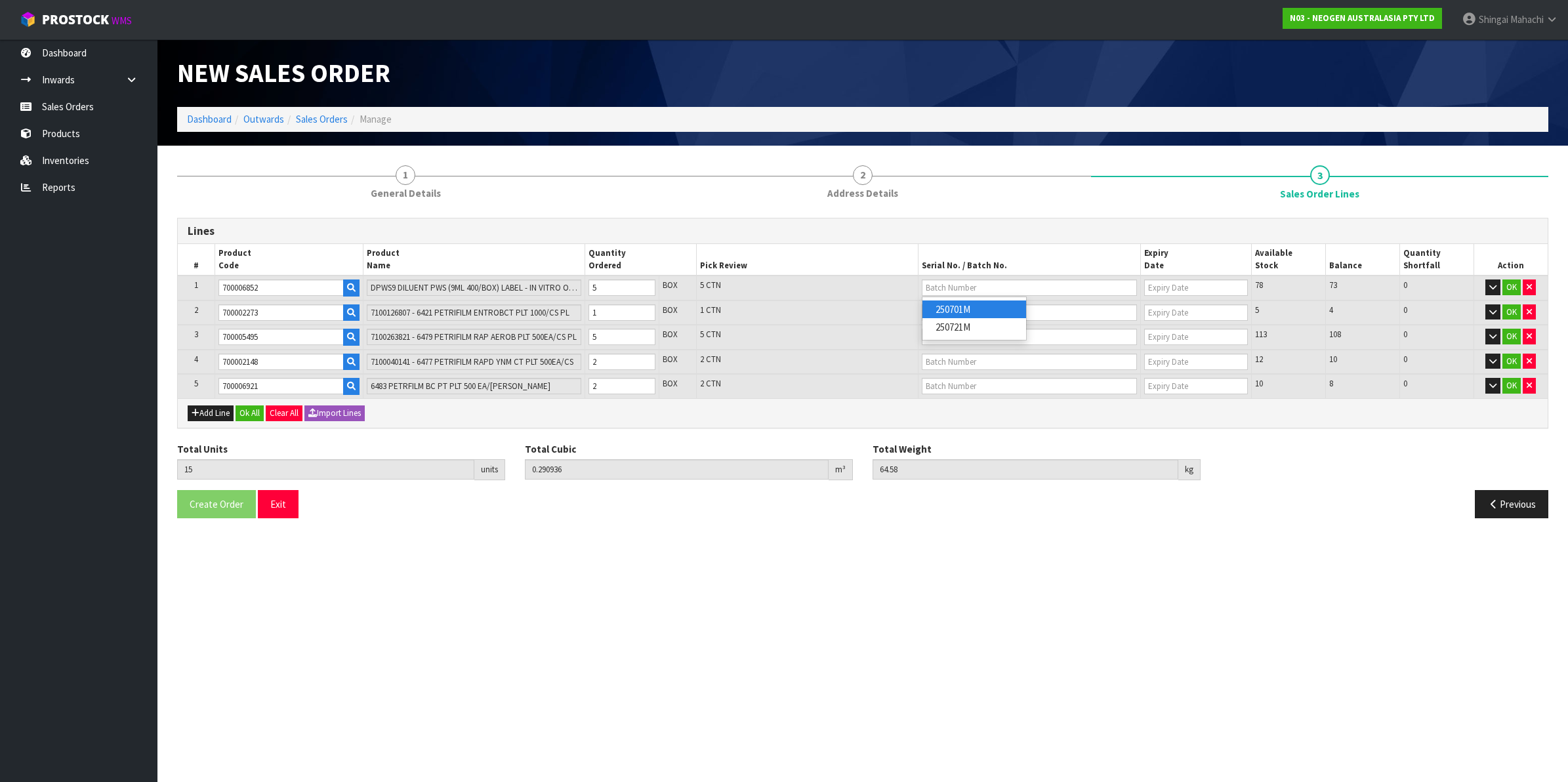
type input "[DATE]"
click at [943, 306] on input "text" at bounding box center [1030, 313] width 215 height 16
click at [972, 331] on link "418325037c" at bounding box center [974, 333] width 104 height 18
type input "418325037c"
type input "[DATE]"
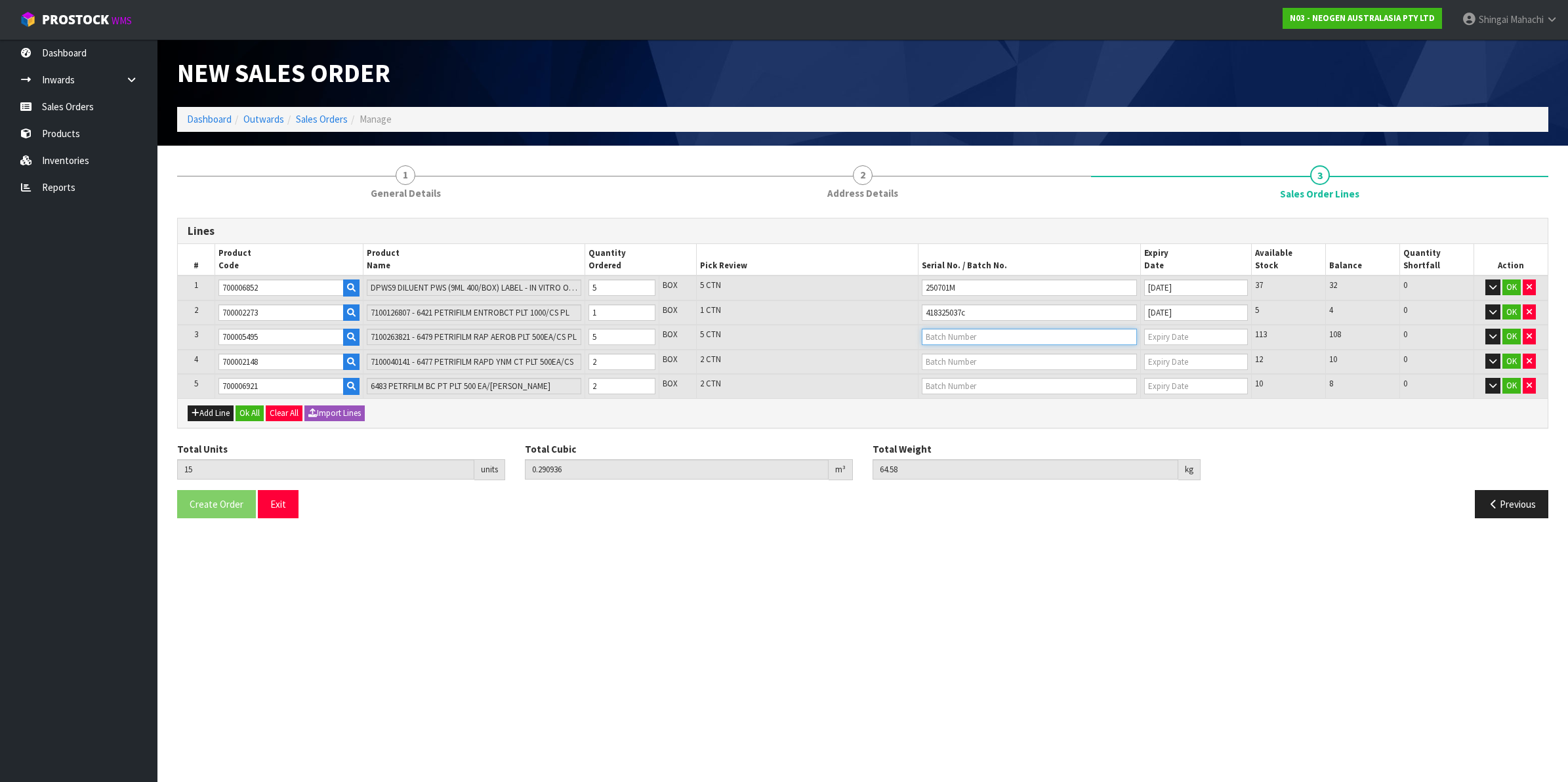
click at [942, 336] on input "text" at bounding box center [1030, 337] width 215 height 16
click at [962, 359] on link "418324318G" at bounding box center [974, 359] width 104 height 18
type input "418324318G"
type input "[DATE]"
click at [950, 363] on input "text" at bounding box center [1030, 362] width 215 height 16
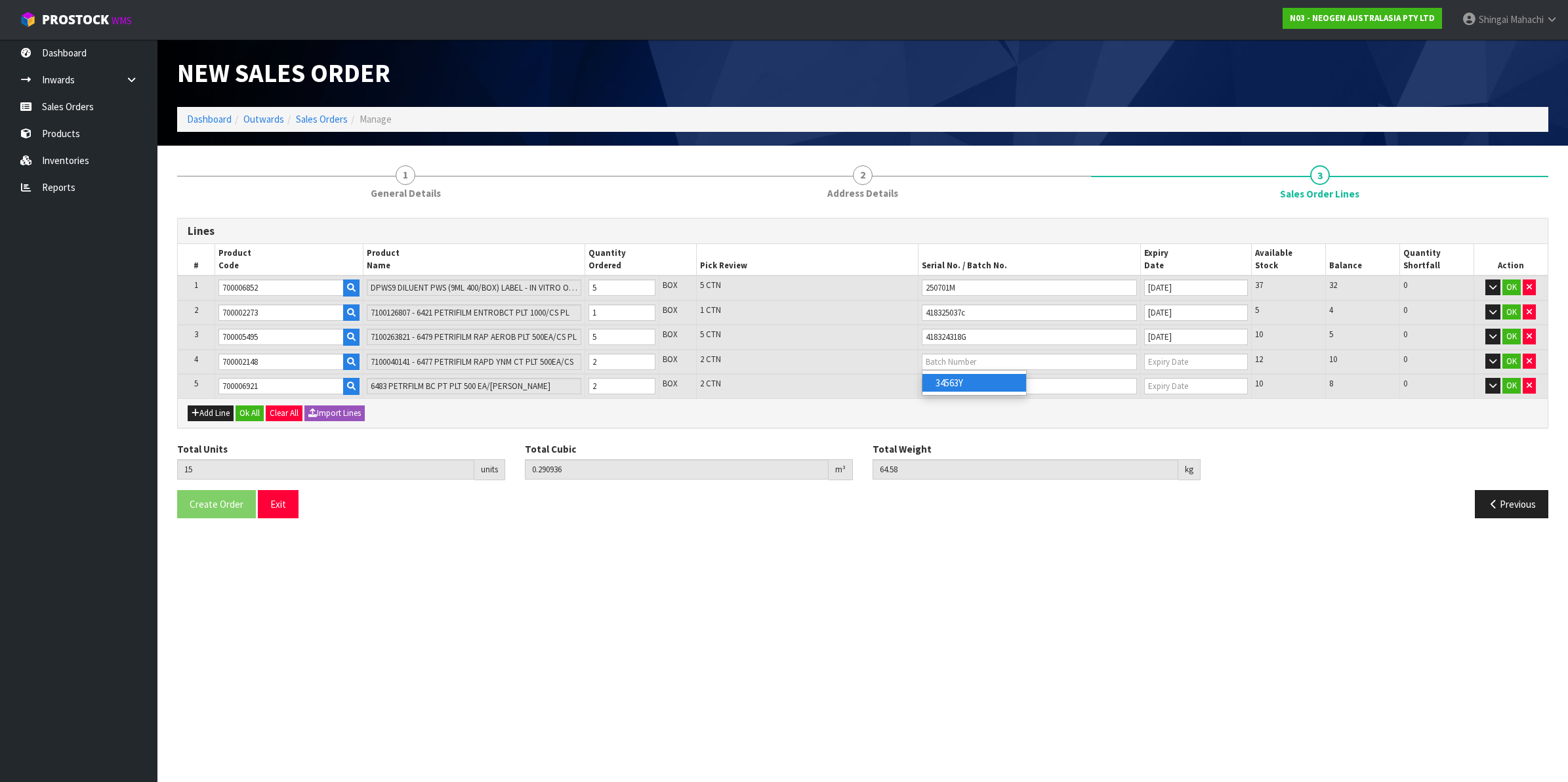
click at [955, 381] on link "34563Y" at bounding box center [974, 383] width 104 height 18
type input "34563Y"
type input "[DATE]"
click at [960, 378] on input "text" at bounding box center [1030, 386] width 215 height 16
click at [983, 407] on link "418324320D" at bounding box center [974, 407] width 104 height 18
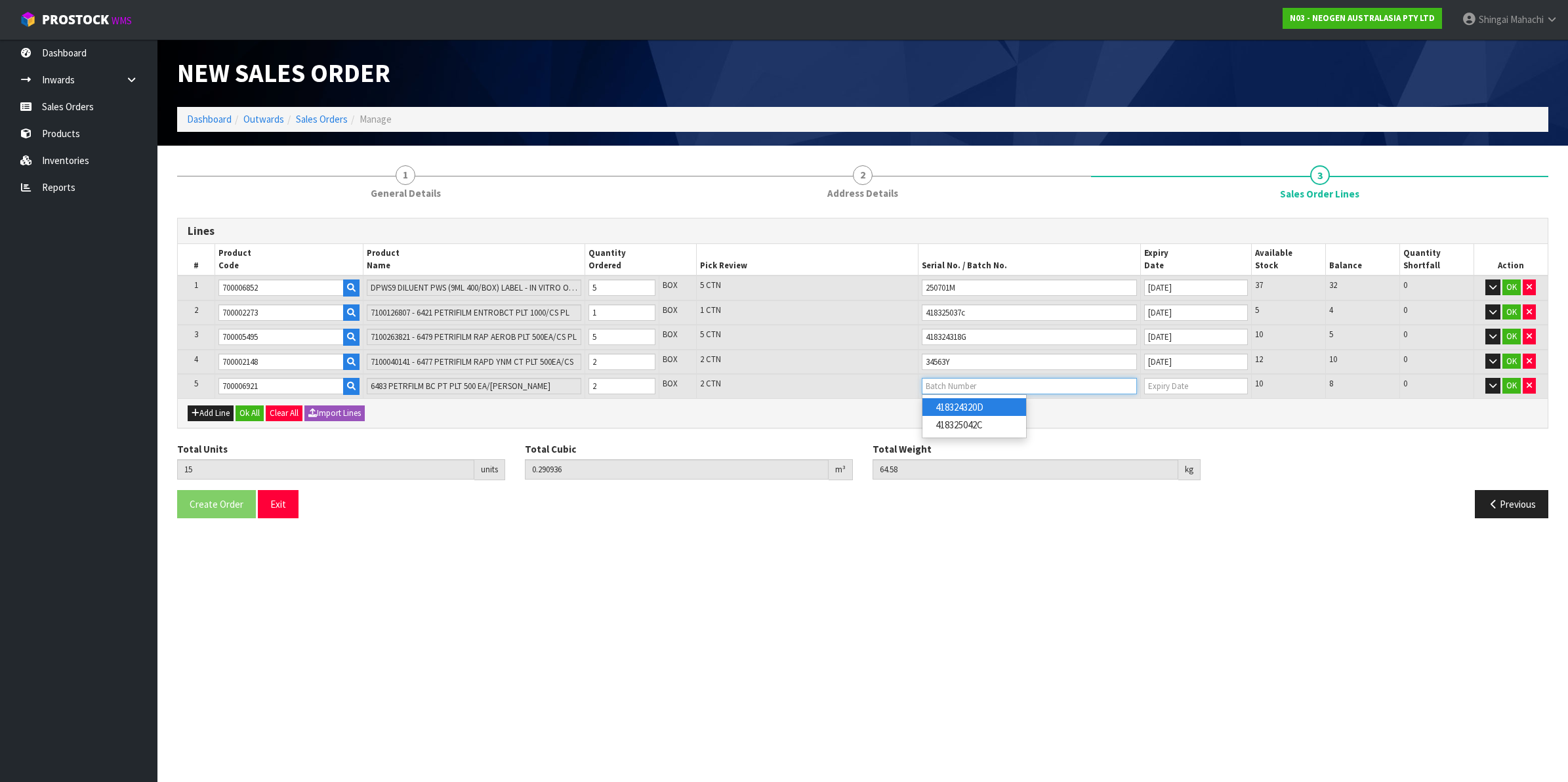
type input "418324320D"
type input "[DATE]"
click at [1511, 378] on button "OK" at bounding box center [1511, 385] width 18 height 15
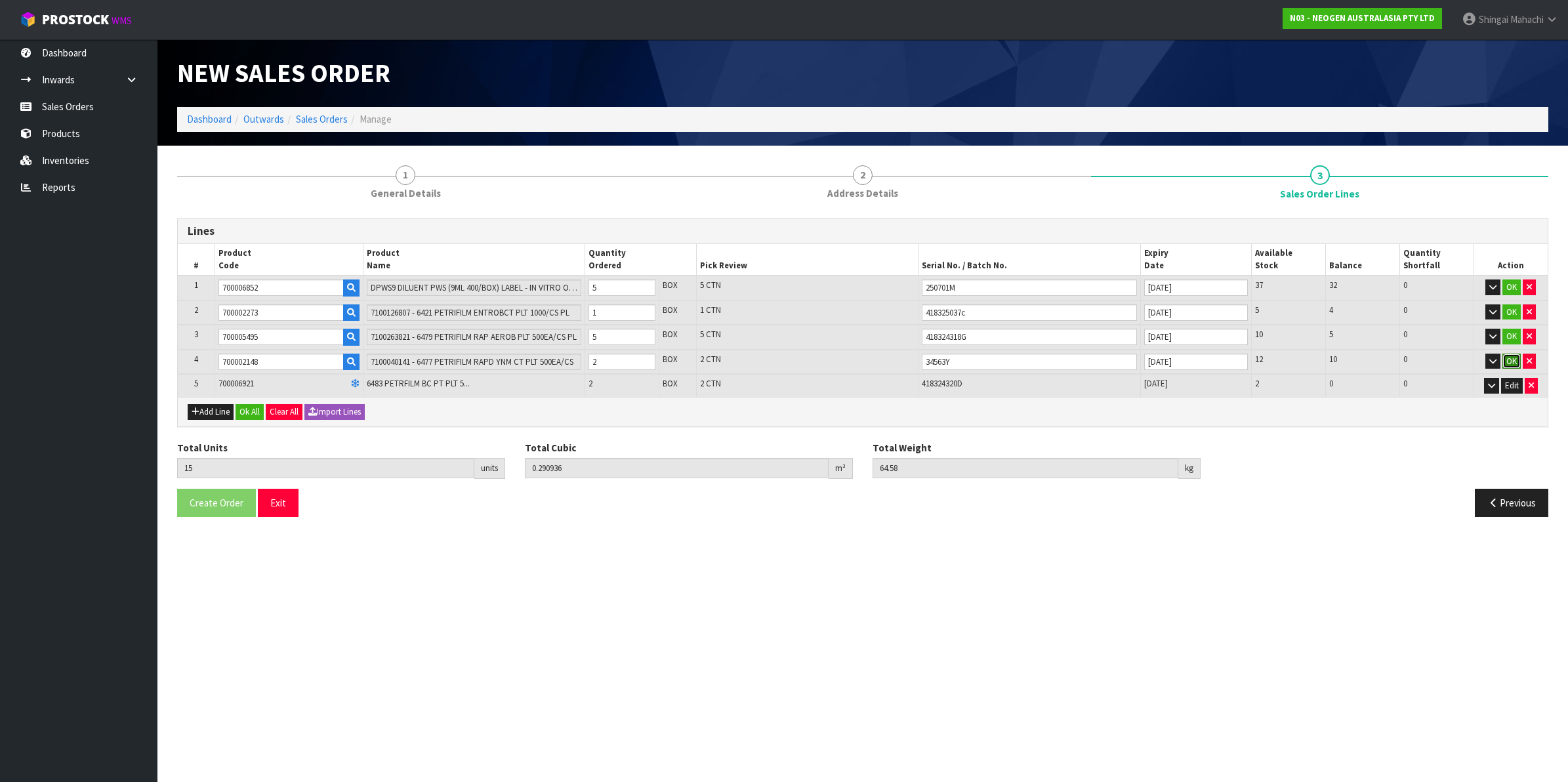
click at [1511, 363] on button "OK" at bounding box center [1511, 361] width 18 height 15
click at [1510, 340] on button "OK" at bounding box center [1511, 336] width 18 height 15
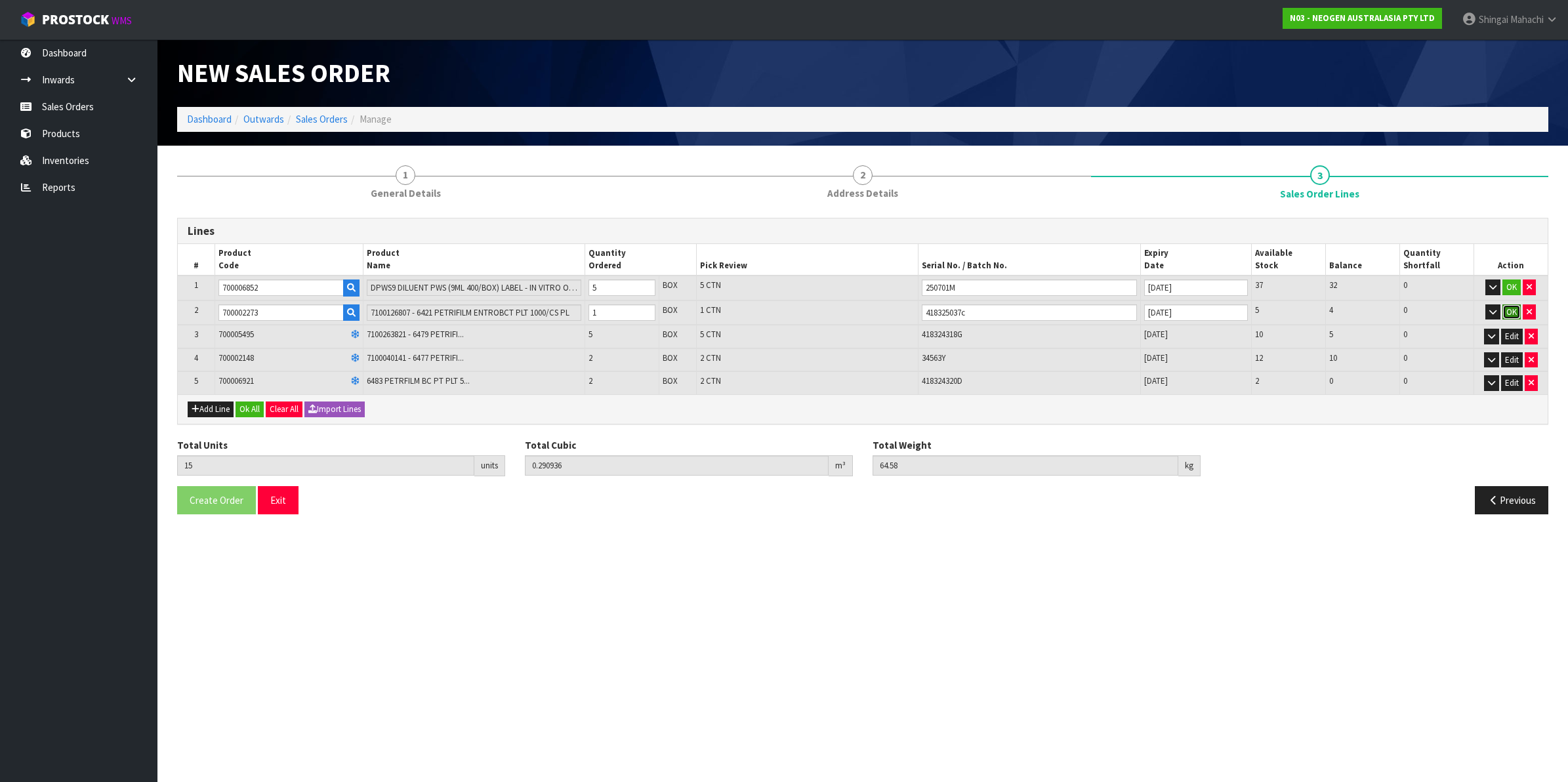
click at [1509, 315] on button "OK" at bounding box center [1511, 312] width 18 height 15
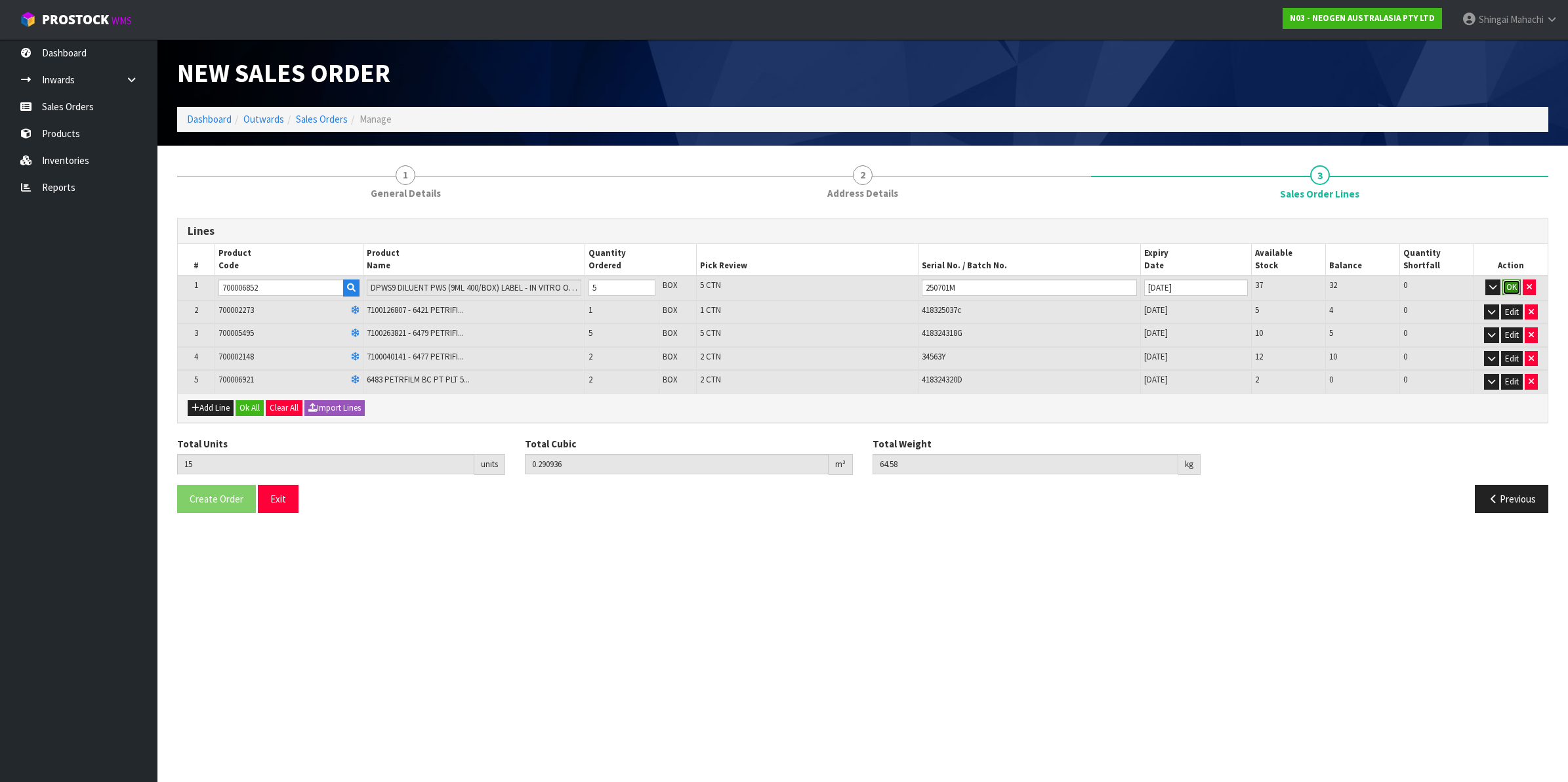
click at [1509, 288] on button "OK" at bounding box center [1511, 287] width 18 height 15
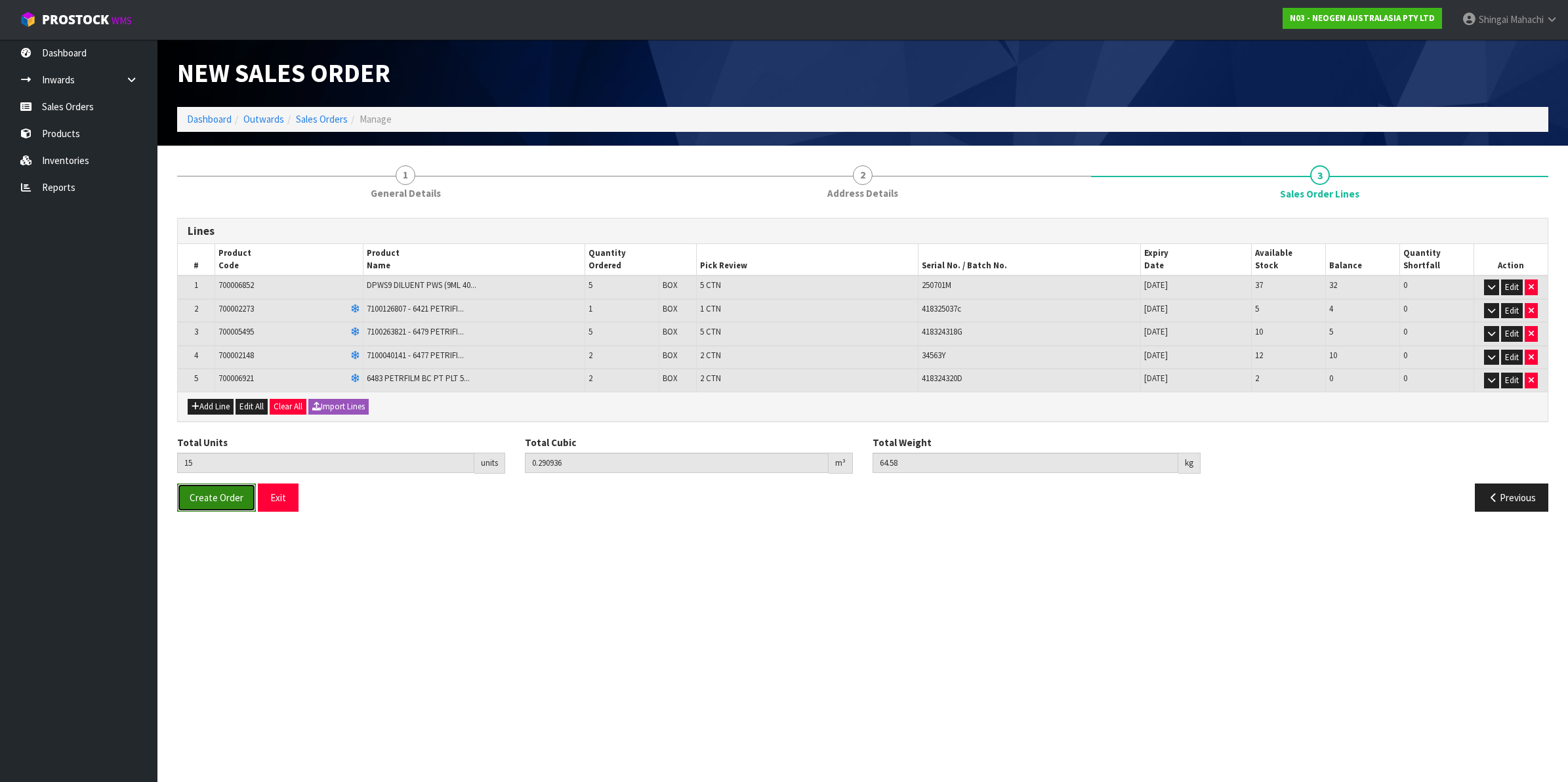
click at [190, 499] on span "Create Order" at bounding box center [216, 497] width 54 height 13
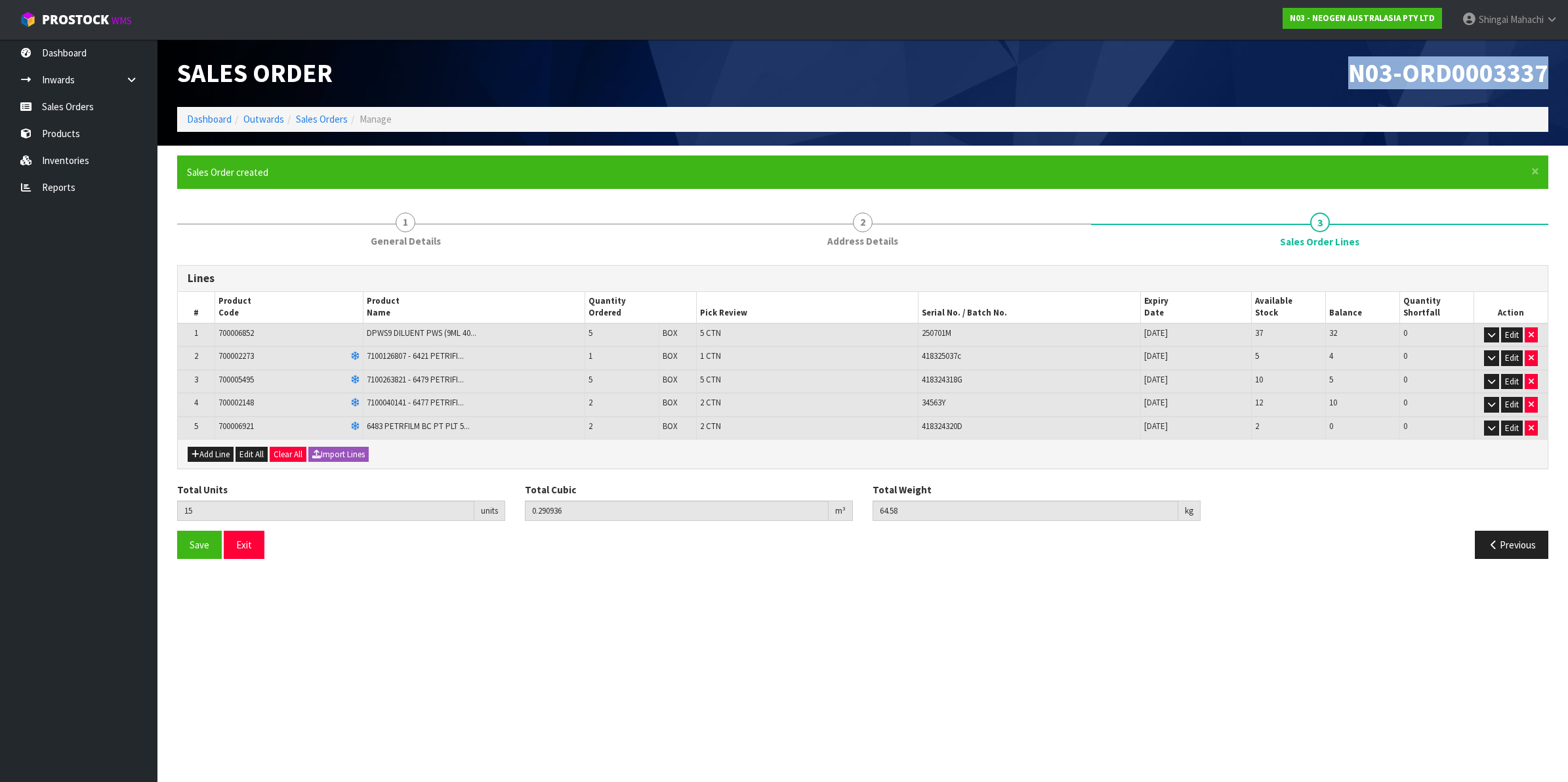
drag, startPoint x: 1349, startPoint y: 74, endPoint x: 1558, endPoint y: 79, distance: 209.1
click at [1558, 79] on header "Sales Order N03-ORD0003337 Dashboard Outwards Sales Orders Manage" at bounding box center [863, 92] width 1411 height 106
click at [1557, 16] on icon at bounding box center [1552, 19] width 13 height 10
click at [1518, 47] on link "Logout" at bounding box center [1516, 52] width 104 height 18
